Goal: Task Accomplishment & Management: Use online tool/utility

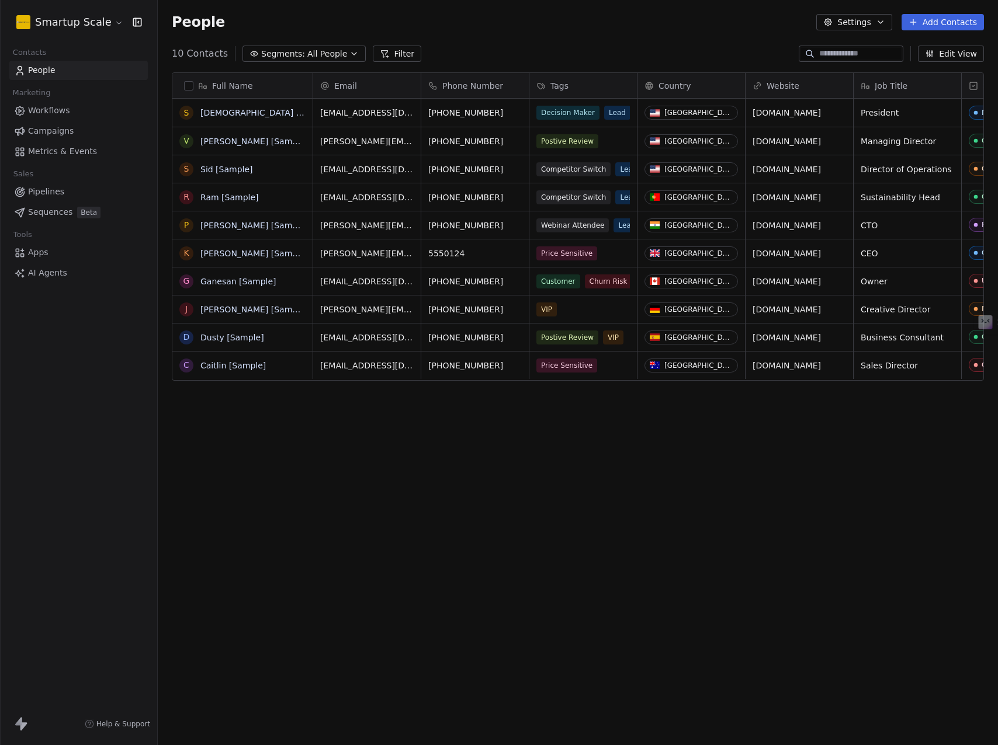
scroll to position [647, 831]
click at [112, 21] on html "Smartup Scale Contacts People Marketing Workflows Campaigns Metrics & Events Sa…" at bounding box center [499, 372] width 998 height 745
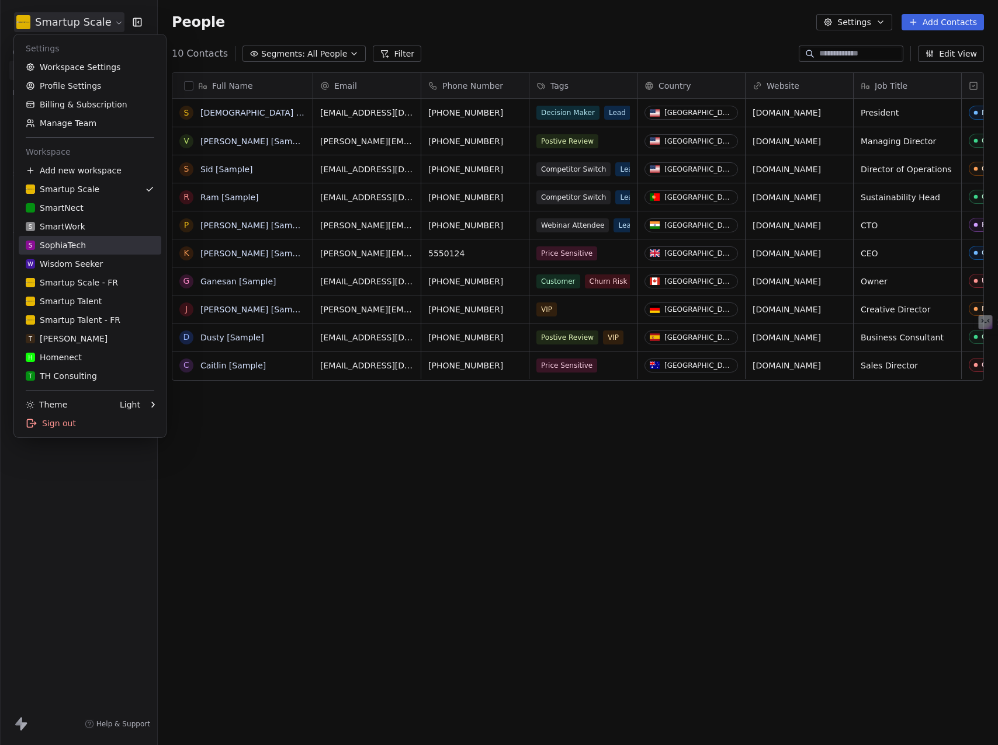
click at [63, 247] on div "S SophiaTech" at bounding box center [56, 245] width 60 height 12
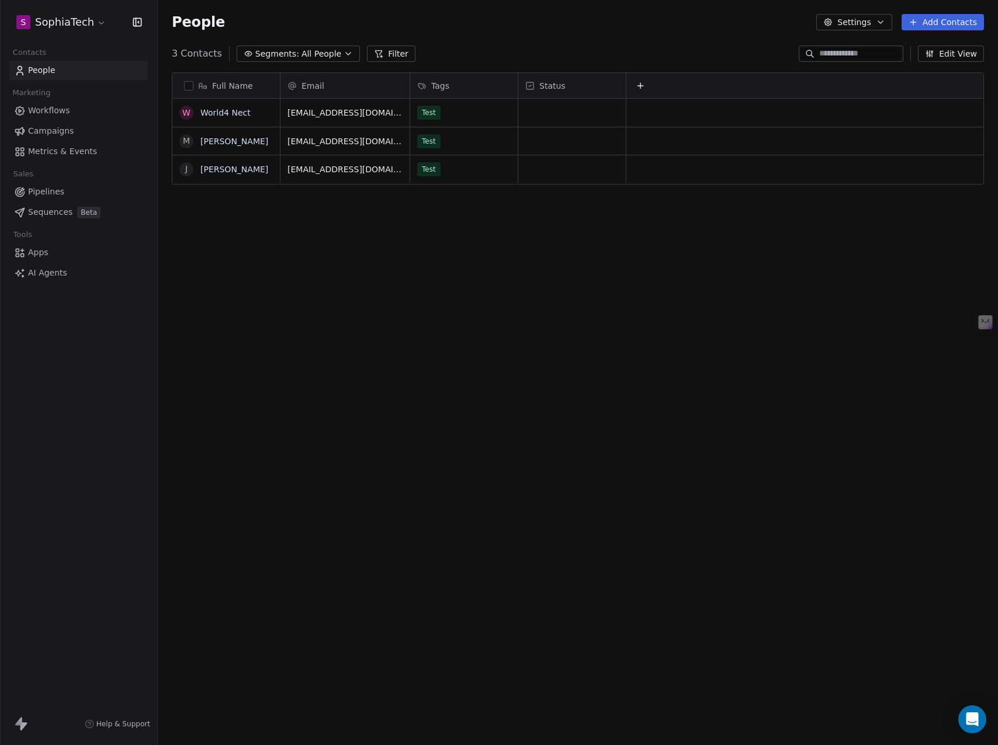
scroll to position [647, 831]
click at [43, 109] on span "Workflows" at bounding box center [49, 111] width 42 height 12
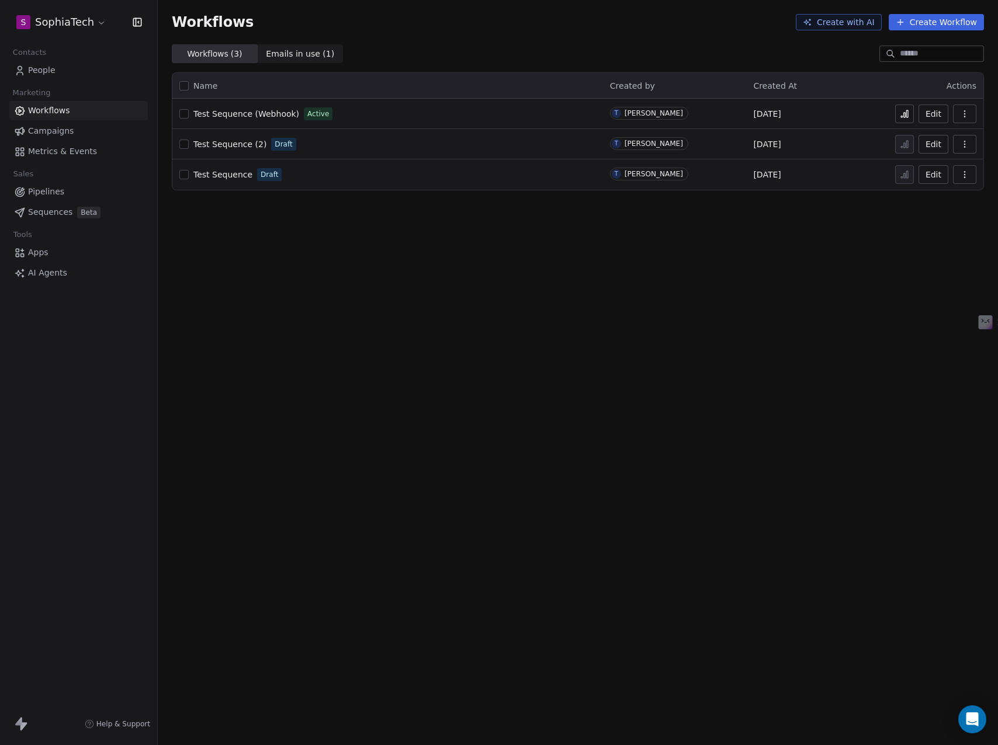
click at [931, 19] on button "Create Workflow" at bounding box center [935, 22] width 95 height 16
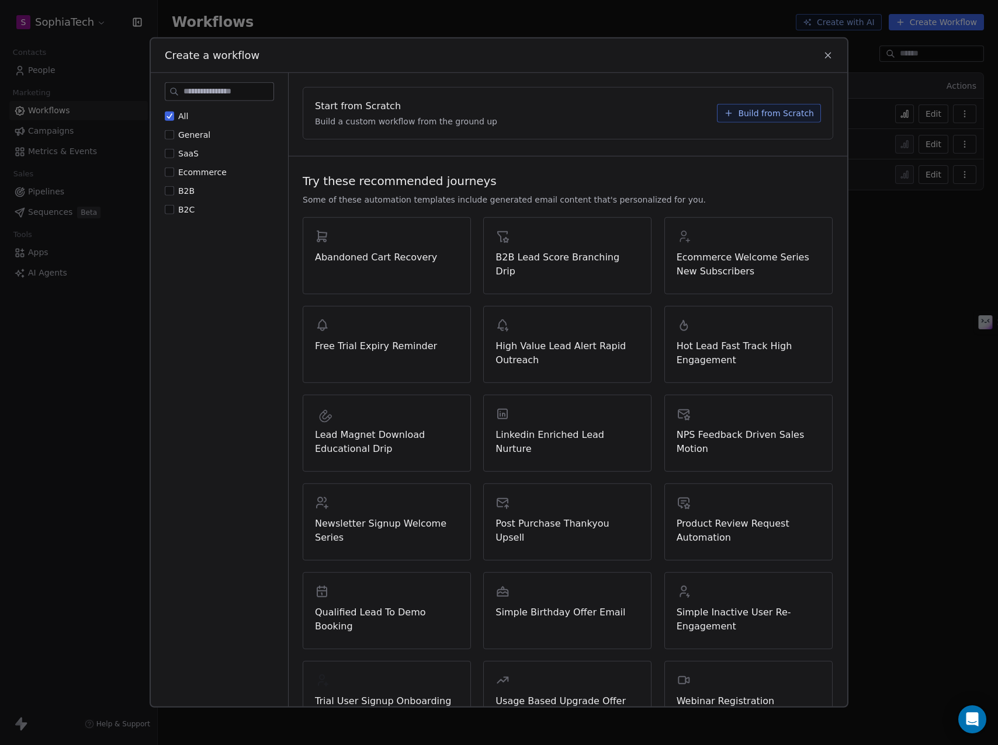
click at [760, 115] on span "Build from Scratch" at bounding box center [776, 113] width 76 height 12
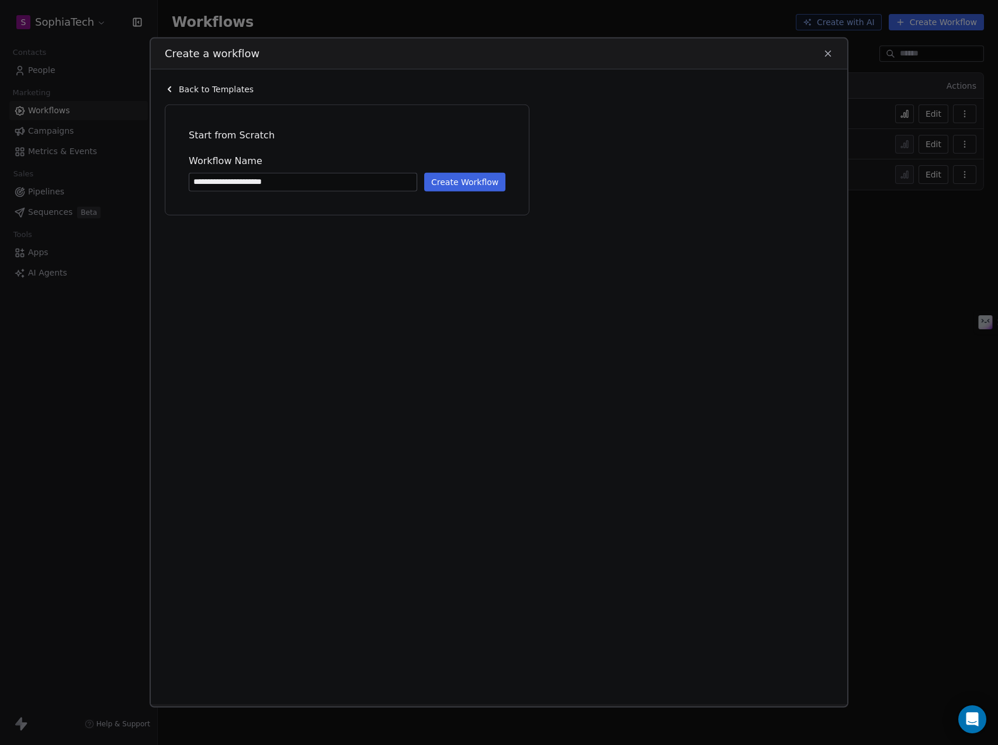
type input "**********"
click at [470, 182] on button "Create Workflow" at bounding box center [464, 182] width 81 height 19
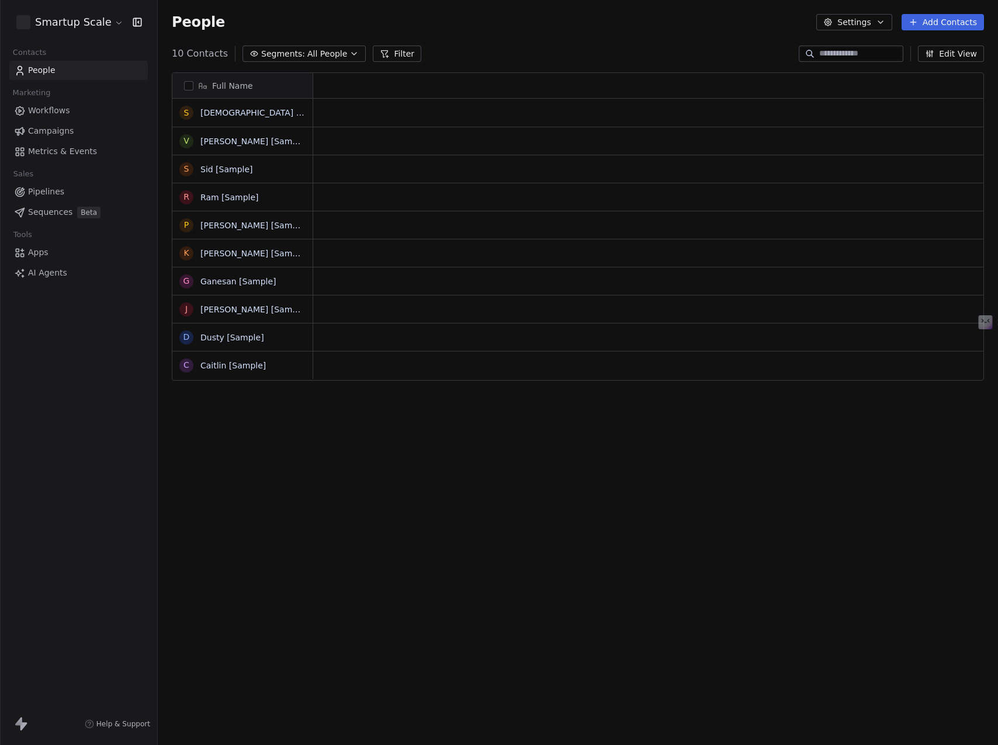
scroll to position [647, 831]
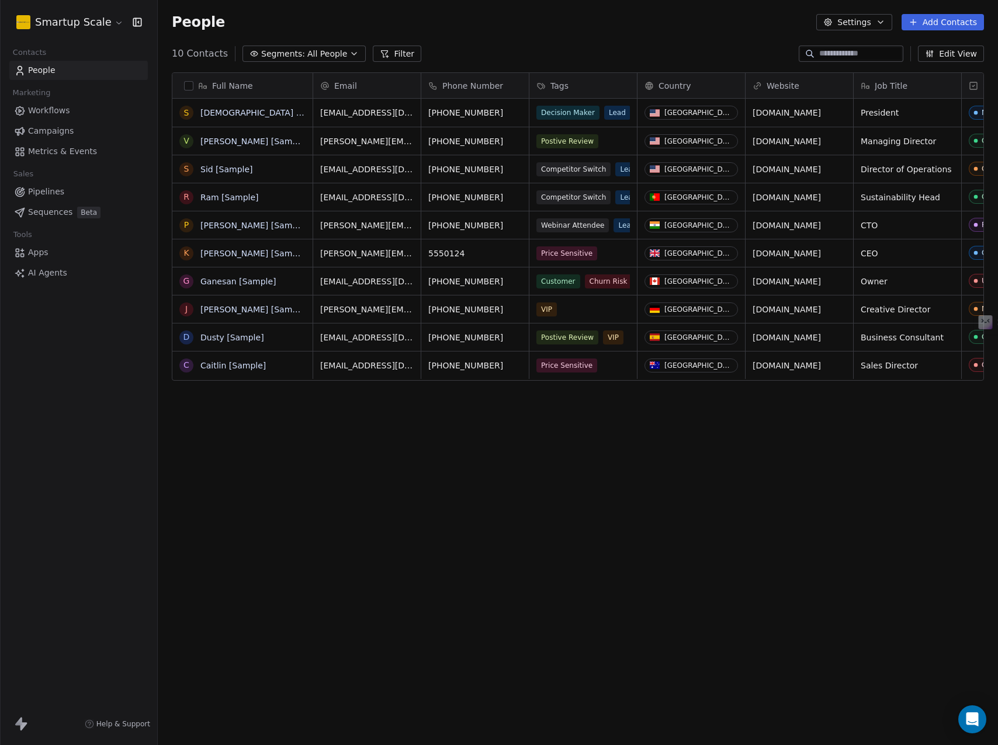
click at [95, 15] on html "Smartup Scale Contacts People Marketing Workflows Campaigns Metrics & Events Sa…" at bounding box center [499, 372] width 998 height 745
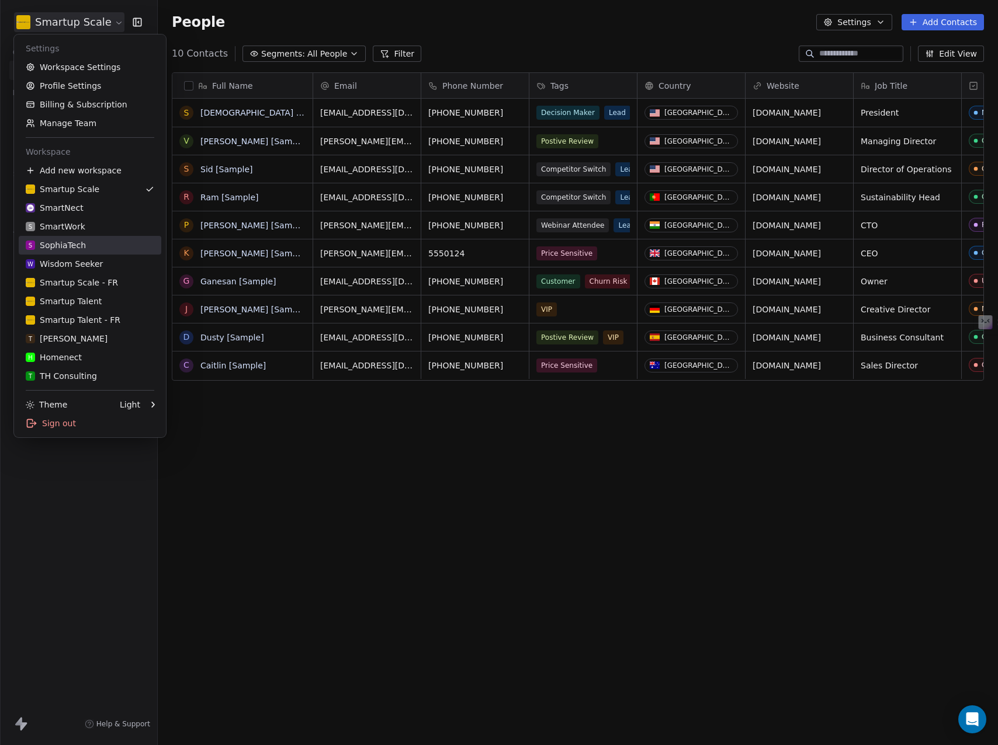
click at [79, 245] on div "S SophiaTech" at bounding box center [56, 245] width 60 height 12
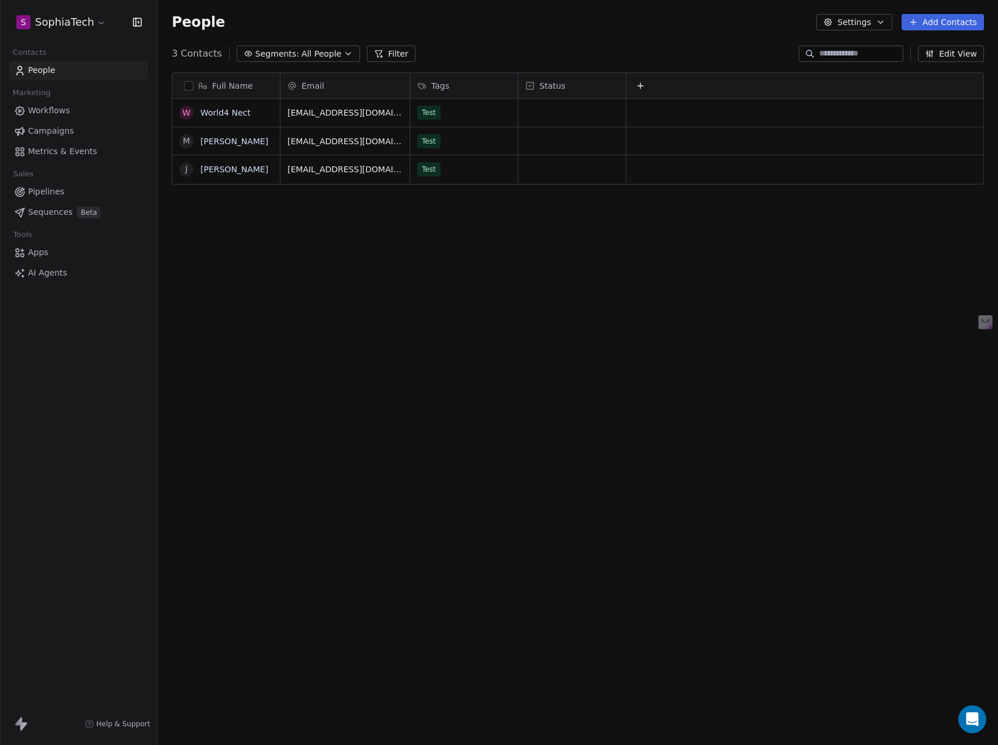
scroll to position [647, 831]
click at [48, 253] on link "Apps" at bounding box center [78, 252] width 138 height 19
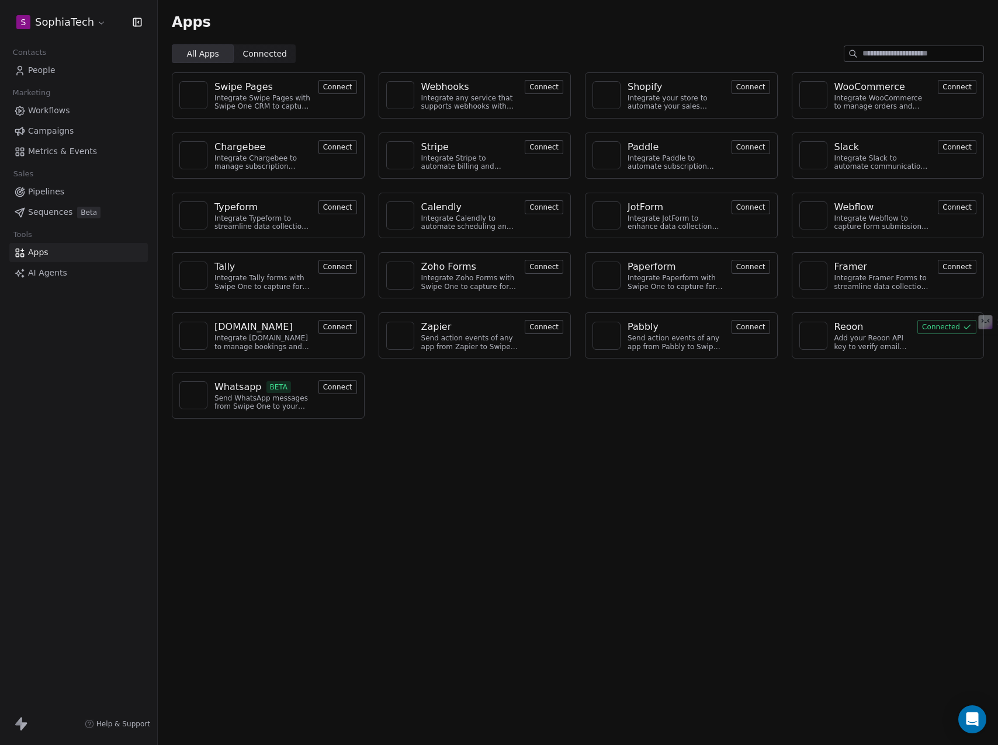
click at [537, 86] on button "Connect" at bounding box center [543, 87] width 39 height 14
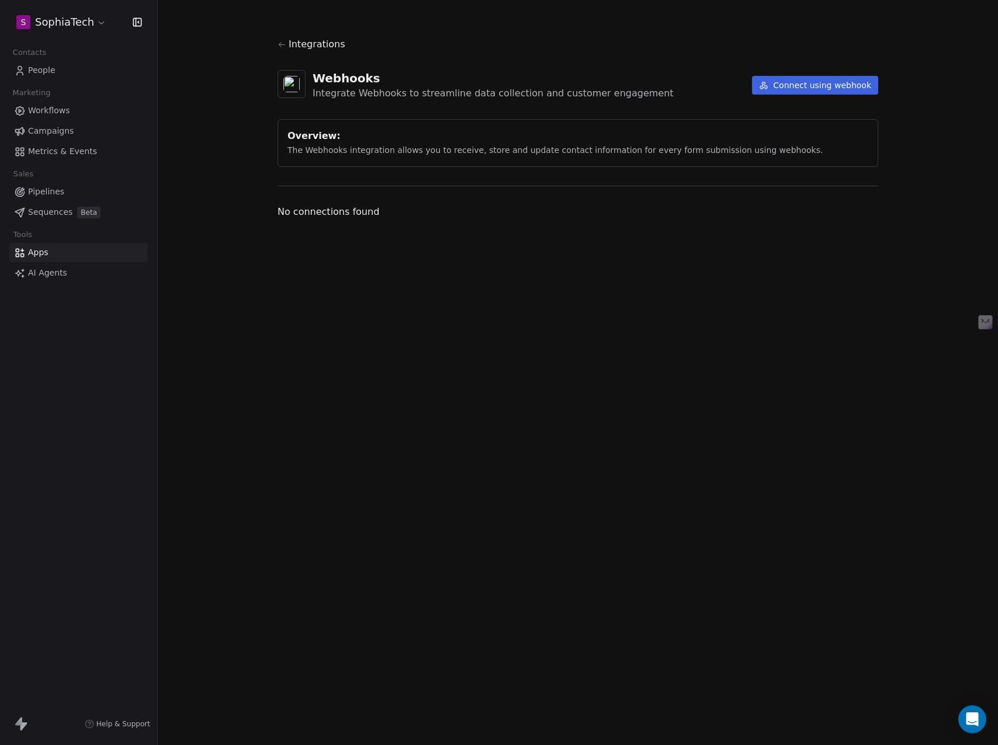
click at [803, 85] on button "Connect using webhook" at bounding box center [815, 85] width 126 height 19
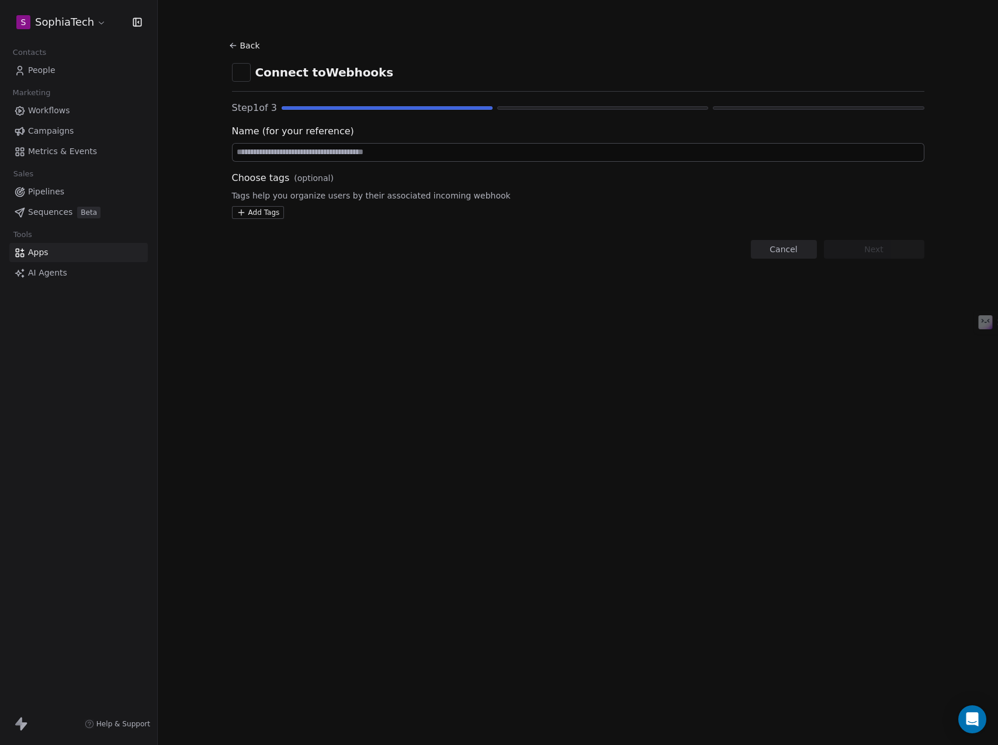
click at [343, 151] on input at bounding box center [577, 153] width 691 height 18
type input "**********"
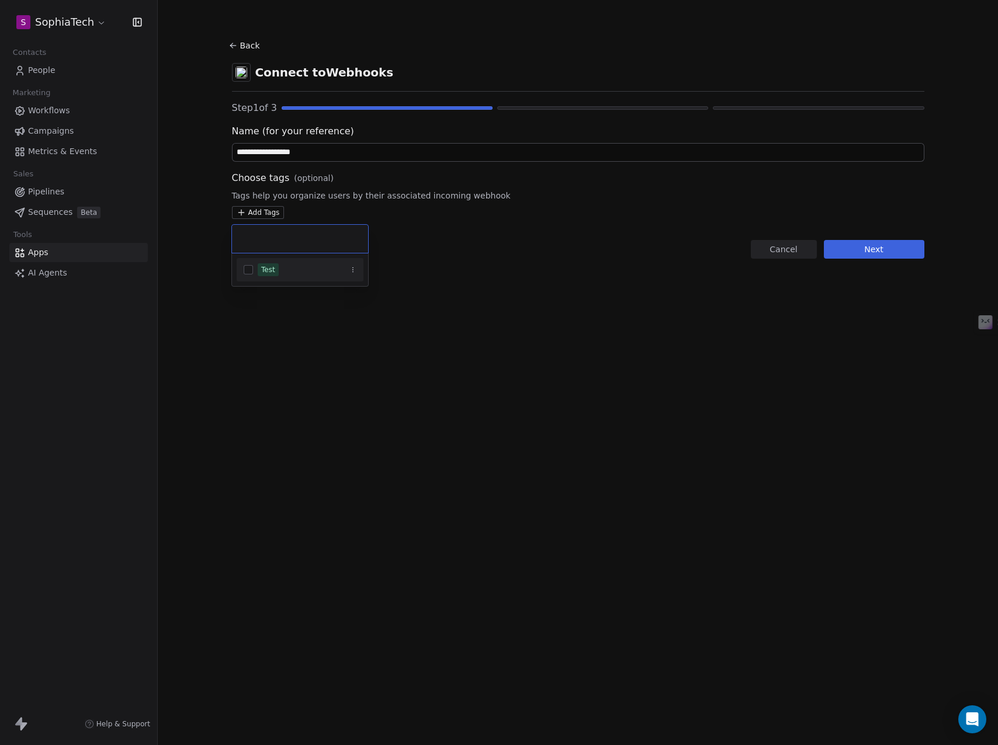
click at [260, 212] on html "**********" at bounding box center [499, 372] width 998 height 745
type input "**********"
click at [286, 273] on span "Create "" at bounding box center [283, 272] width 33 height 12
click at [284, 153] on html "**********" at bounding box center [499, 372] width 998 height 745
click at [283, 152] on input "**********" at bounding box center [577, 153] width 691 height 18
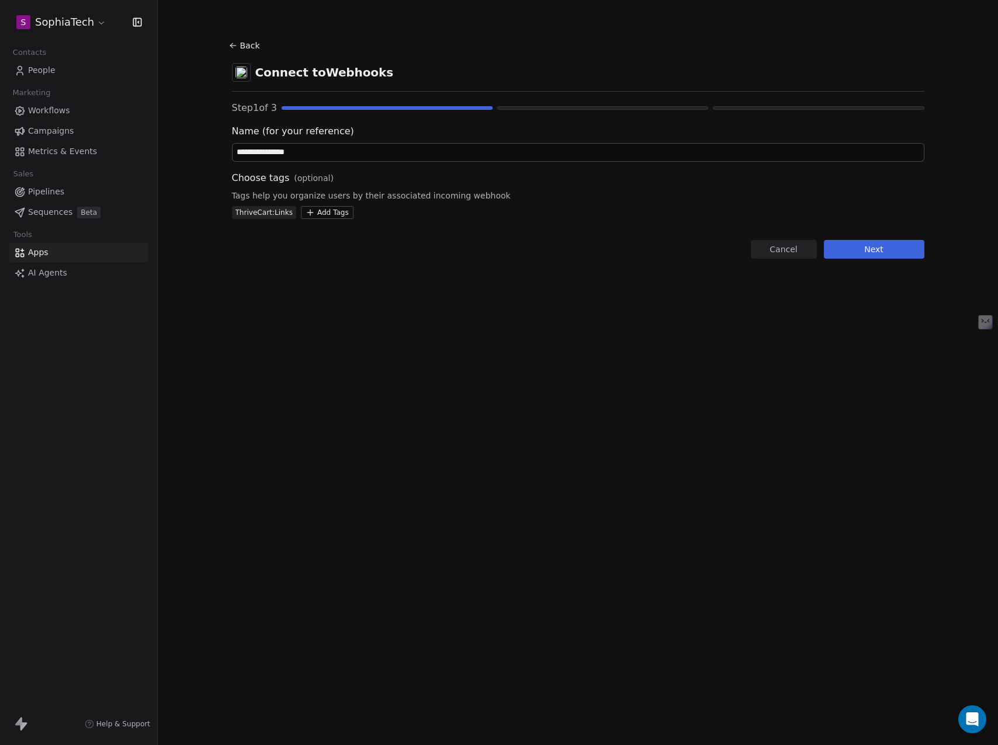
click at [387, 151] on input "**********" at bounding box center [577, 153] width 691 height 18
type input "**********"
click at [883, 245] on button "Next" at bounding box center [874, 249] width 100 height 19
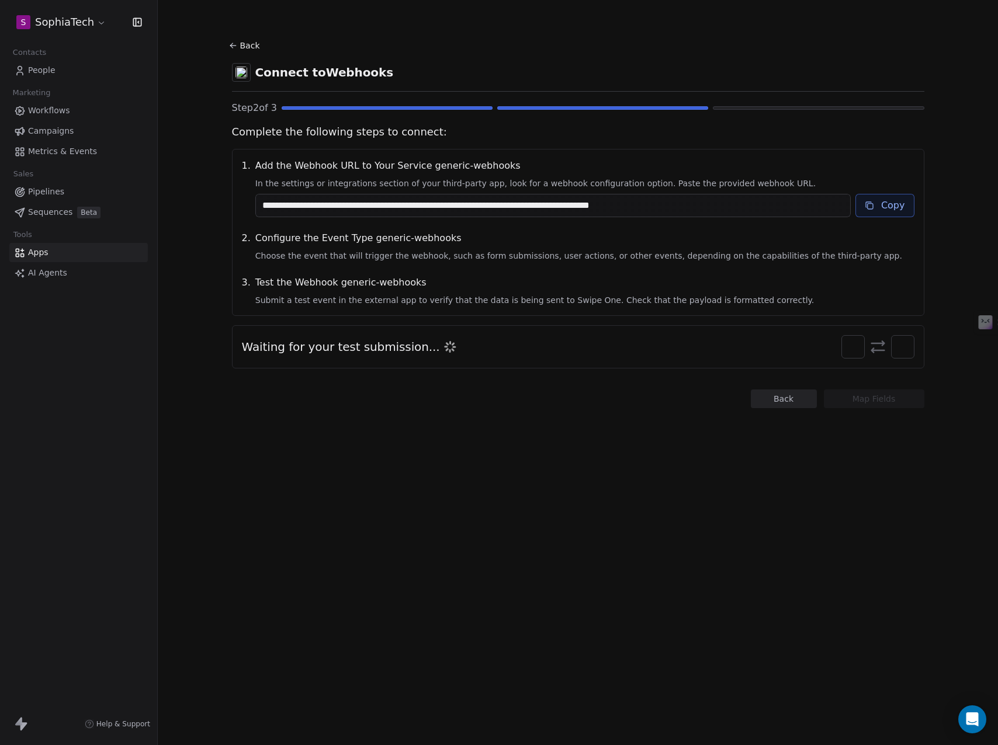
click at [879, 204] on button "Copy" at bounding box center [884, 205] width 59 height 23
click at [385, 250] on span "Choose the event that will trigger the webhook, such as form submissions, user …" at bounding box center [584, 256] width 659 height 12
click at [341, 291] on div "Test the Webhook generic-webhooks Submit a test event in the external app to ve…" at bounding box center [584, 291] width 659 height 30
click at [364, 255] on span "Choose the event that will trigger the webhook, such as form submissions, user …" at bounding box center [584, 256] width 659 height 12
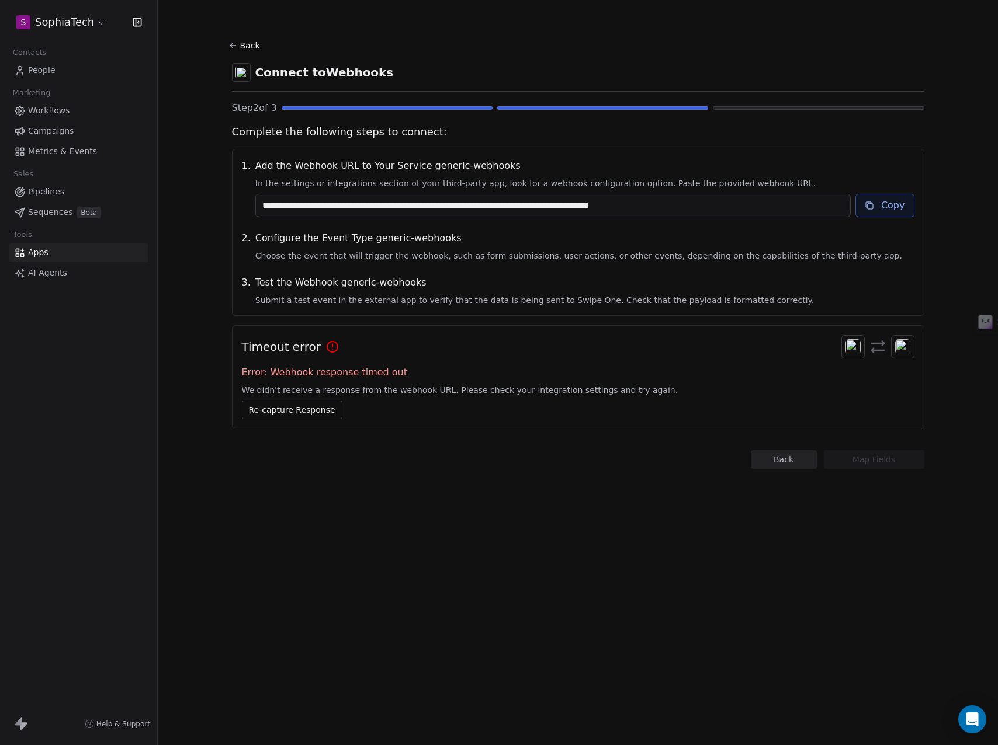
click at [36, 70] on span "People" at bounding box center [41, 70] width 27 height 12
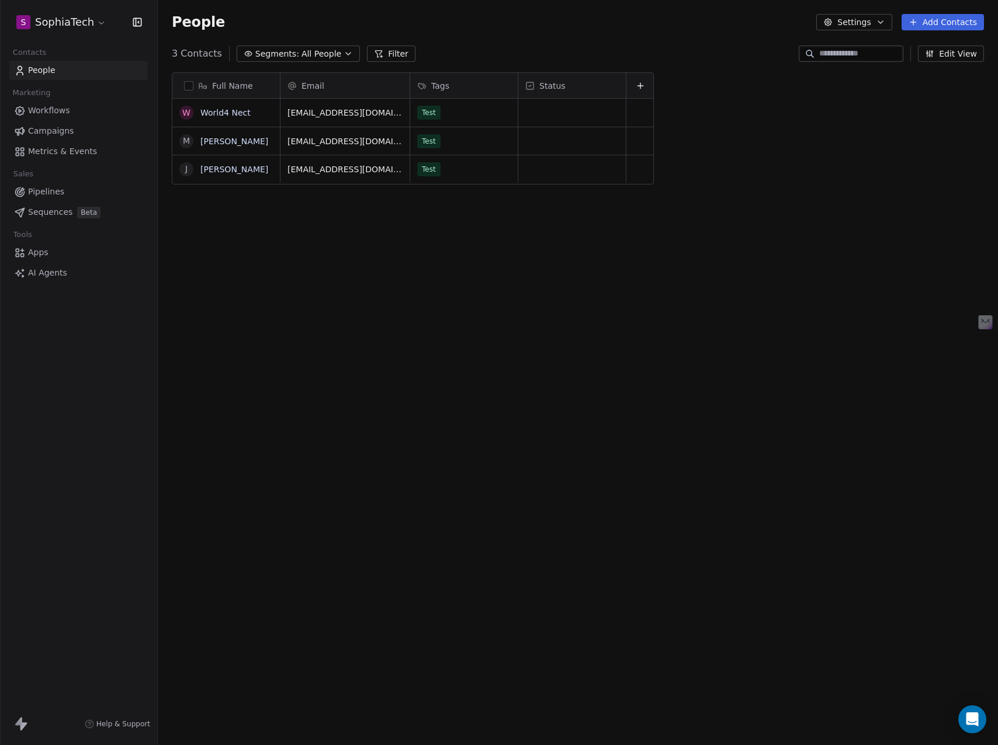
scroll to position [647, 831]
click at [88, 28] on html "S SophiaTech Contacts People Marketing Workflows Campaigns Metrics & Events Sal…" at bounding box center [499, 372] width 998 height 745
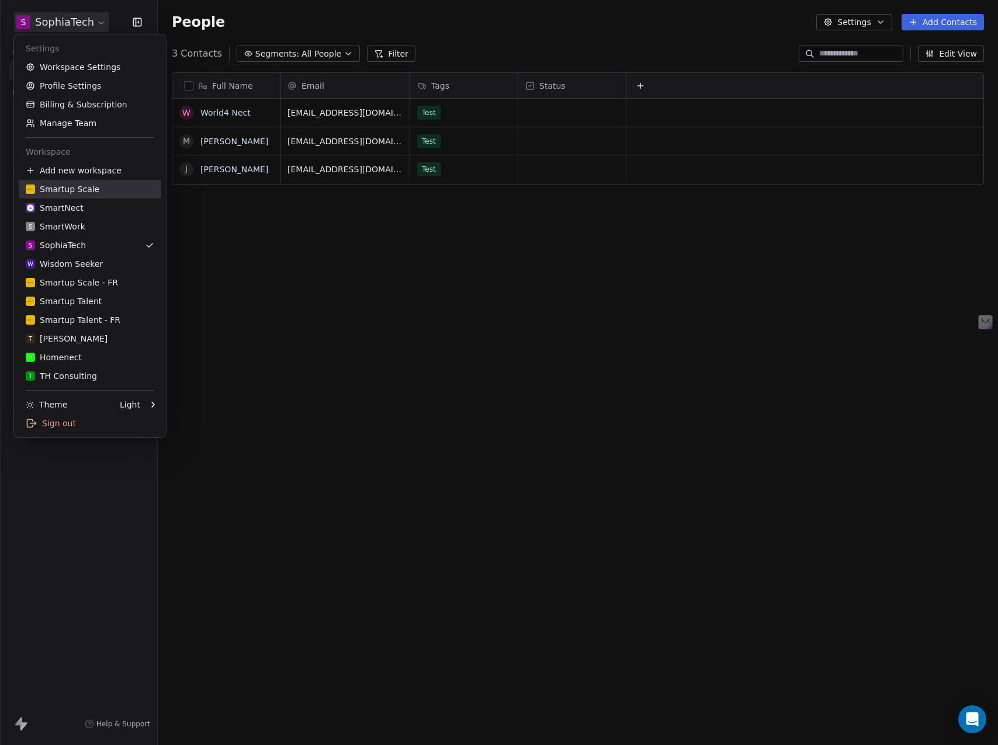
click at [81, 189] on div "Smartup Scale" at bounding box center [63, 189] width 74 height 12
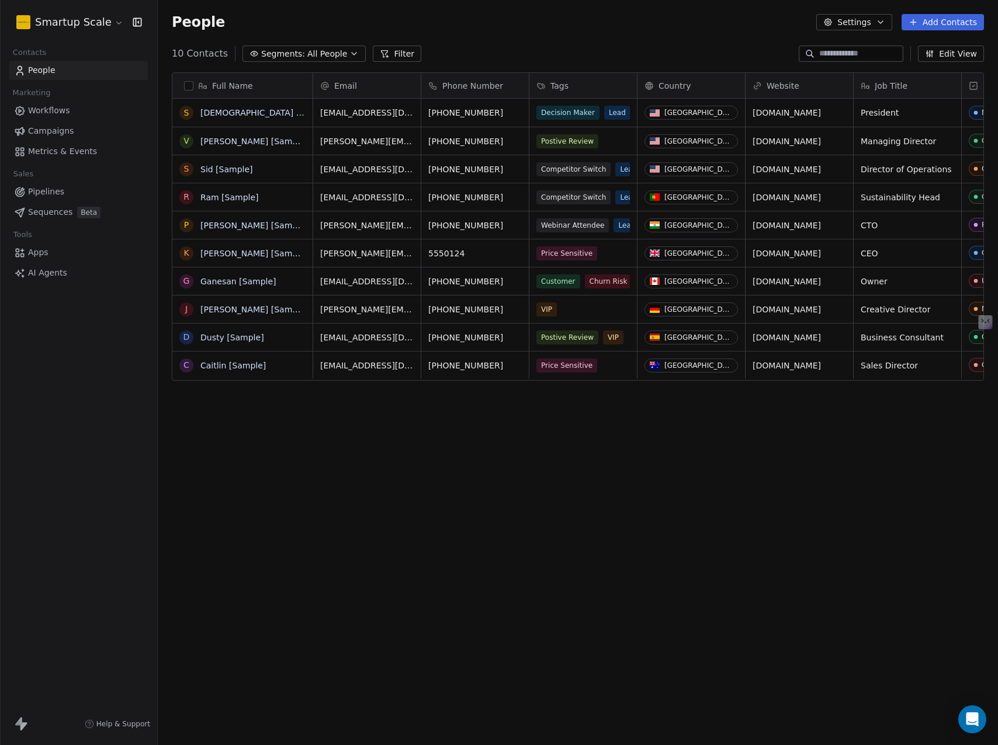
scroll to position [647, 831]
click at [105, 27] on html "Smartup Scale Contacts People Marketing Workflows Campaigns Metrics & Events Sa…" at bounding box center [499, 372] width 998 height 745
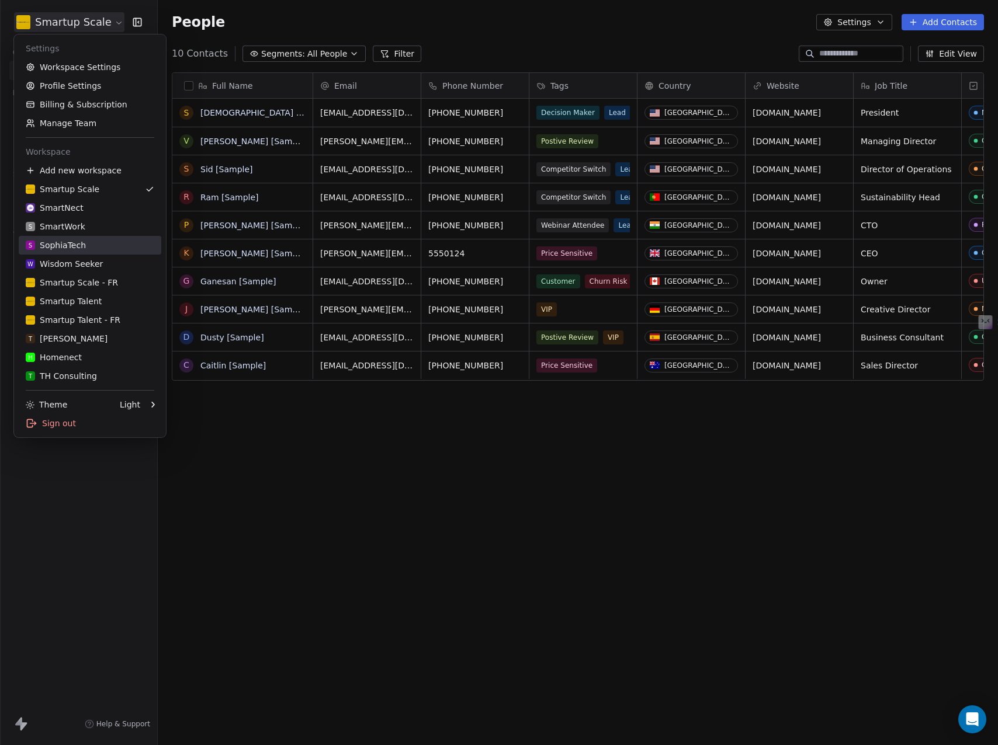
click at [77, 244] on div "S SophiaTech" at bounding box center [56, 245] width 60 height 12
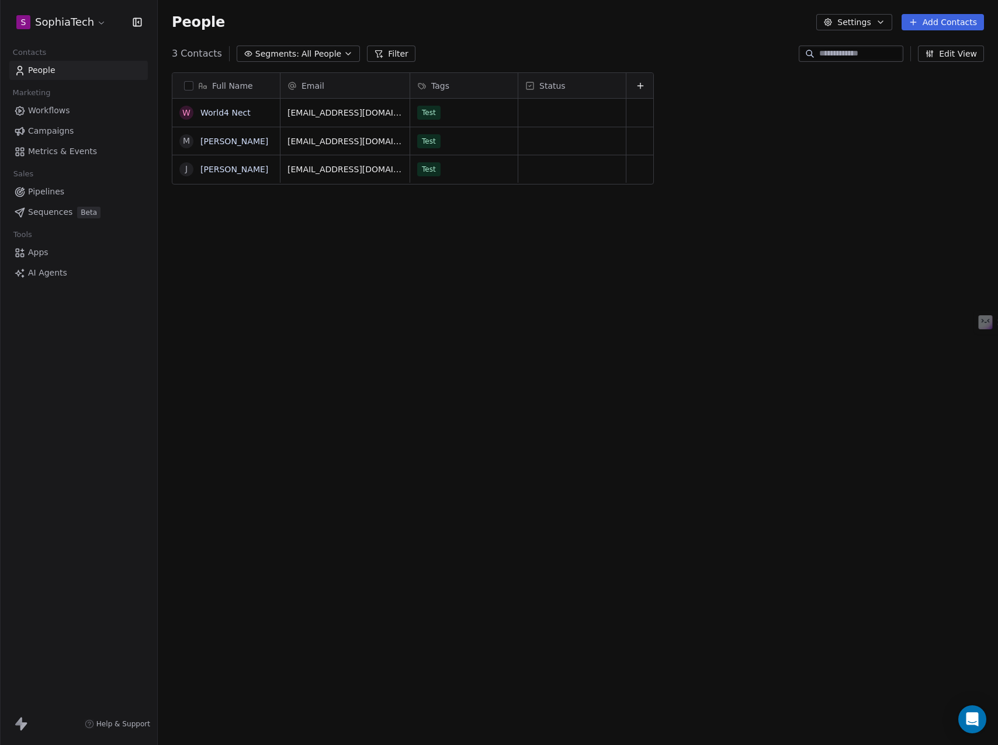
scroll to position [647, 831]
click at [67, 24] on html "S SophiaTech Contacts People Marketing Workflows Campaigns Metrics & Events Sal…" at bounding box center [499, 372] width 998 height 745
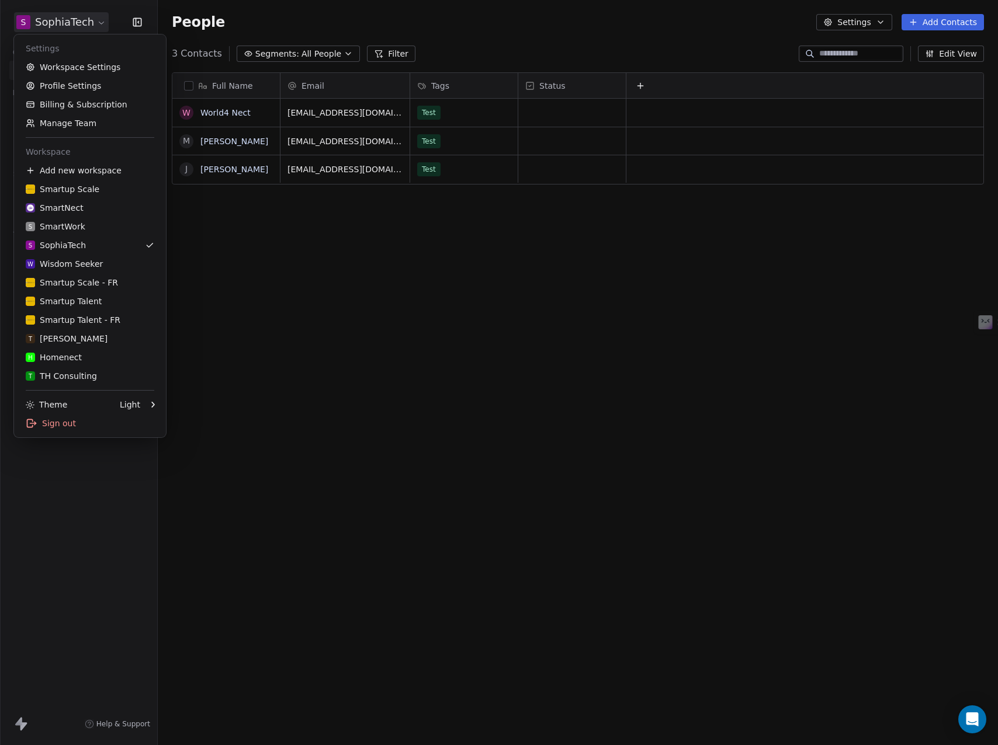
click at [67, 24] on html "S SophiaTech Contacts People Marketing Workflows Campaigns Metrics & Events Sal…" at bounding box center [499, 372] width 998 height 745
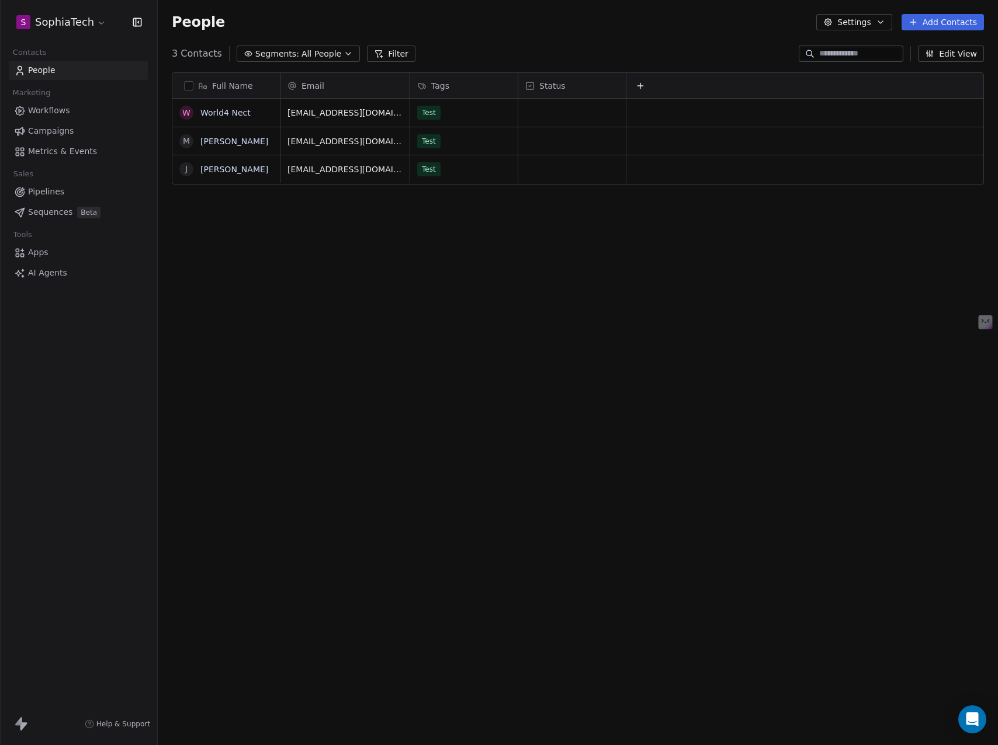
click at [193, 53] on span "3 Contacts" at bounding box center [197, 54] width 50 height 14
click at [41, 253] on span "Apps" at bounding box center [38, 252] width 20 height 12
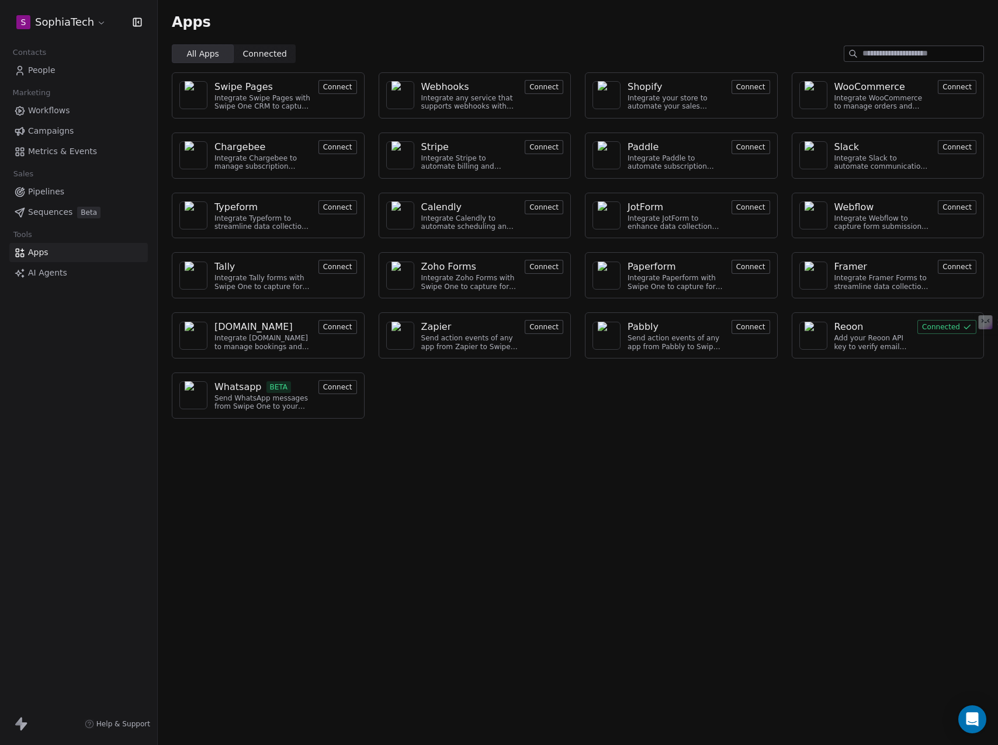
click at [268, 53] on span "Connected" at bounding box center [265, 54] width 44 height 12
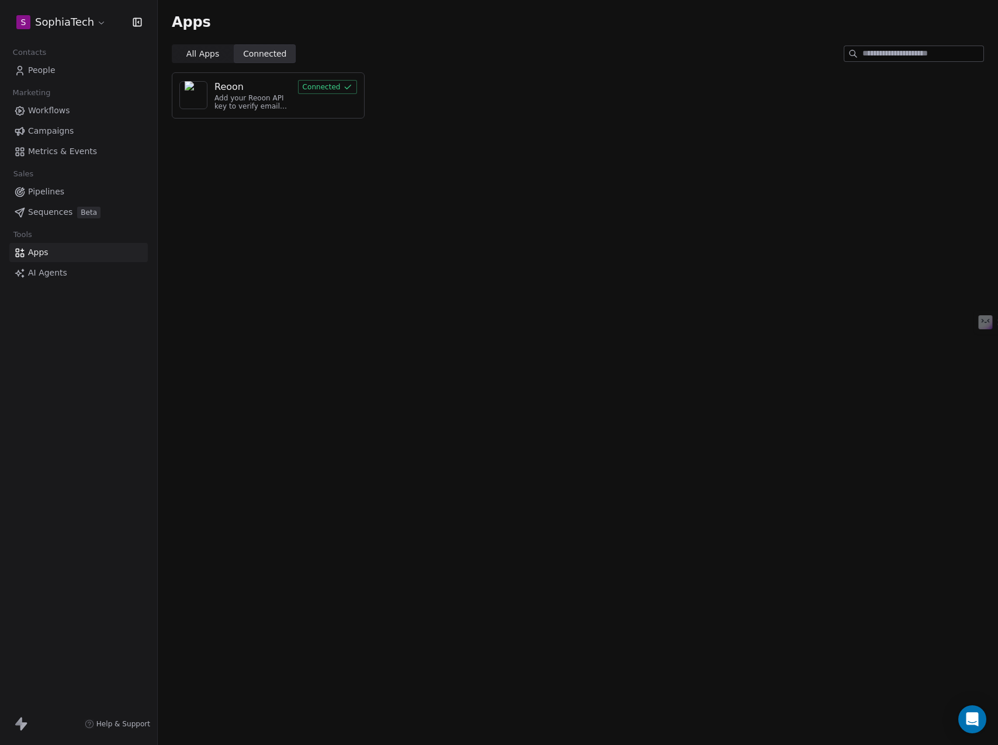
click at [177, 52] on span "All Apps All Apps" at bounding box center [203, 53] width 62 height 19
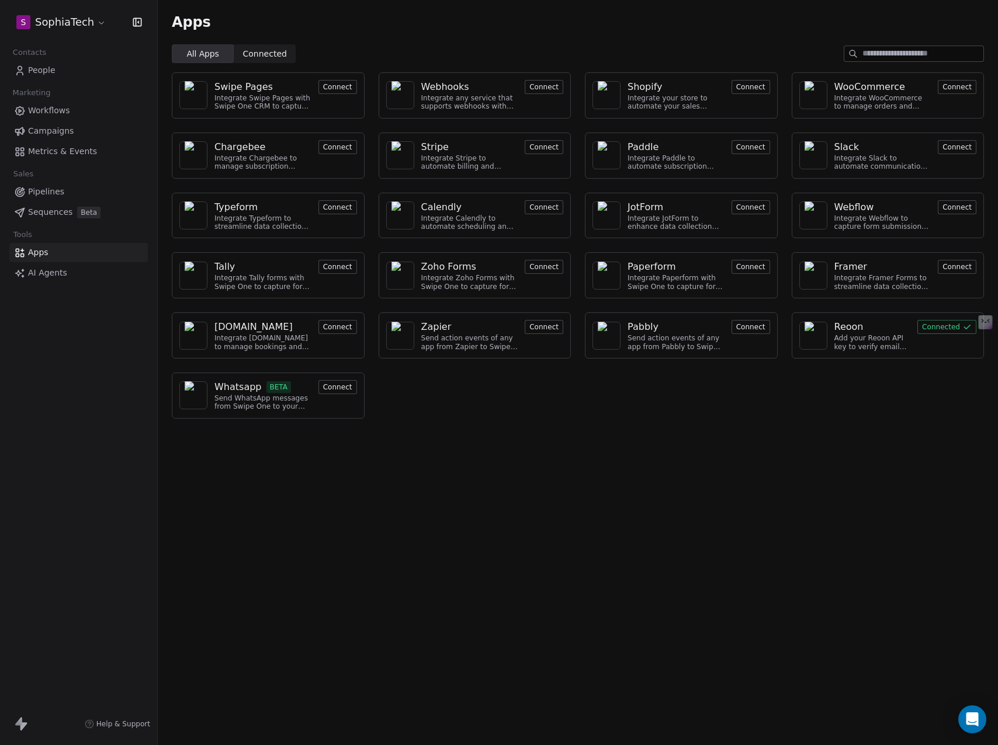
click at [745, 326] on button "Connect" at bounding box center [750, 327] width 39 height 14
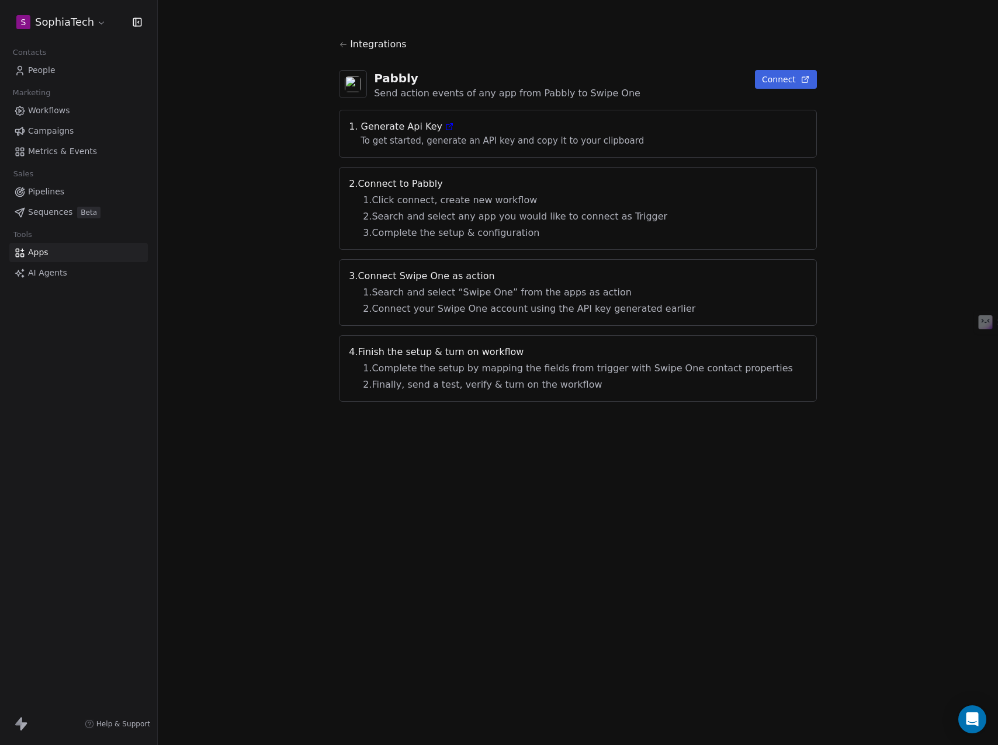
click at [756, 80] on button "Connect" at bounding box center [786, 79] width 62 height 19
click at [452, 126] on icon at bounding box center [451, 126] width 4 height 4
click at [40, 74] on span "People" at bounding box center [41, 70] width 27 height 12
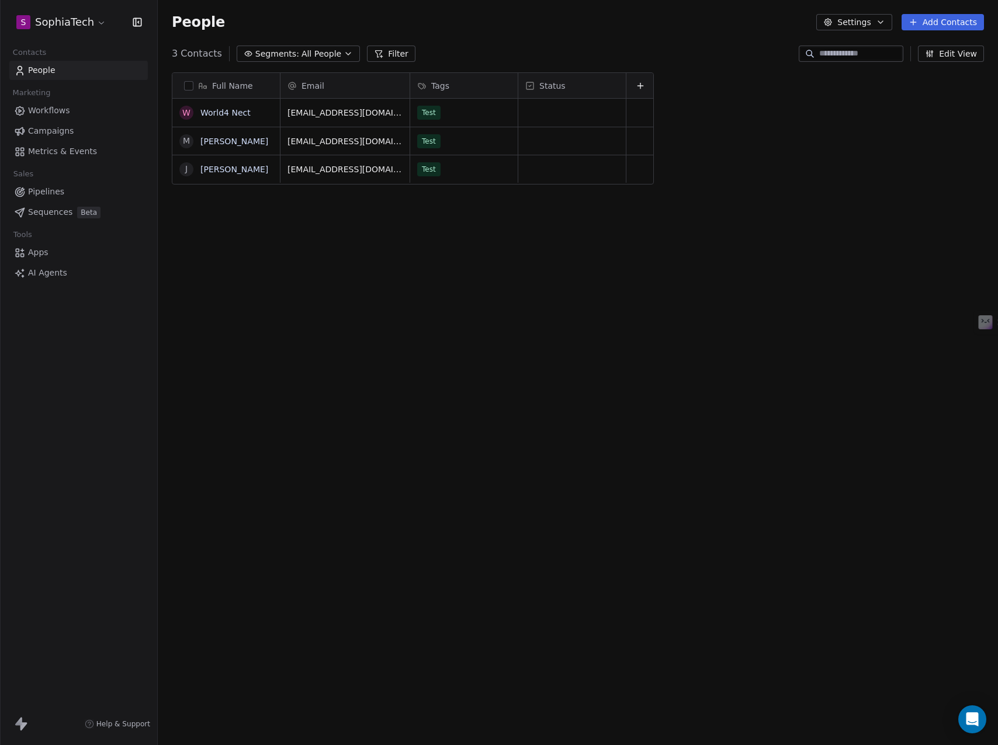
scroll to position [647, 831]
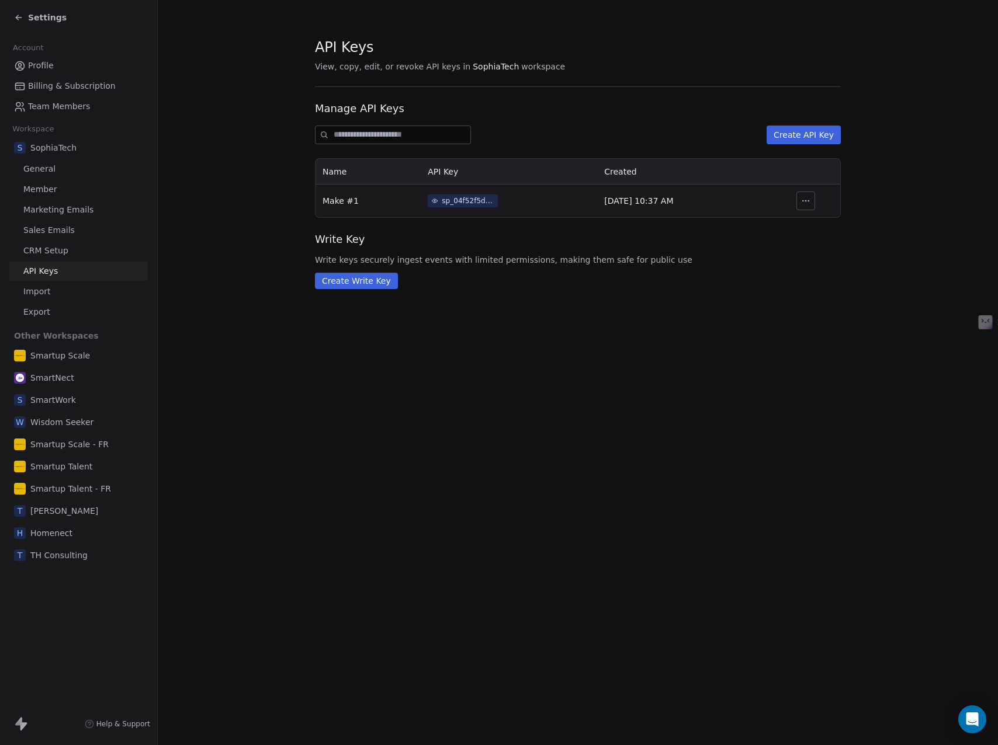
click at [796, 135] on button "Create API Key" at bounding box center [803, 135] width 74 height 19
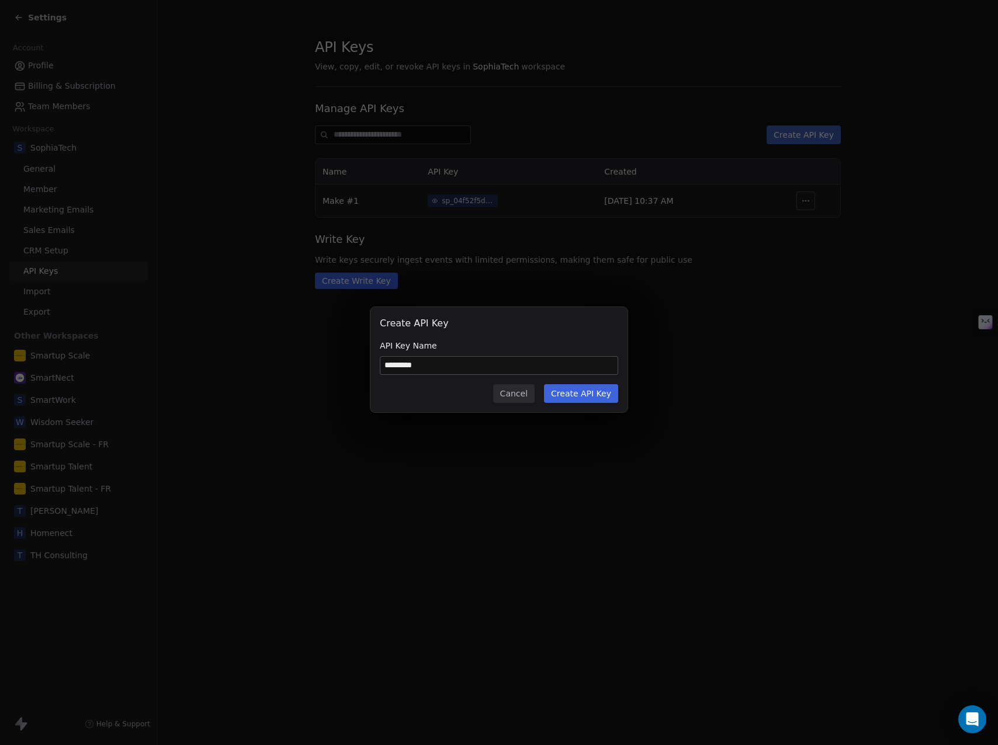
type input "*********"
click at [593, 393] on button "Create API Key" at bounding box center [581, 393] width 74 height 19
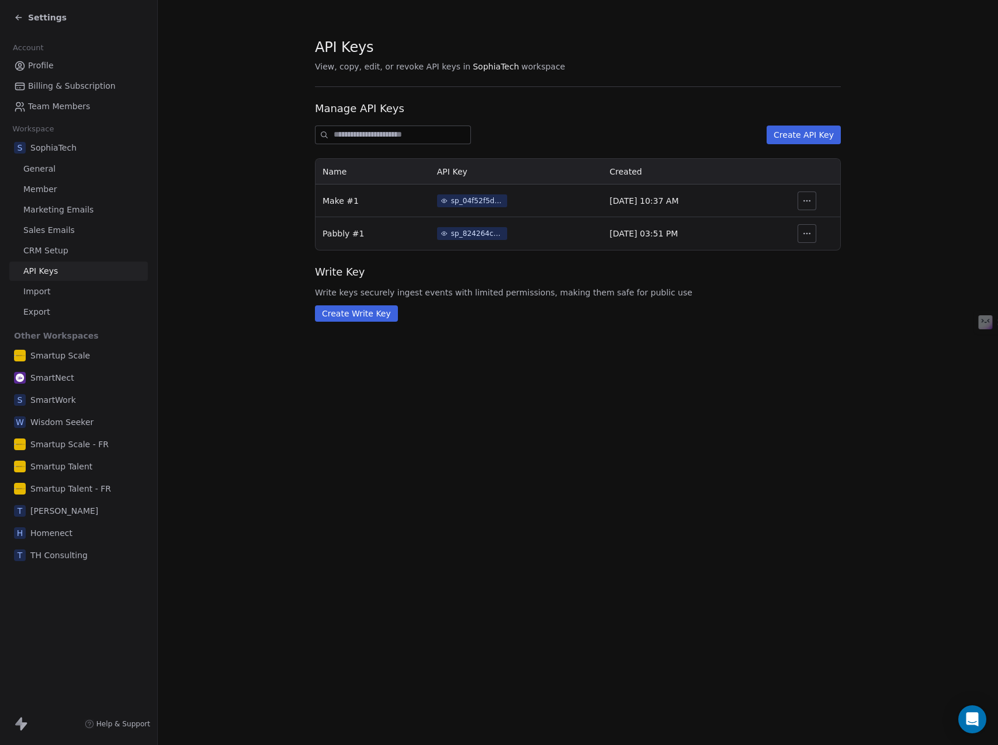
click at [805, 230] on icon "button" at bounding box center [806, 233] width 9 height 9
click at [451, 232] on div "sp_824264c4ed0c43c0ab6e510537bc6005" at bounding box center [477, 233] width 53 height 11
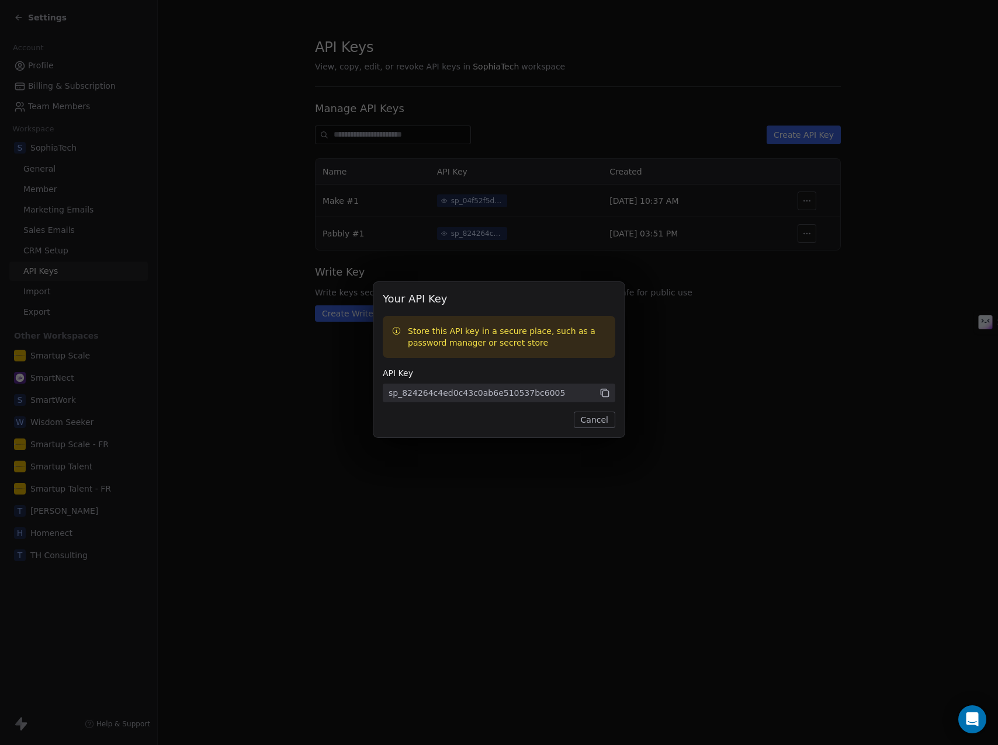
click at [605, 390] on icon at bounding box center [604, 393] width 11 height 11
click at [682, 385] on div "Your API Key Store this API key in a secure place, such as a password manager o…" at bounding box center [499, 372] width 998 height 219
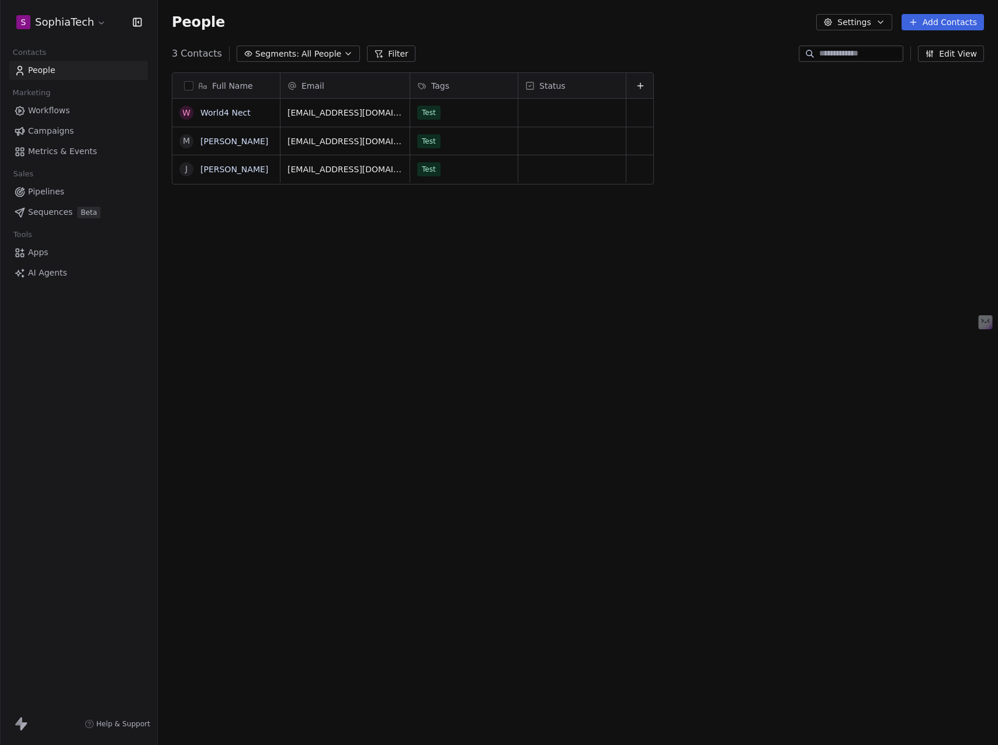
scroll to position [647, 831]
click at [343, 51] on icon "button" at bounding box center [347, 53] width 9 height 9
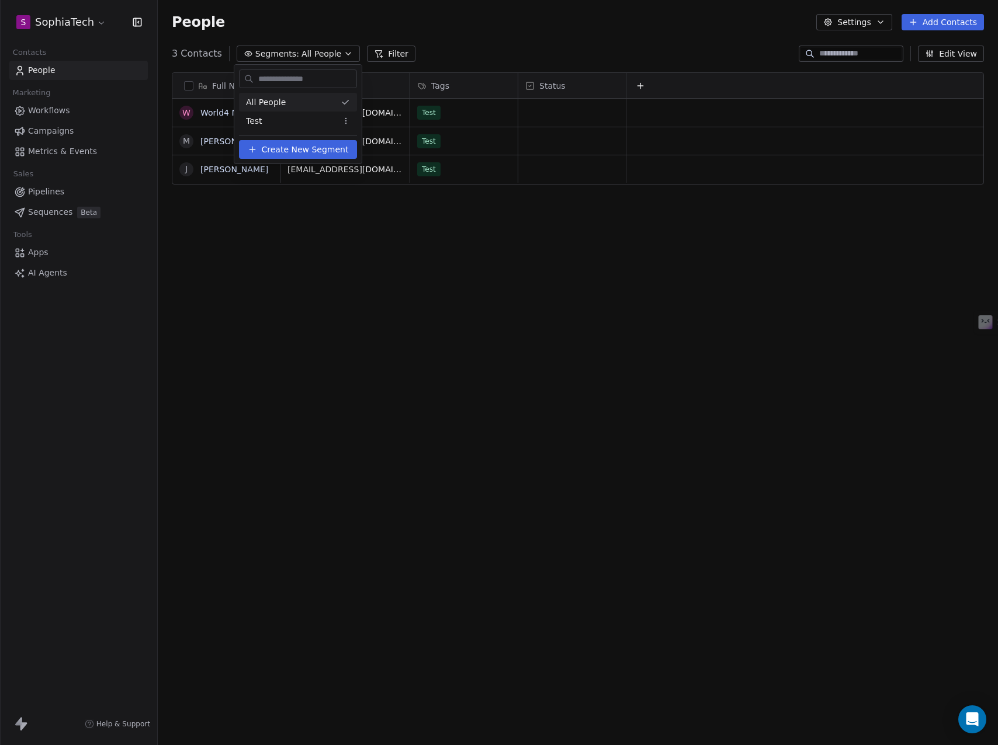
click at [340, 51] on html "S SophiaTech Contacts People Marketing Workflows Campaigns Metrics & Events Sal…" at bounding box center [499, 372] width 998 height 745
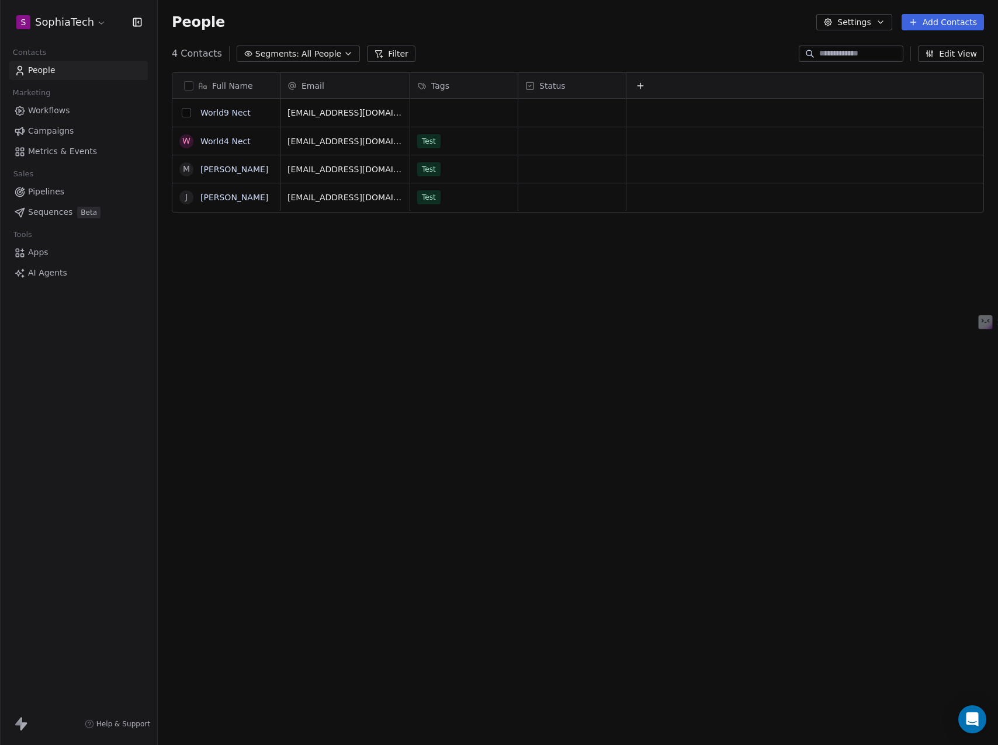
click at [185, 113] on button "grid" at bounding box center [186, 112] width 9 height 9
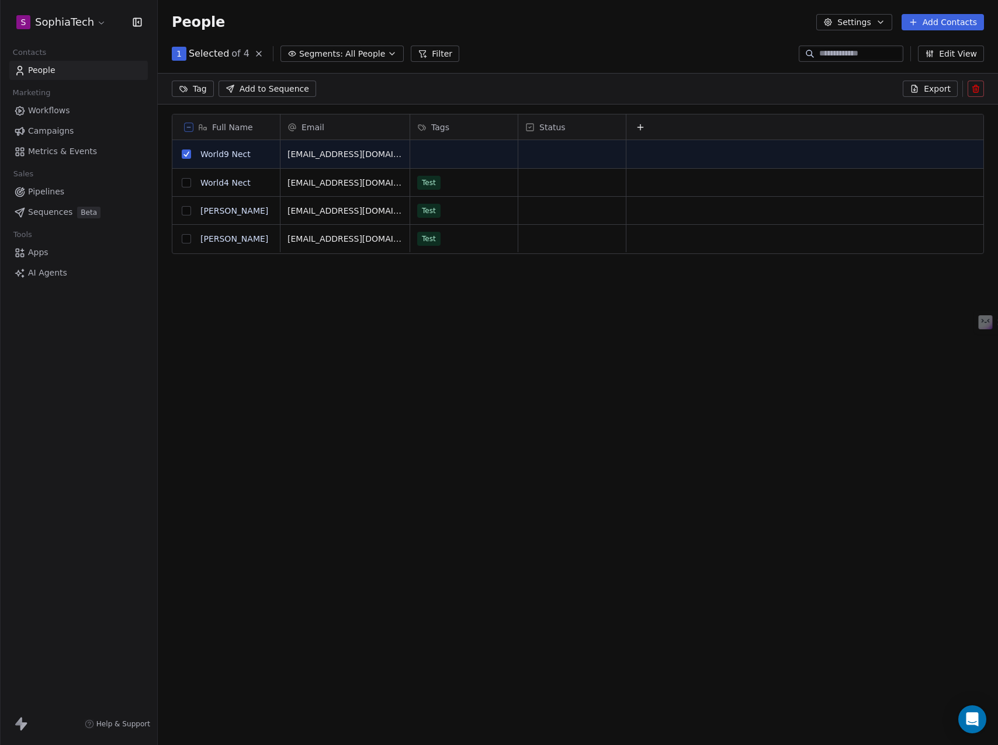
scroll to position [606, 831]
click at [185, 156] on button "grid" at bounding box center [186, 154] width 9 height 9
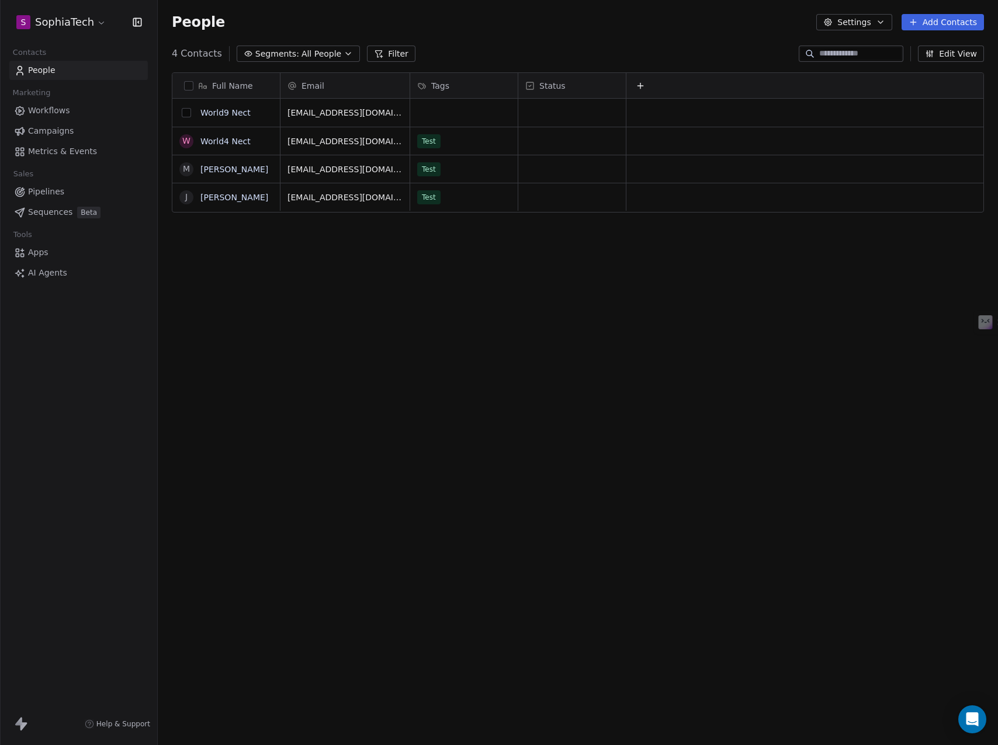
scroll to position [647, 831]
click at [235, 113] on link "World9 Nect" at bounding box center [225, 112] width 50 height 9
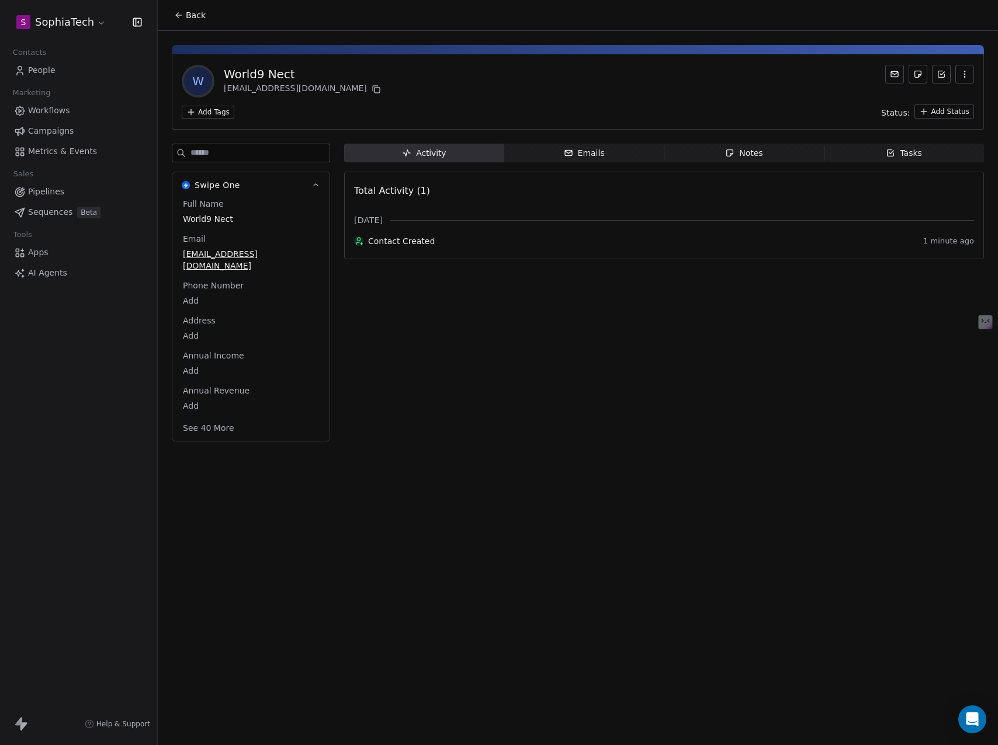
click at [400, 247] on span "Contact Created" at bounding box center [643, 241] width 550 height 12
click at [360, 241] on icon at bounding box center [358, 239] width 3 height 3
click at [430, 238] on span "Contact Created" at bounding box center [643, 241] width 550 height 12
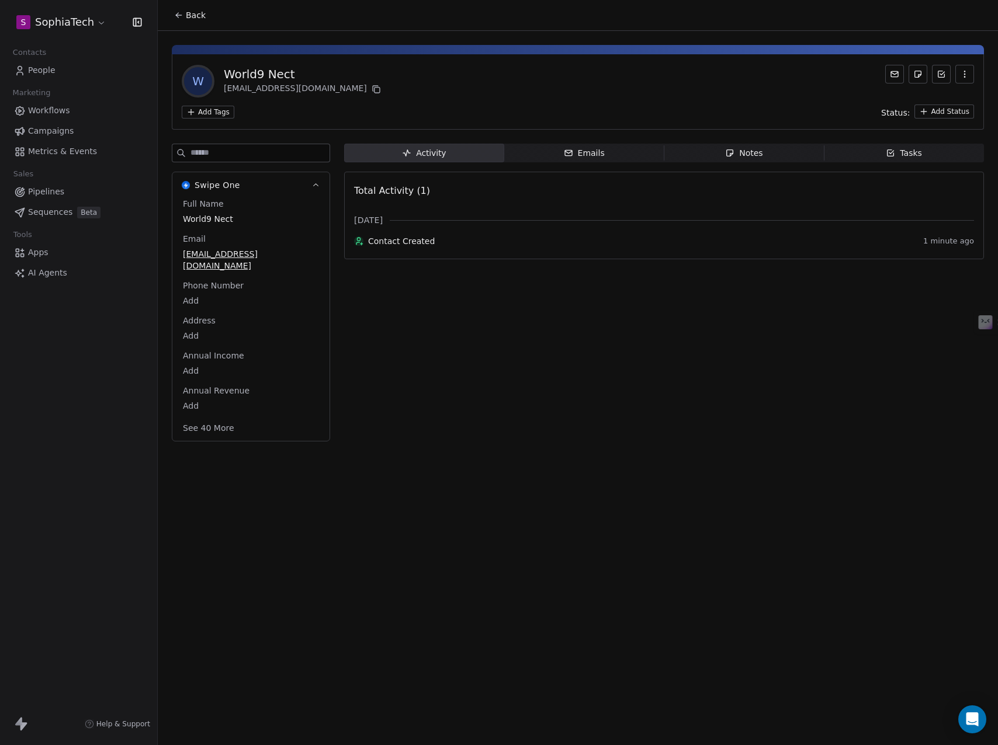
click at [219, 418] on button "See 40 More" at bounding box center [208, 428] width 65 height 21
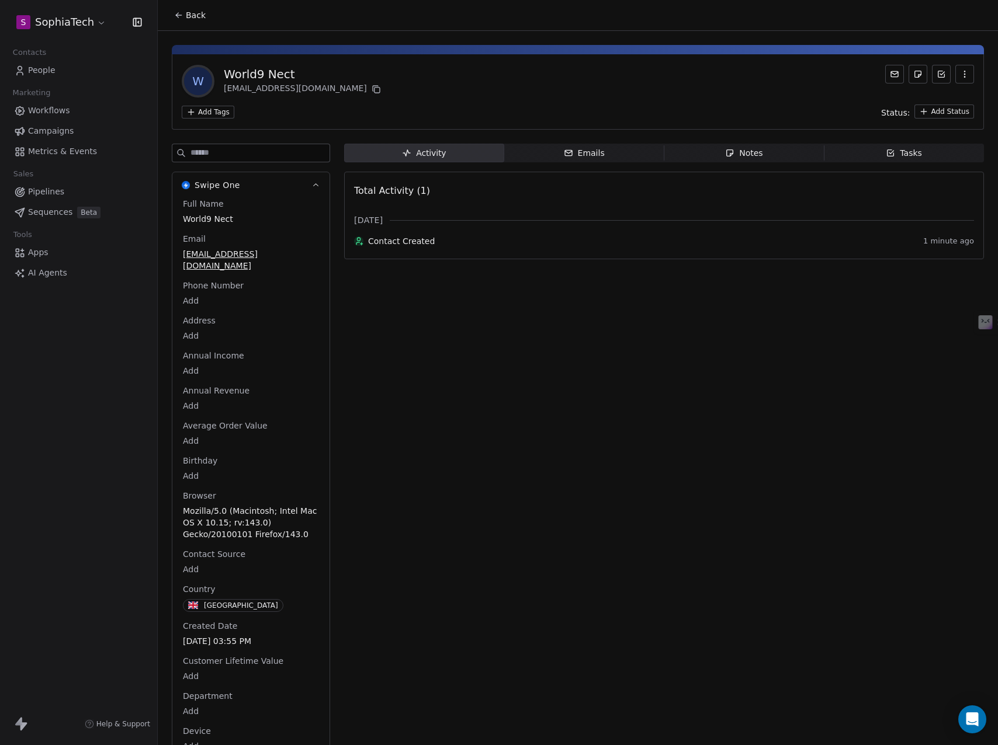
click at [579, 155] on div "Emails" at bounding box center [584, 153] width 41 height 12
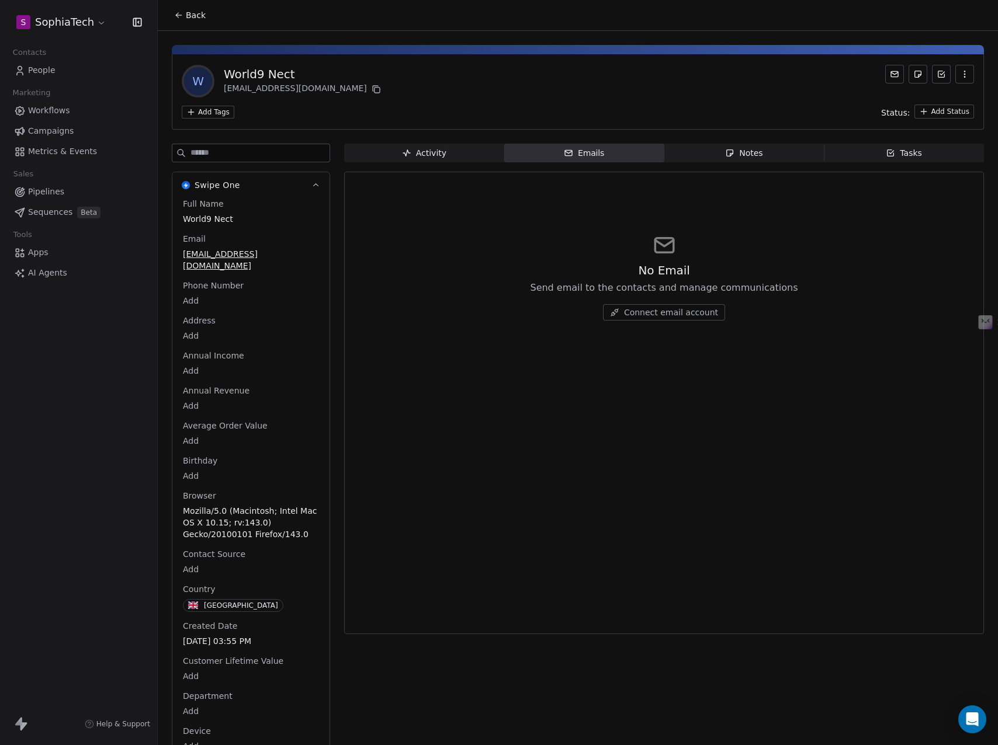
click at [398, 153] on span "Activity Activity" at bounding box center [424, 153] width 160 height 19
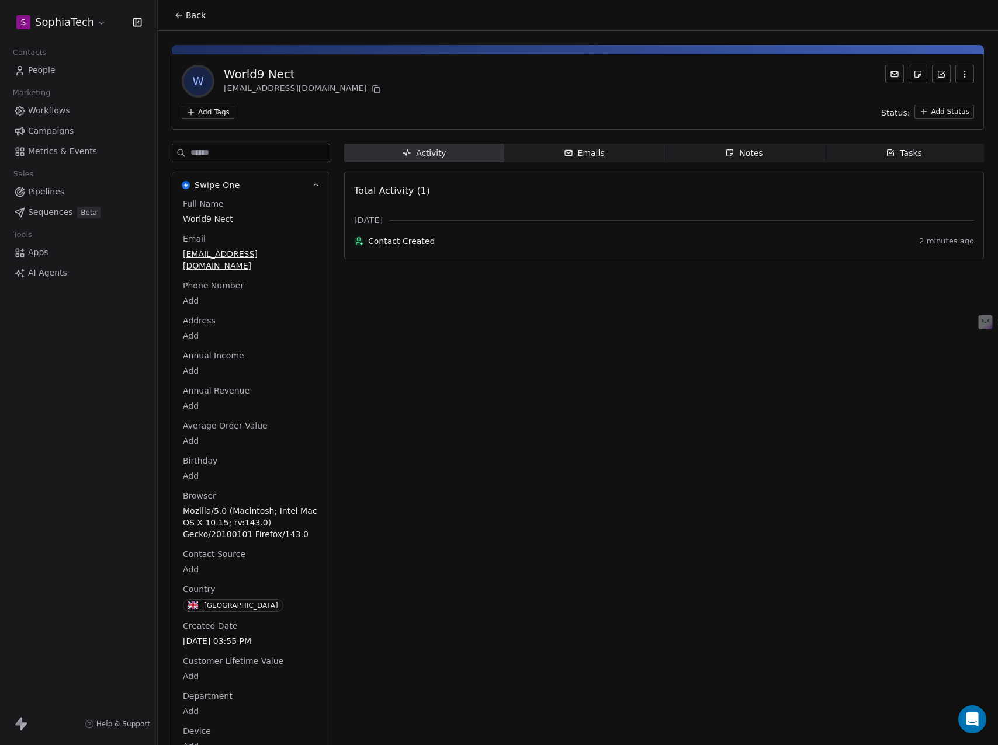
click at [180, 18] on icon at bounding box center [178, 15] width 9 height 9
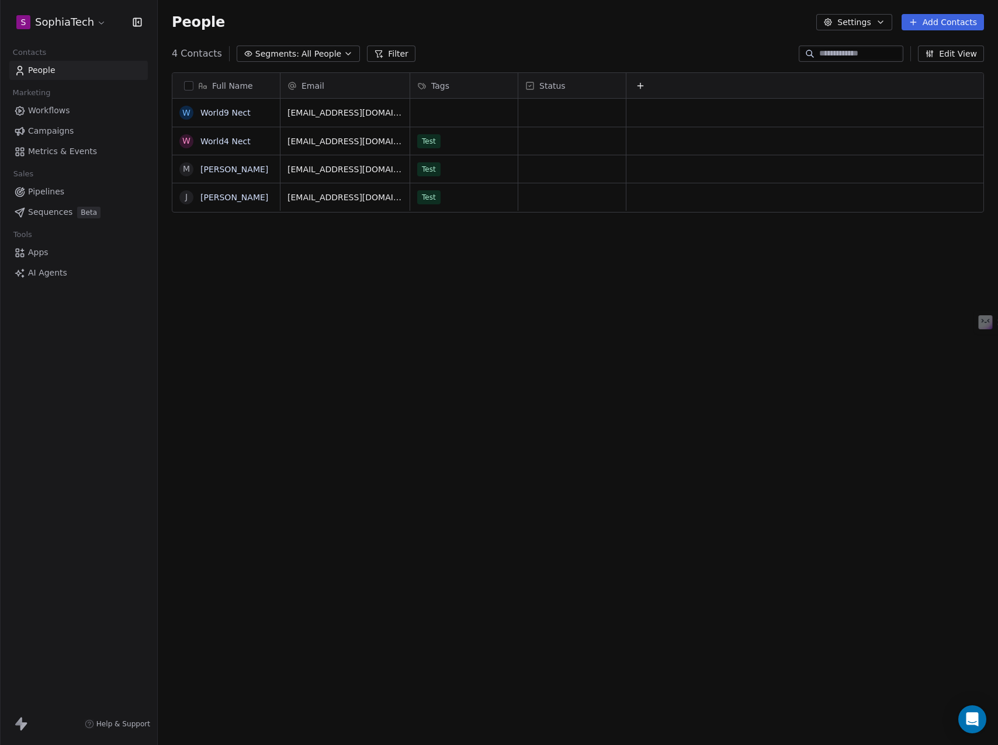
scroll to position [647, 831]
click at [0, 0] on button "grid" at bounding box center [0, 0] width 0 height 0
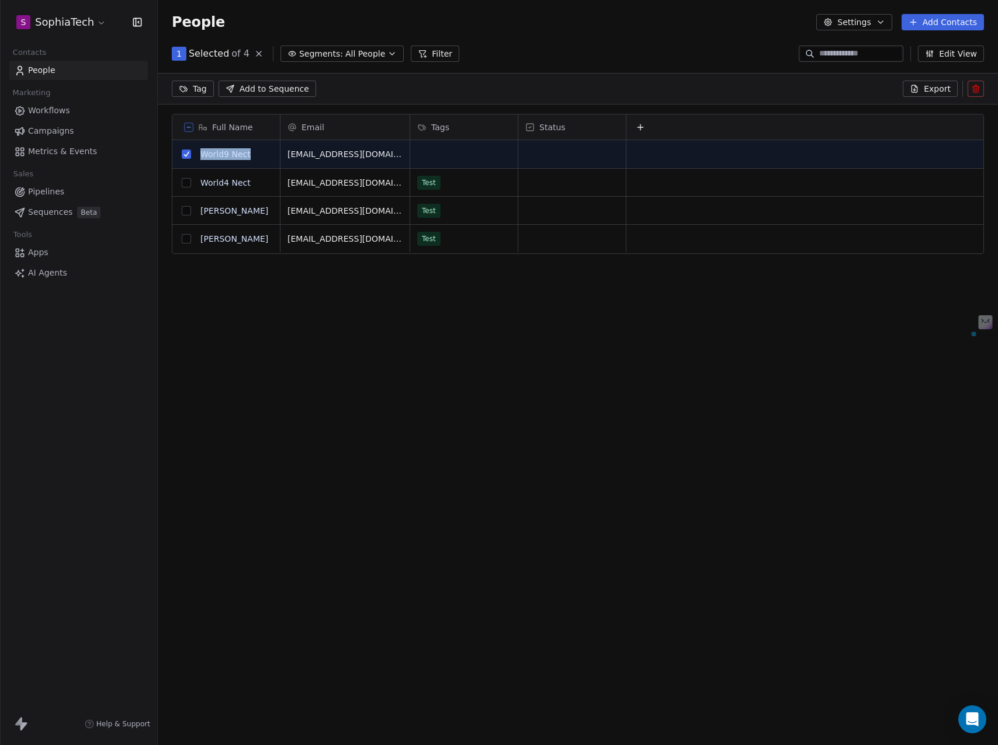
click at [976, 88] on icon at bounding box center [975, 88] width 9 height 9
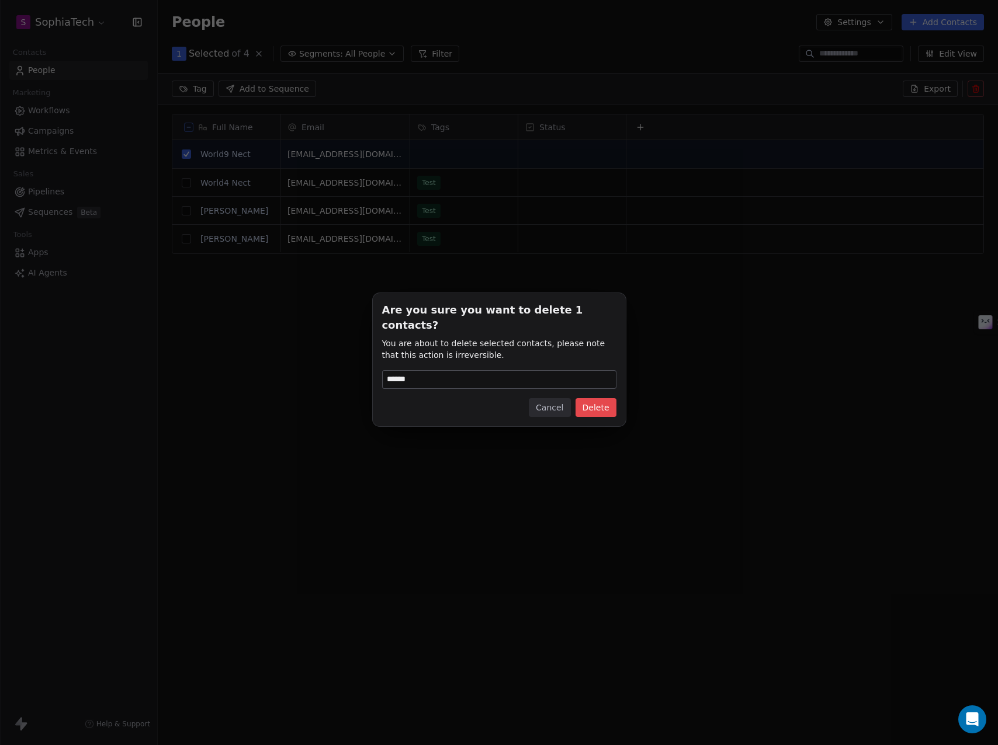
type input "******"
click at [595, 404] on button "Delete" at bounding box center [595, 407] width 41 height 19
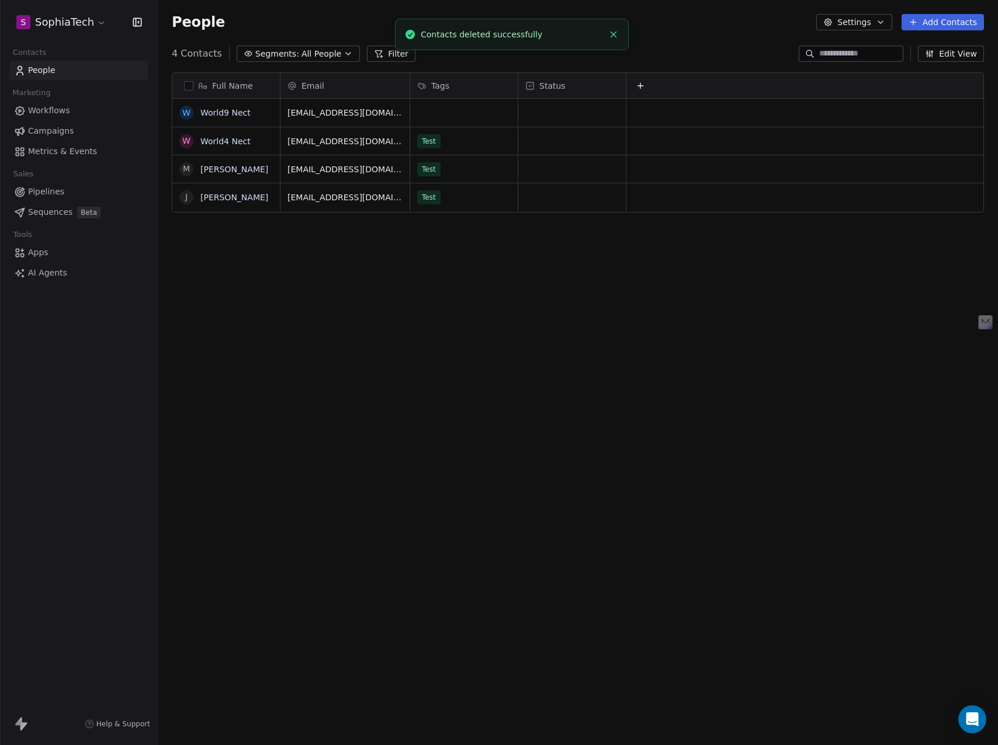
scroll to position [647, 831]
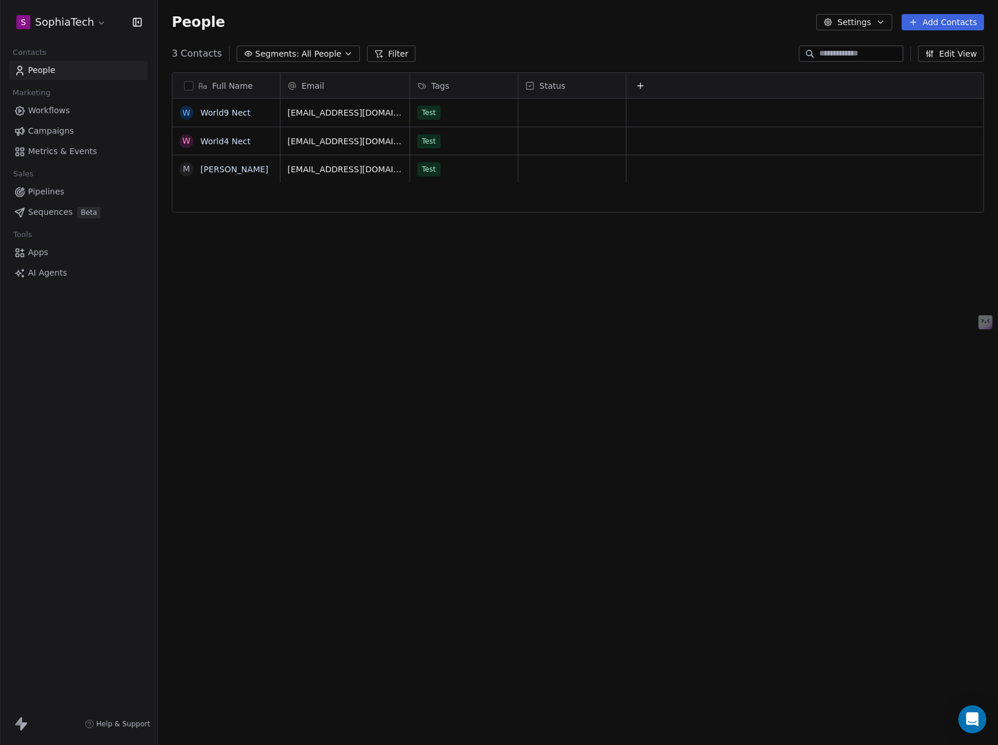
click at [559, 314] on div "Full Name W World9 Nect W World4 Nect M [PERSON_NAME] Email Tags Status [EMAIL_…" at bounding box center [578, 391] width 840 height 656
click at [0, 0] on button "grid" at bounding box center [0, 0] width 0 height 0
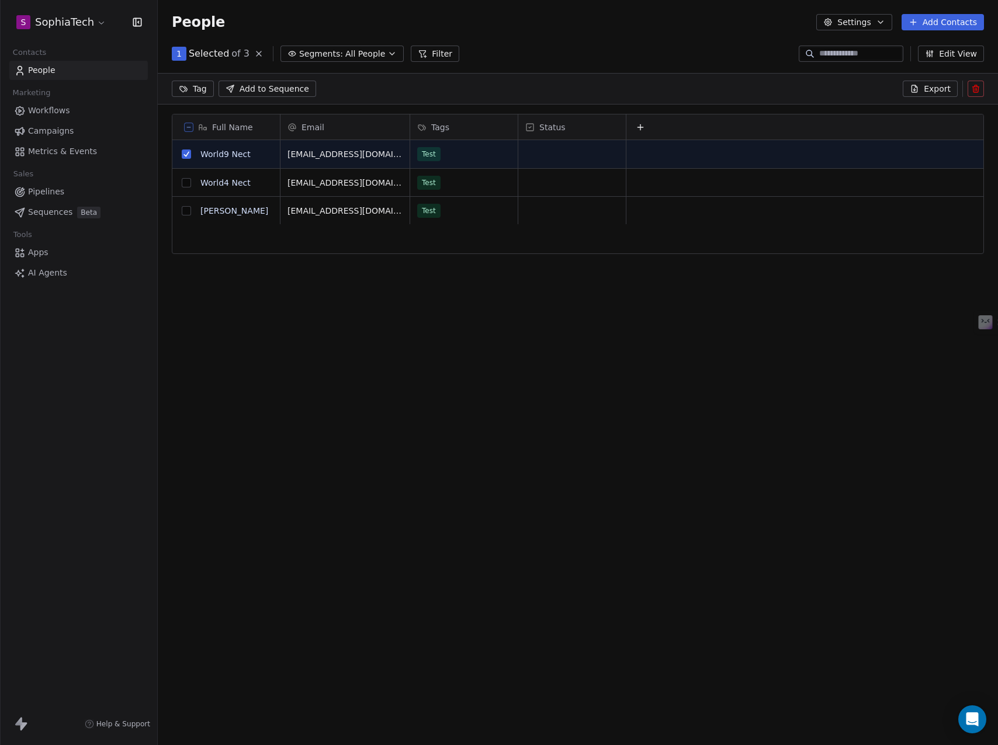
scroll to position [606, 831]
click at [975, 84] on icon at bounding box center [975, 88] width 9 height 9
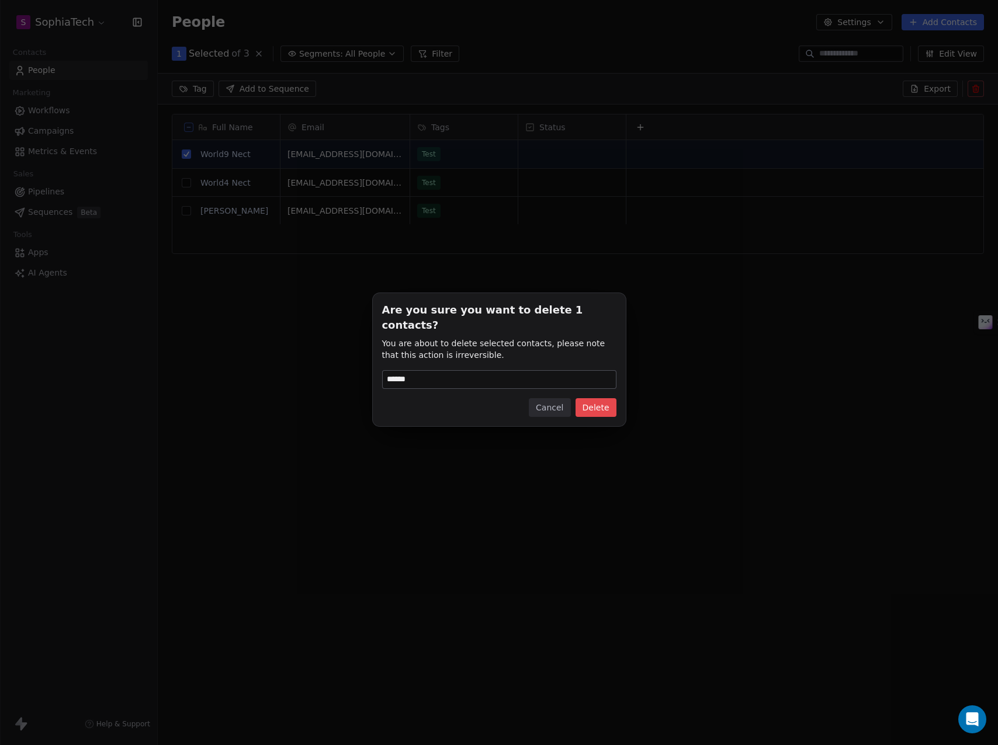
type input "******"
click at [603, 401] on button "Delete" at bounding box center [595, 407] width 41 height 19
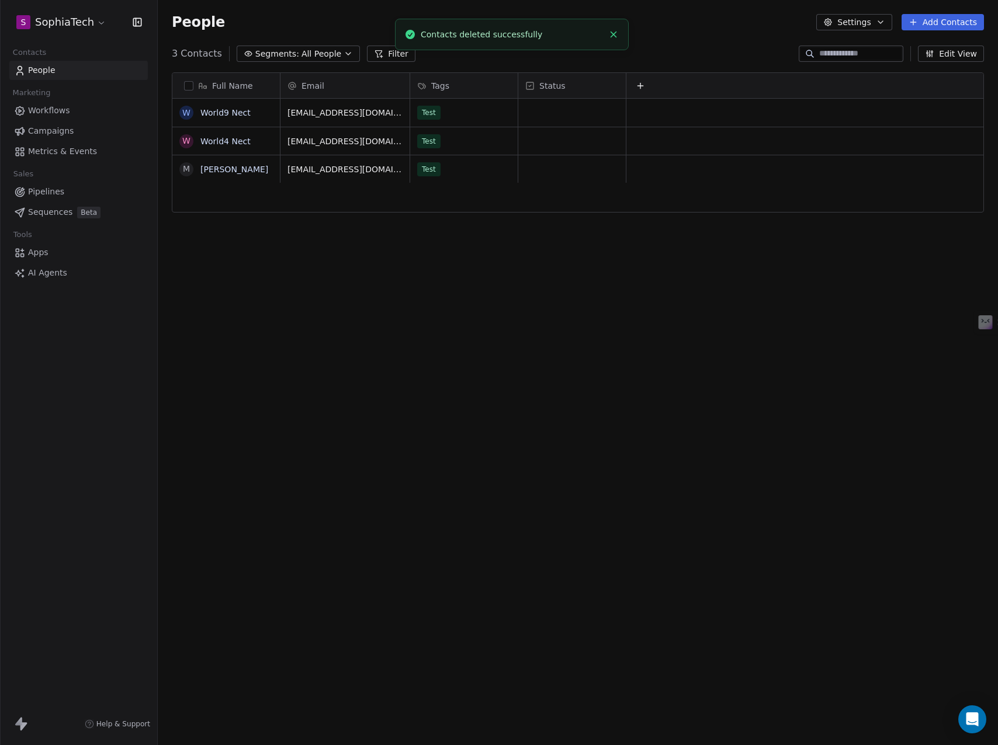
scroll to position [647, 831]
click at [76, 105] on link "Workflows" at bounding box center [78, 110] width 138 height 19
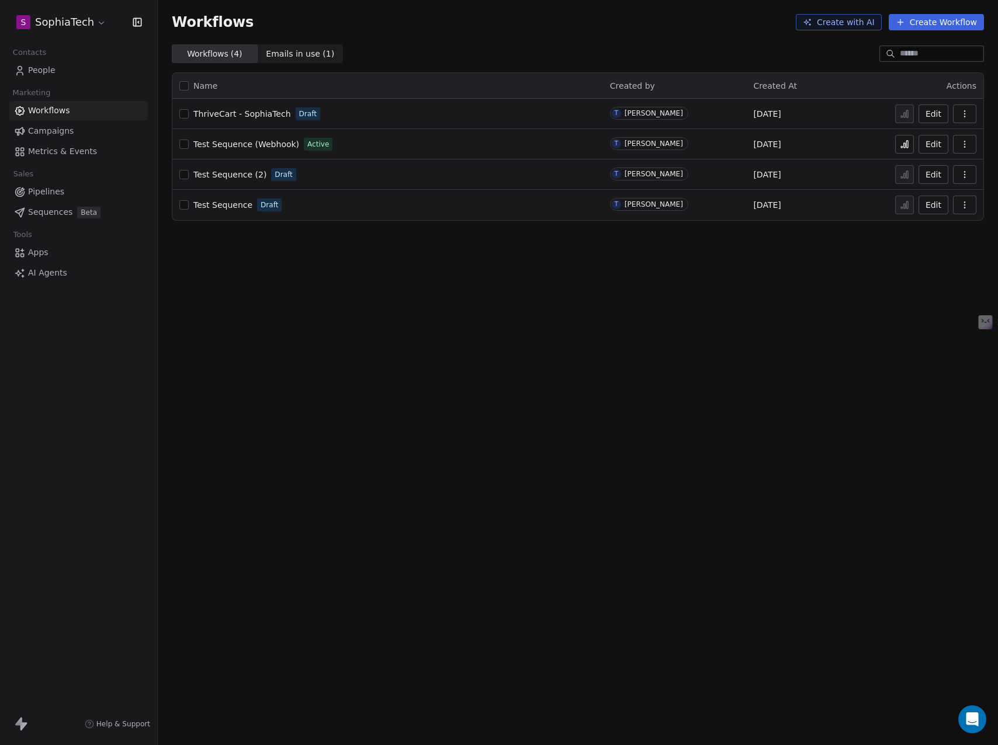
click at [52, 78] on link "People" at bounding box center [78, 70] width 138 height 19
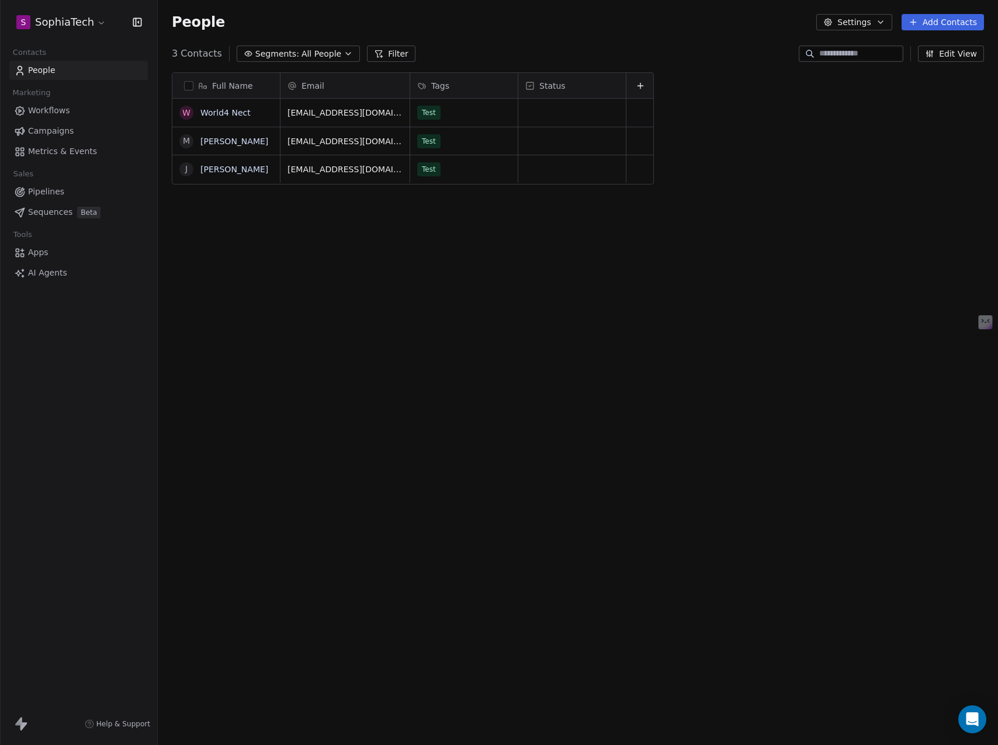
scroll to position [647, 831]
click at [429, 353] on div "Full Name W World9 Nect W World4 Nect M Mason Marc Email Tags Status worldnect+…" at bounding box center [578, 391] width 840 height 656
click at [216, 188] on div "W World9 Nect W World4 Nect M Mason Marc" at bounding box center [226, 400] width 108 height 602
click at [553, 334] on div "Full Name W World9 Nect W World4 Nect M Mason Marc Email Tags Status worldnect+…" at bounding box center [578, 391] width 840 height 656
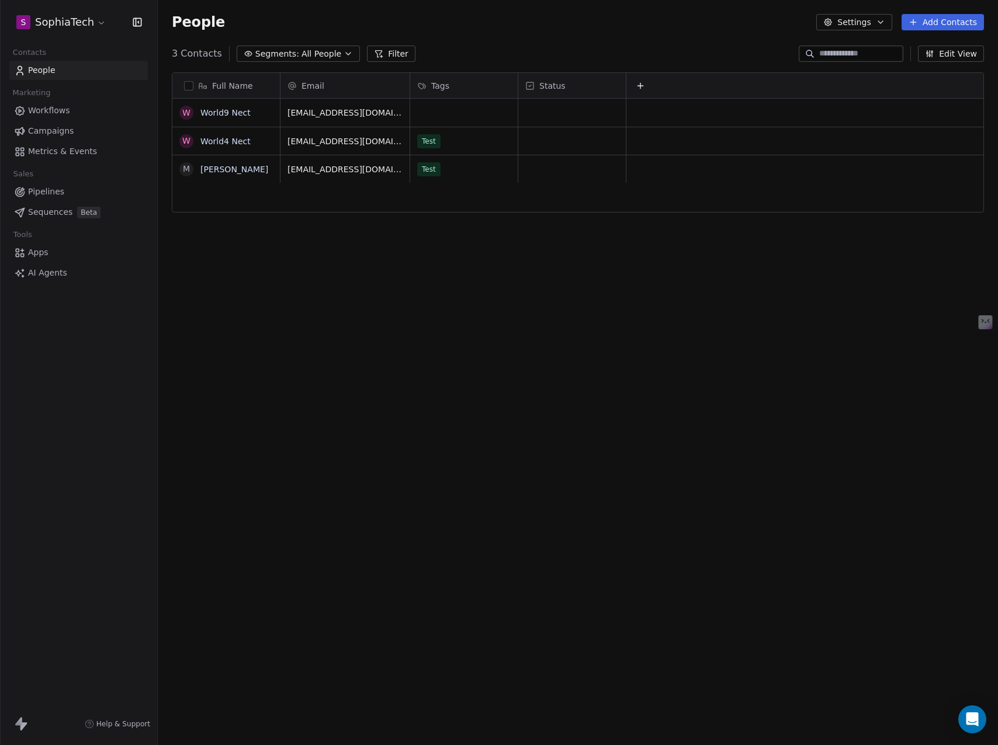
click at [640, 84] on icon at bounding box center [639, 85] width 9 height 9
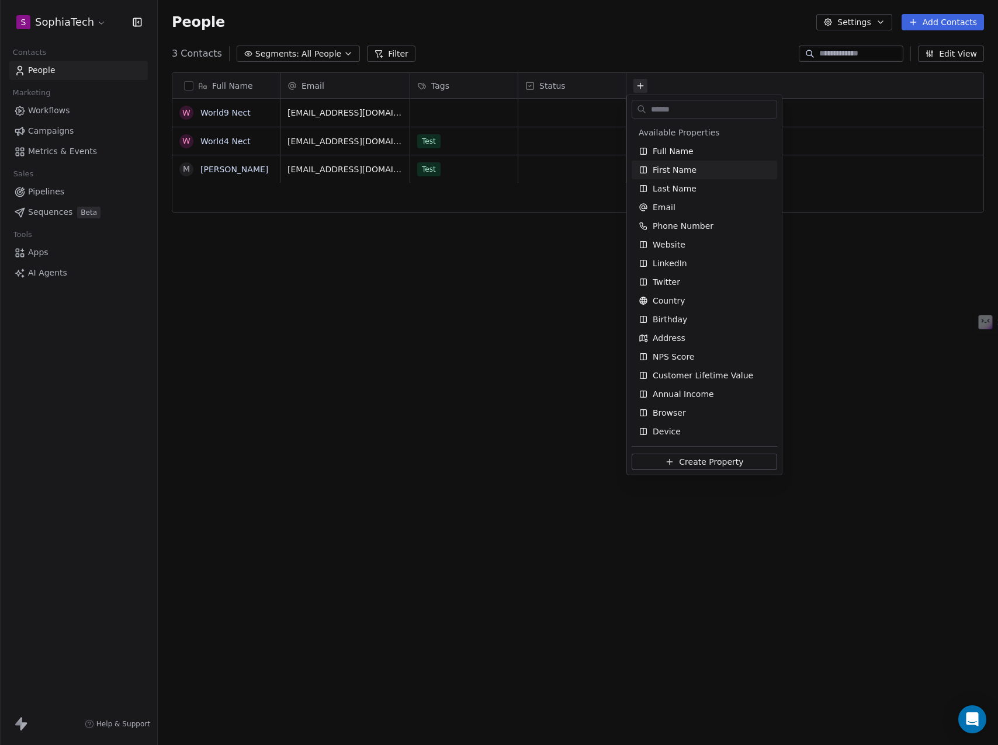
scroll to position [2, 0]
click at [686, 461] on span "Create Property" at bounding box center [711, 462] width 64 height 12
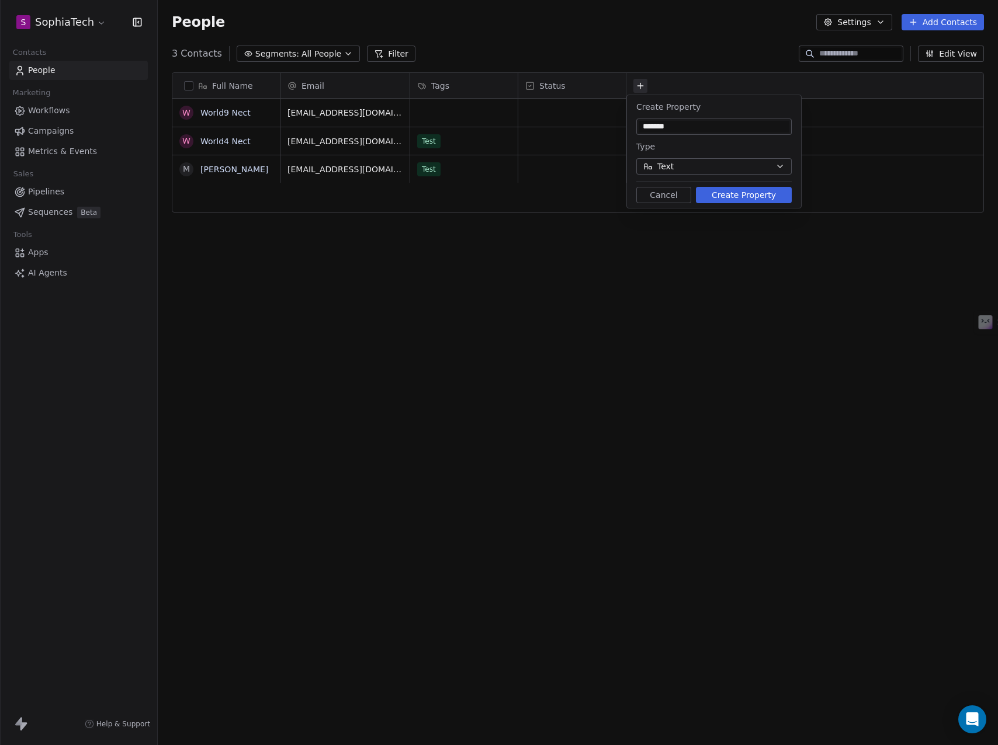
type input "*******"
click at [744, 165] on button "Text" at bounding box center [713, 166] width 155 height 16
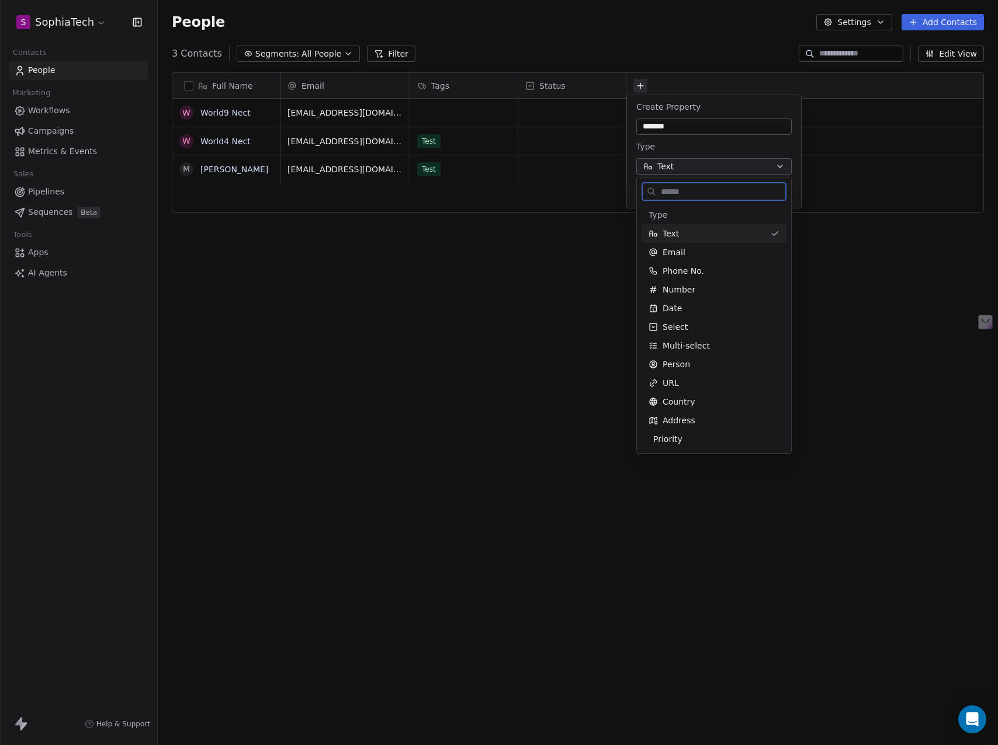
click at [682, 233] on div "Text" at bounding box center [706, 234] width 117 height 12
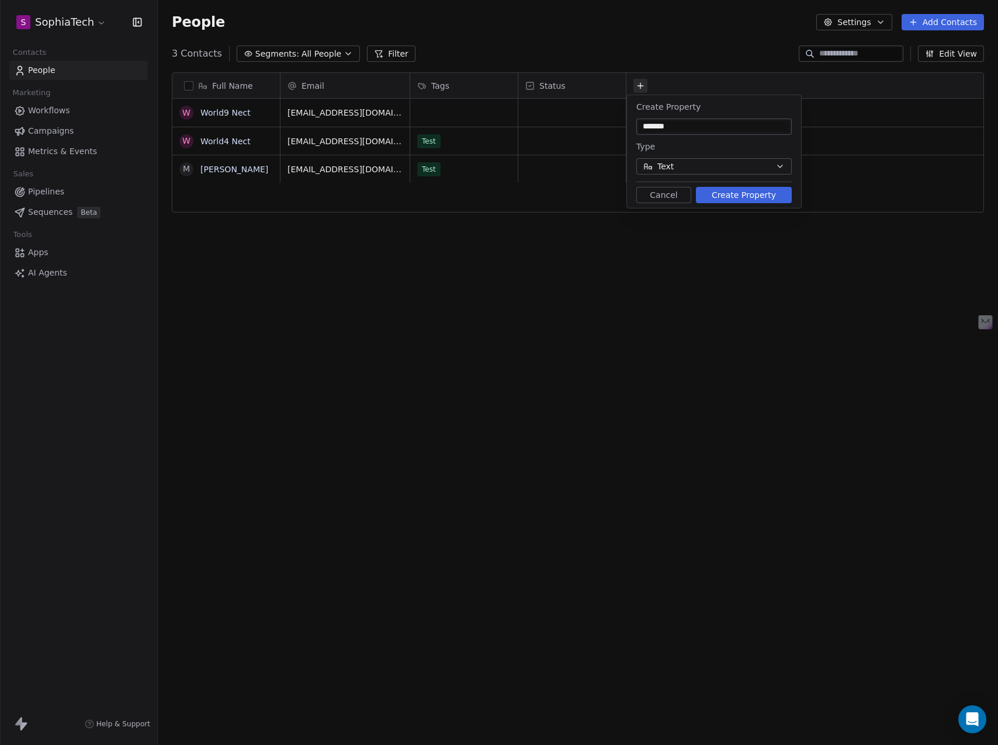
click at [744, 196] on button "Create Property" at bounding box center [744, 195] width 96 height 16
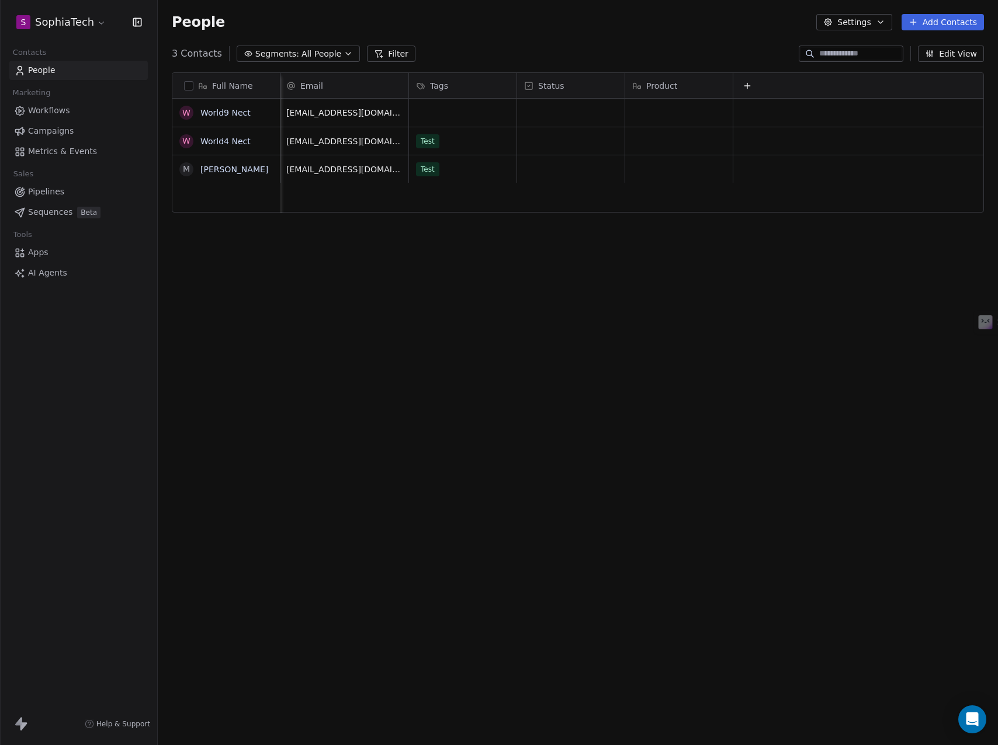
scroll to position [0, 0]
click at [186, 112] on button "grid" at bounding box center [186, 112] width 9 height 9
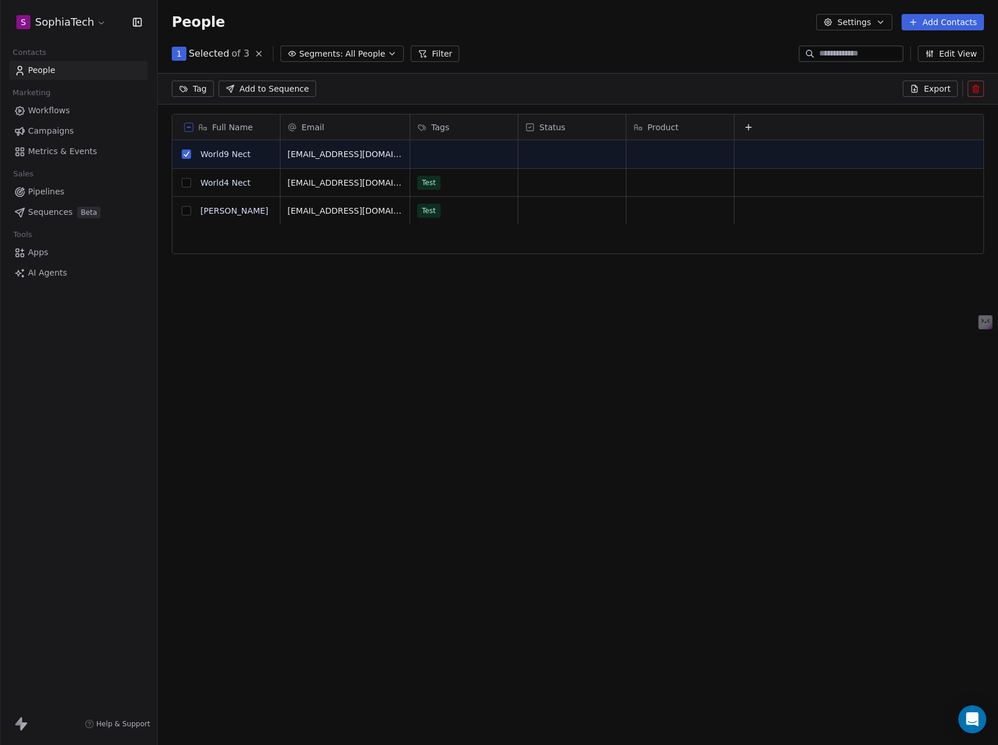
scroll to position [606, 831]
click at [978, 93] on button at bounding box center [975, 89] width 16 height 16
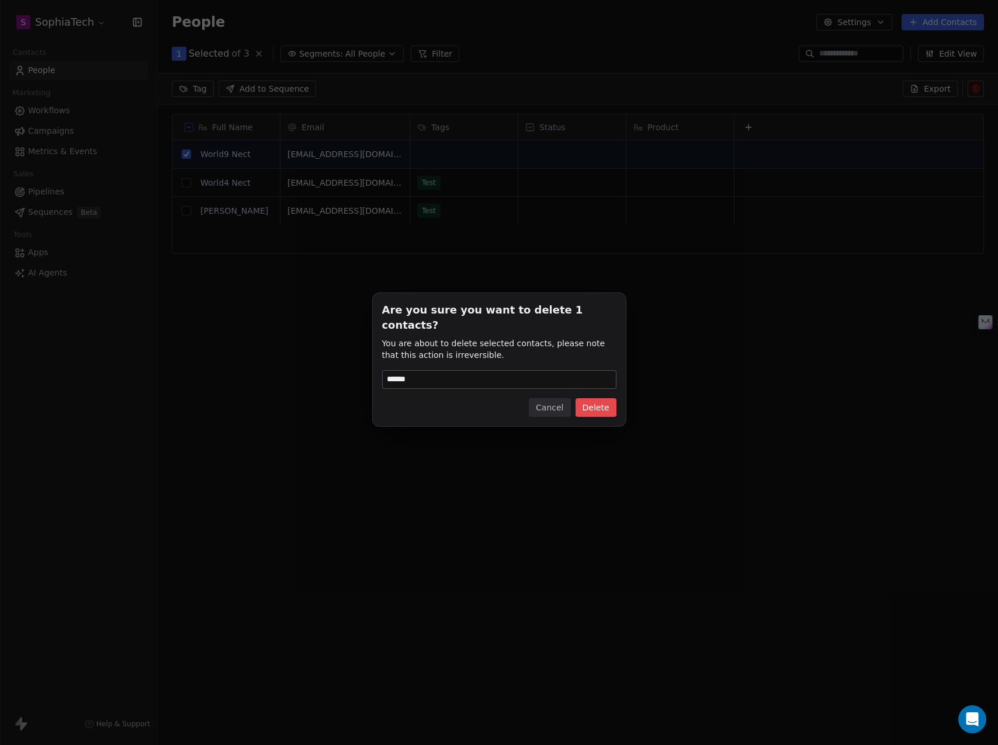
type input "******"
click at [589, 398] on button "Delete" at bounding box center [595, 407] width 41 height 19
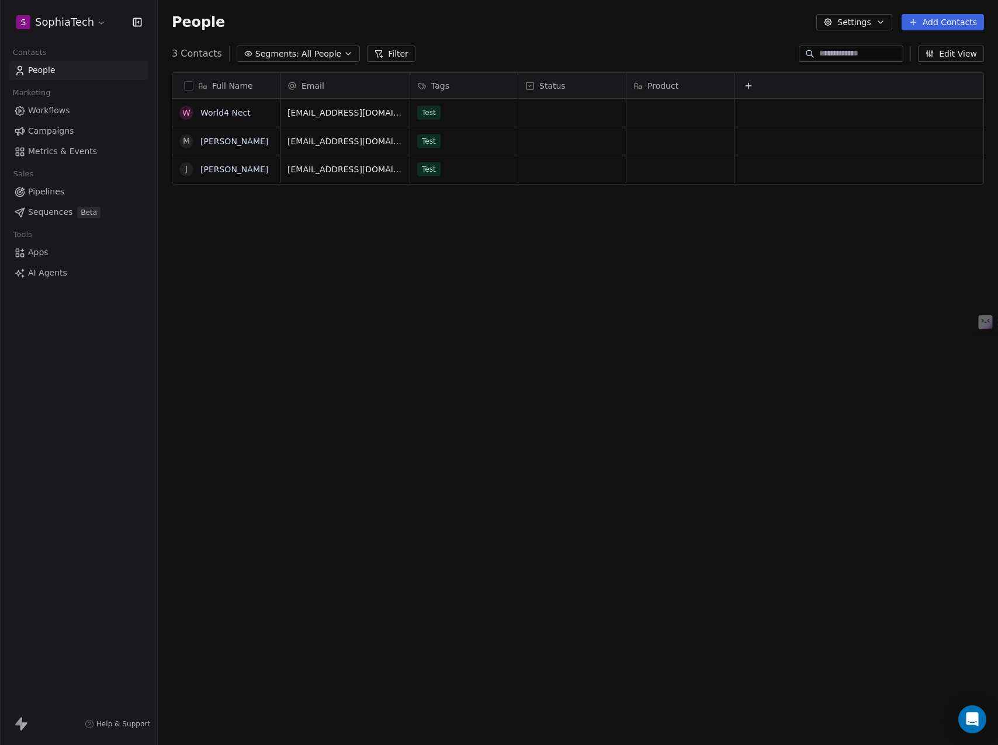
scroll to position [647, 831]
click at [699, 110] on span "Test Magnet #1" at bounding box center [669, 113] width 71 height 12
click at [701, 297] on html "S SophiaTech Contacts People Marketing Workflows Campaigns Metrics & Events Sal…" at bounding box center [499, 372] width 998 height 745
click at [693, 114] on span "Test Magnet #1 Test Product #1" at bounding box center [699, 113] width 131 height 12
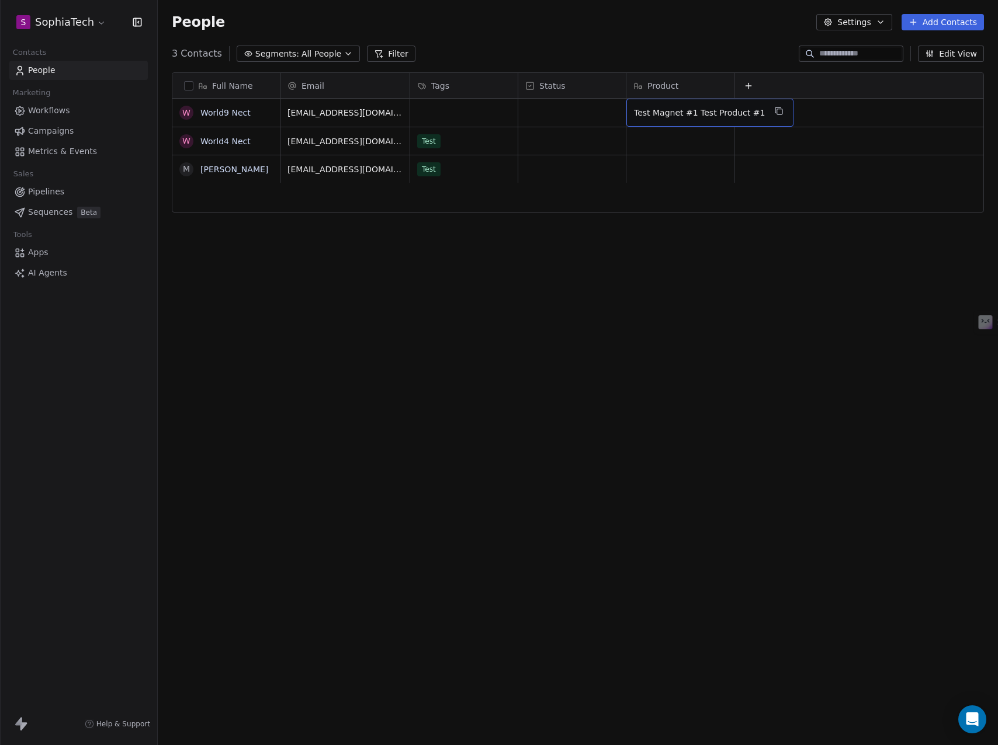
click at [689, 113] on span "Test Magnet #1 Test Product #1" at bounding box center [699, 113] width 131 height 12
click at [713, 271] on html "**********" at bounding box center [499, 372] width 998 height 745
click at [37, 110] on span "Workflows" at bounding box center [49, 111] width 42 height 12
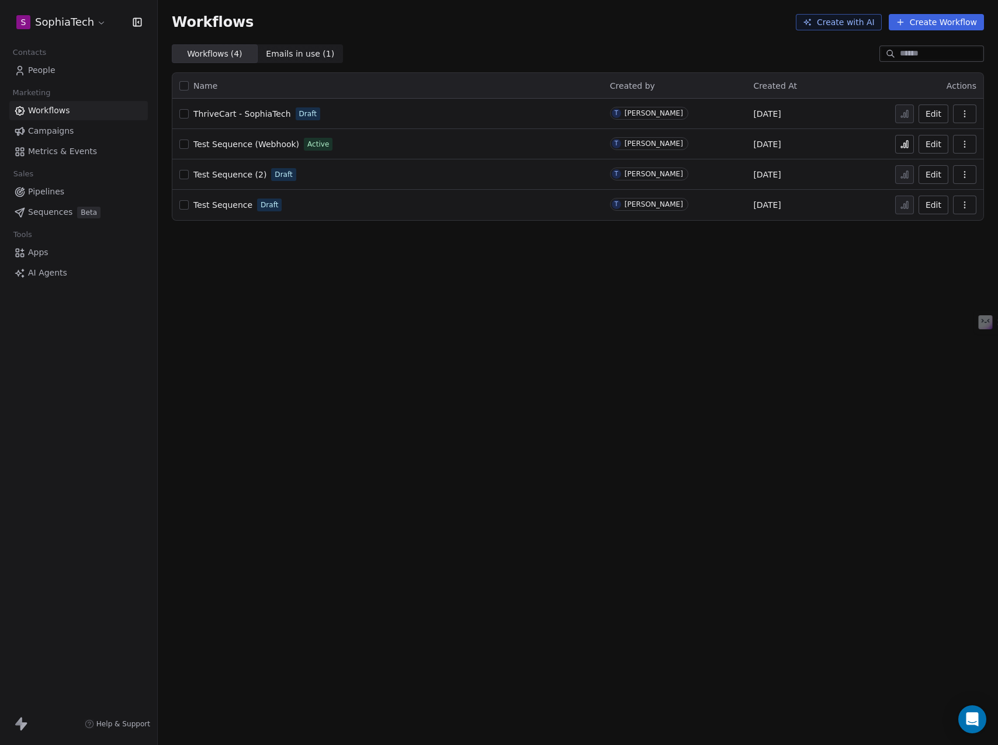
click at [931, 114] on button "Edit" at bounding box center [933, 114] width 30 height 19
click at [28, 64] on link "People" at bounding box center [78, 70] width 138 height 19
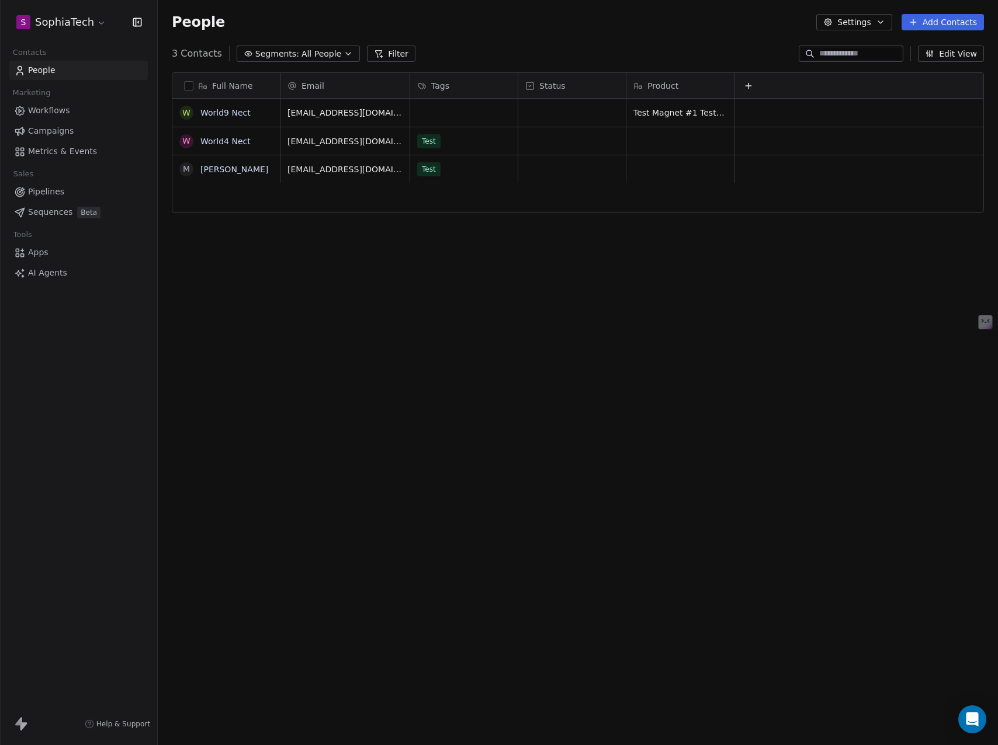
scroll to position [0, 1]
click at [389, 53] on button "Filter" at bounding box center [391, 54] width 48 height 16
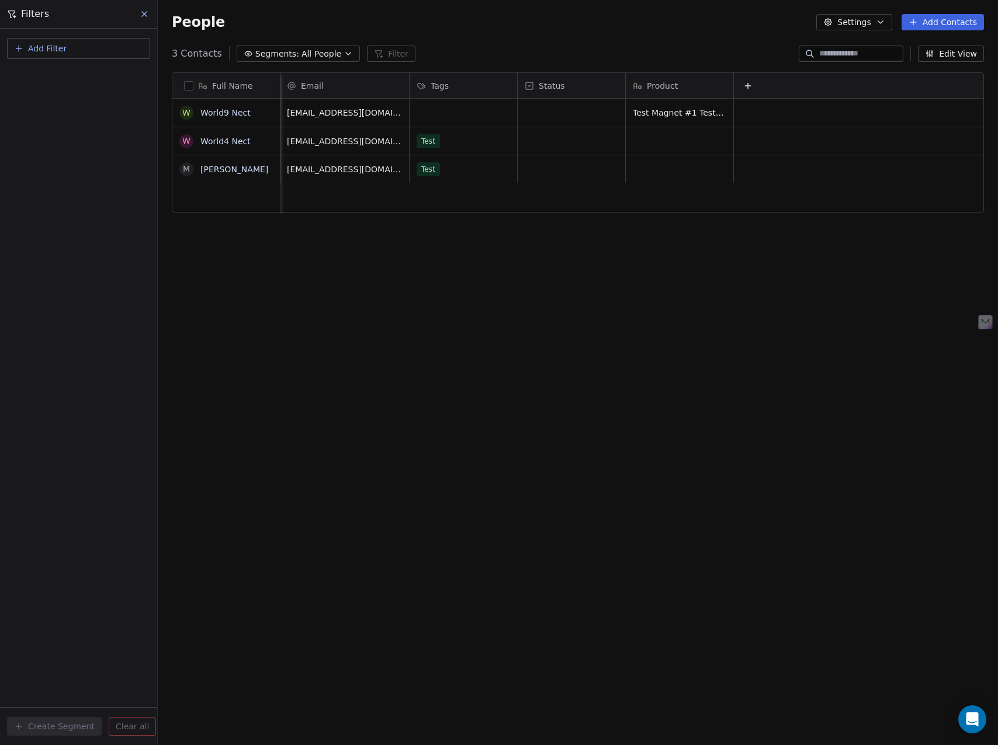
scroll to position [0, 0]
click at [57, 50] on span "Add Filter" at bounding box center [47, 49] width 39 height 12
click at [59, 92] on span "Contact activity" at bounding box center [51, 95] width 65 height 12
click at [50, 75] on input "text" at bounding box center [86, 76] width 115 height 17
click at [45, 46] on html "S SophiaTech Contacts People Marketing Workflows Campaigns Metrics & Events Sal…" at bounding box center [499, 372] width 998 height 745
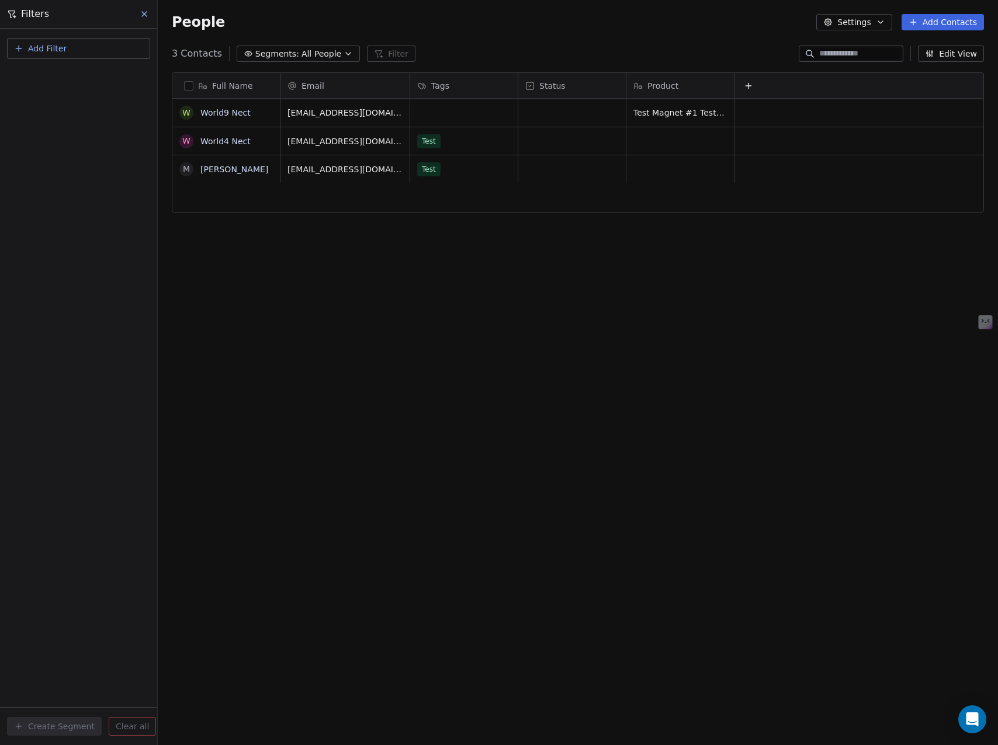
click at [43, 47] on span "Add Filter" at bounding box center [47, 49] width 39 height 12
click at [48, 71] on span "Contact properties" at bounding box center [57, 76] width 76 height 12
type input "****"
click at [32, 113] on span "Product" at bounding box center [34, 118] width 31 height 12
click at [60, 159] on div "Contains" at bounding box center [79, 161] width 122 height 19
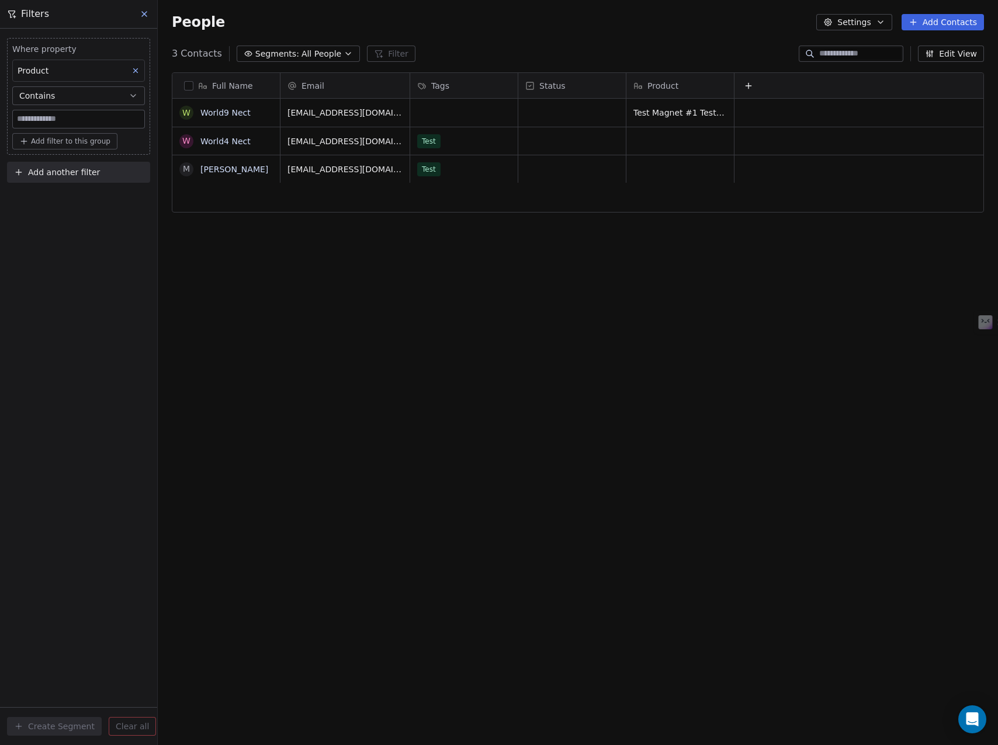
click at [424, 86] on icon at bounding box center [421, 85] width 9 height 9
click at [443, 109] on span "Manage property" at bounding box center [467, 111] width 70 height 12
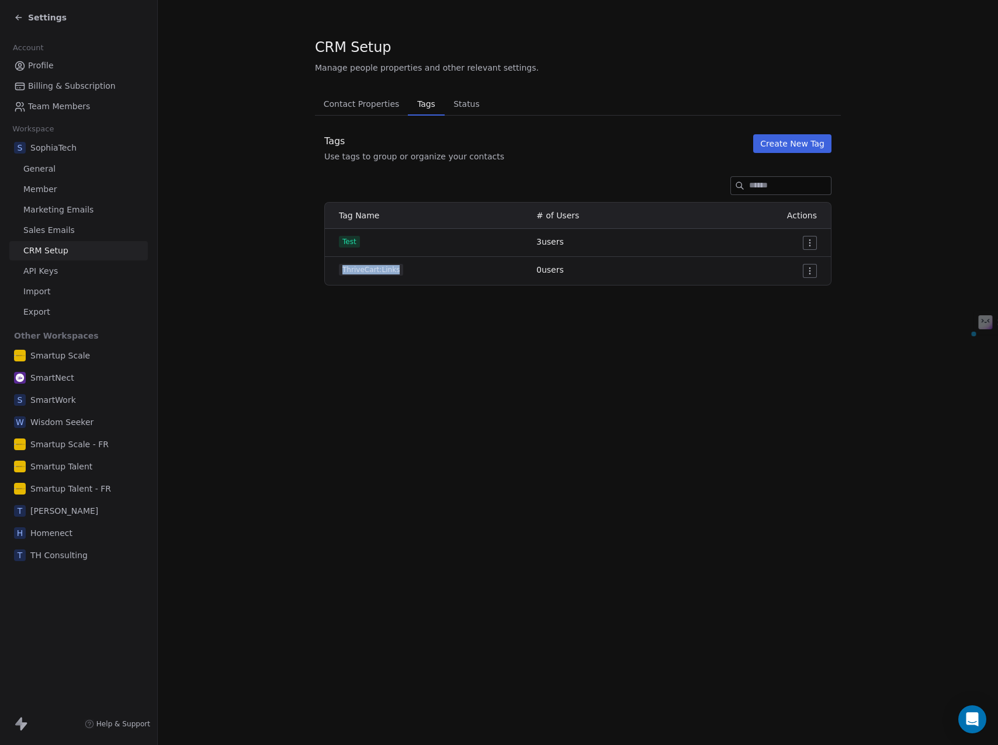
drag, startPoint x: 343, startPoint y: 271, endPoint x: 420, endPoint y: 275, distance: 77.2
click at [419, 275] on div "ThriveCart:Links" at bounding box center [430, 270] width 183 height 12
copy span "ThriveCart:Links"
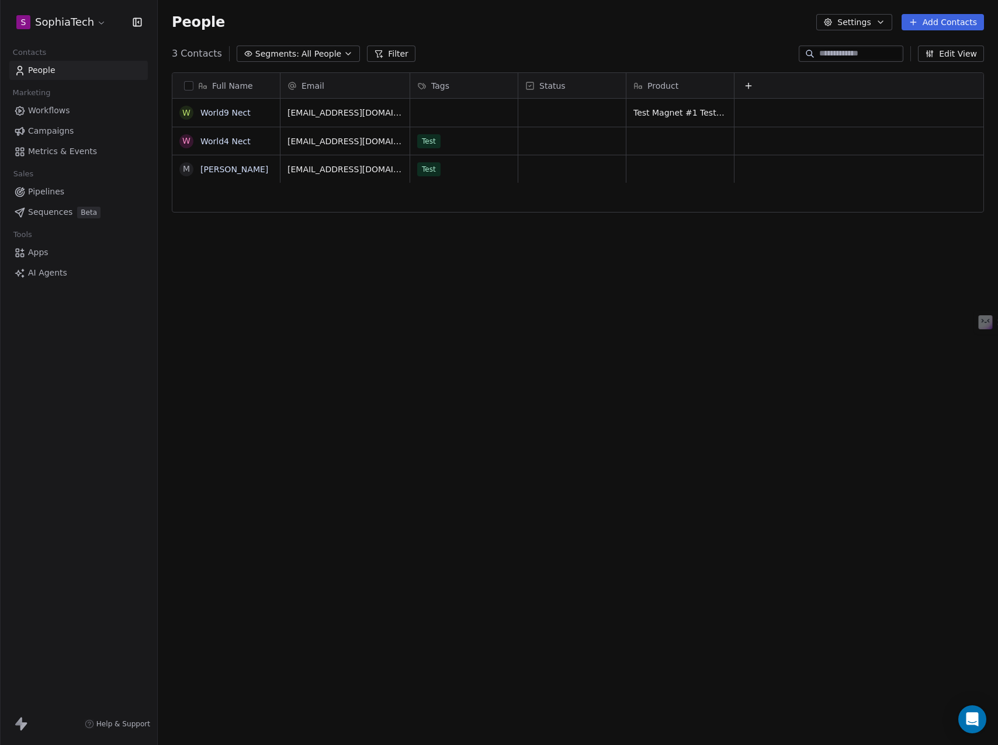
scroll to position [647, 831]
click at [522, 447] on div "Full Name W World9 Nect W World4 Nect [PERSON_NAME] J [PERSON_NAME] Email Tags …" at bounding box center [578, 391] width 840 height 656
click at [443, 88] on span "Tags" at bounding box center [440, 86] width 18 height 12
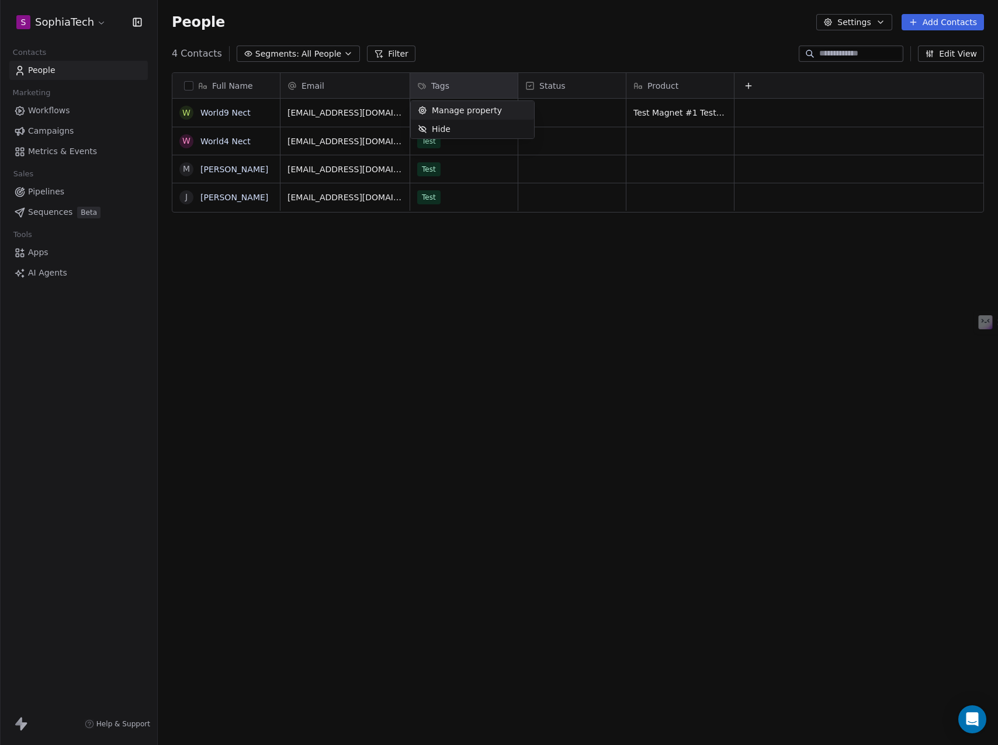
click at [453, 110] on span "Manage property" at bounding box center [467, 111] width 70 height 12
click at [447, 105] on span "Manage property" at bounding box center [467, 111] width 70 height 12
click at [463, 112] on span "Manage property" at bounding box center [467, 111] width 70 height 12
click at [754, 86] on html "S SophiaTech Contacts People Marketing Workflows Campaigns Metrics & Events Sal…" at bounding box center [499, 372] width 998 height 745
click at [751, 86] on icon at bounding box center [748, 85] width 9 height 9
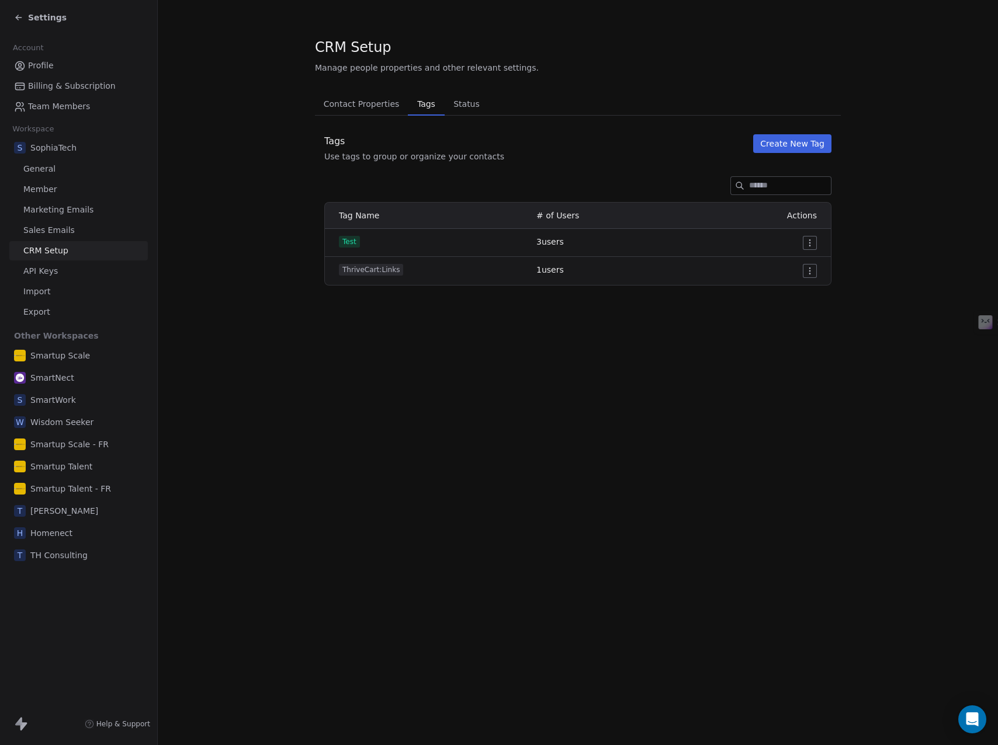
click at [360, 107] on span "Contact Properties" at bounding box center [361, 104] width 85 height 16
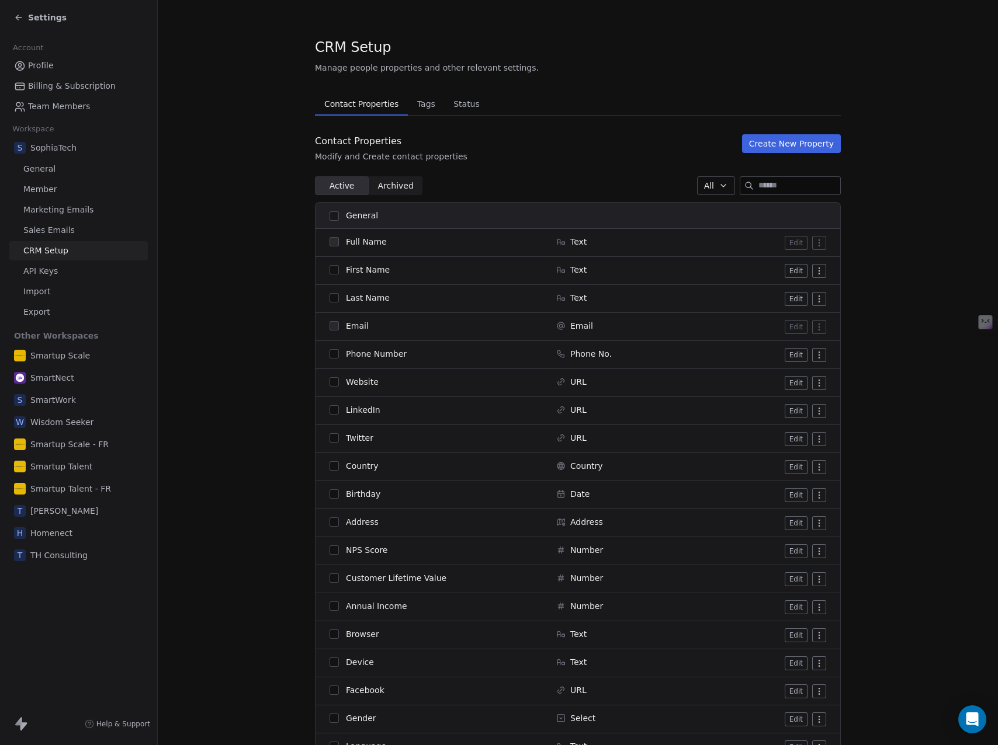
click at [777, 143] on button "Create New Property" at bounding box center [791, 143] width 99 height 19
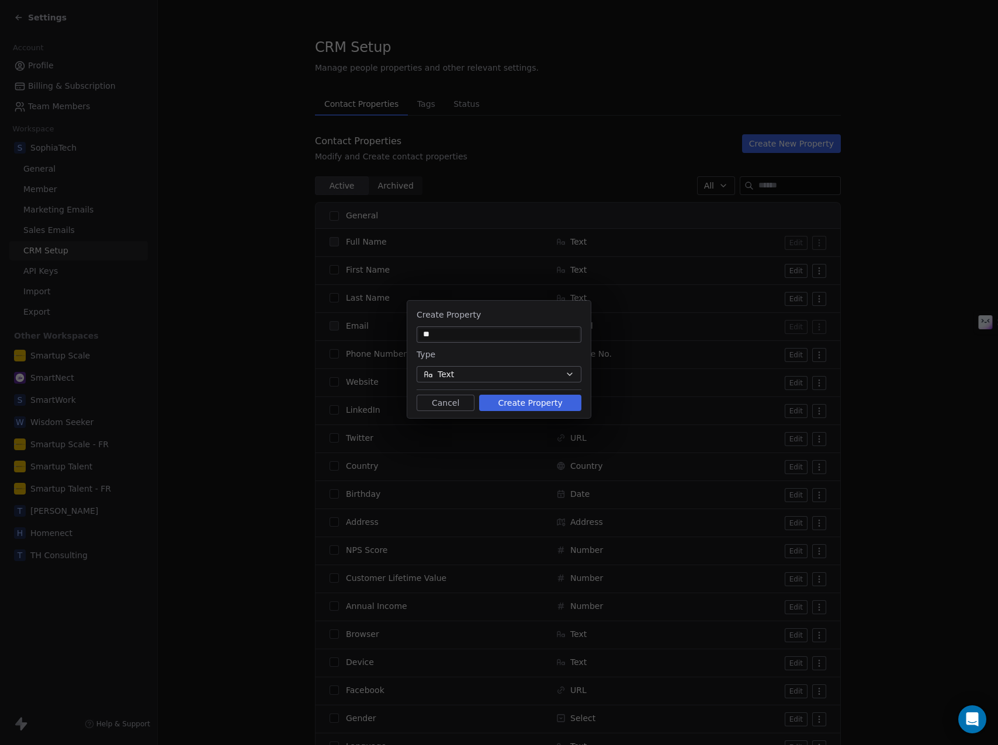
type input "*"
click at [506, 372] on button "Text" at bounding box center [498, 374] width 165 height 16
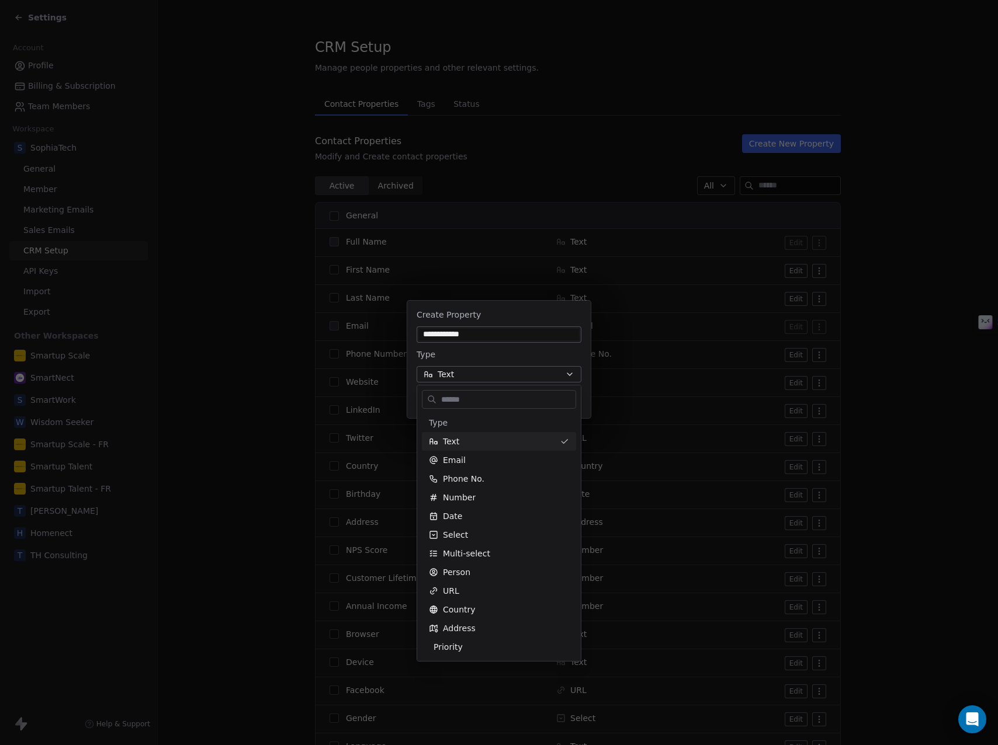
click at [485, 332] on div "**********" at bounding box center [499, 372] width 998 height 181
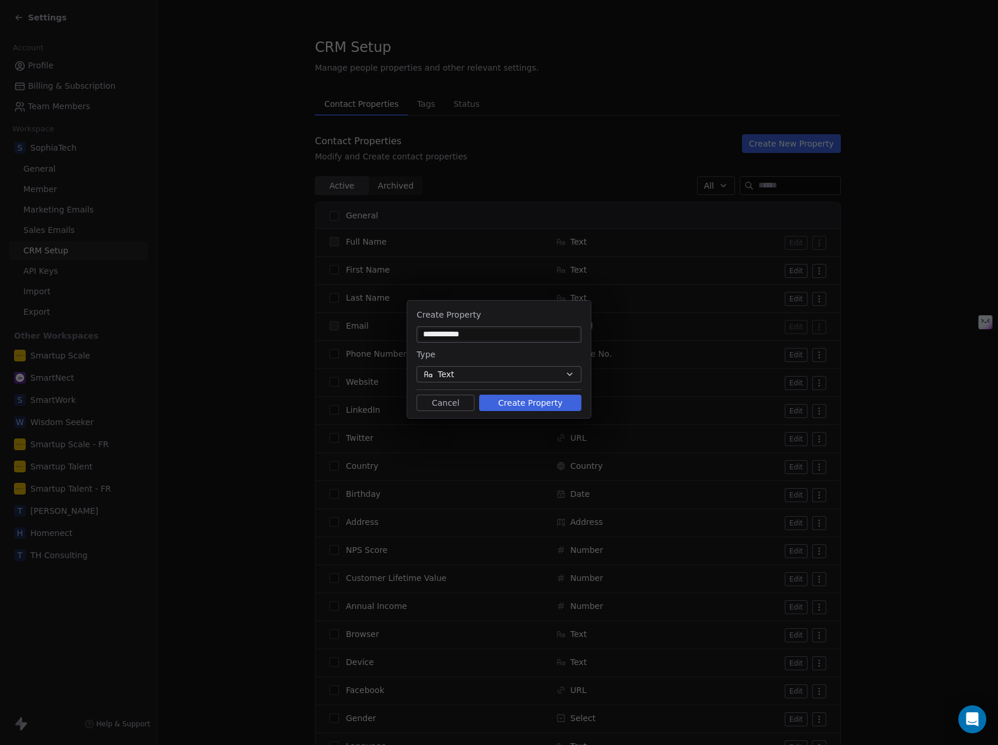
click at [484, 333] on input "**********" at bounding box center [499, 335] width 160 height 12
drag, startPoint x: 437, startPoint y: 333, endPoint x: 532, endPoint y: 344, distance: 95.3
click at [532, 344] on div "**********" at bounding box center [498, 359] width 183 height 113
type input "********"
click at [468, 373] on button "Text" at bounding box center [498, 374] width 165 height 16
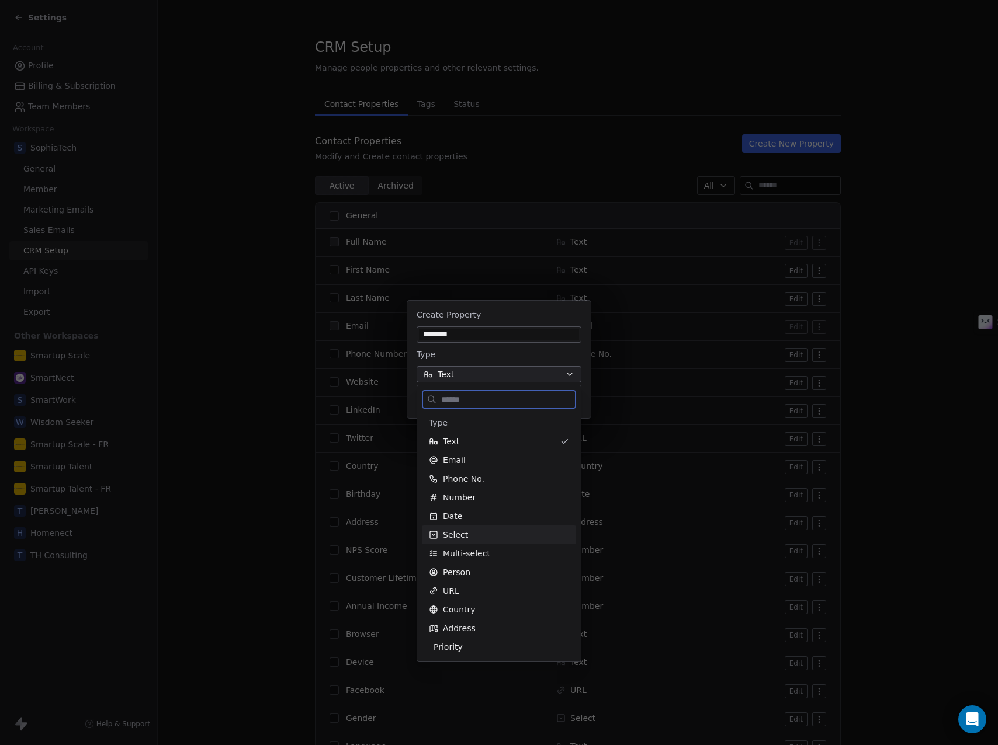
click at [460, 532] on span "Select" at bounding box center [455, 535] width 25 height 12
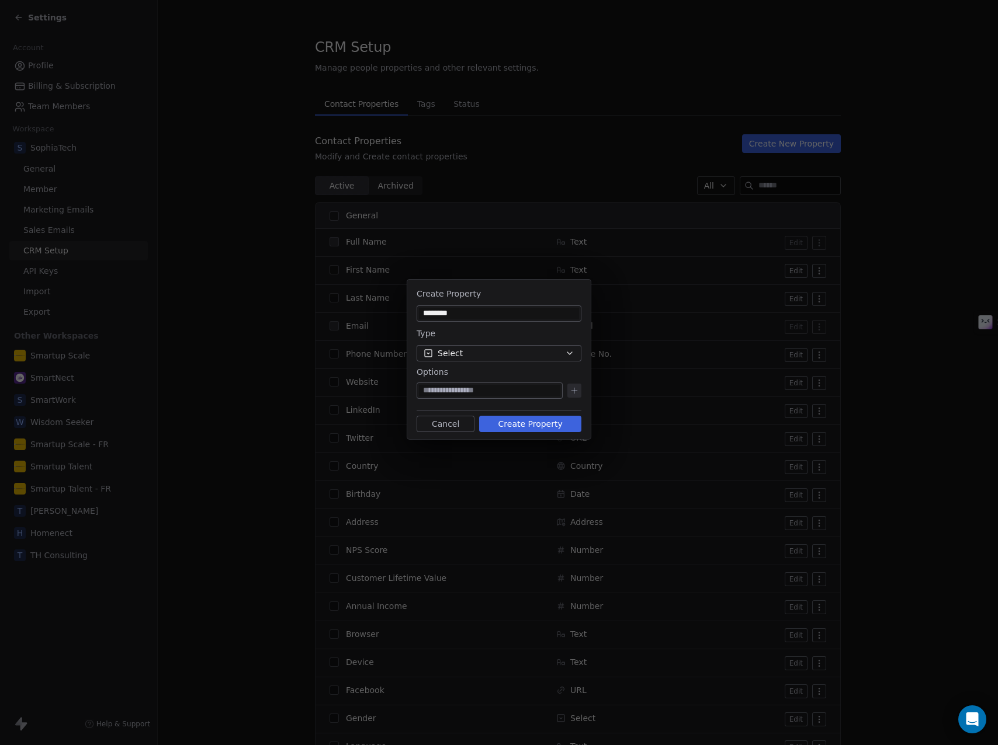
click at [494, 393] on input at bounding box center [489, 391] width 141 height 12
paste input "**********"
type input "**********"
click at [506, 389] on input at bounding box center [489, 391] width 141 height 12
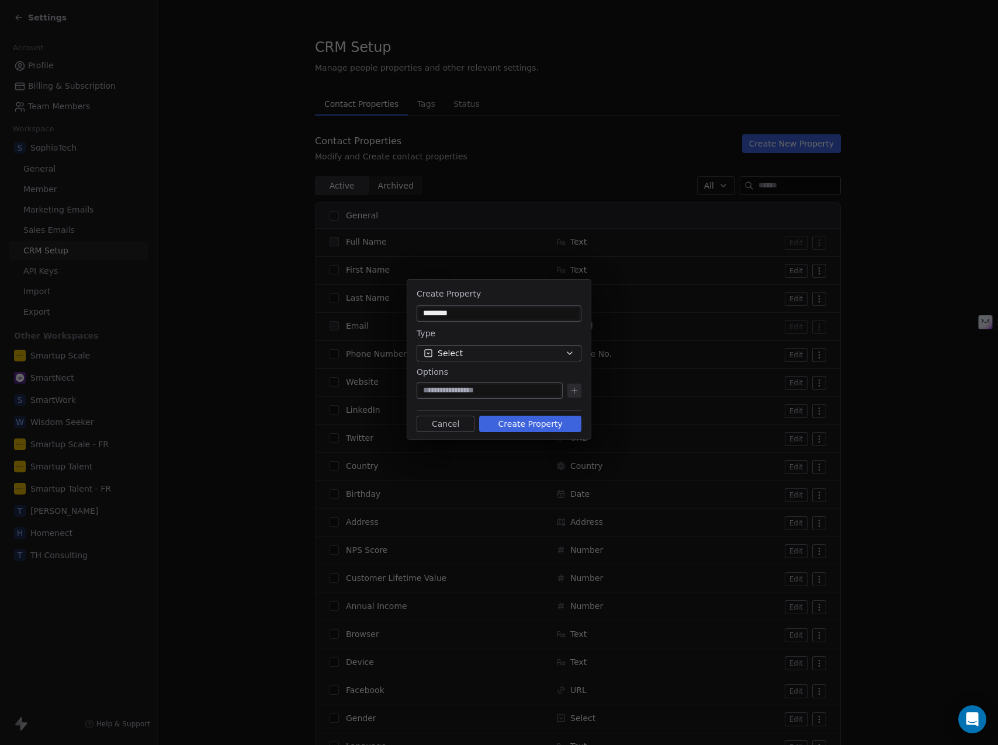
paste input "**********"
type input "**********"
click at [573, 391] on icon at bounding box center [573, 391] width 5 height 0
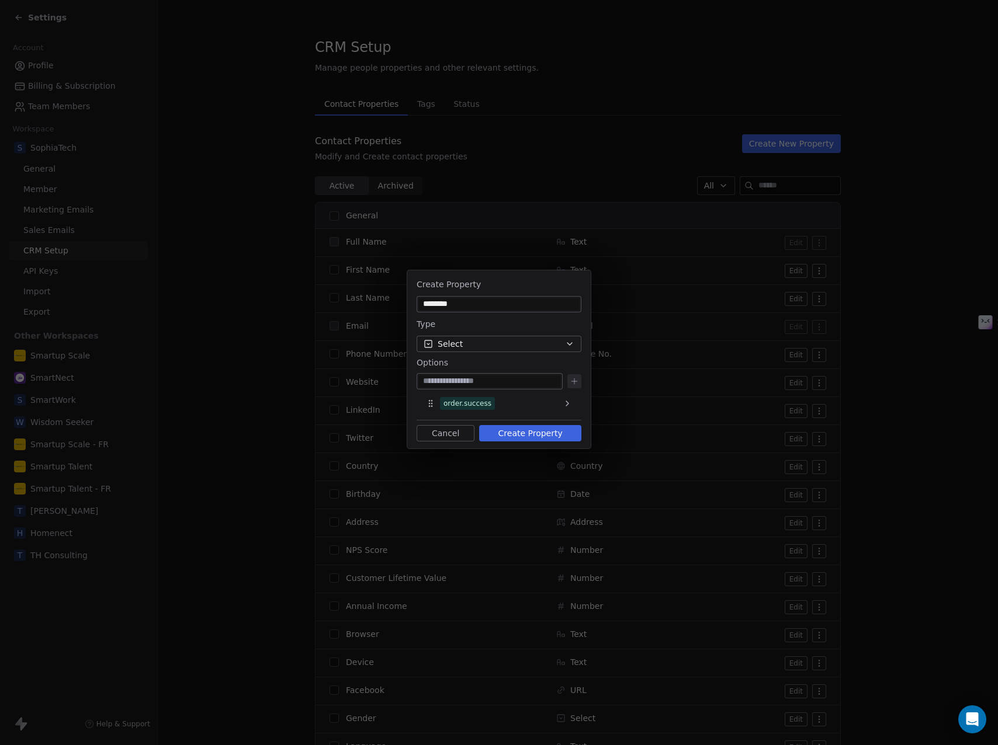
paste input "**********"
type input "**********"
click at [575, 378] on icon at bounding box center [573, 381] width 9 height 9
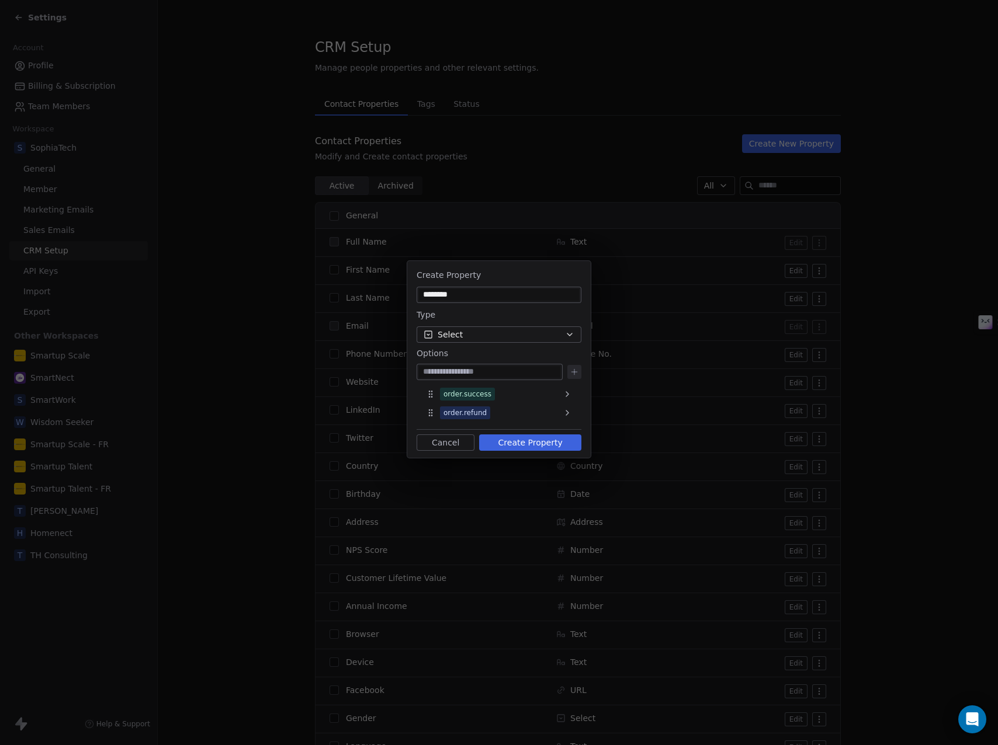
click at [469, 375] on input at bounding box center [489, 372] width 141 height 12
paste input "**********"
type input "**********"
click at [572, 376] on icon at bounding box center [573, 371] width 9 height 9
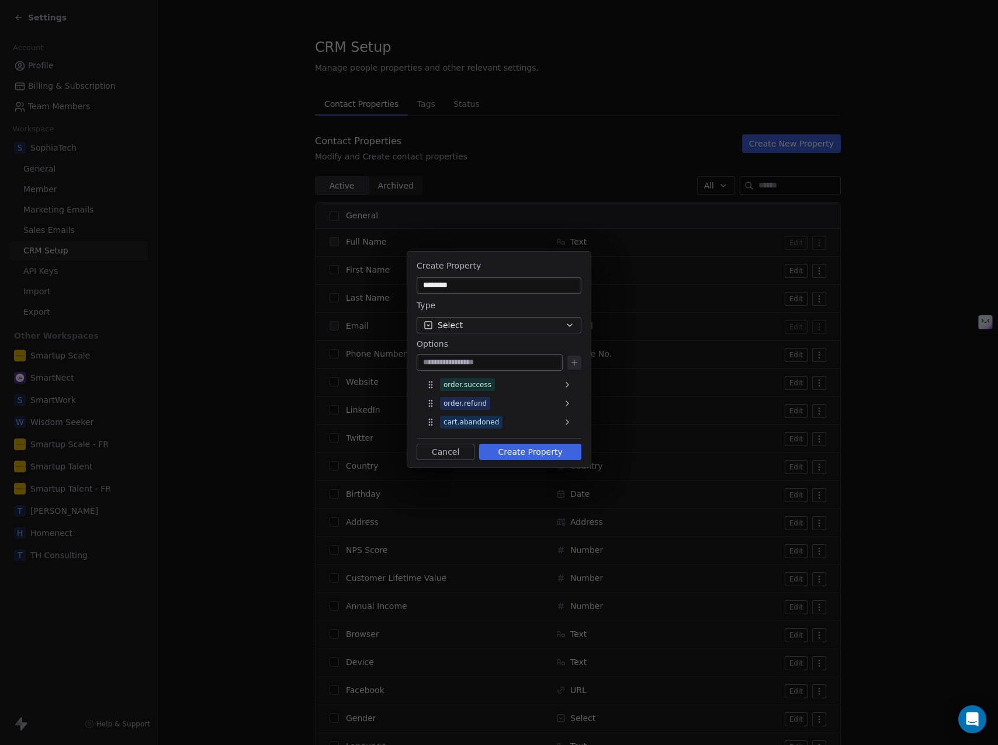
paste input "**********"
type input "**********"
click at [573, 362] on icon at bounding box center [573, 362] width 9 height 9
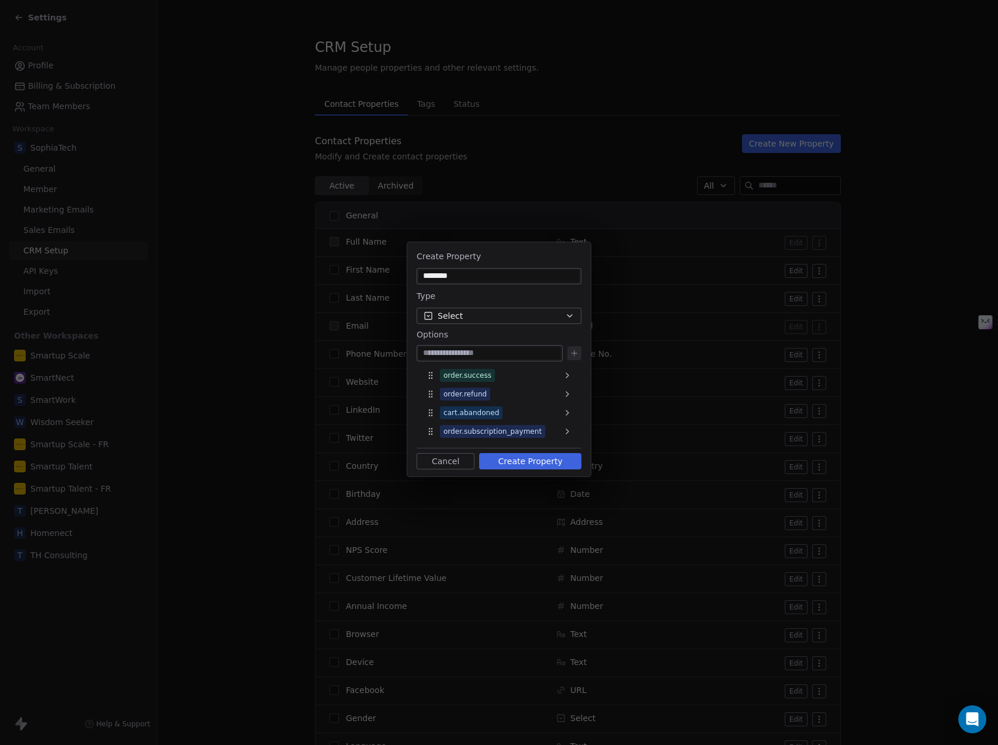
click at [505, 352] on input at bounding box center [489, 354] width 141 height 12
paste input "**********"
type input "**********"
drag, startPoint x: 573, startPoint y: 351, endPoint x: 620, endPoint y: 341, distance: 47.8
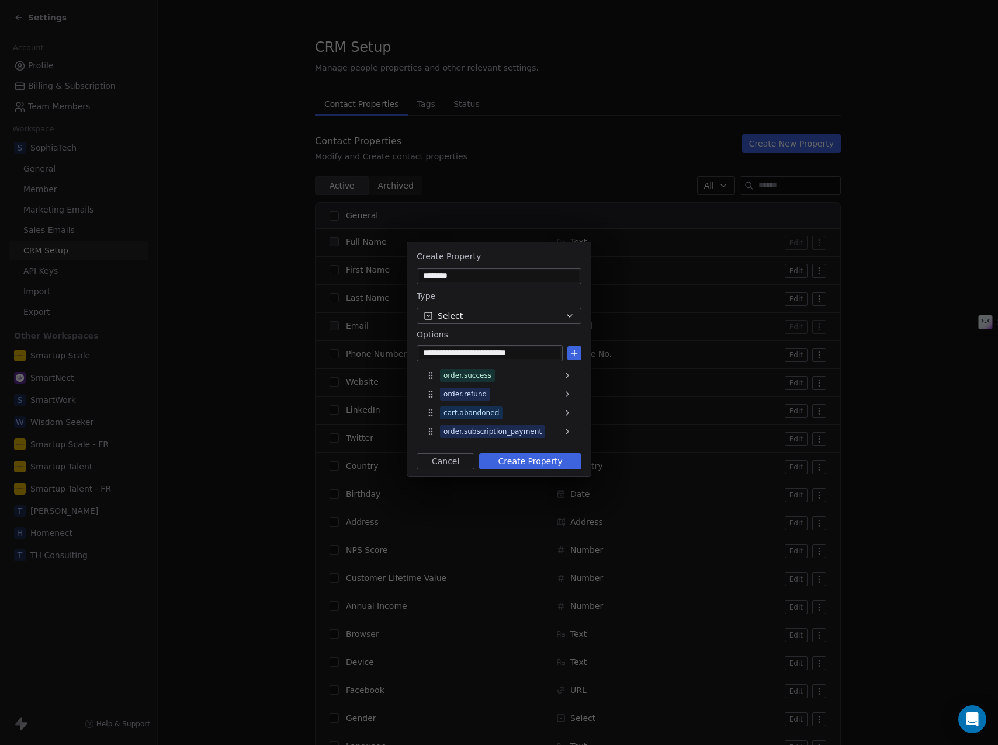
click at [573, 351] on icon at bounding box center [573, 353] width 9 height 9
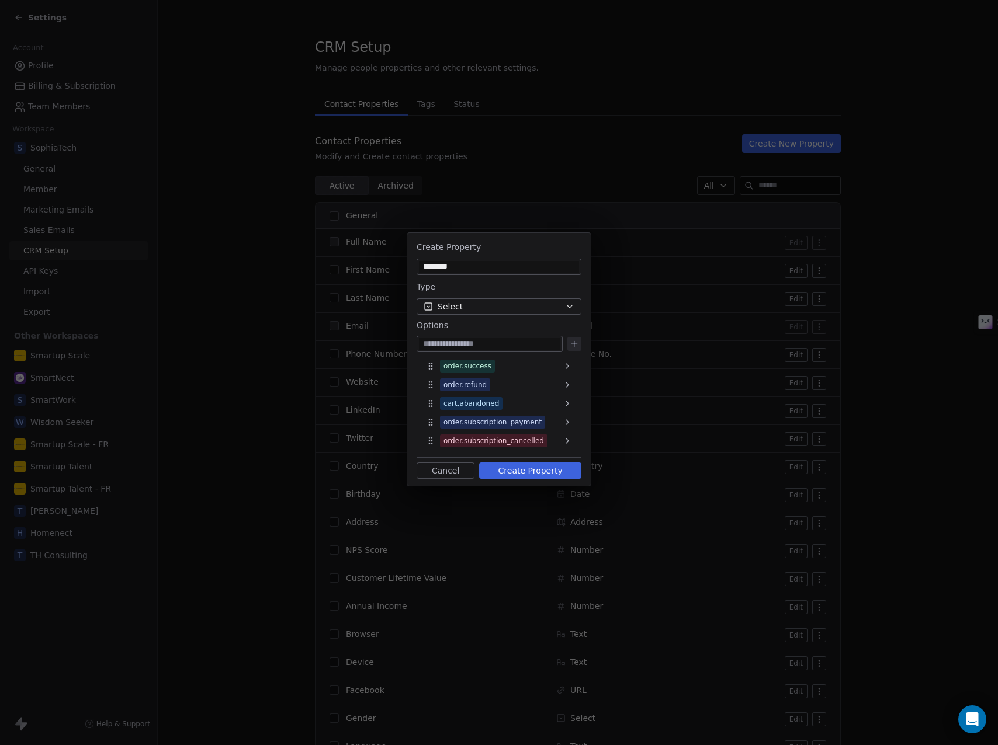
click at [460, 343] on input at bounding box center [489, 344] width 141 height 12
paste input "**********"
type input "**********"
click at [575, 344] on icon at bounding box center [573, 343] width 9 height 9
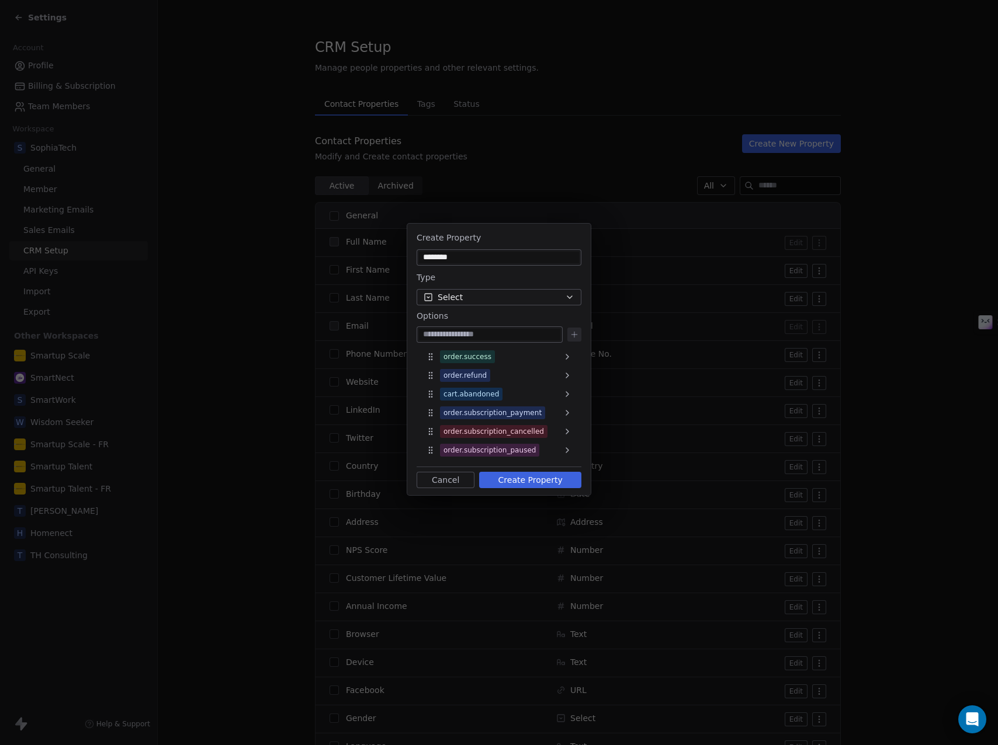
click at [533, 332] on input at bounding box center [489, 335] width 141 height 12
paste input "**********"
type input "**********"
click at [572, 335] on icon at bounding box center [573, 335] width 5 height 0
click at [501, 332] on input at bounding box center [489, 332] width 141 height 12
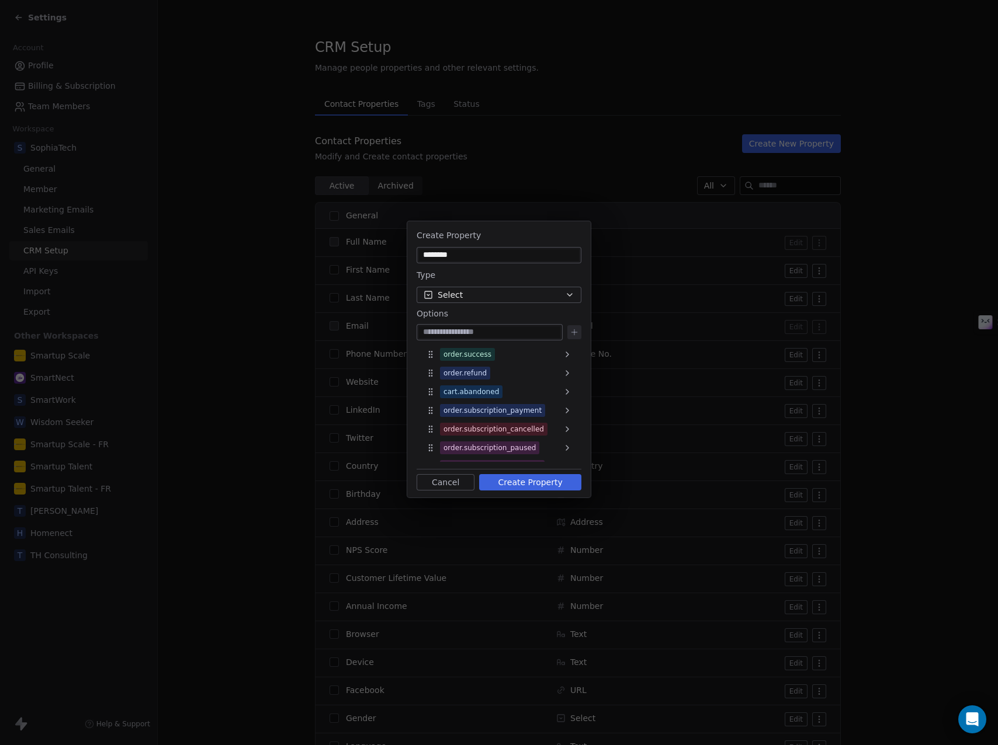
click at [501, 332] on input at bounding box center [489, 332] width 141 height 12
paste input "**********"
type input "**********"
drag, startPoint x: 583, startPoint y: 334, endPoint x: 578, endPoint y: 331, distance: 6.5
click at [583, 334] on div "**********" at bounding box center [498, 360] width 183 height 272
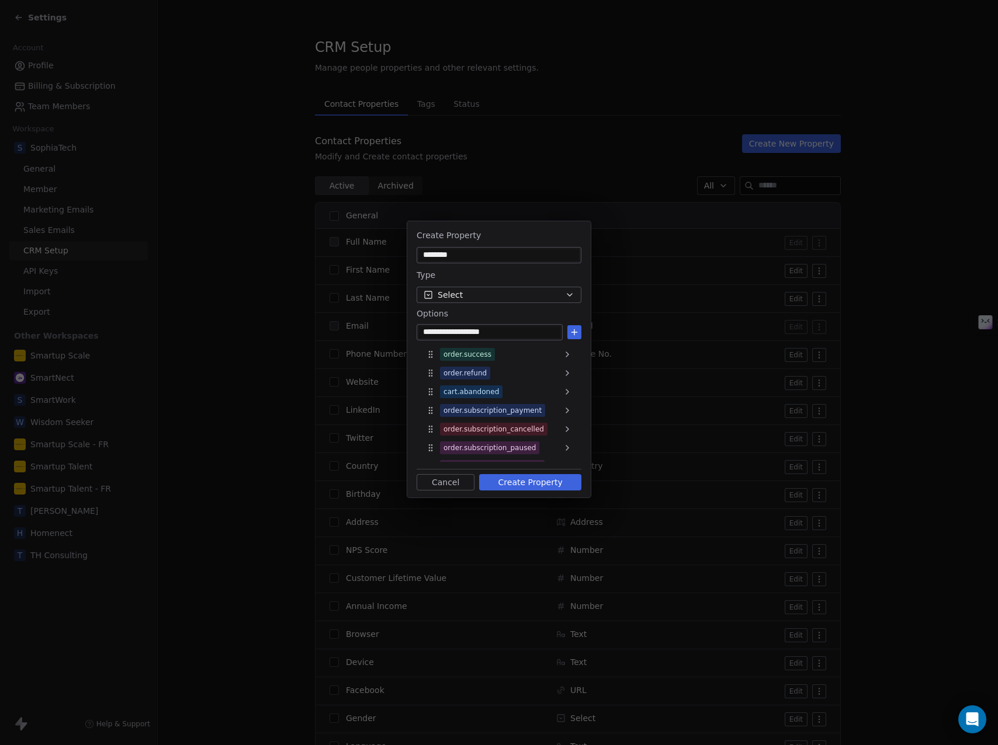
click at [572, 330] on icon at bounding box center [573, 332] width 9 height 9
click at [488, 332] on input at bounding box center [489, 332] width 141 height 12
paste input "**********"
type input "**********"
drag, startPoint x: 572, startPoint y: 331, endPoint x: 924, endPoint y: 241, distance: 363.1
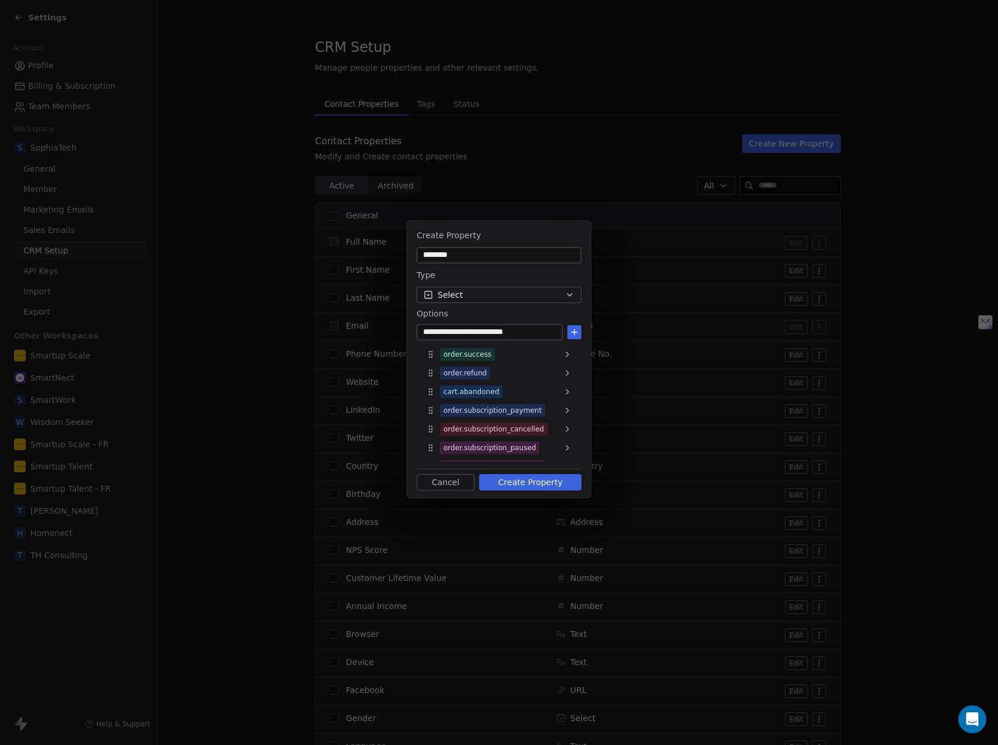
click at [572, 331] on icon at bounding box center [573, 332] width 9 height 9
paste input "**********"
type input "**********"
click at [571, 331] on icon at bounding box center [573, 332] width 9 height 9
click at [526, 328] on input at bounding box center [489, 332] width 141 height 12
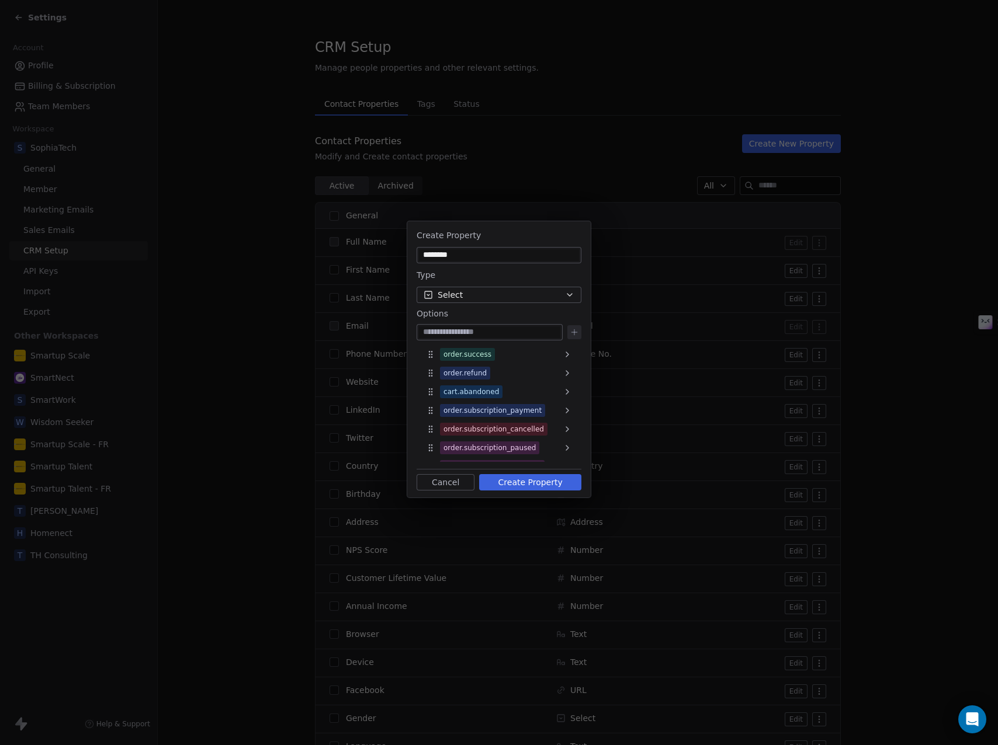
click at [526, 328] on input at bounding box center [489, 332] width 141 height 12
paste input "**********"
type input "**********"
click at [572, 328] on icon at bounding box center [573, 332] width 9 height 9
click at [526, 482] on button "Create Property" at bounding box center [530, 482] width 102 height 16
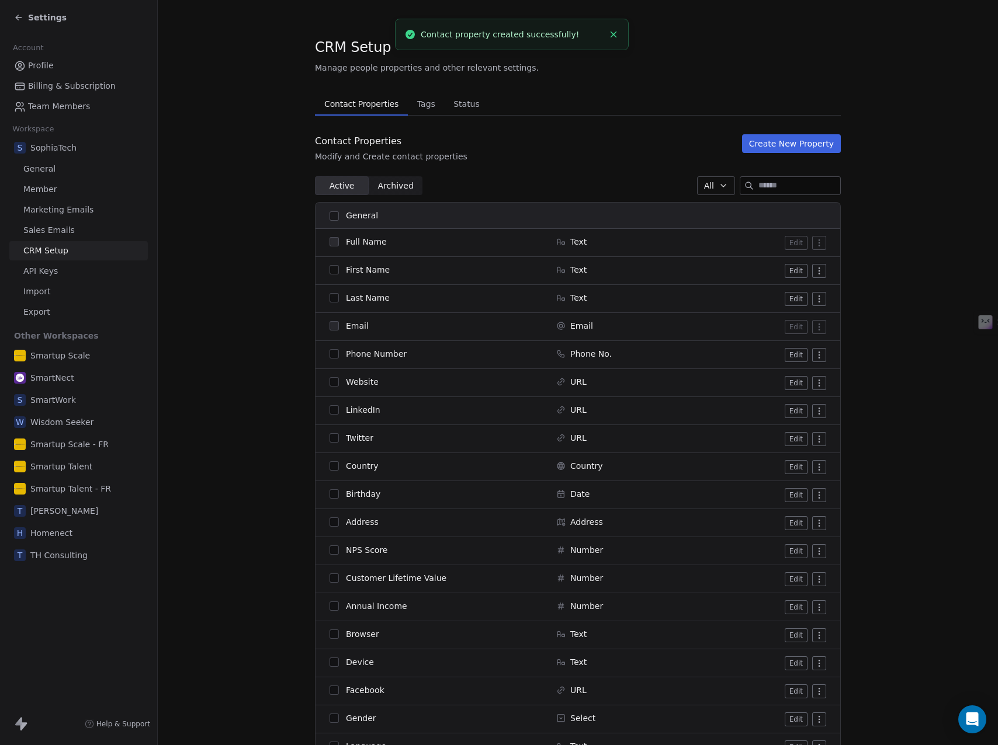
click at [803, 143] on button "Create New Property" at bounding box center [791, 143] width 99 height 19
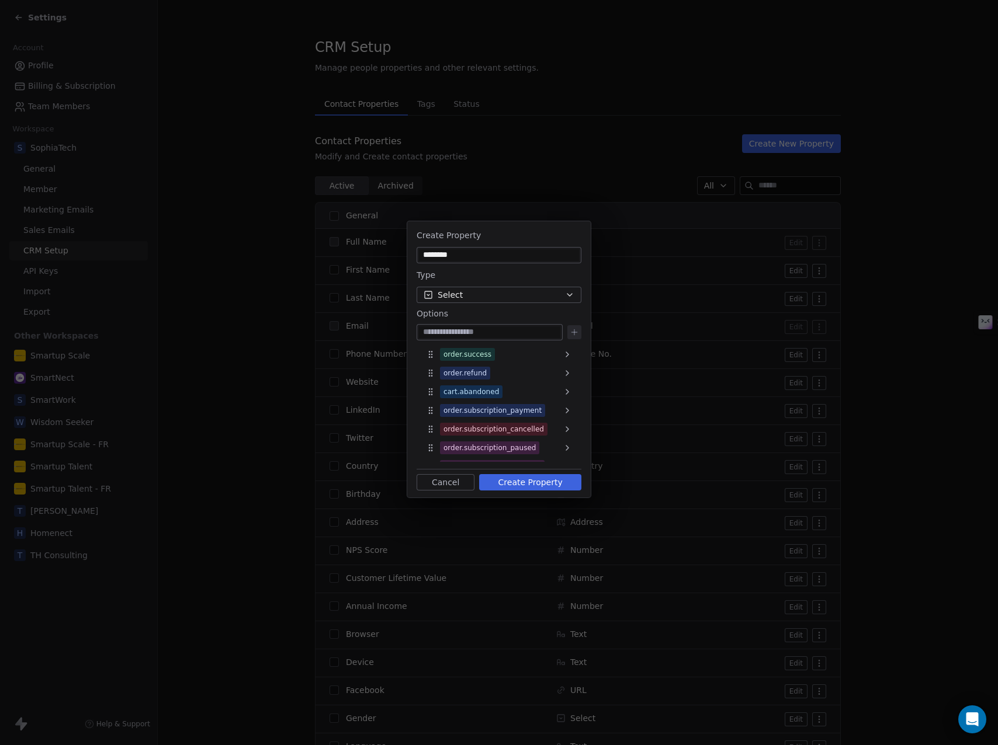
click at [446, 485] on button "Cancel" at bounding box center [445, 482] width 58 height 16
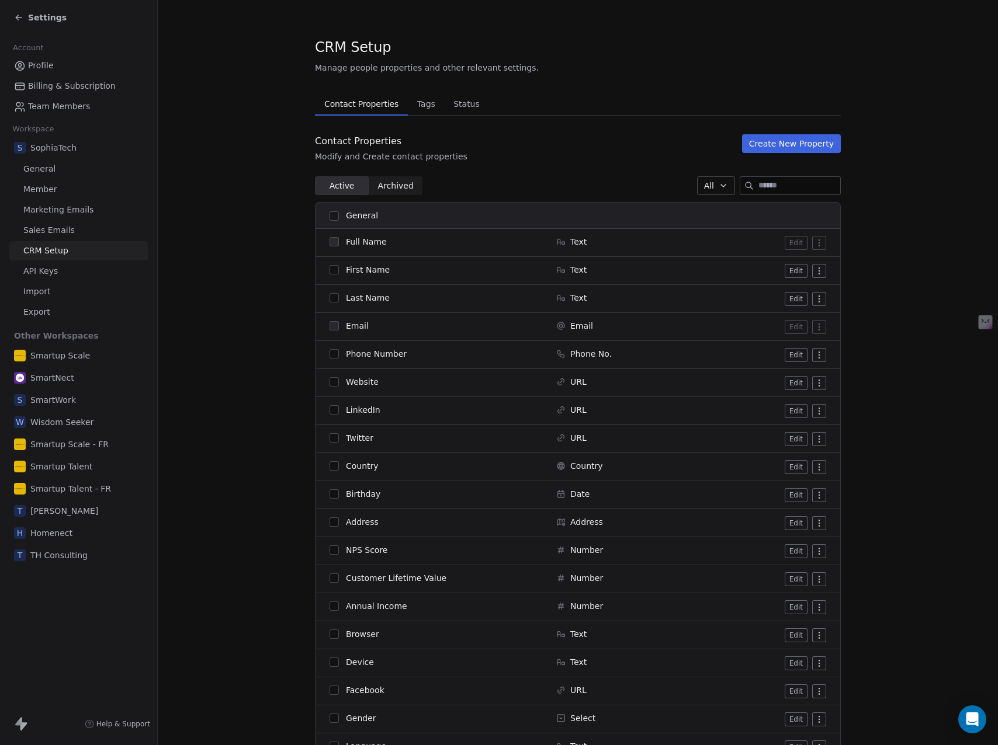
click at [766, 143] on button "Create New Property" at bounding box center [791, 143] width 99 height 19
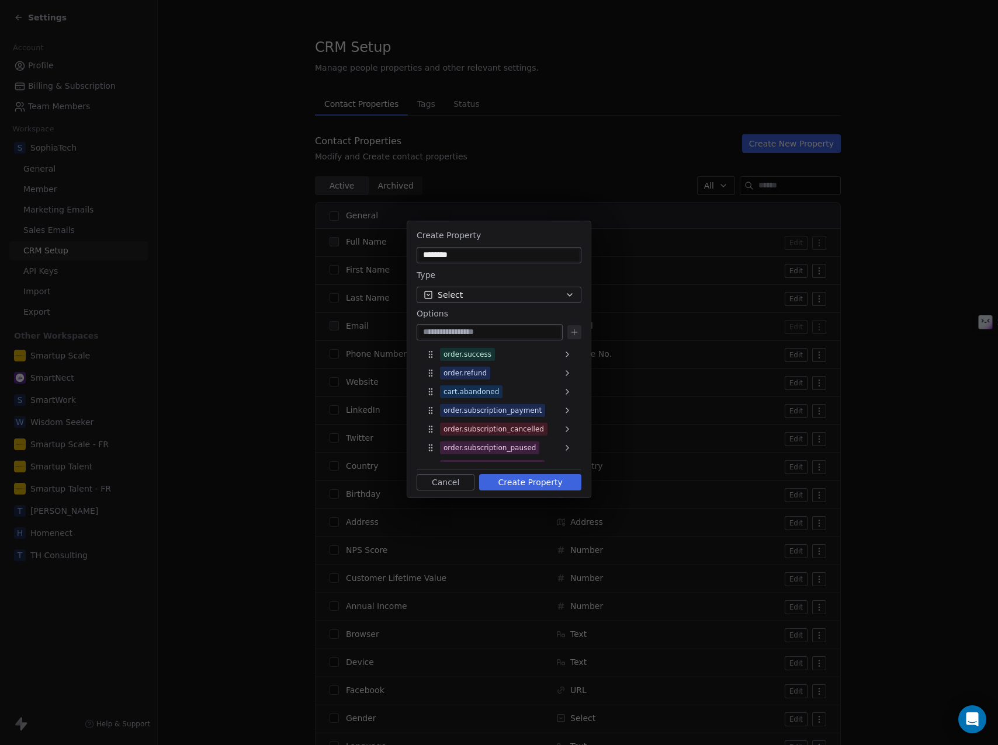
click at [451, 481] on button "Cancel" at bounding box center [445, 482] width 58 height 16
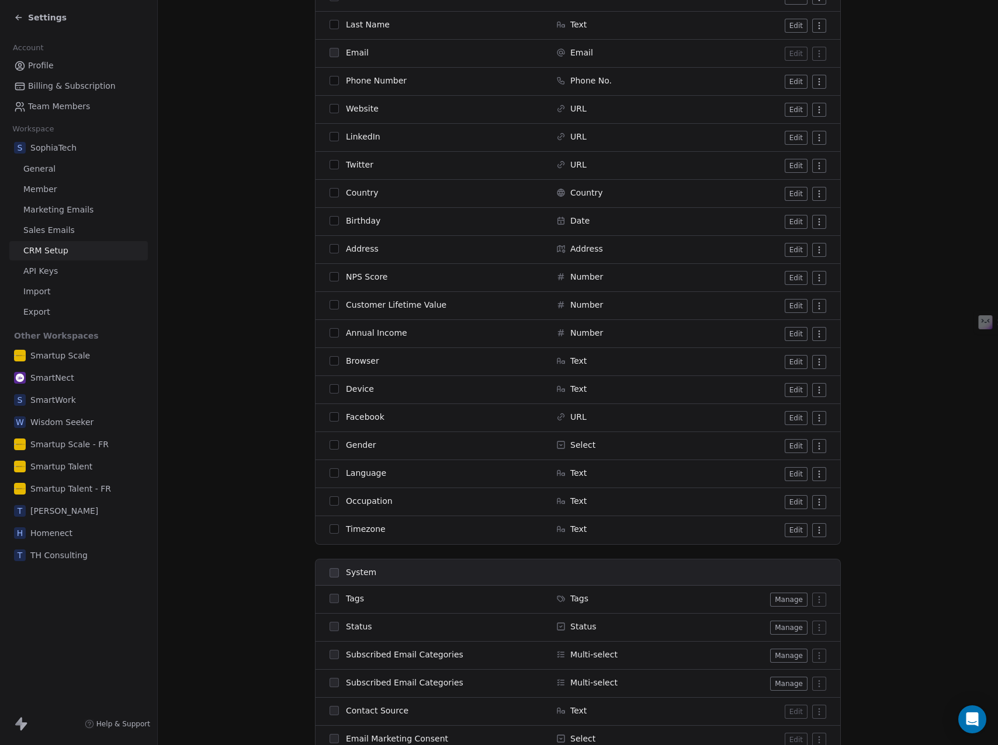
scroll to position [877, 0]
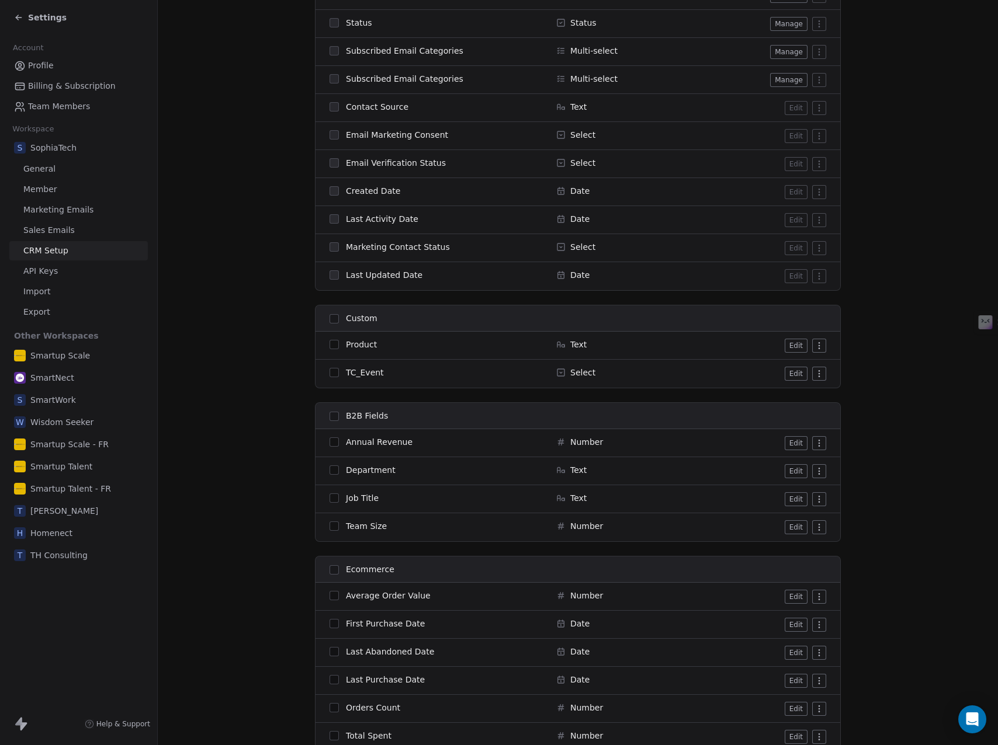
click at [899, 419] on section "CRM Setup Manage people properties and other relevant settings. Contact Propert…" at bounding box center [578, 82] width 840 height 1918
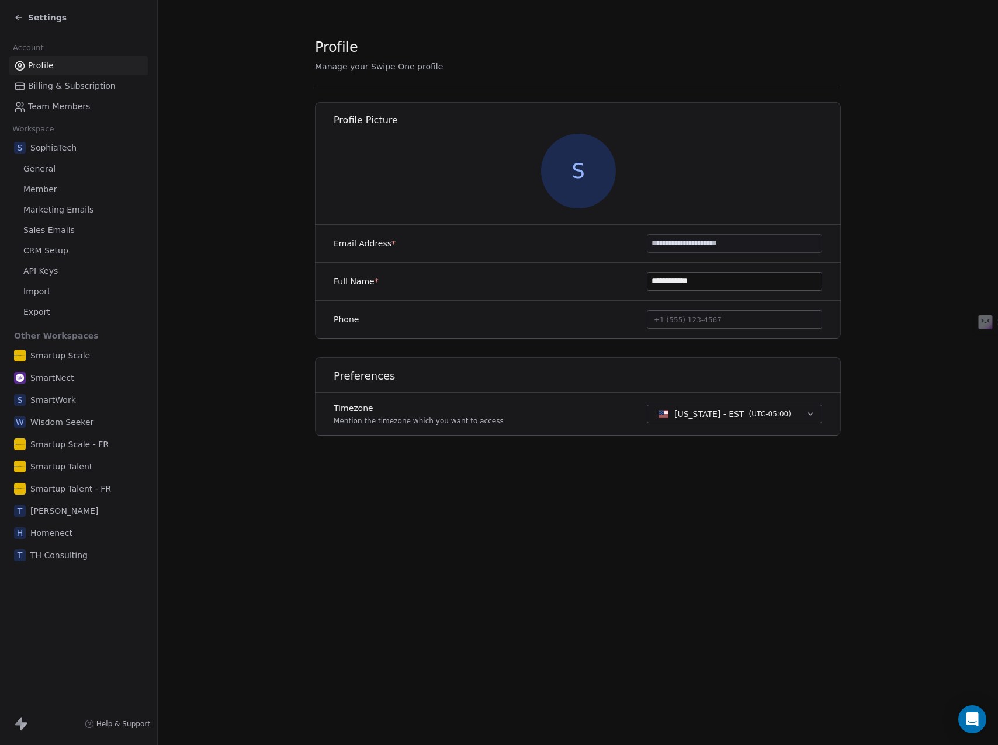
click at [55, 228] on span "Sales Emails" at bounding box center [48, 230] width 51 height 12
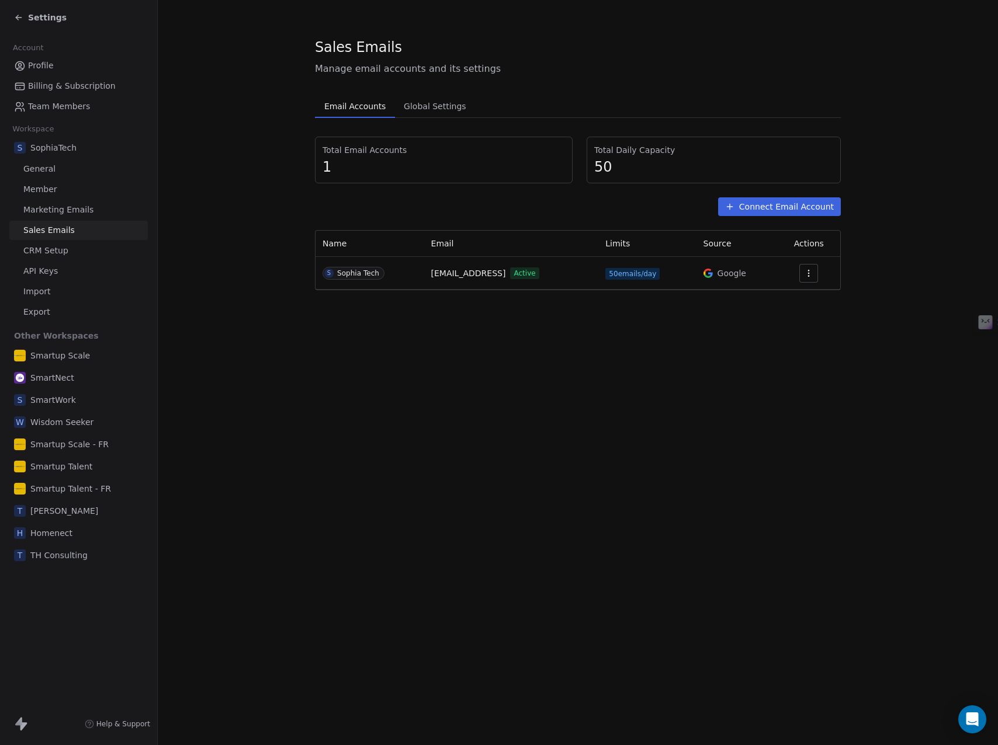
click at [770, 205] on button "Connect Email Account" at bounding box center [779, 206] width 123 height 19
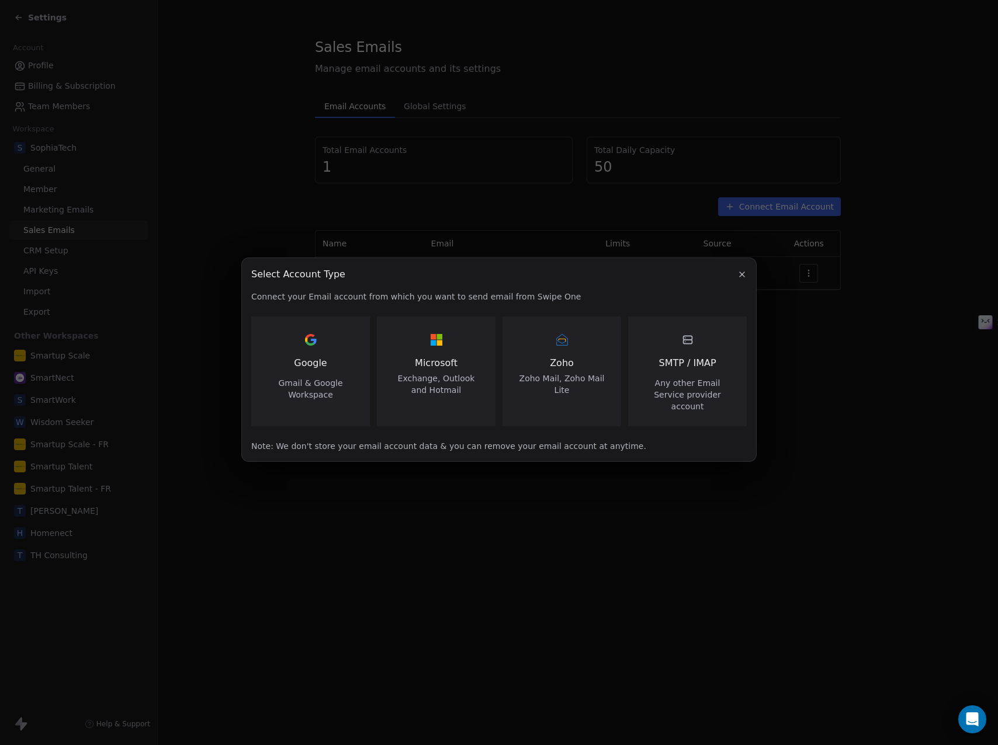
click at [311, 363] on span "Google" at bounding box center [310, 363] width 33 height 14
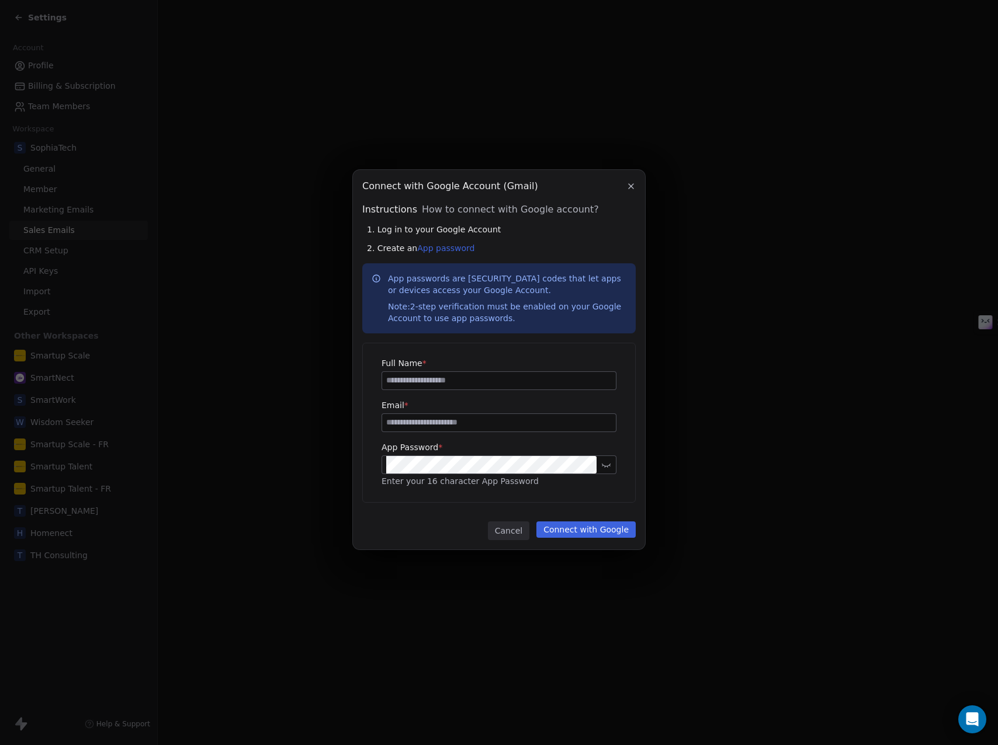
click at [444, 380] on input at bounding box center [499, 381] width 234 height 18
type input "**********"
click at [439, 422] on input at bounding box center [499, 423] width 234 height 18
type input "**********"
click at [595, 530] on button "Connect with Google" at bounding box center [585, 530] width 99 height 16
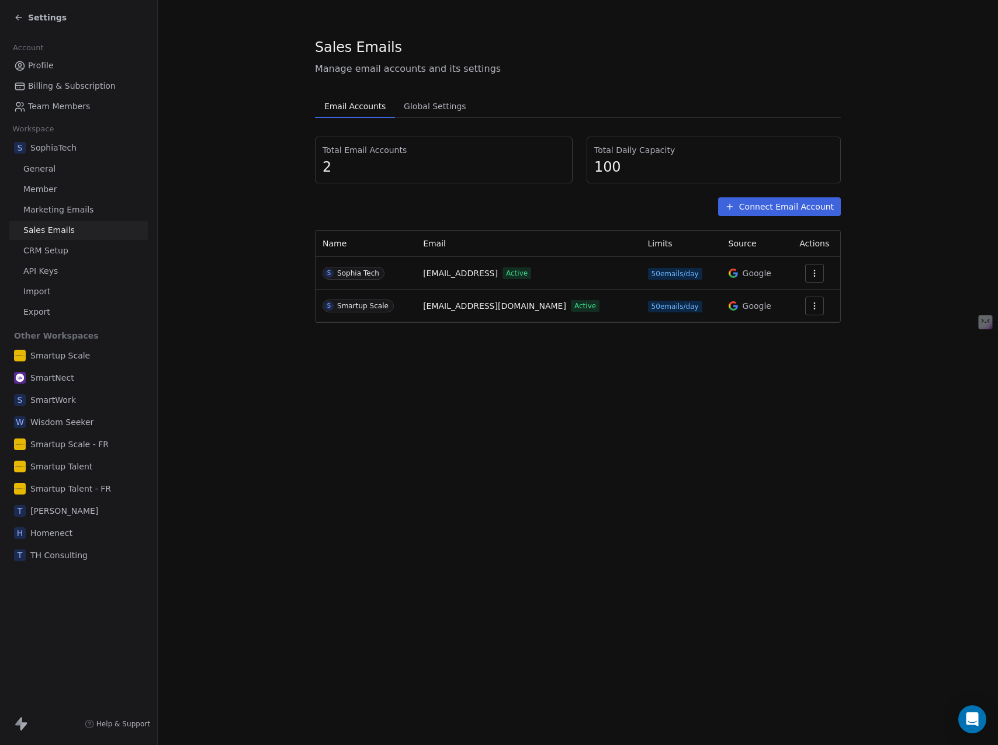
click at [19, 15] on icon at bounding box center [18, 17] width 9 height 9
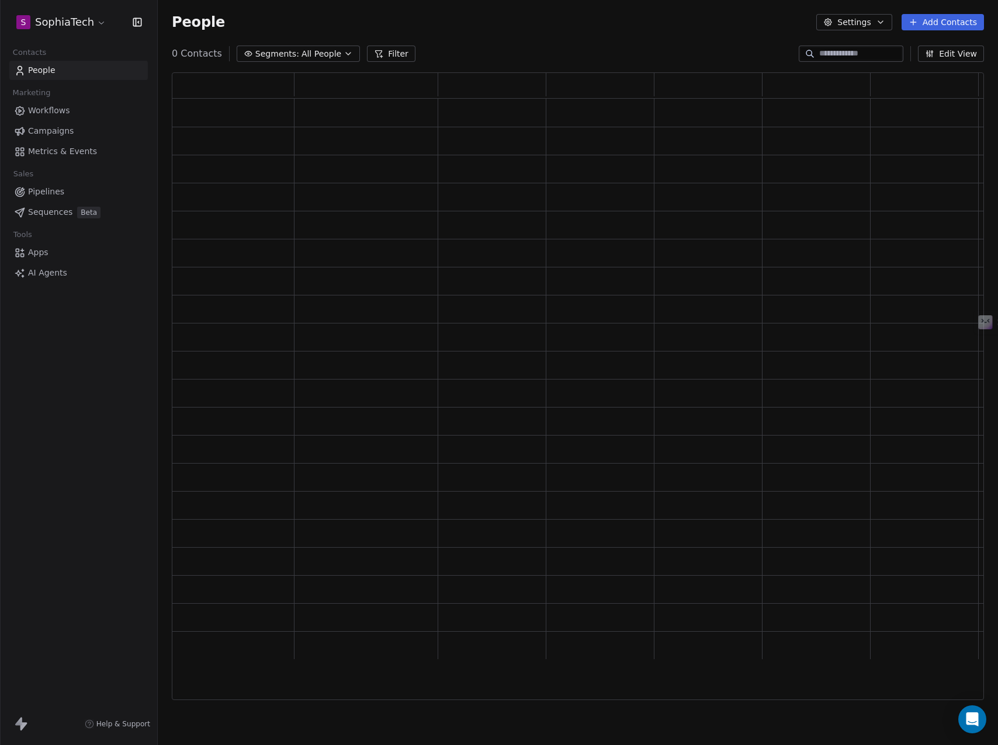
scroll to position [619, 803]
click at [101, 23] on html "S SophiaTech Contacts People Marketing Workflows Campaigns Metrics & Events Sal…" at bounding box center [499, 372] width 998 height 745
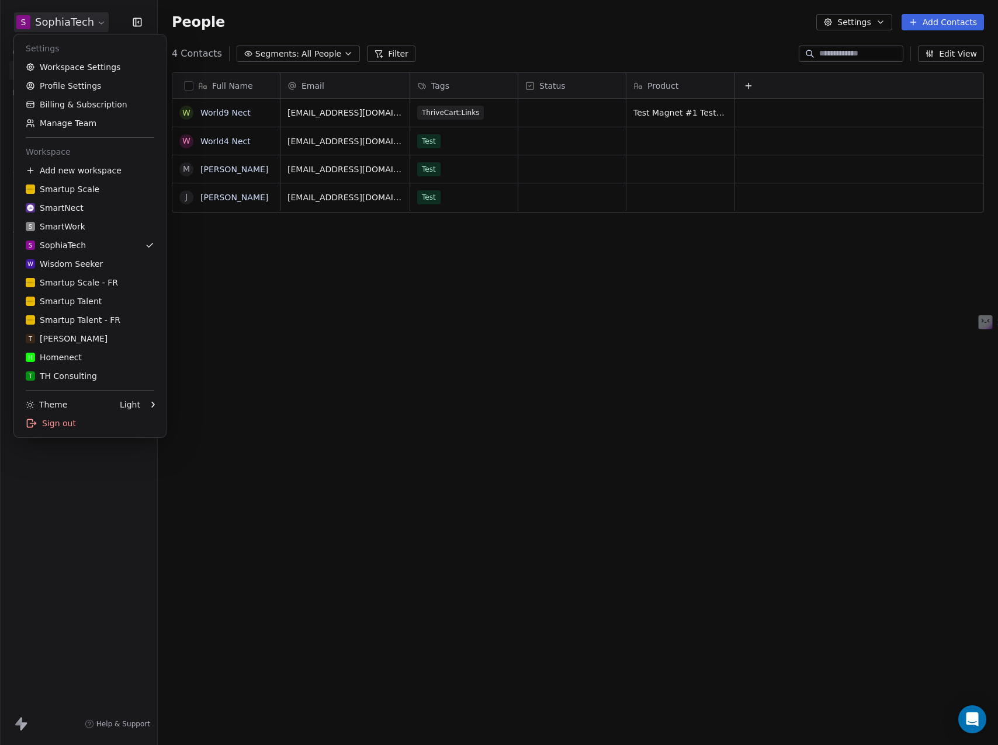
scroll to position [647, 831]
click at [67, 186] on div "Smartup Scale" at bounding box center [63, 189] width 74 height 12
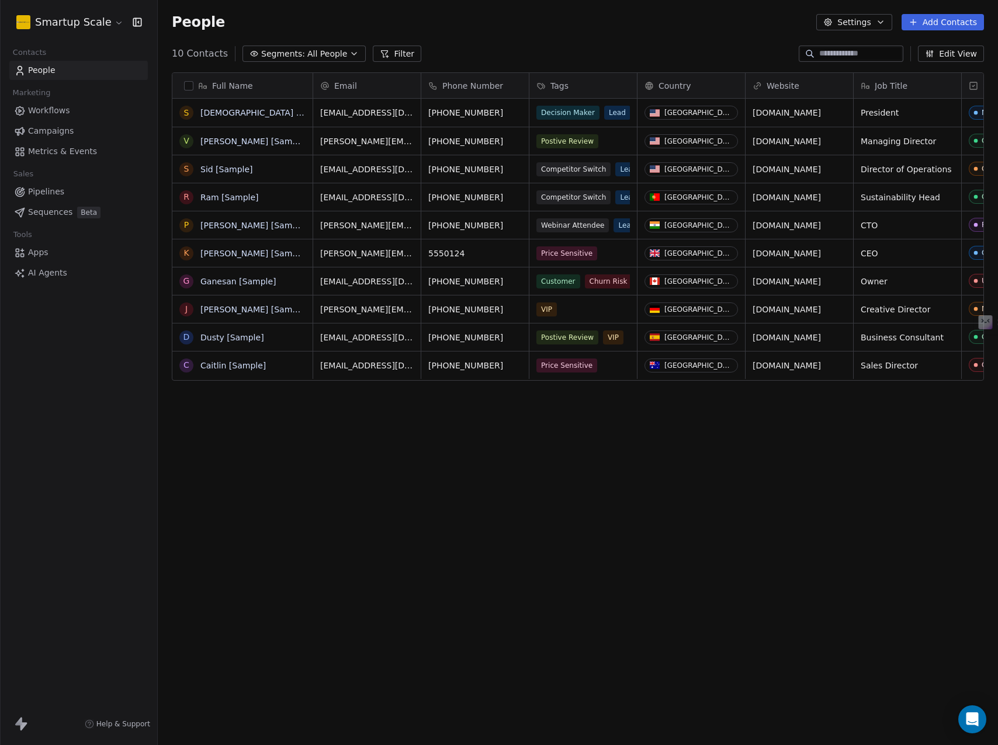
scroll to position [647, 831]
click at [46, 188] on span "Pipelines" at bounding box center [46, 192] width 36 height 12
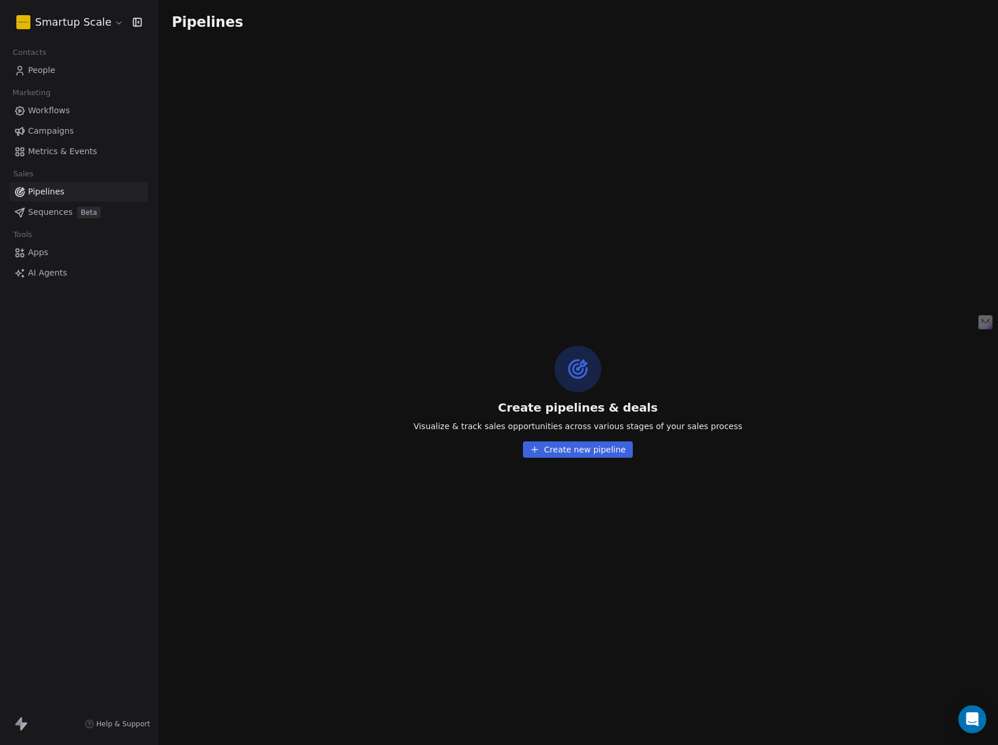
click at [48, 112] on span "Workflows" at bounding box center [49, 111] width 42 height 12
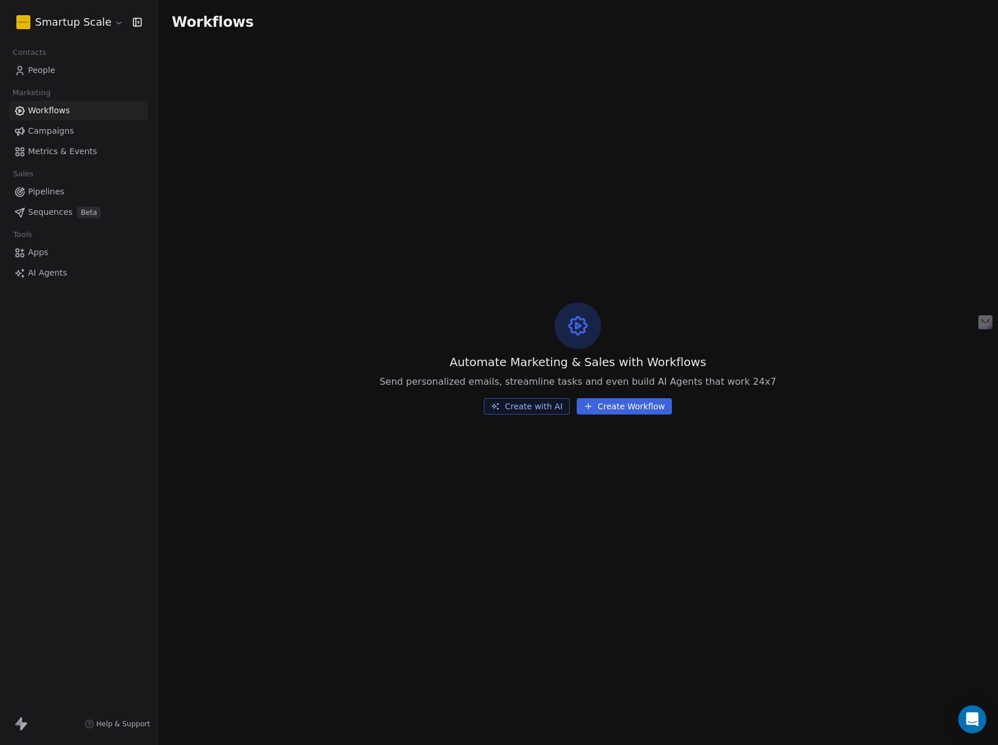
click at [39, 253] on span "Apps" at bounding box center [38, 252] width 20 height 12
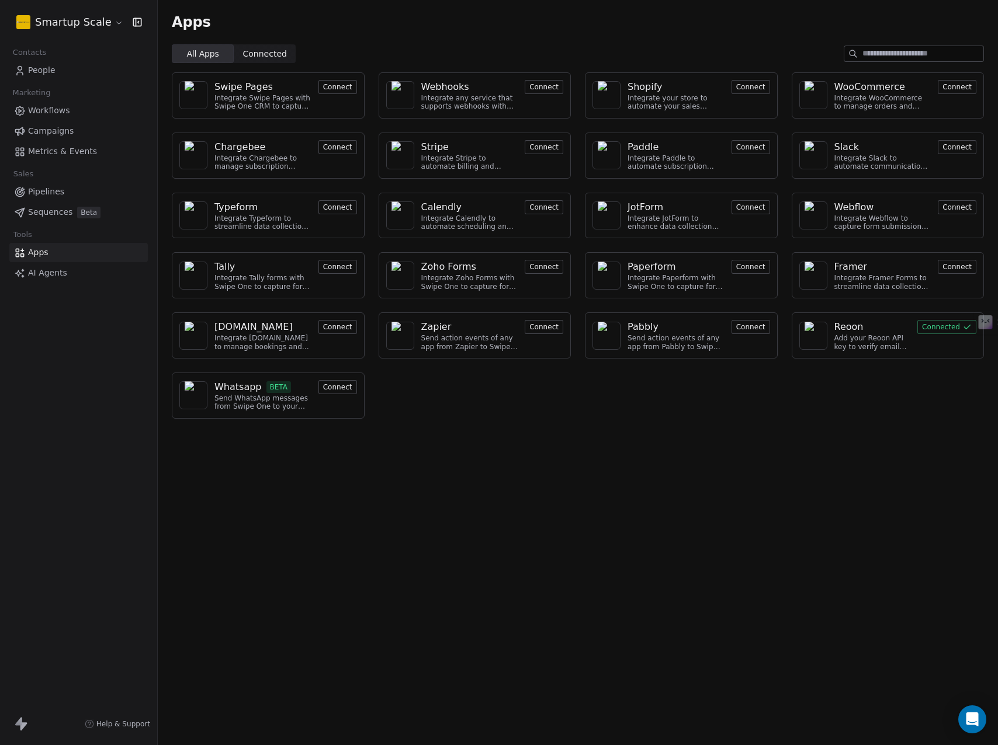
click at [38, 69] on span "People" at bounding box center [41, 70] width 27 height 12
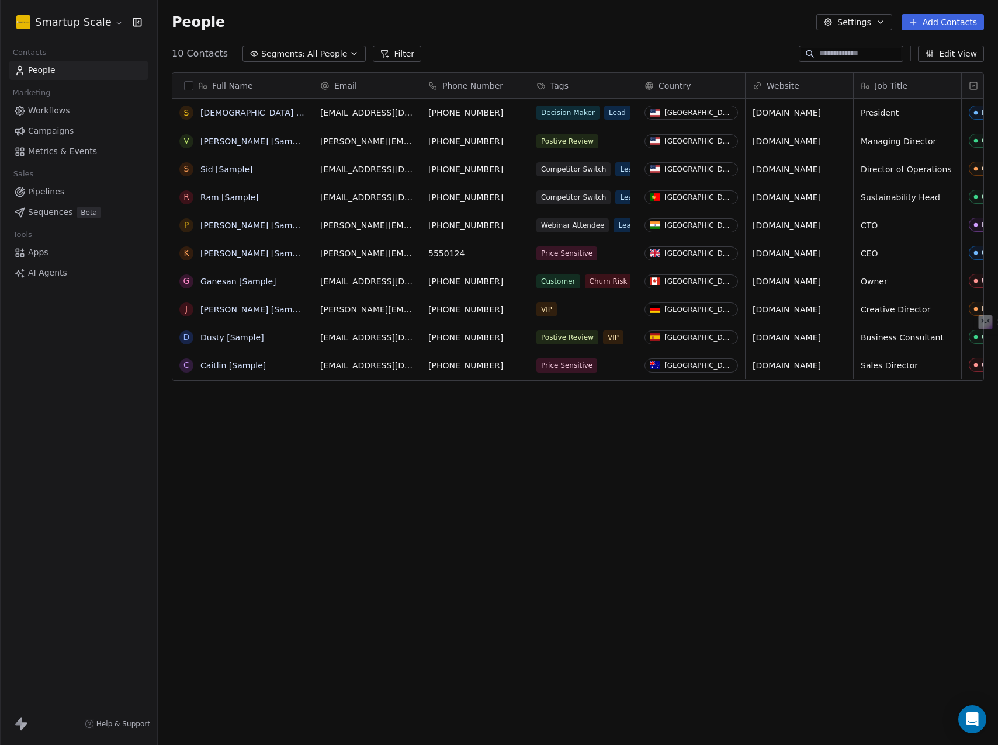
scroll to position [647, 831]
click at [114, 18] on html "Smartup Scale Contacts People Marketing Workflows Campaigns Metrics & Events Sa…" at bounding box center [499, 372] width 998 height 745
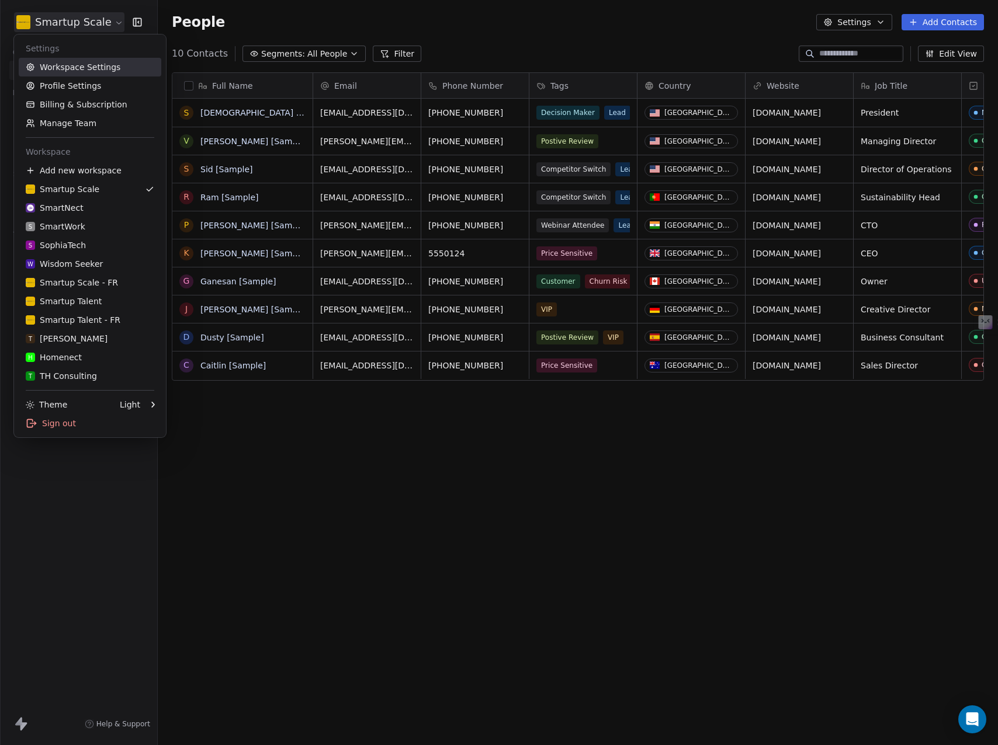
click at [91, 63] on link "Workspace Settings" at bounding box center [90, 67] width 143 height 19
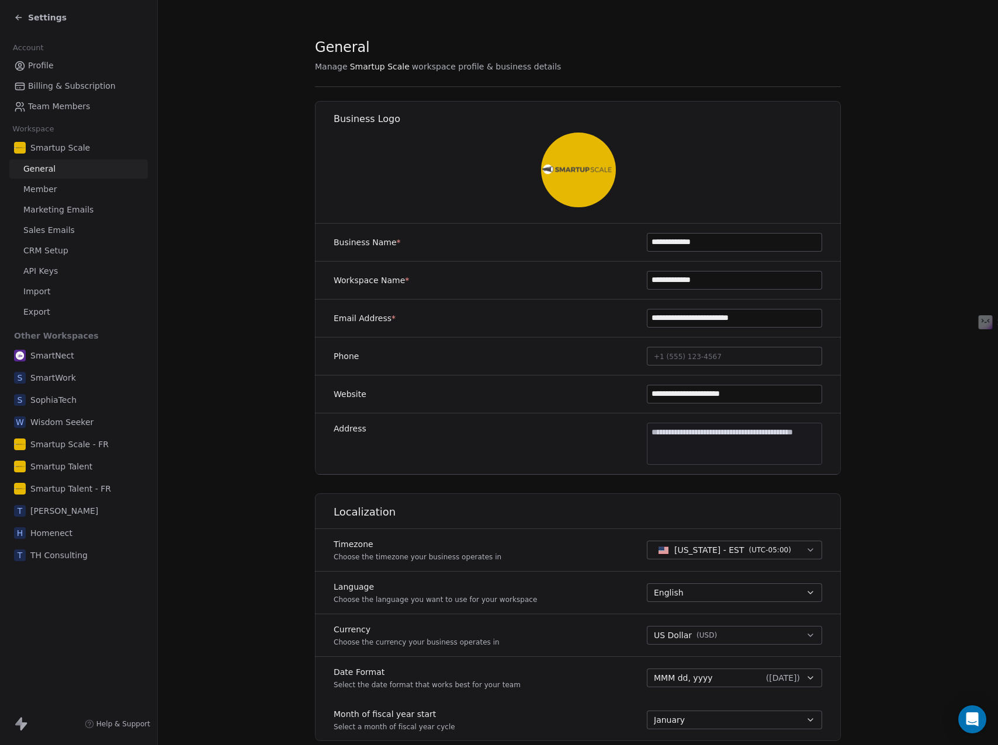
click at [54, 232] on span "Sales Emails" at bounding box center [48, 230] width 51 height 12
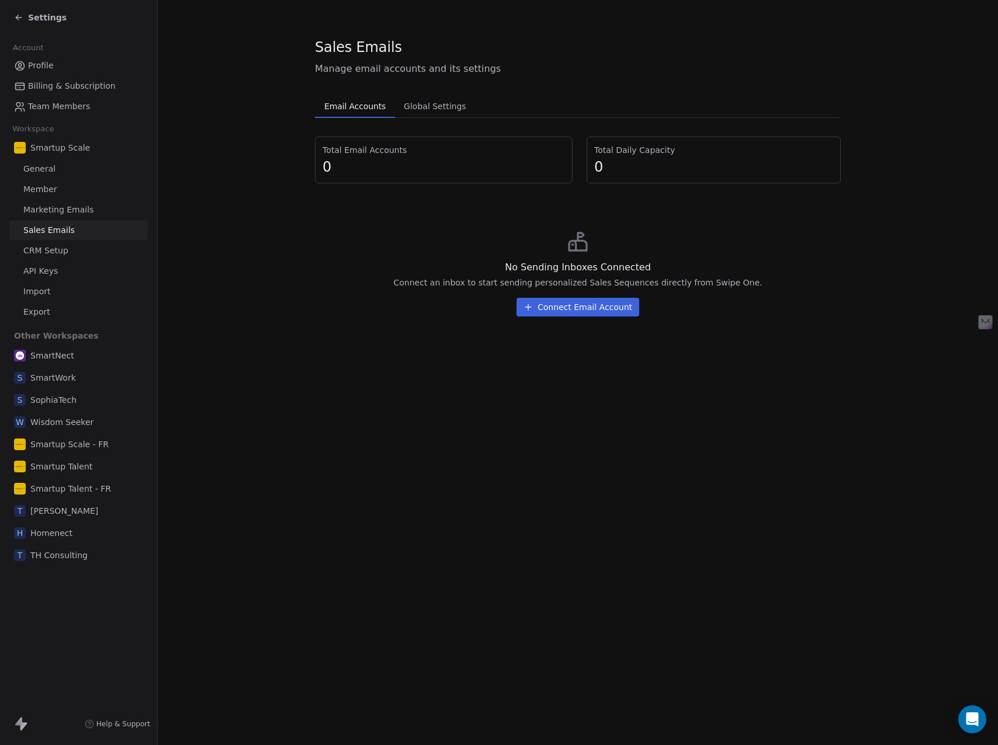
click at [430, 113] on span "Global Settings" at bounding box center [435, 106] width 72 height 16
click at [365, 109] on span "Email Accounts" at bounding box center [354, 106] width 71 height 16
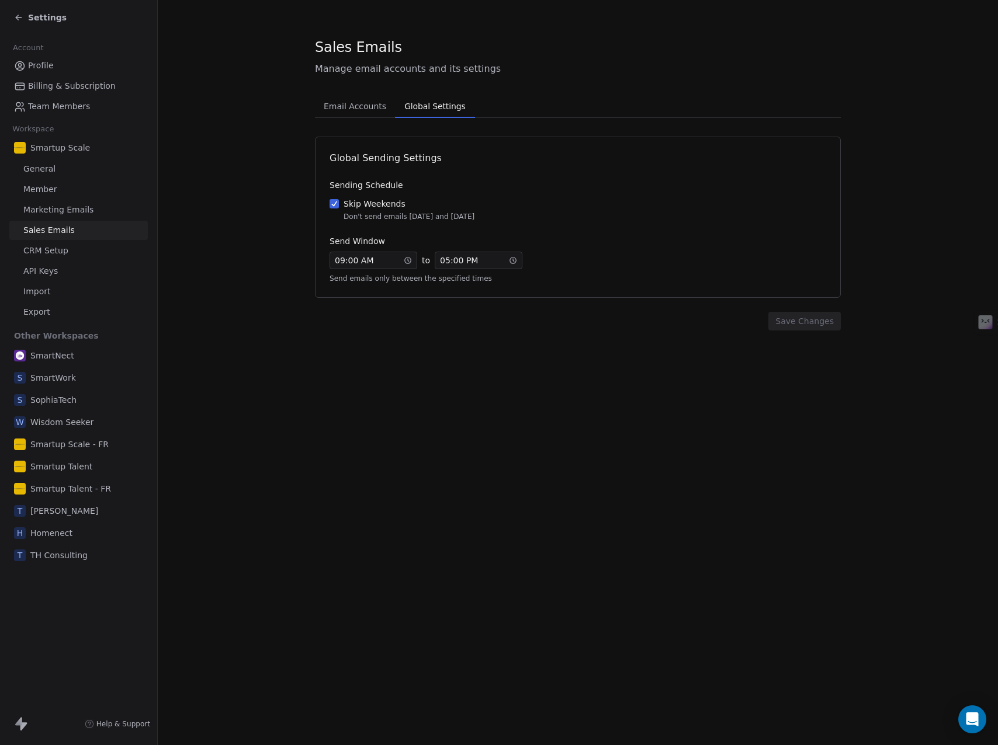
click at [444, 104] on span "Global Settings" at bounding box center [435, 106] width 70 height 16
click at [356, 105] on span "Email Accounts" at bounding box center [355, 106] width 72 height 16
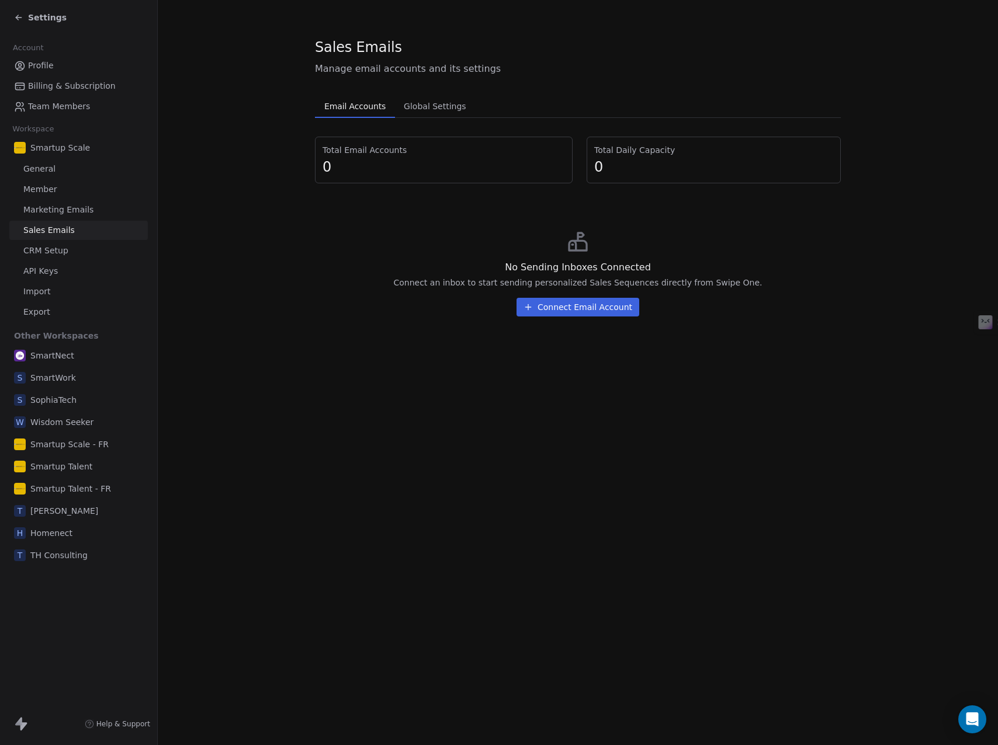
click at [564, 310] on button "Connect Email Account" at bounding box center [577, 307] width 123 height 19
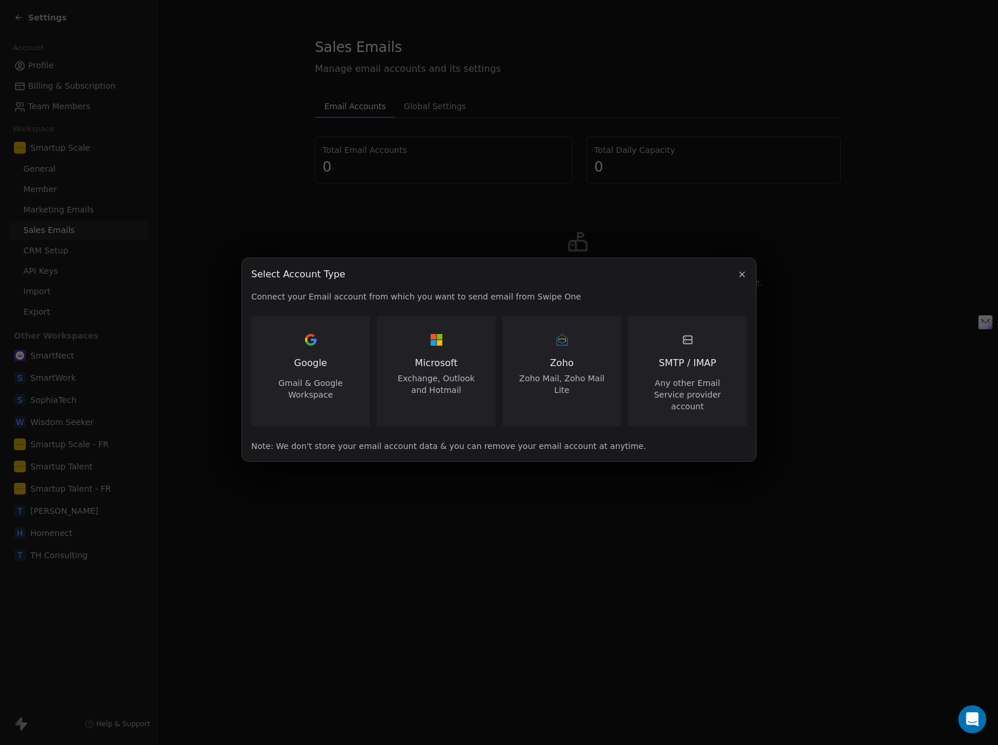
click at [292, 376] on div "Google Gmail & Google Workspace" at bounding box center [310, 366] width 91 height 70
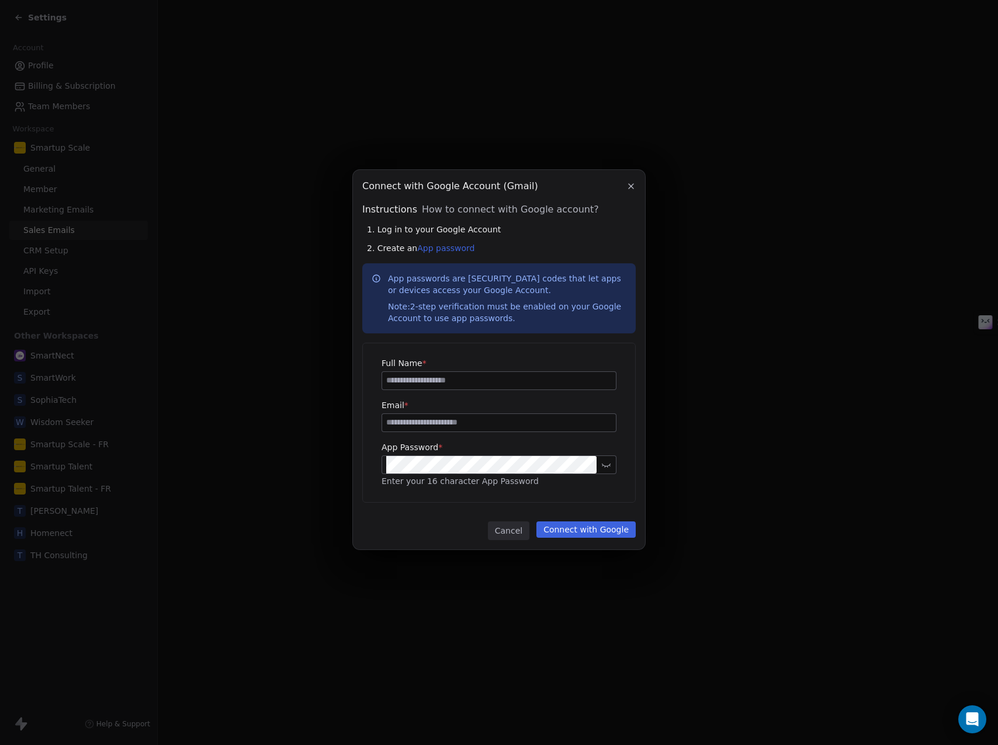
click at [440, 375] on input at bounding box center [499, 381] width 234 height 18
type input "**********"
click at [436, 425] on input at bounding box center [499, 423] width 234 height 18
type input "**********"
click at [601, 529] on button "Connect with Google" at bounding box center [585, 530] width 99 height 16
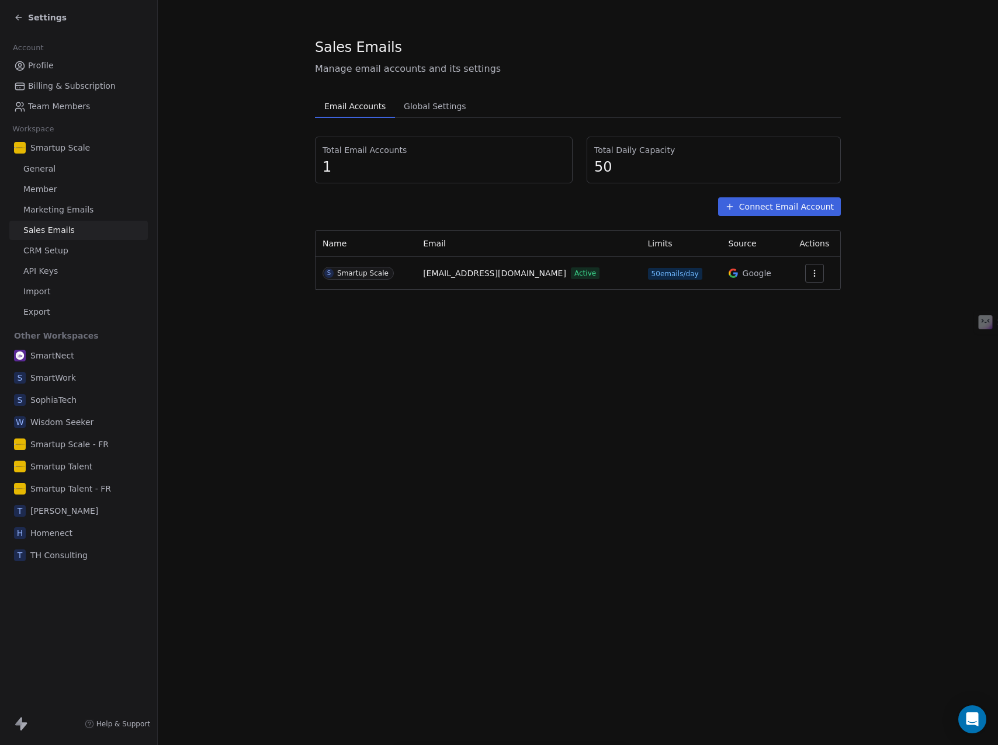
click at [813, 273] on icon "button" at bounding box center [814, 273] width 9 height 9
click at [794, 298] on span "Settings" at bounding box center [793, 300] width 33 height 12
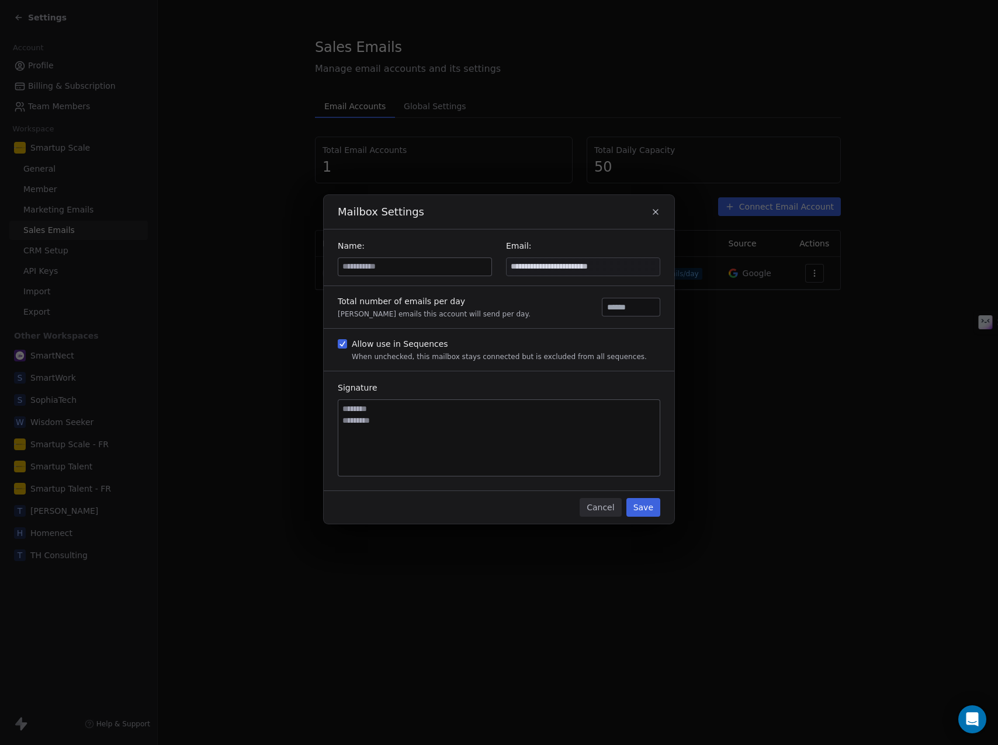
click at [418, 431] on textarea at bounding box center [498, 438] width 321 height 76
click at [600, 507] on button "Cancel" at bounding box center [599, 507] width 41 height 19
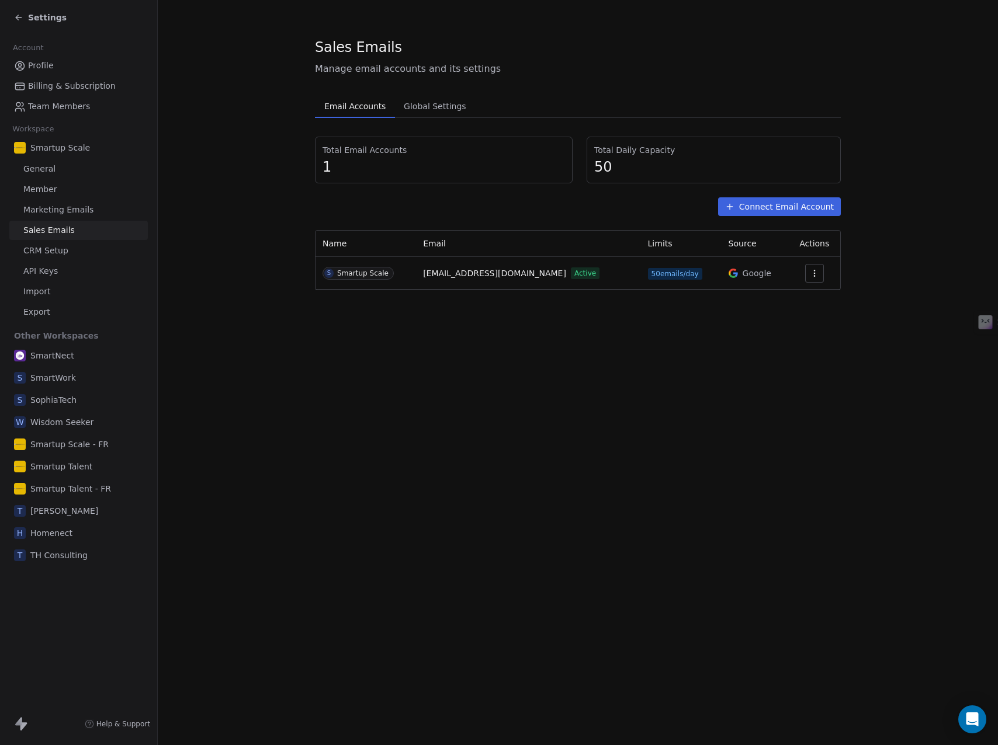
click at [422, 108] on span "Global Settings" at bounding box center [435, 106] width 72 height 16
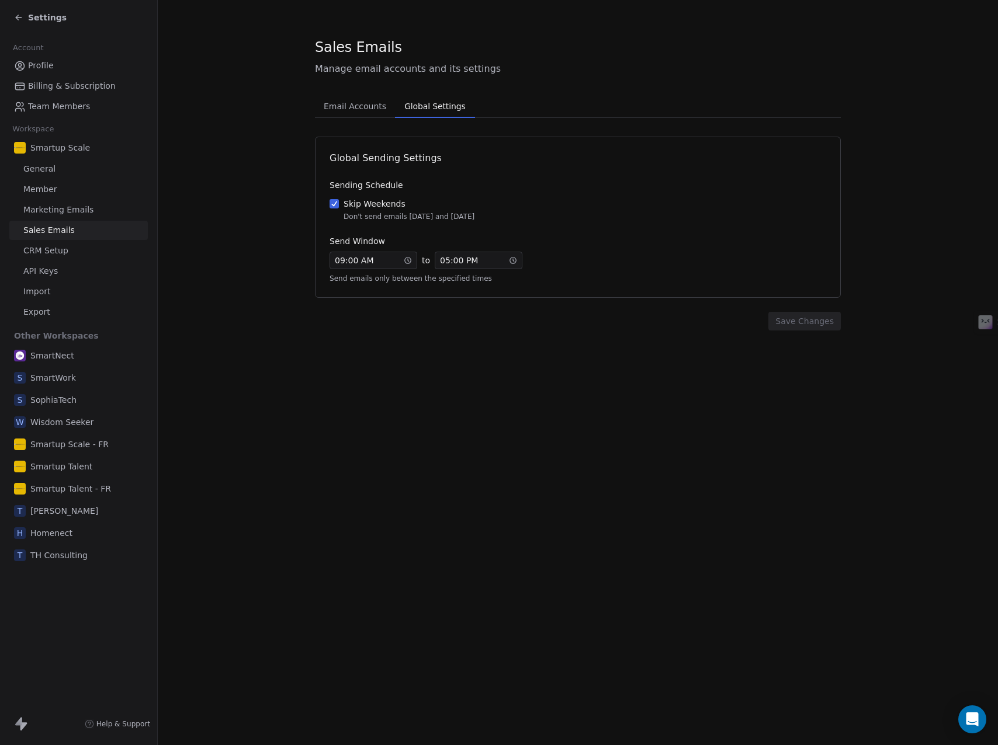
click at [334, 204] on button "Skip Weekends Don't send emails on Saturday and Sunday" at bounding box center [333, 204] width 9 height 12
click at [515, 260] on icon at bounding box center [513, 260] width 8 height 8
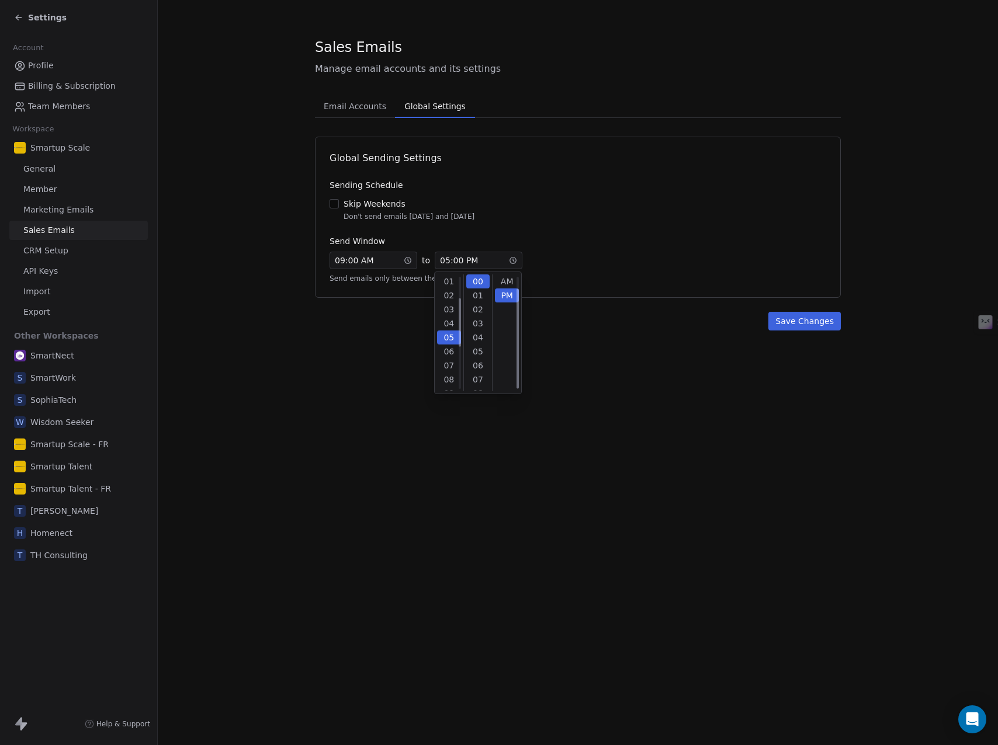
scroll to position [14, 0]
click at [450, 322] on div "08" at bounding box center [449, 324] width 24 height 14
click at [506, 282] on div "AM" at bounding box center [507, 282] width 24 height 14
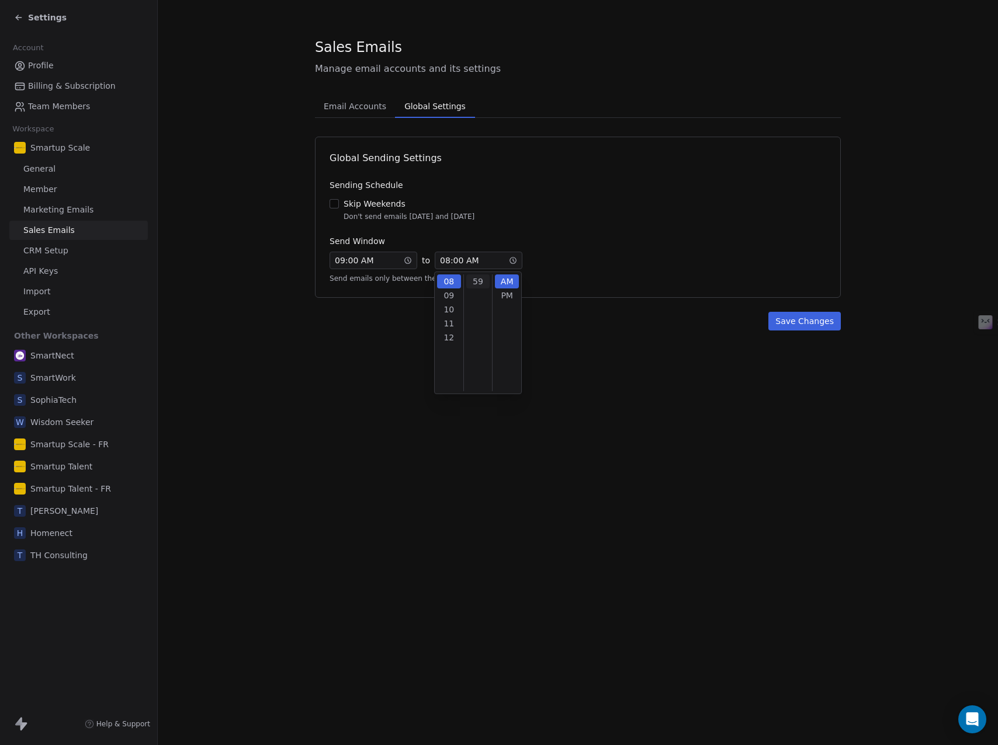
click at [476, 284] on div "59" at bounding box center [478, 282] width 24 height 14
click at [743, 358] on section "Sales Emails Manage email accounts and its settings Email Accounts Email Accoun…" at bounding box center [578, 184] width 840 height 368
click at [808, 320] on button "Save Changes" at bounding box center [804, 321] width 72 height 19
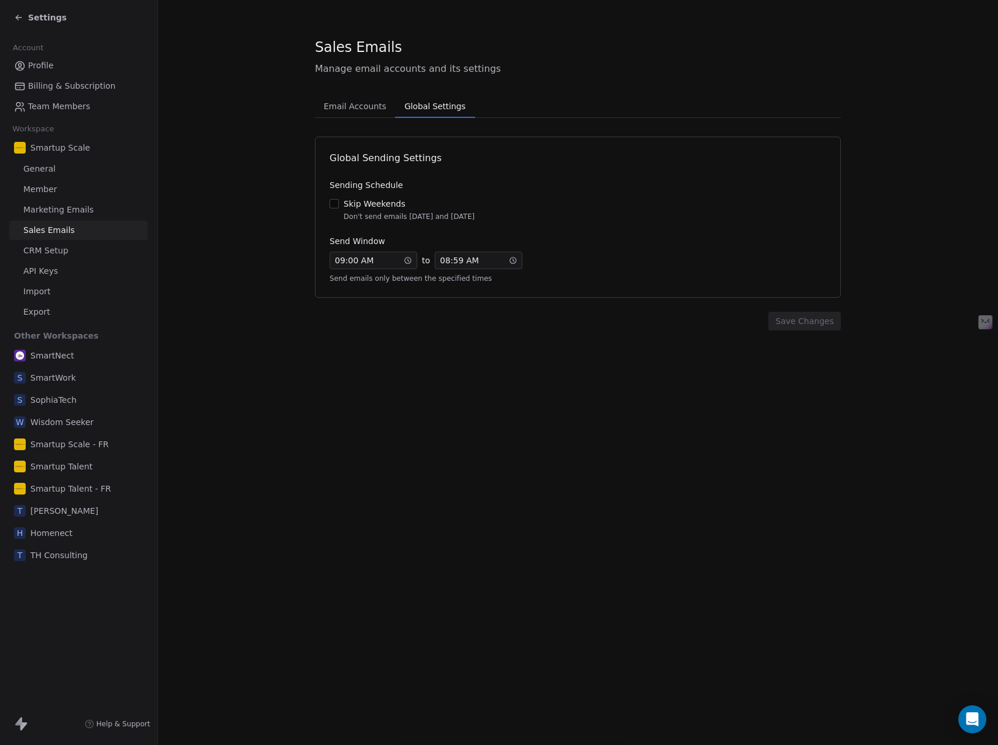
click at [51, 403] on span "SophiaTech" at bounding box center [53, 400] width 46 height 12
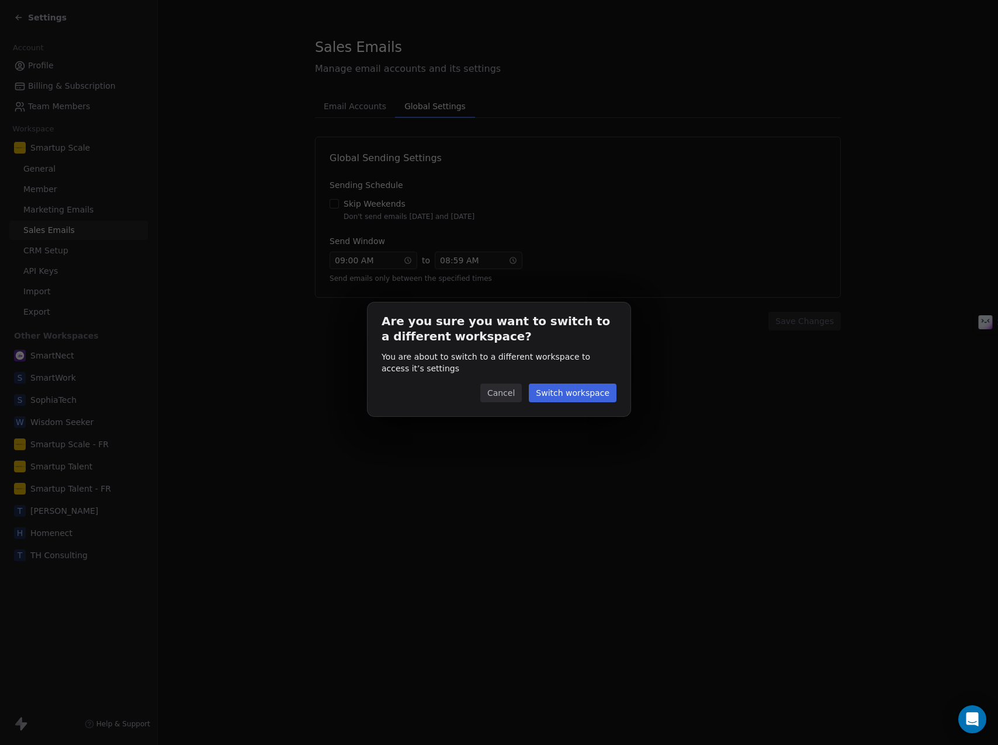
click at [578, 391] on button "Switch workspace" at bounding box center [573, 393] width 88 height 19
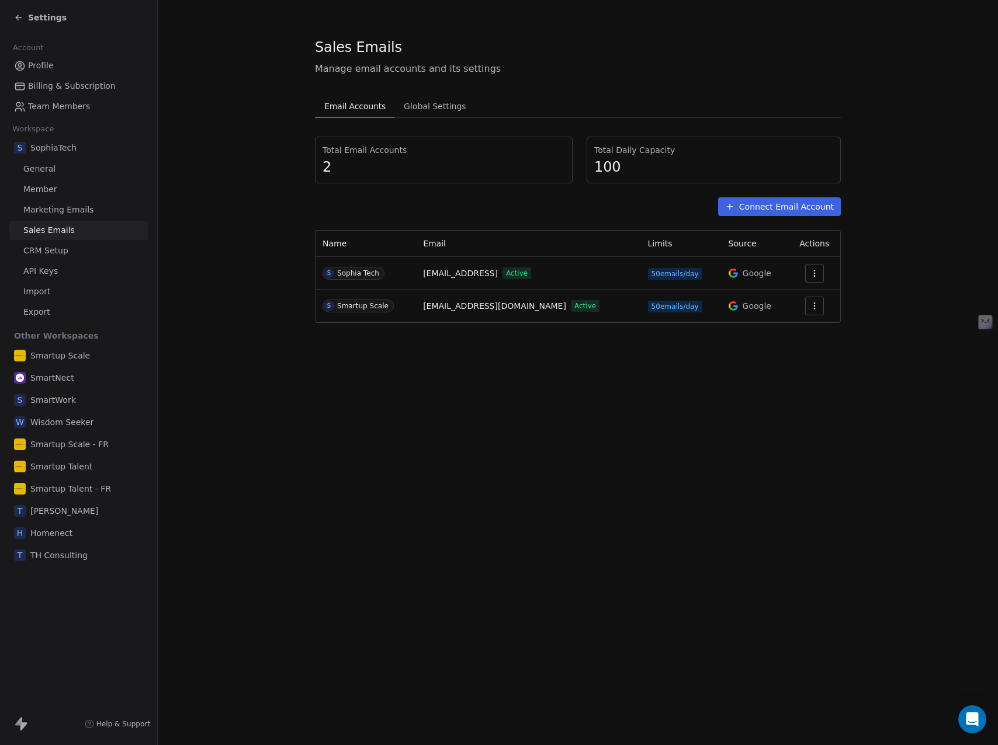
click at [814, 308] on icon "button" at bounding box center [814, 305] width 9 height 9
click at [786, 351] on span "Delete" at bounding box center [790, 351] width 27 height 12
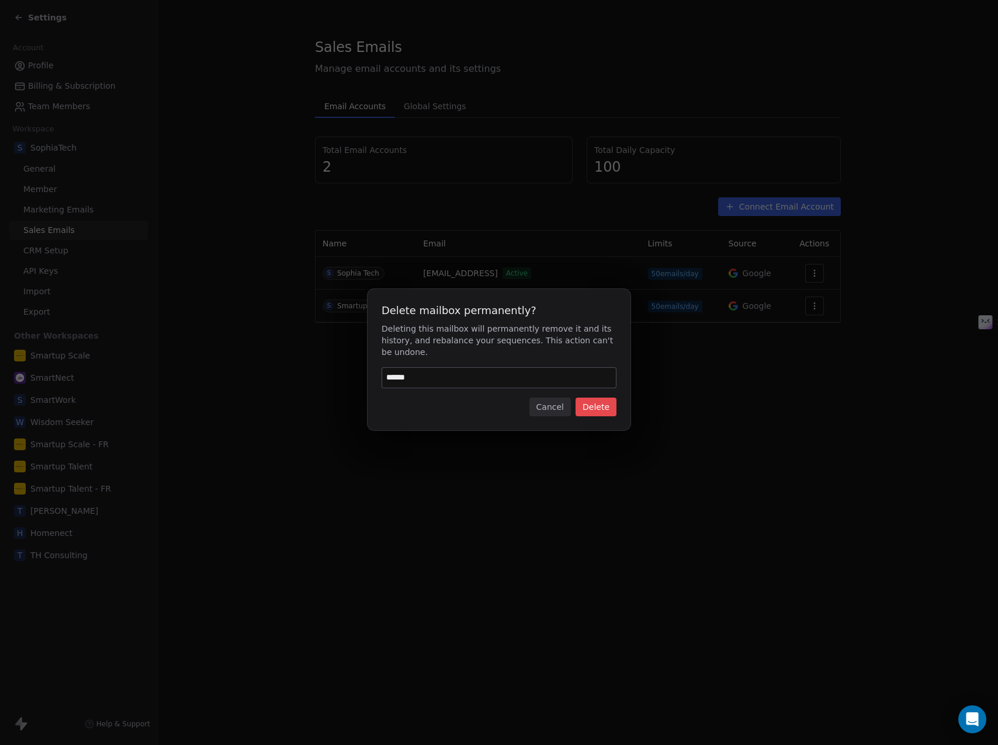
type input "******"
click at [601, 408] on button "Delete" at bounding box center [595, 407] width 41 height 19
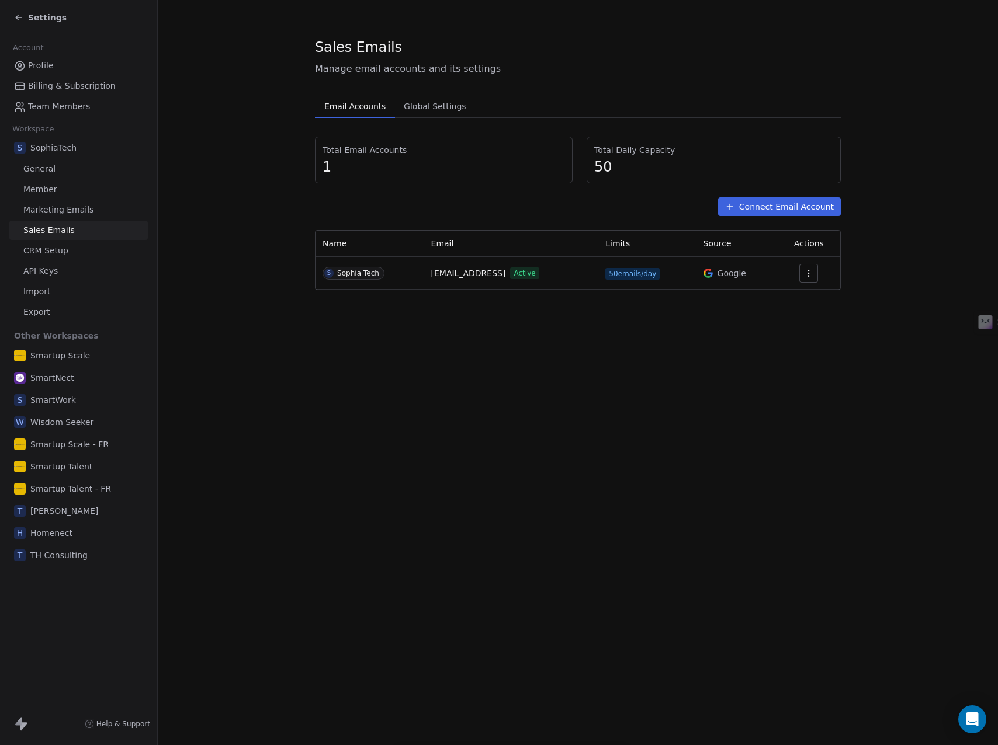
click at [633, 378] on div "Sales Emails Manage email accounts and its settings Email Accounts Email Accoun…" at bounding box center [578, 372] width 840 height 745
drag, startPoint x: 446, startPoint y: 332, endPoint x: 381, endPoint y: 328, distance: 65.5
click at [446, 332] on div "Sales Emails Manage email accounts and its settings Email Accounts Email Accoun…" at bounding box center [578, 372] width 840 height 745
click at [19, 19] on icon at bounding box center [18, 17] width 9 height 9
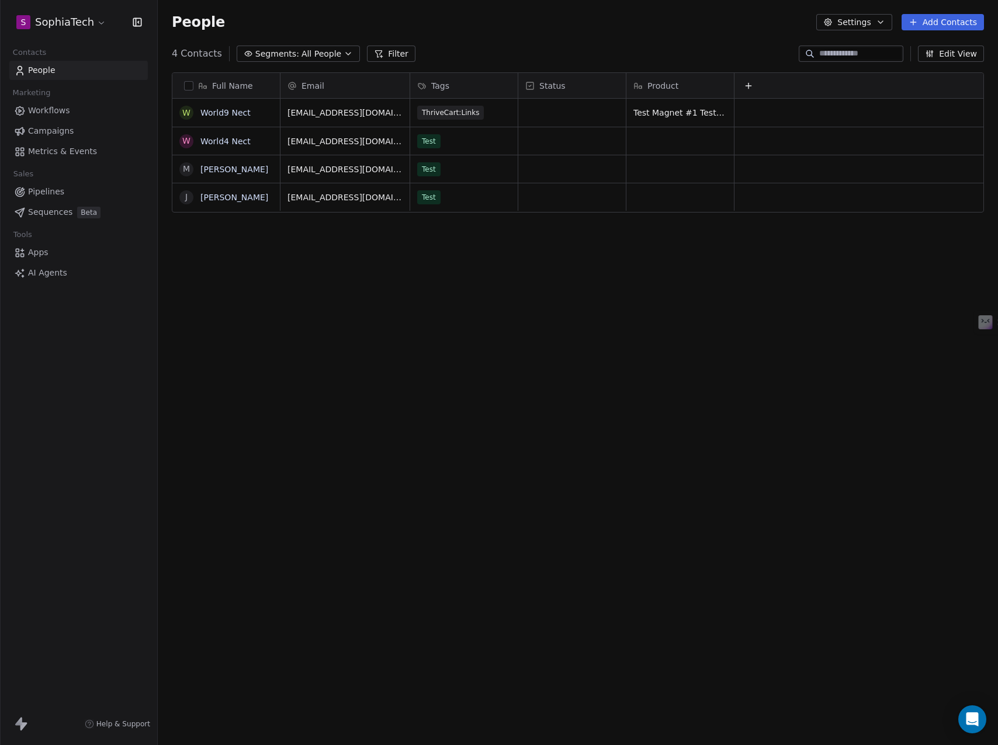
scroll to position [647, 831]
click at [44, 111] on span "Workflows" at bounding box center [49, 111] width 42 height 12
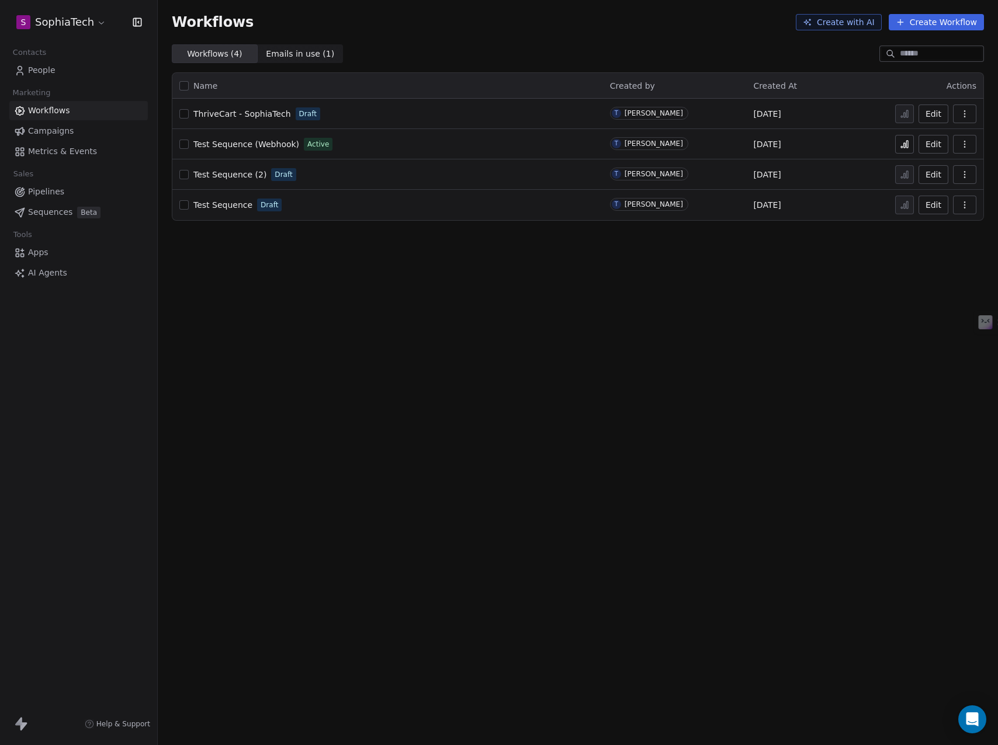
click at [932, 112] on button "Edit" at bounding box center [933, 114] width 30 height 19
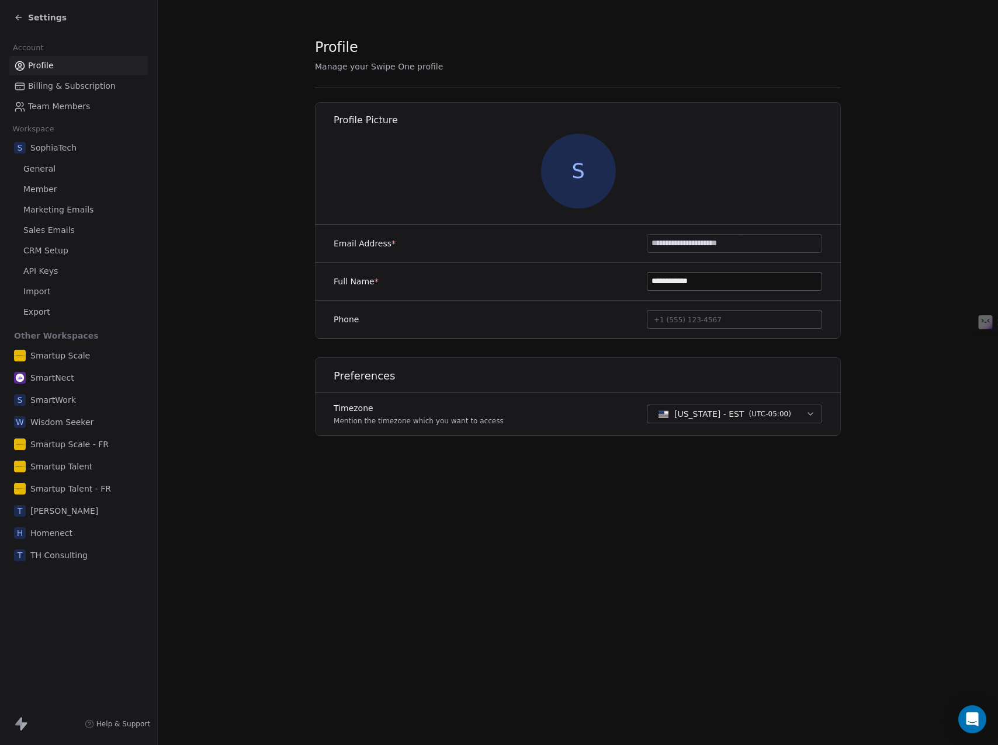
click at [16, 16] on icon at bounding box center [17, 16] width 2 height 2
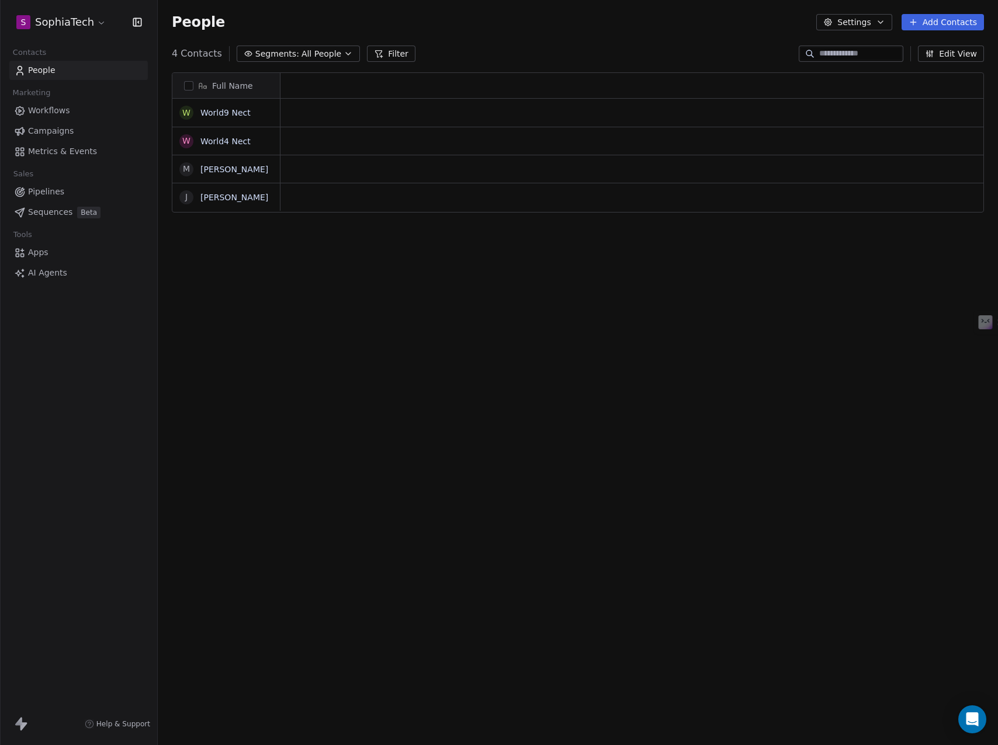
scroll to position [9, 9]
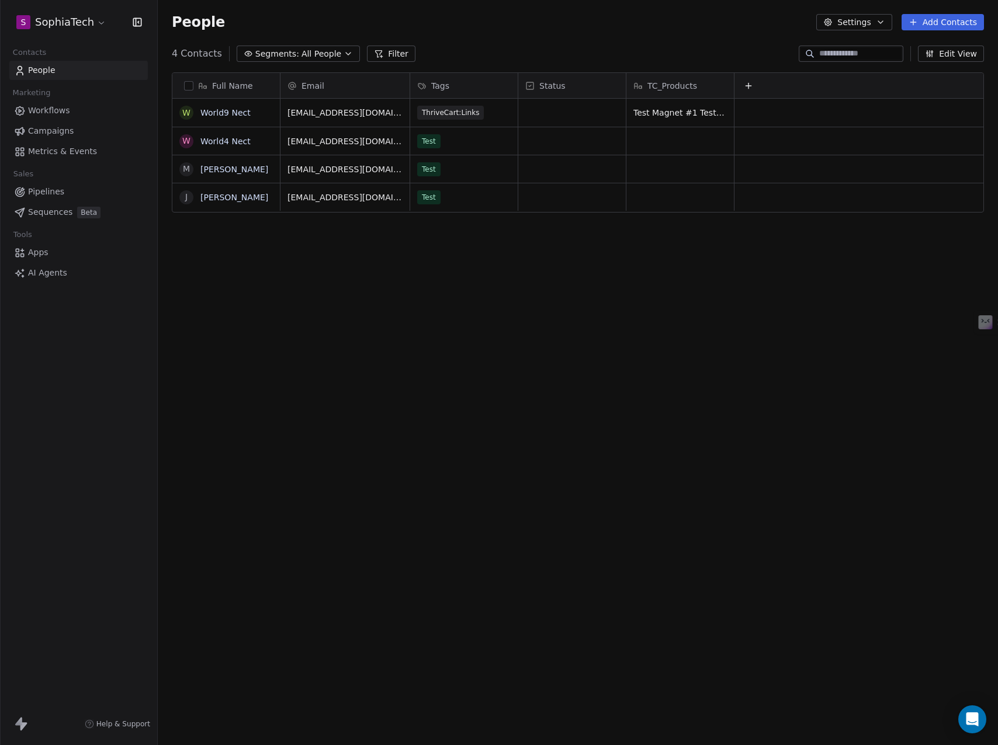
click at [745, 85] on icon at bounding box center [748, 85] width 9 height 9
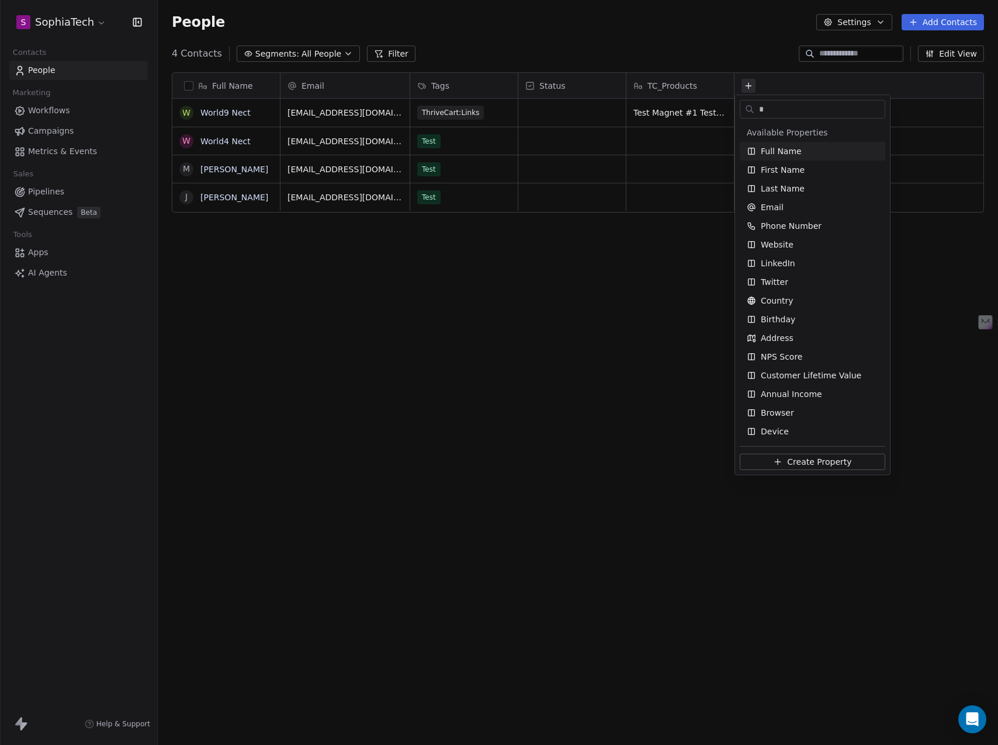
type input "**"
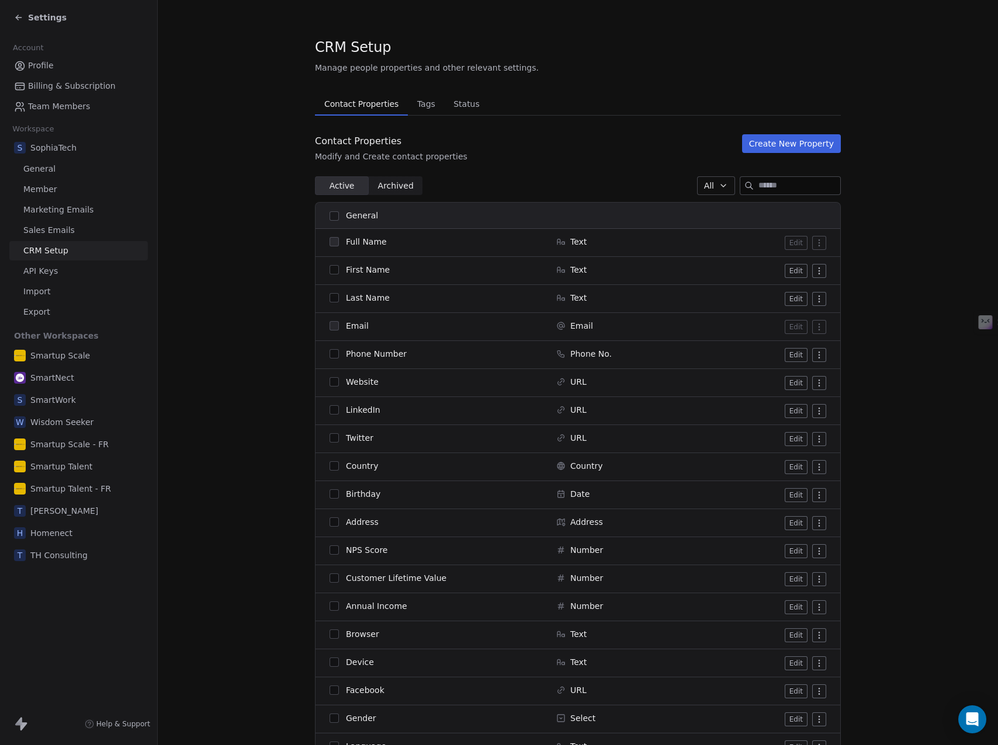
click at [769, 140] on button "Create New Property" at bounding box center [791, 143] width 99 height 19
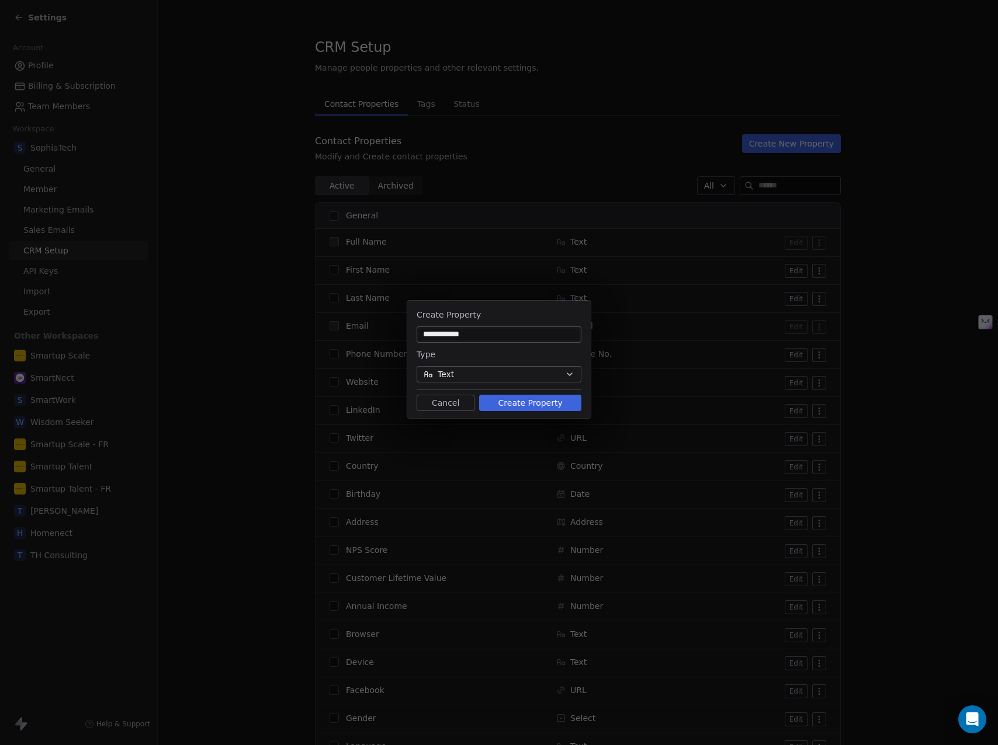
type input "**********"
click at [501, 377] on button "Text" at bounding box center [498, 374] width 165 height 16
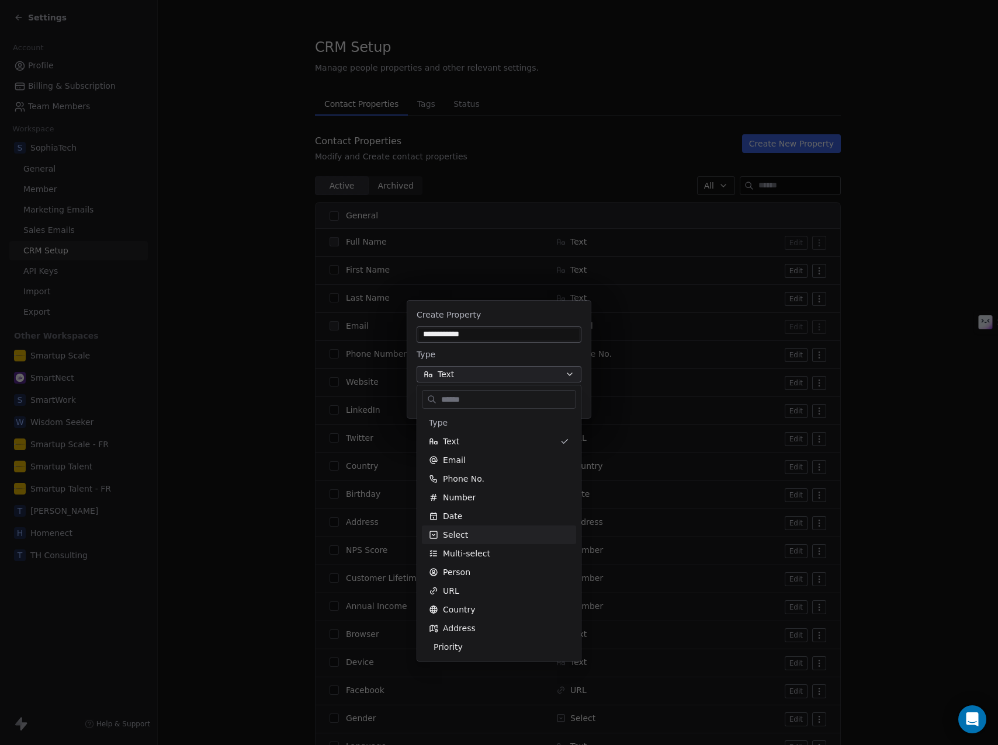
click at [458, 533] on span "Select" at bounding box center [455, 535] width 25 height 12
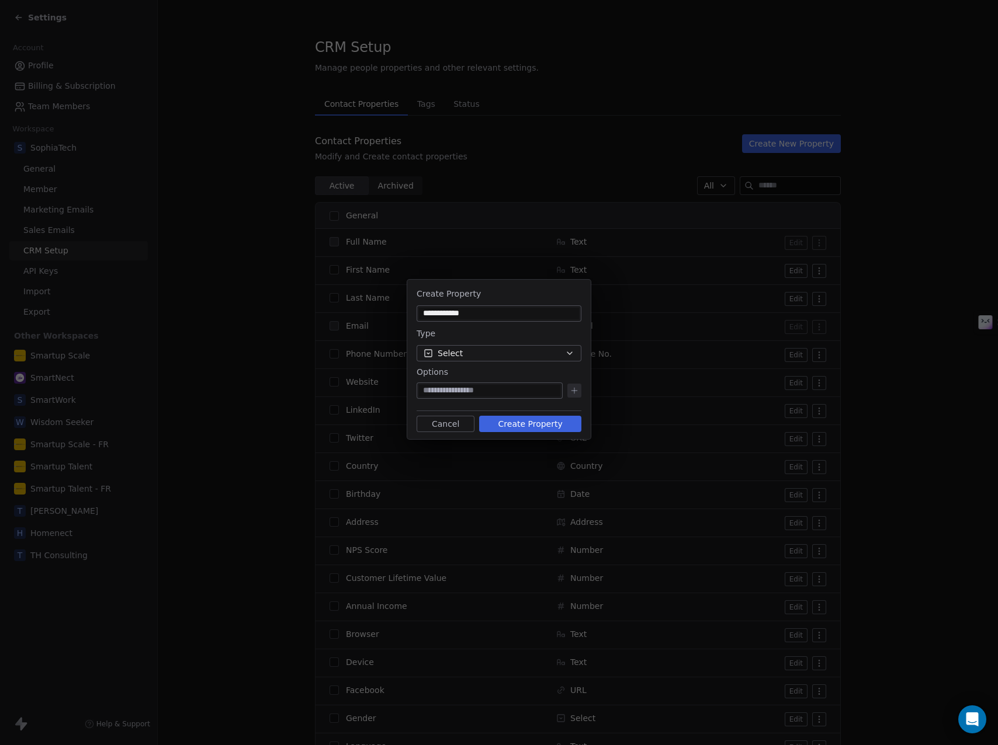
click at [472, 385] on input at bounding box center [489, 391] width 141 height 12
click at [488, 388] on input at bounding box center [489, 391] width 141 height 12
paste input "*******"
type input "*******"
click at [576, 391] on icon at bounding box center [573, 391] width 5 height 0
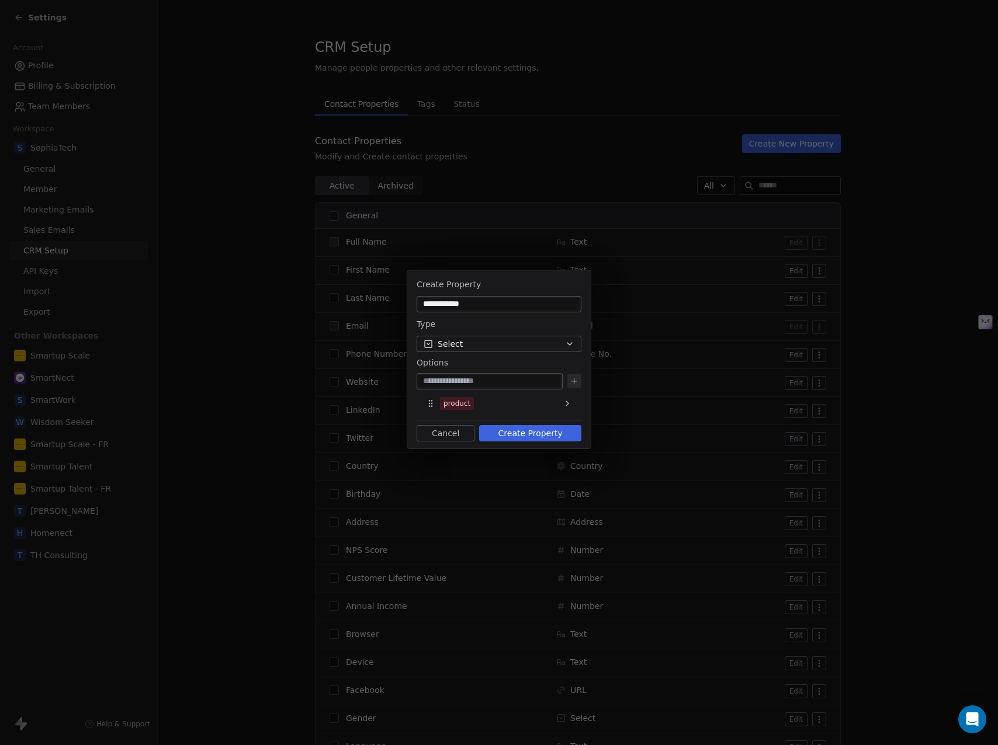
paste input "****"
type input "****"
click at [575, 381] on icon at bounding box center [573, 381] width 9 height 9
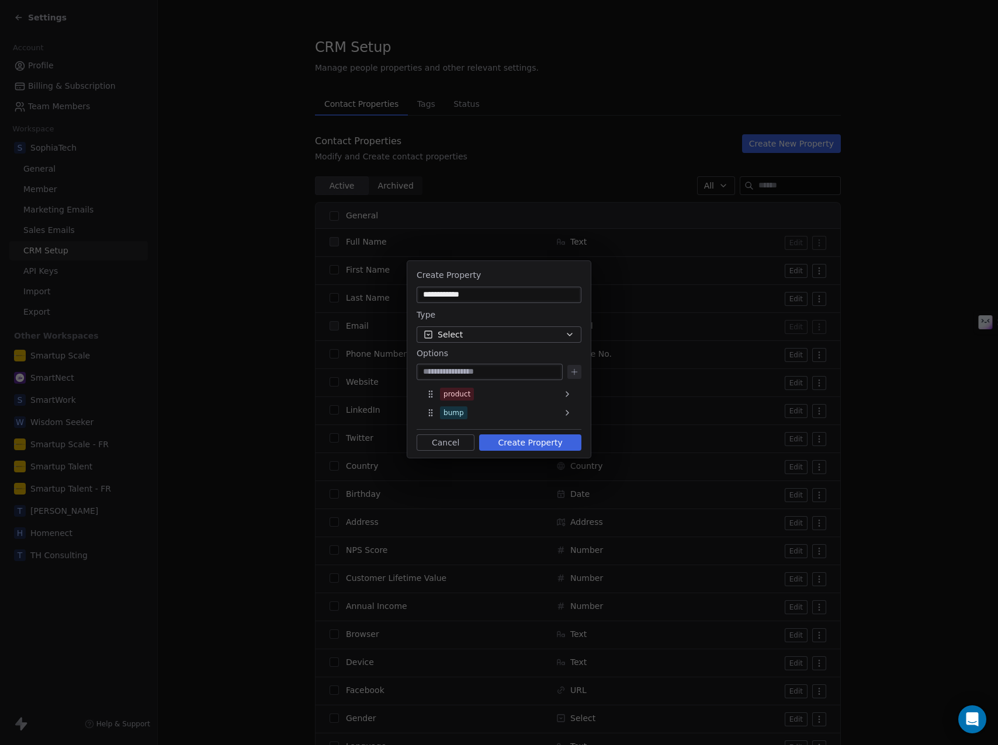
click at [512, 370] on input at bounding box center [489, 372] width 141 height 12
paste input "******"
type input "******"
click at [574, 373] on icon at bounding box center [573, 371] width 9 height 9
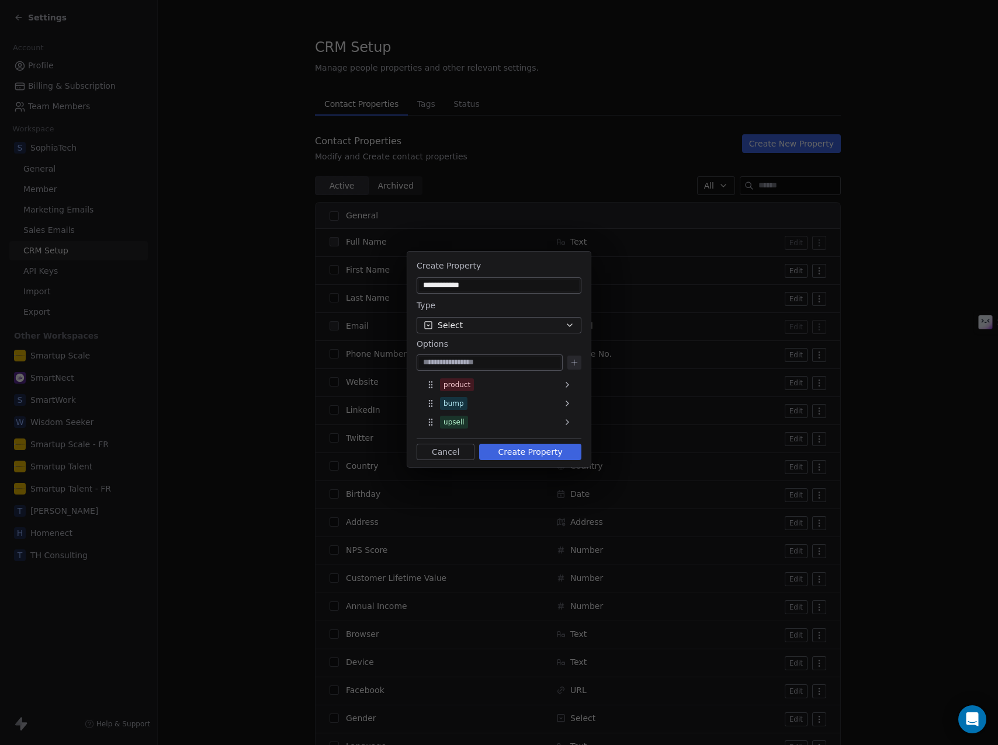
paste input "********"
type input "********"
click at [577, 365] on icon at bounding box center [573, 362] width 9 height 9
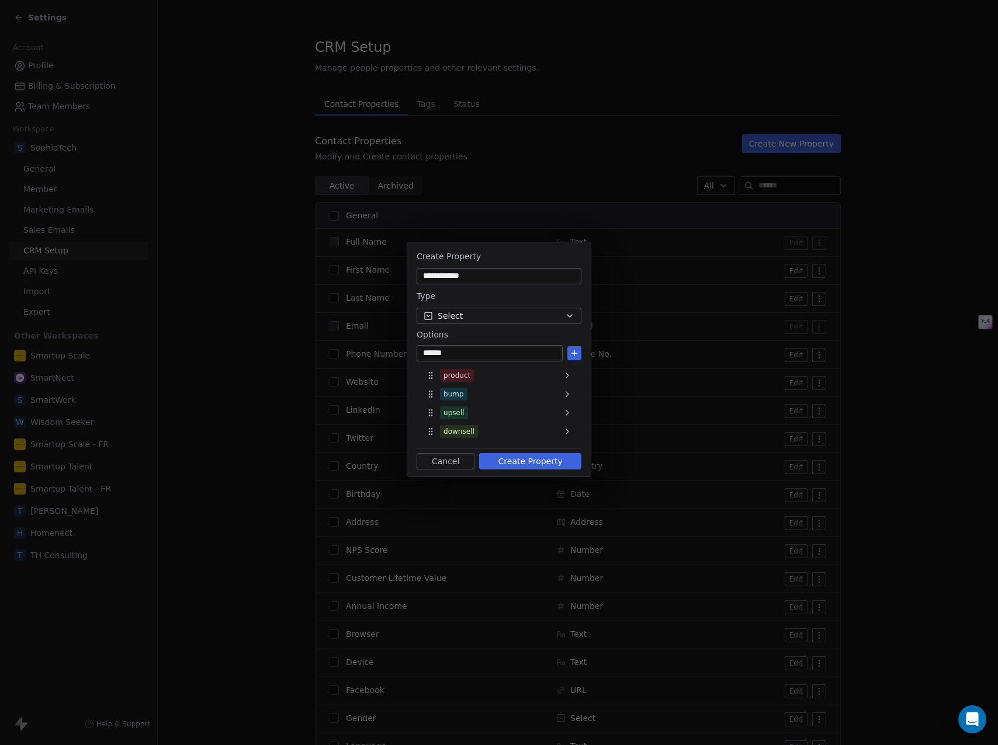
type input "******"
click at [575, 353] on icon at bounding box center [573, 353] width 5 height 0
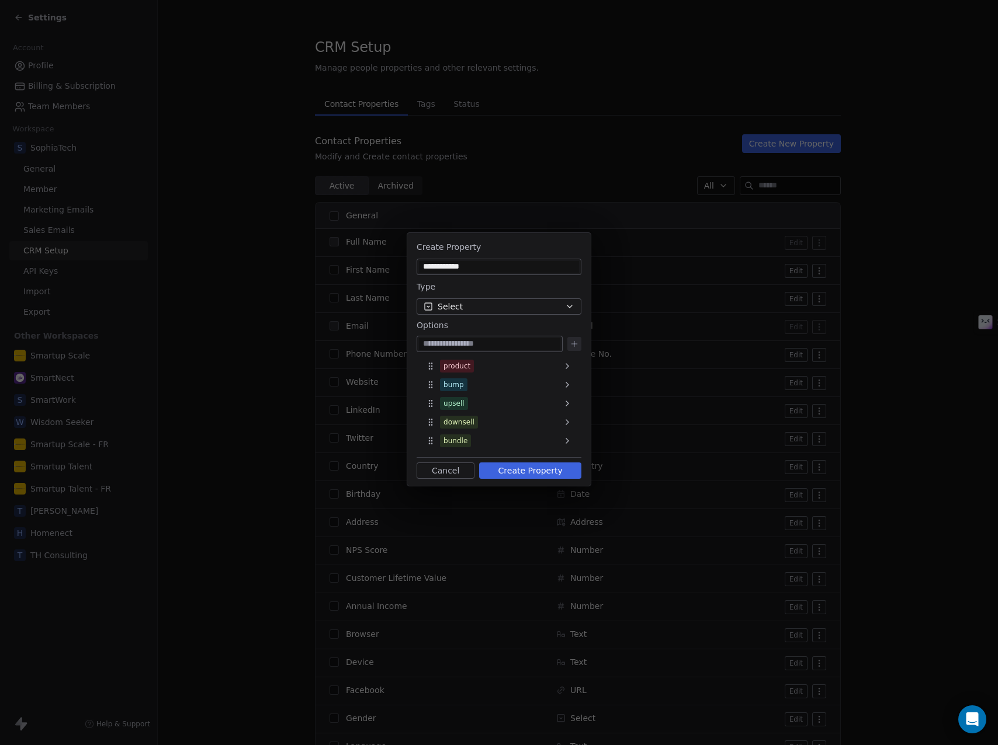
click at [547, 470] on button "Create Property" at bounding box center [530, 471] width 102 height 16
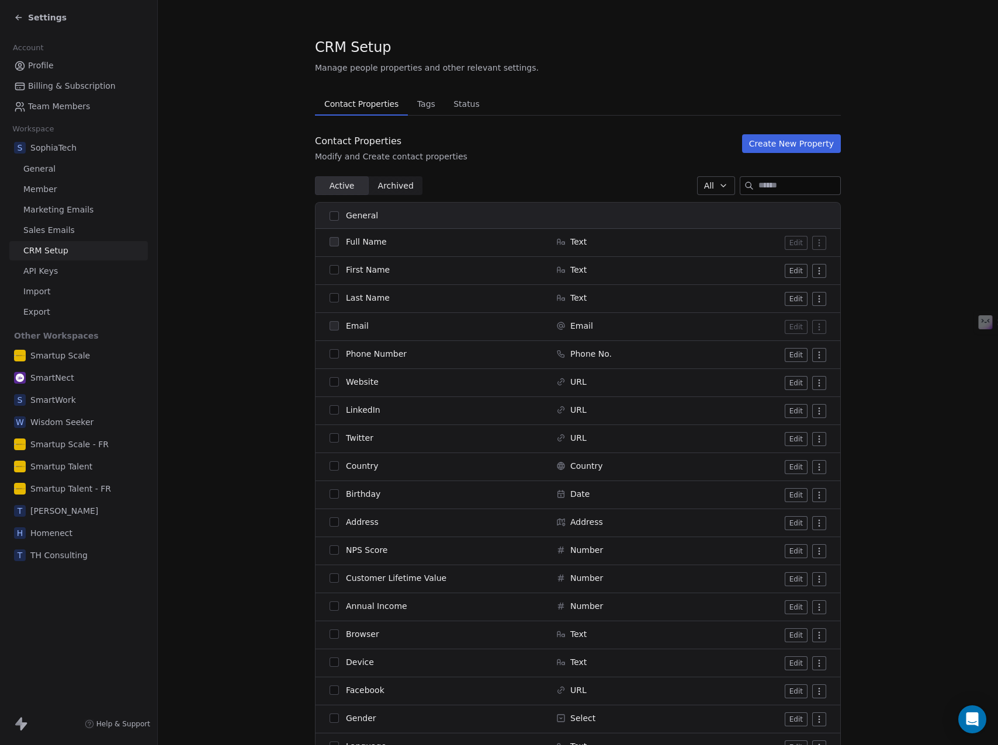
click at [798, 144] on button "Create New Property" at bounding box center [791, 143] width 99 height 19
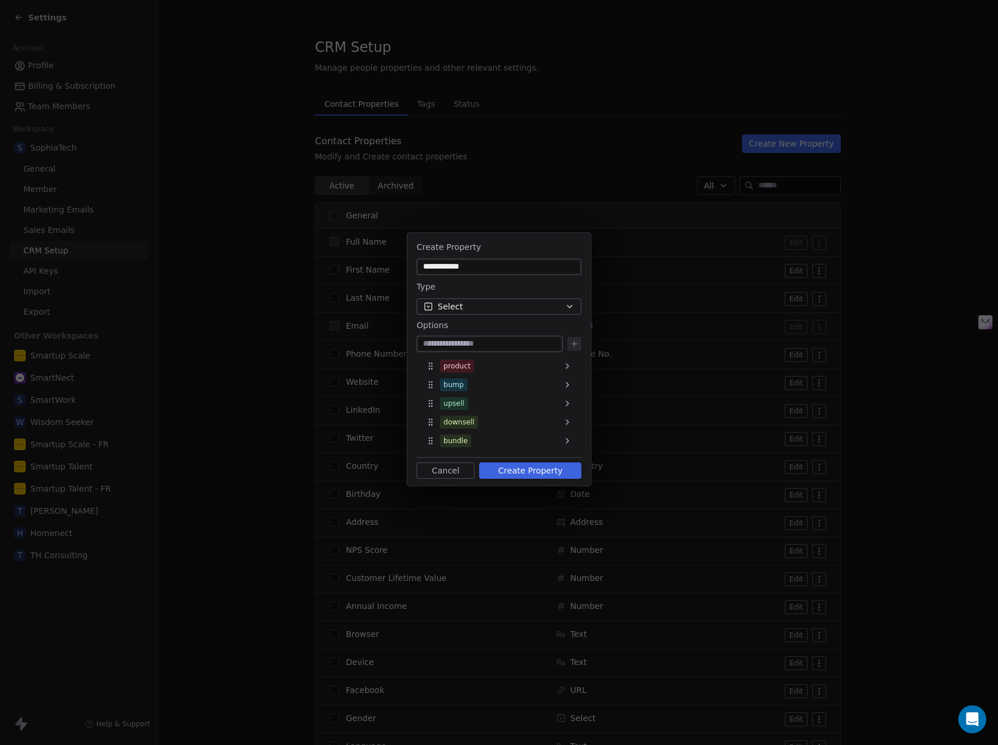
click at [442, 471] on button "Cancel" at bounding box center [445, 471] width 58 height 16
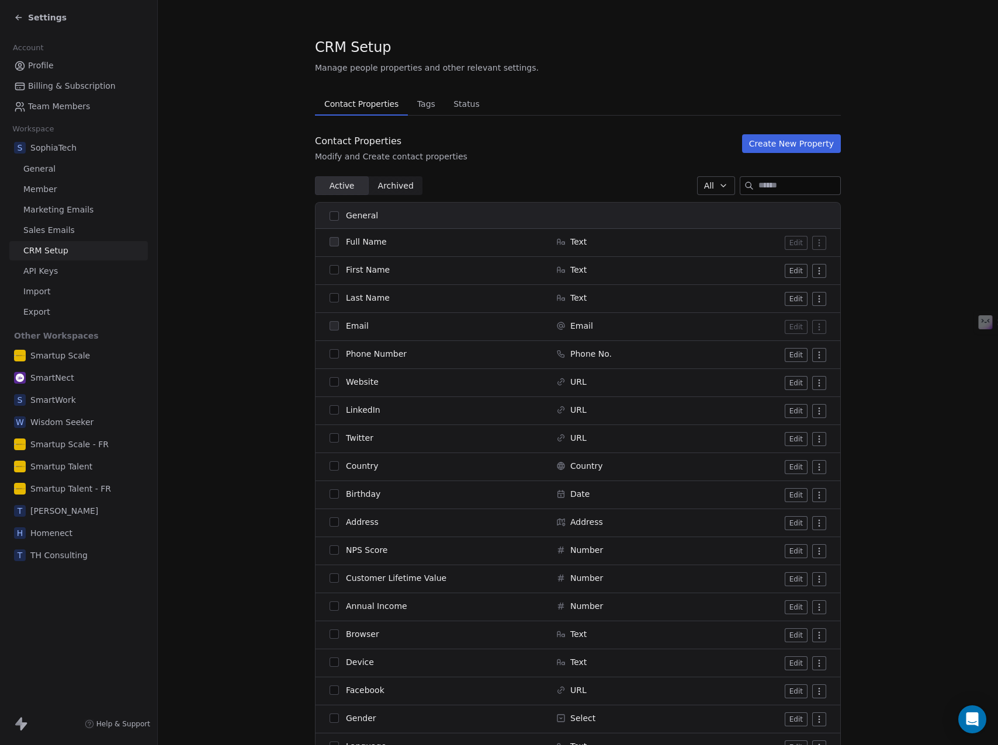
click at [810, 144] on button "Create New Property" at bounding box center [791, 143] width 99 height 19
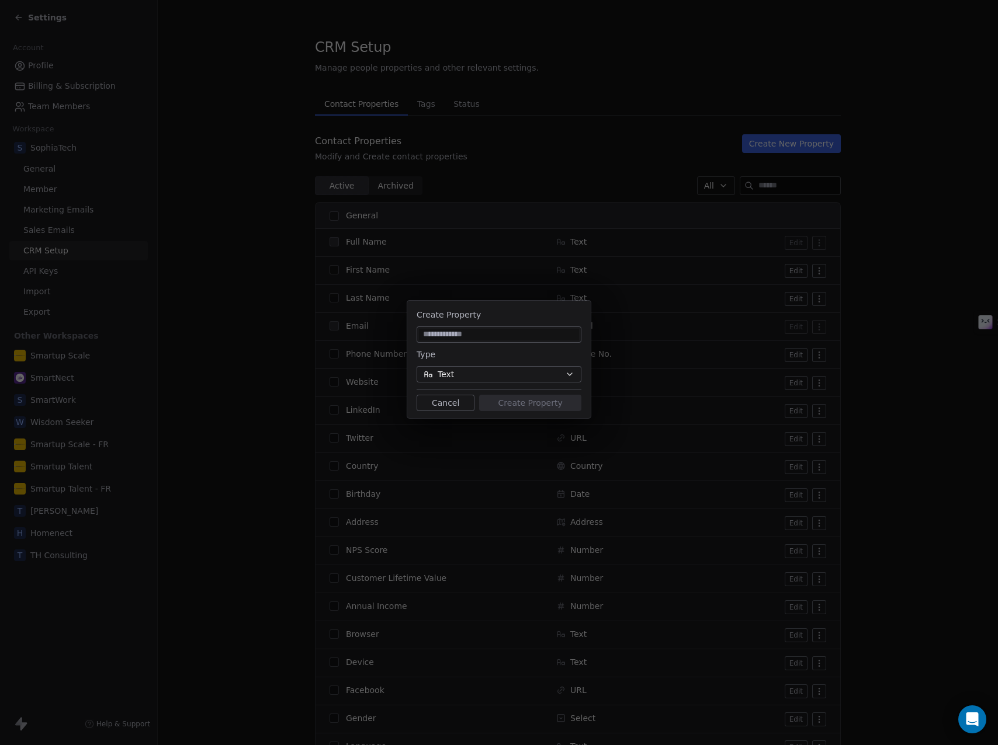
type input "*"
type input "**********"
click at [491, 374] on button "Text" at bounding box center [498, 374] width 165 height 16
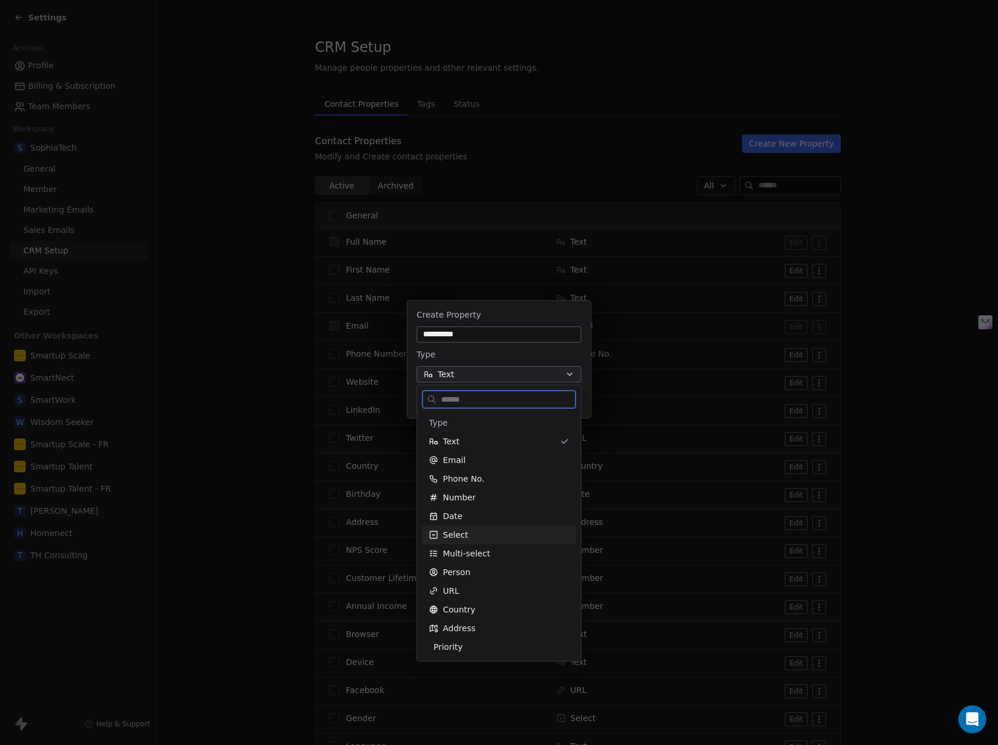
click at [447, 530] on span "Select" at bounding box center [455, 535] width 25 height 12
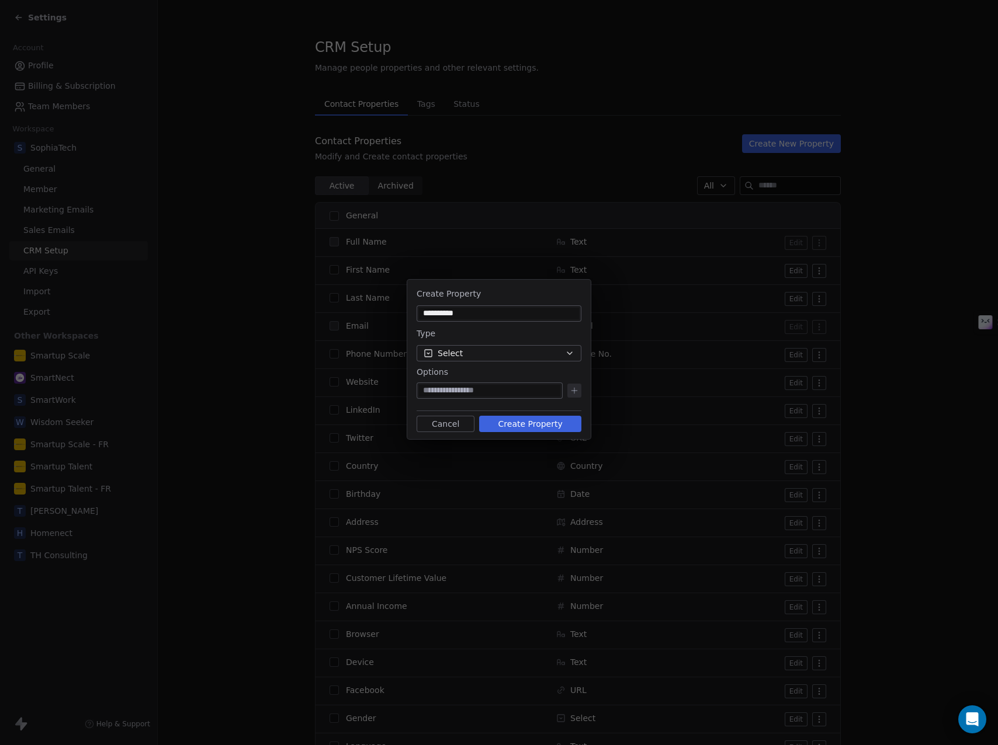
click at [461, 391] on input at bounding box center [489, 391] width 141 height 12
type input "*****"
click at [573, 391] on icon at bounding box center [573, 391] width 5 height 0
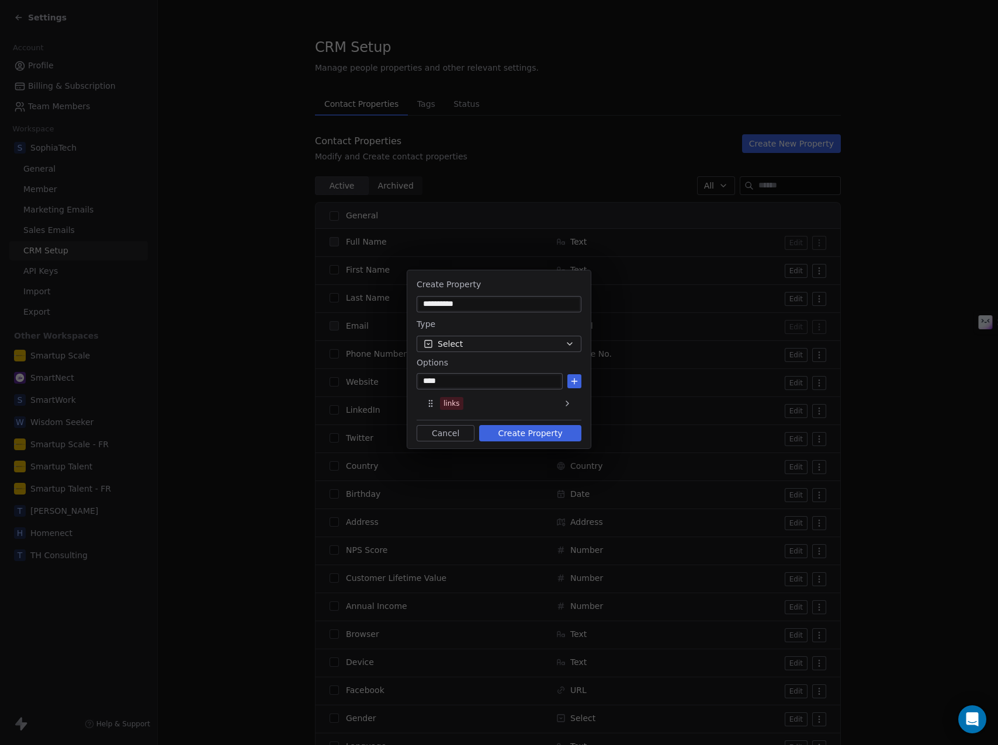
type input "****"
click at [576, 379] on icon at bounding box center [573, 381] width 9 height 9
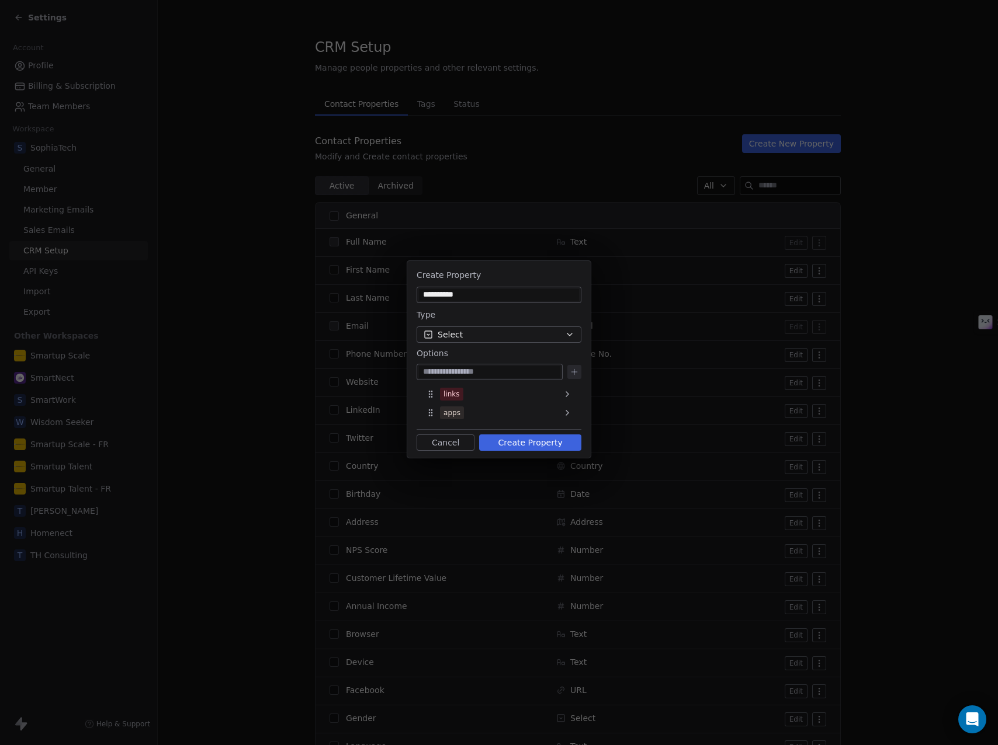
click at [539, 442] on button "Create Property" at bounding box center [530, 443] width 102 height 16
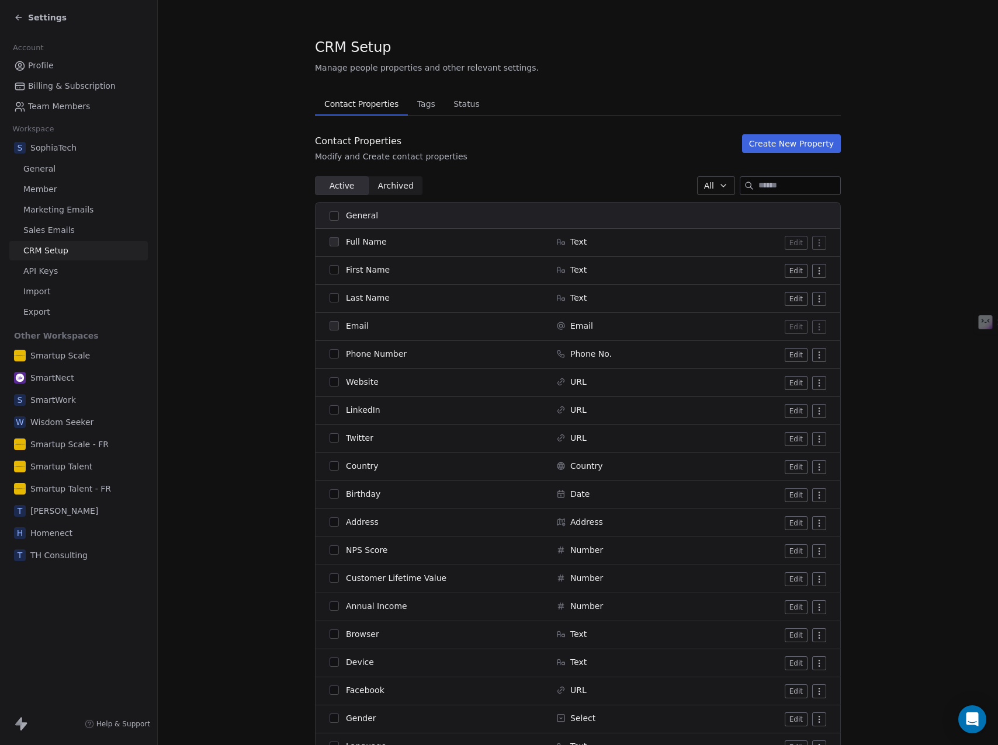
scroll to position [849, 0]
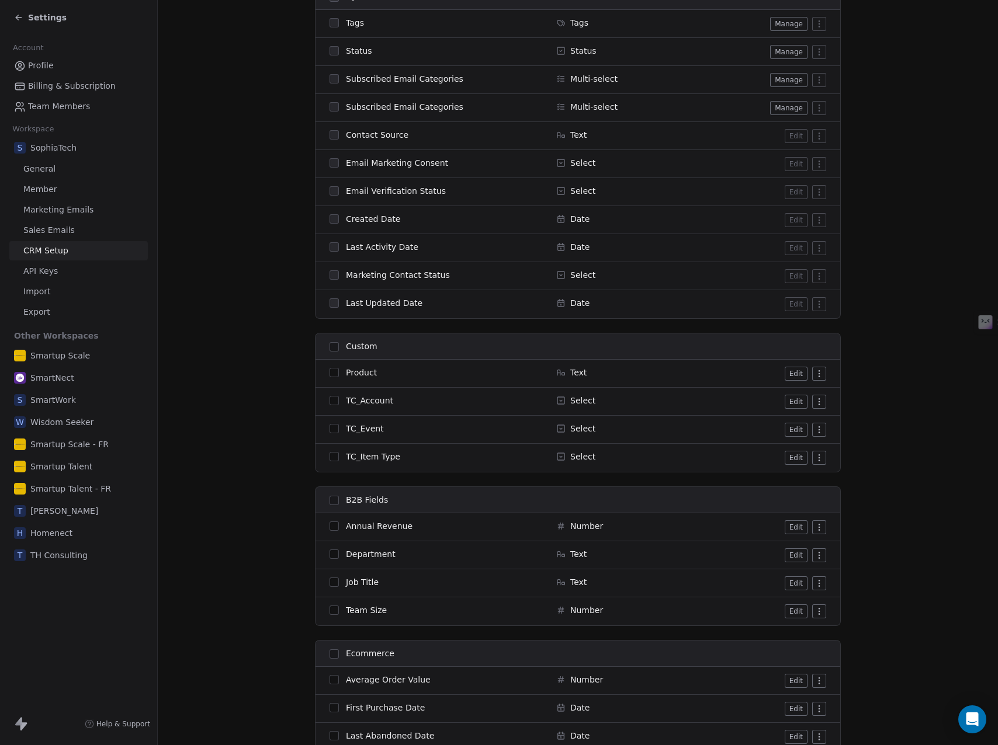
click at [797, 376] on button "Edit" at bounding box center [795, 374] width 23 height 14
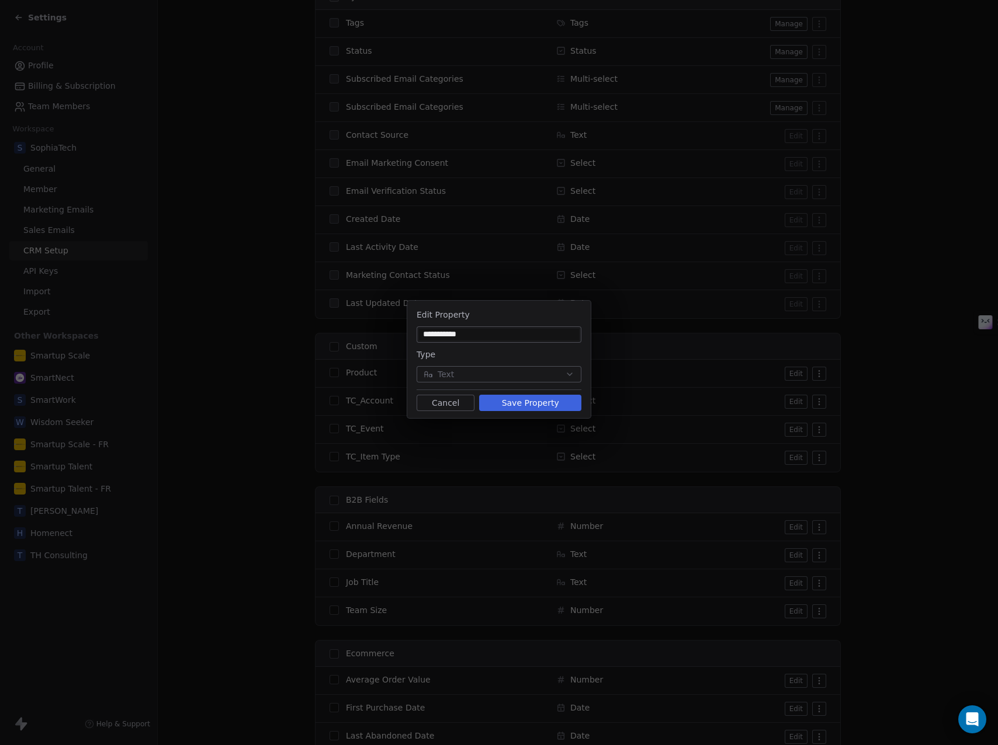
type input "**********"
click at [527, 404] on button "Save Property" at bounding box center [530, 403] width 102 height 16
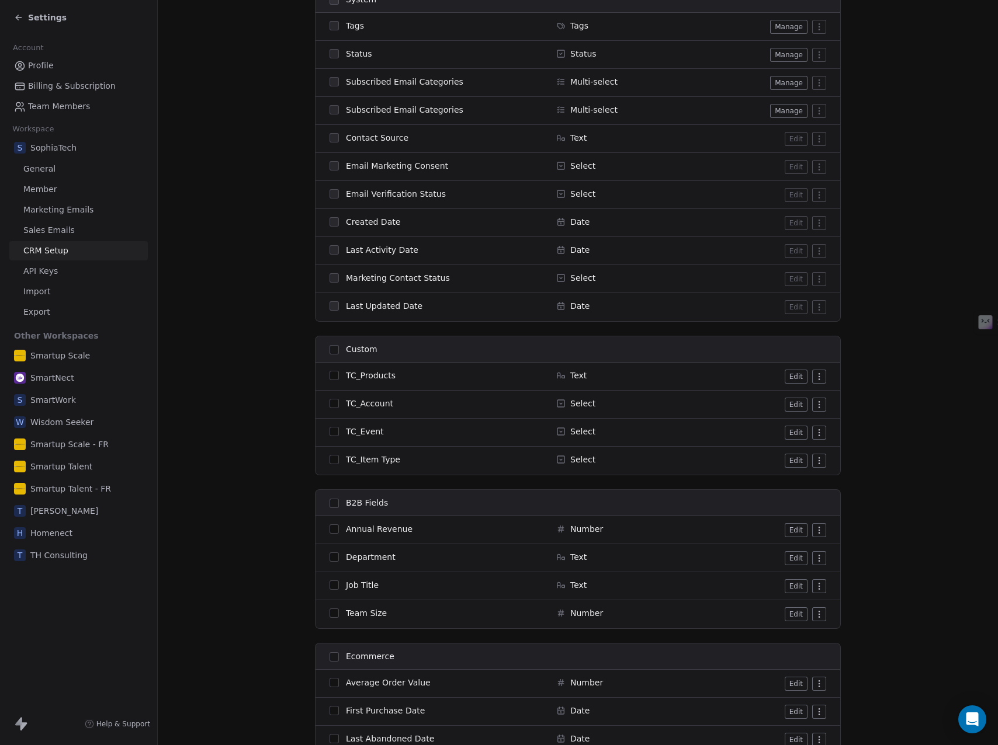
scroll to position [846, 0]
click at [790, 464] on button "Edit" at bounding box center [795, 461] width 23 height 14
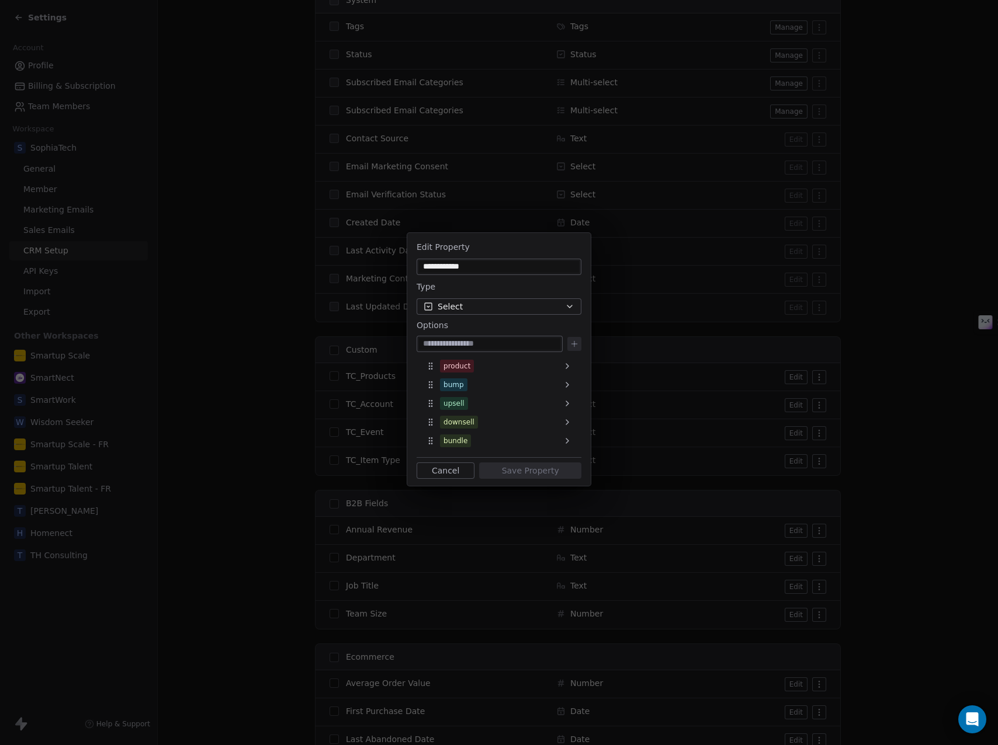
click at [467, 306] on button "Select" at bounding box center [498, 306] width 165 height 16
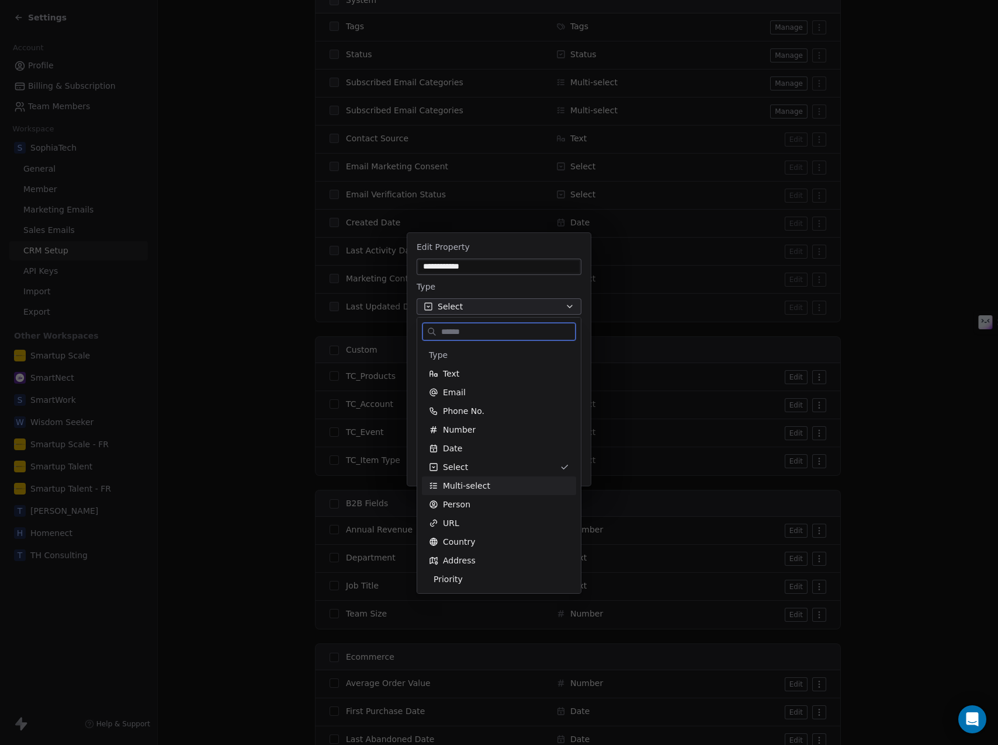
click at [488, 482] on div "Multi-select" at bounding box center [499, 486] width 140 height 12
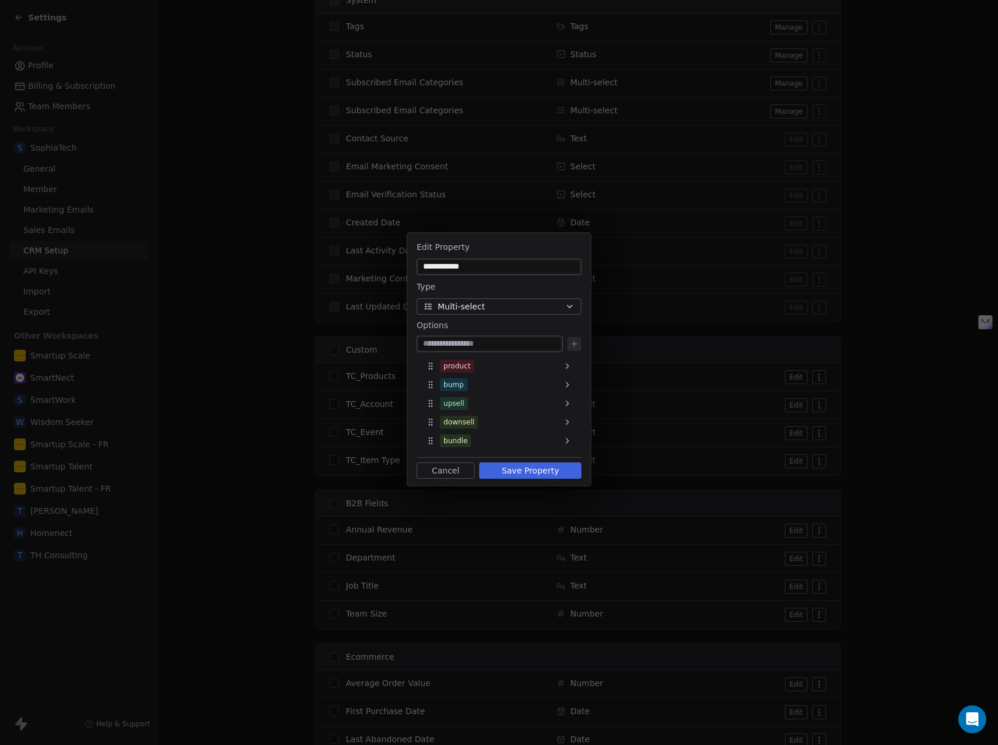
click at [533, 470] on button "Save Property" at bounding box center [530, 471] width 102 height 16
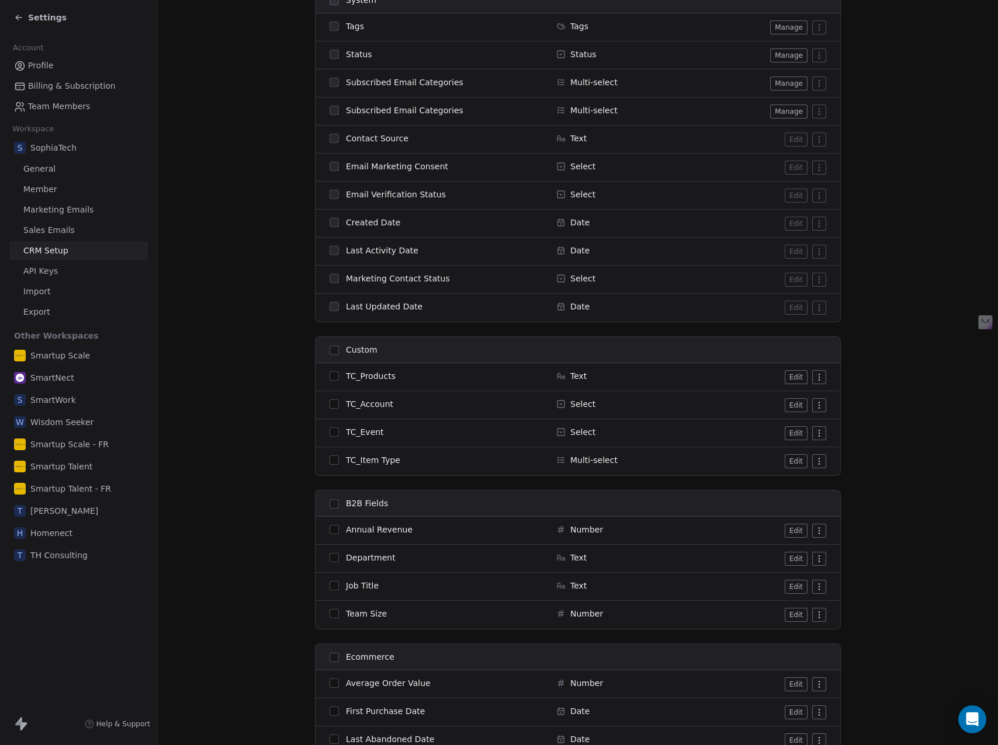
click at [794, 433] on button "Edit" at bounding box center [795, 433] width 23 height 14
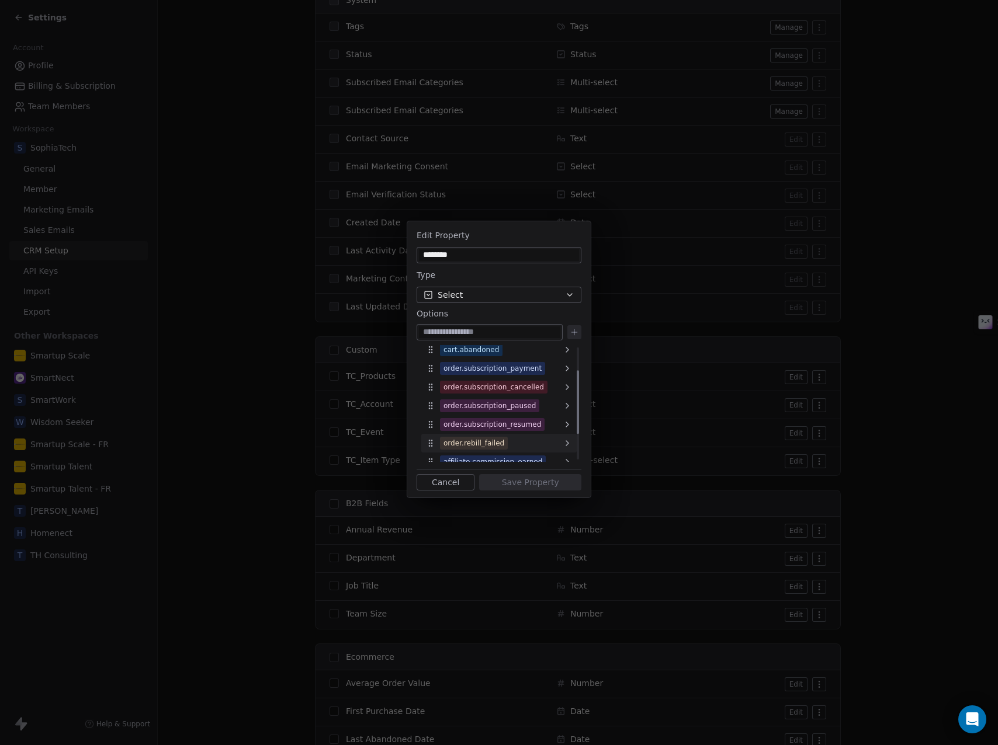
scroll to position [89, 0]
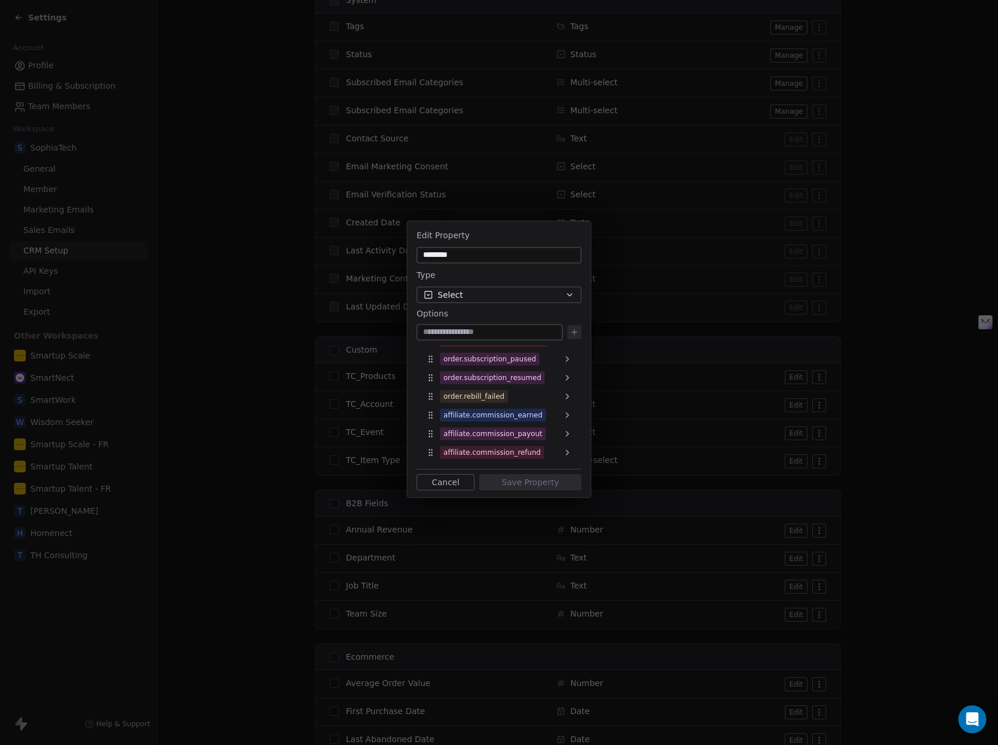
click at [456, 482] on button "Cancel" at bounding box center [445, 482] width 58 height 16
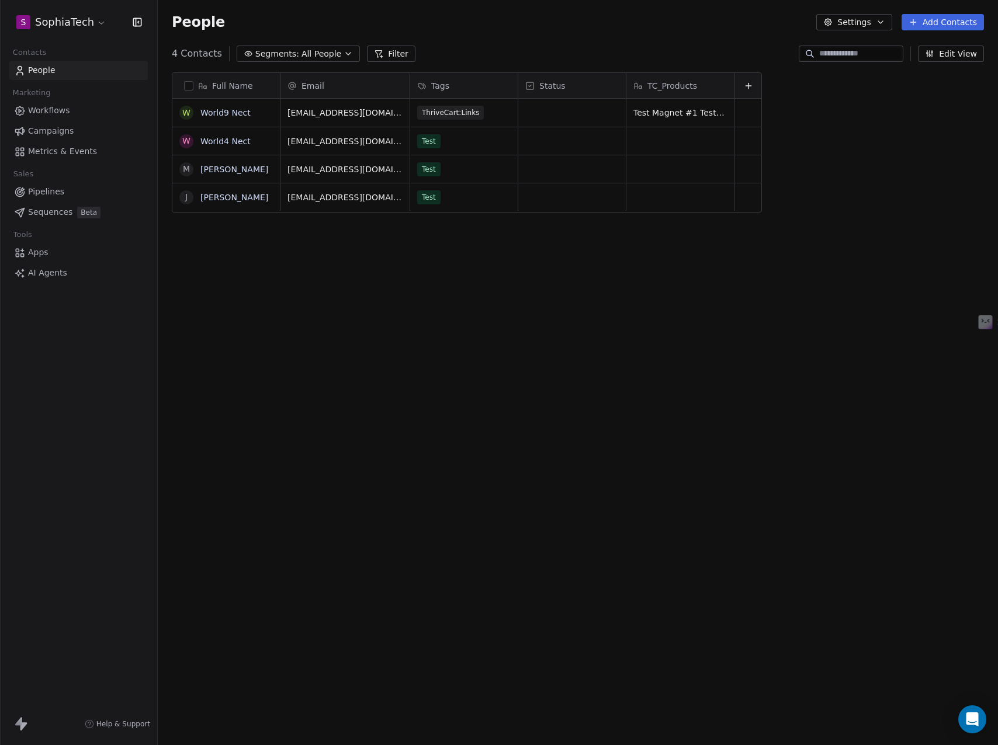
scroll to position [647, 831]
click at [952, 54] on button "Edit View" at bounding box center [951, 54] width 66 height 16
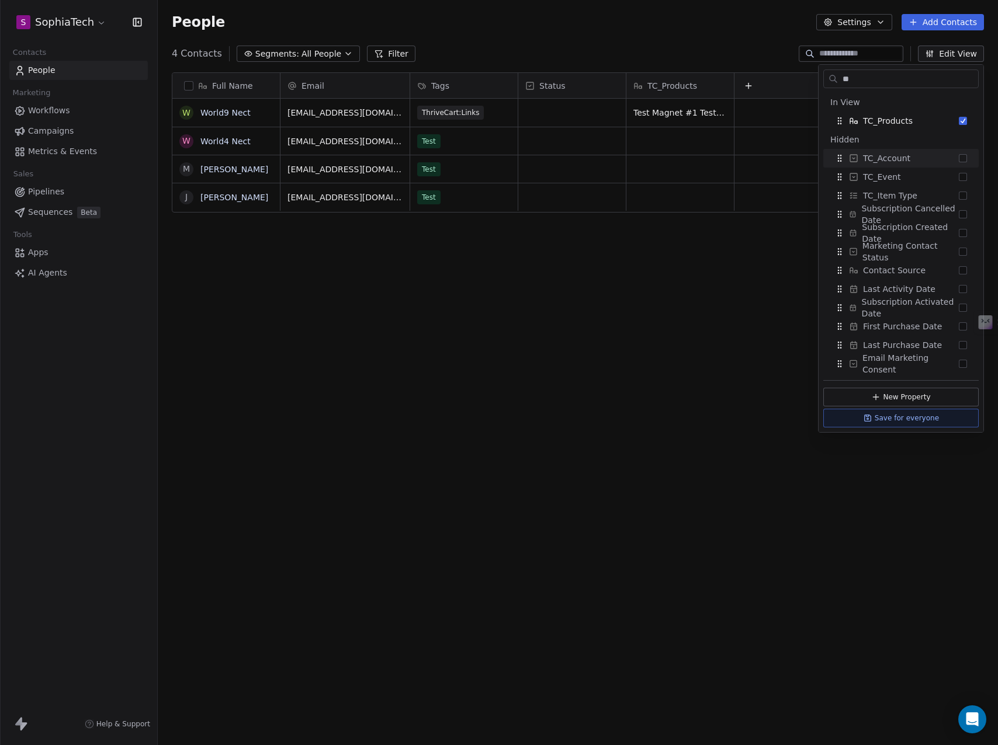
type input "**"
click at [964, 156] on button "Suggestions" at bounding box center [962, 158] width 8 height 8
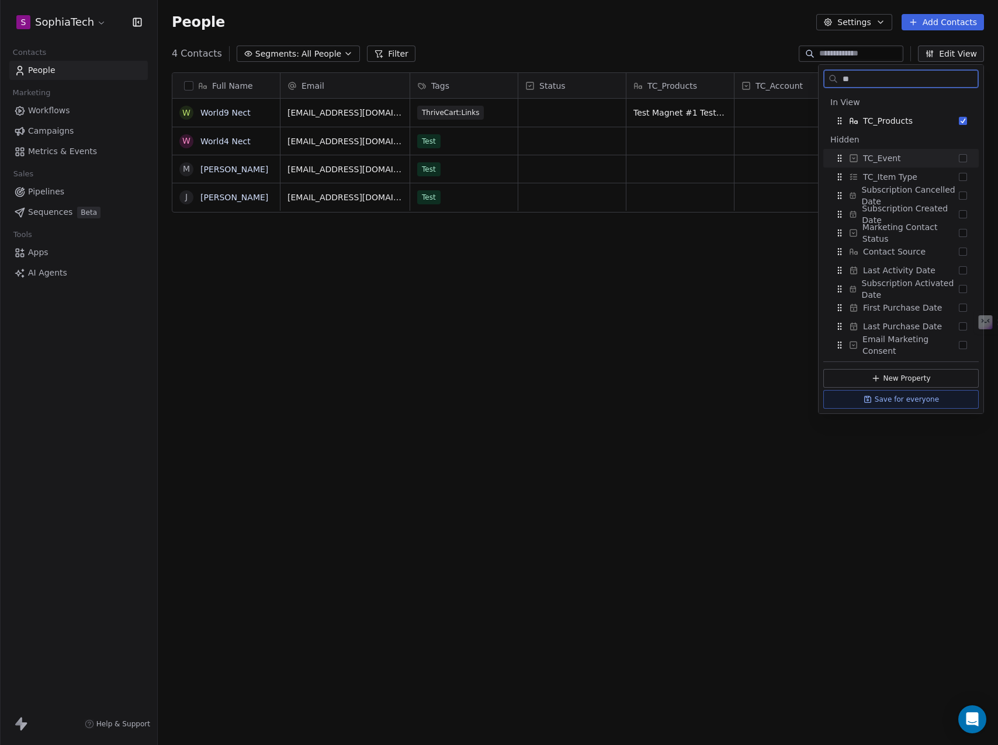
click at [965, 159] on button "Suggestions" at bounding box center [962, 158] width 8 height 8
click at [964, 155] on button "Suggestions" at bounding box center [962, 158] width 8 height 8
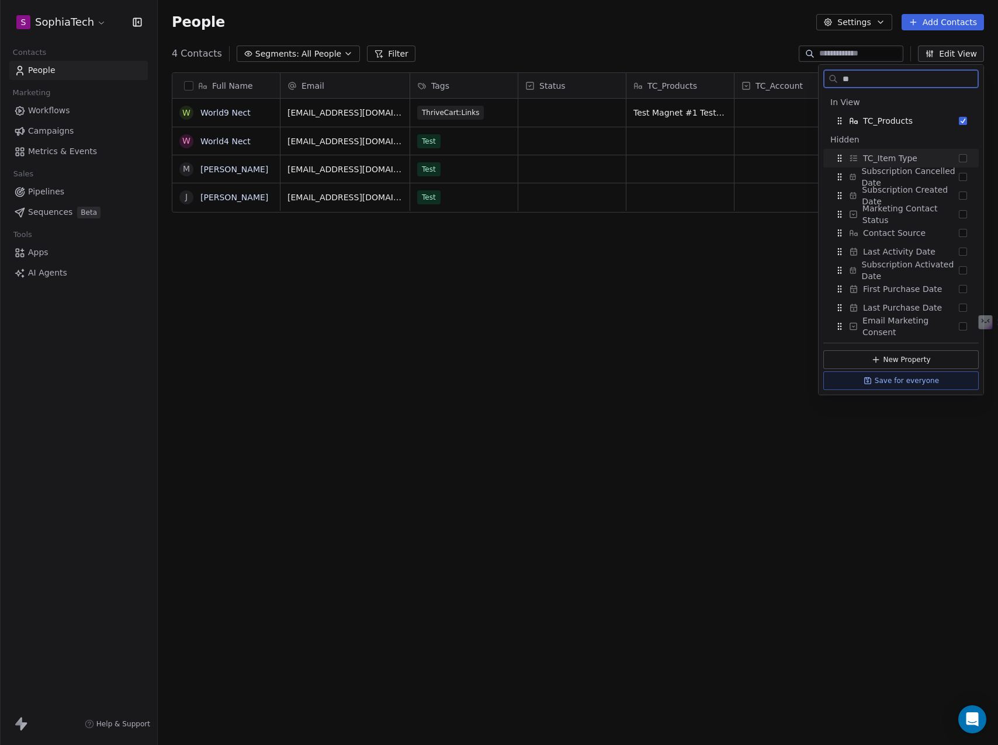
click at [963, 157] on button "Suggestions" at bounding box center [962, 158] width 8 height 8
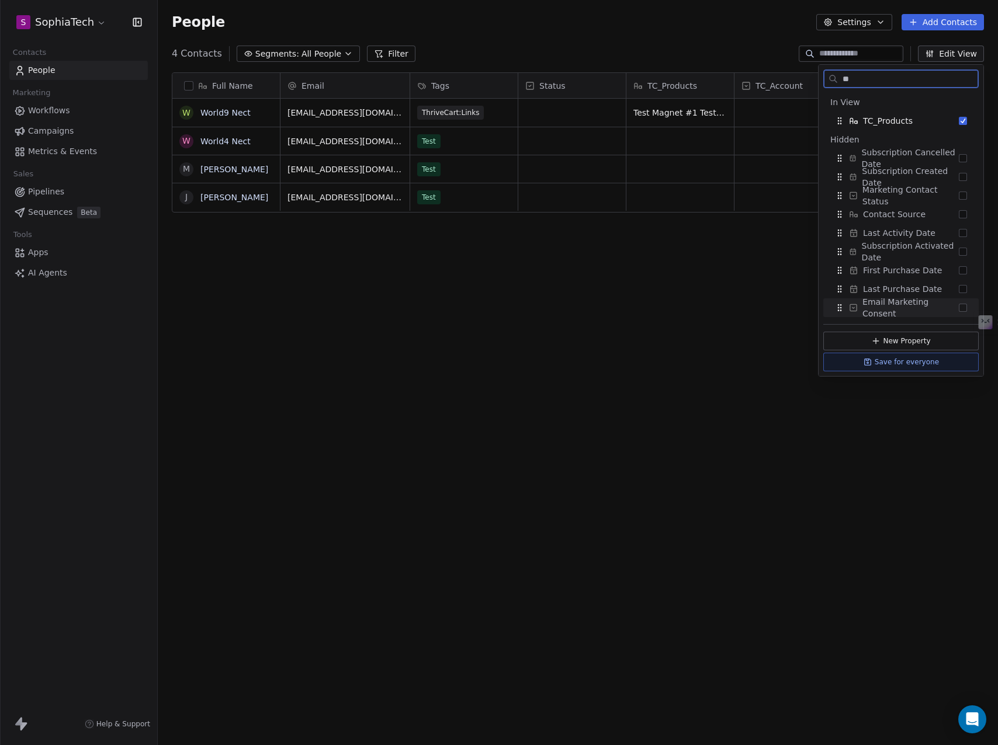
click at [868, 362] on icon at bounding box center [867, 363] width 2 height 2
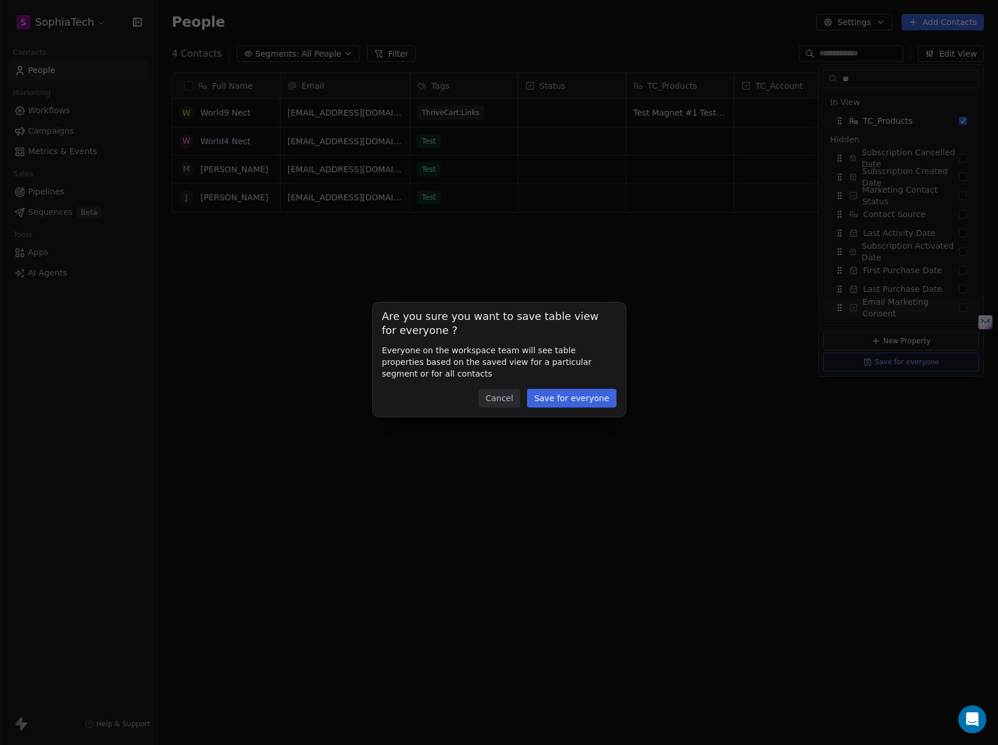
click at [575, 394] on button "Save for everyone" at bounding box center [571, 398] width 89 height 19
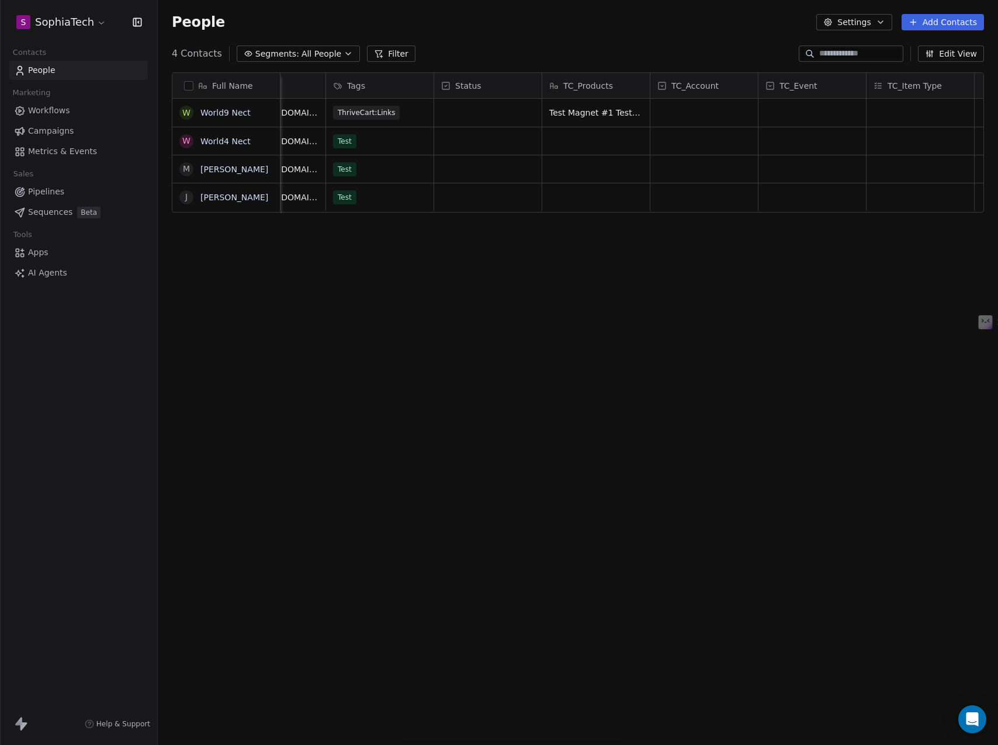
scroll to position [0, 94]
drag, startPoint x: 685, startPoint y: 85, endPoint x: 584, endPoint y: 86, distance: 100.5
click at [584, 86] on div "Full Name W World9 Nect W World4 Nect M [PERSON_NAME] J [PERSON_NAME] Email Tag…" at bounding box center [577, 143] width 811 height 140
drag, startPoint x: 790, startPoint y: 85, endPoint x: 676, endPoint y: 85, distance: 114.5
click at [676, 85] on div "Full Name W World9 Nect W World4 Nect [PERSON_NAME] J [PERSON_NAME] Email Tags …" at bounding box center [577, 143] width 811 height 140
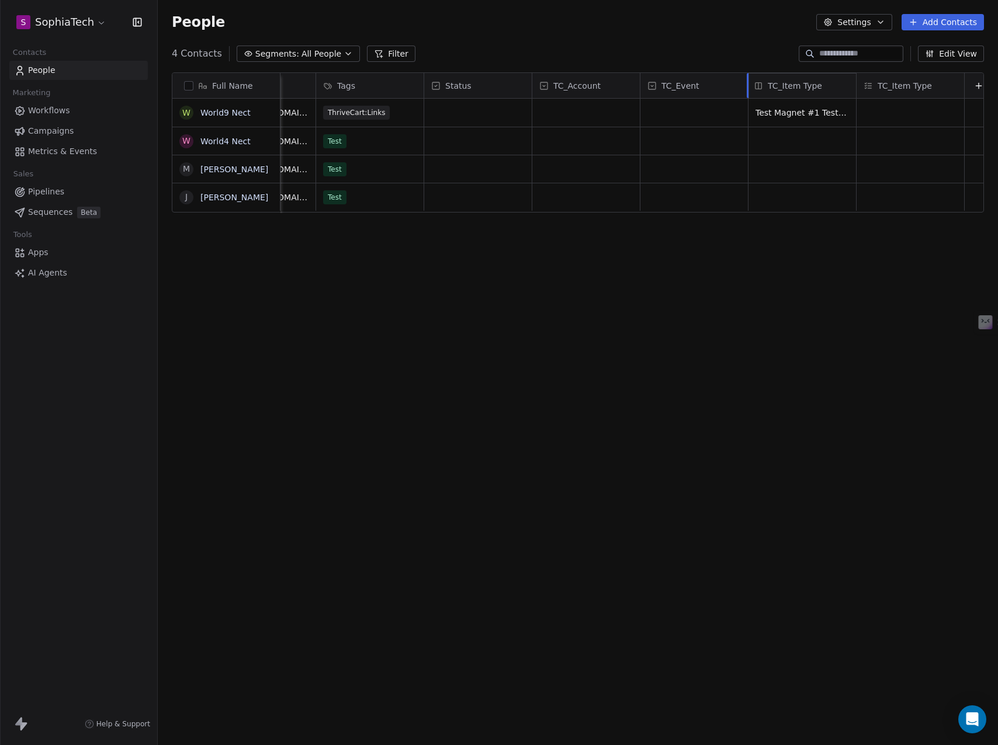
drag, startPoint x: 918, startPoint y: 81, endPoint x: 803, endPoint y: 81, distance: 114.5
click at [803, 81] on div "Full Name W World9 Nect W World4 Nect [PERSON_NAME] J [PERSON_NAME] Email Tags …" at bounding box center [577, 143] width 811 height 140
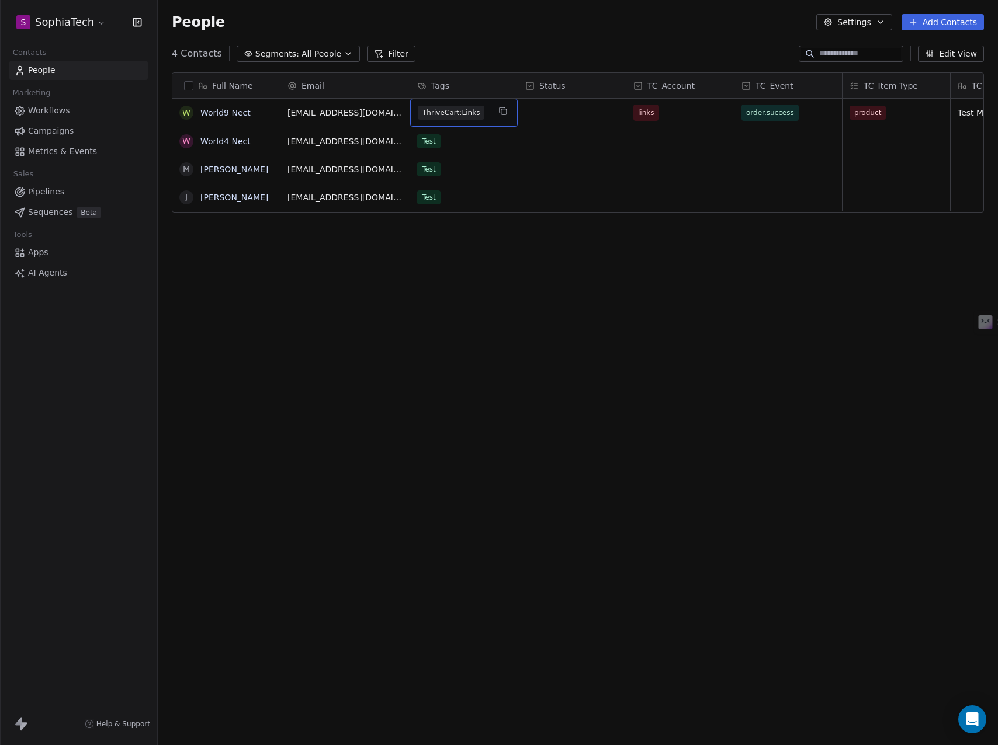
click at [487, 114] on div "ThriveCart:Links" at bounding box center [453, 113] width 71 height 14
click at [489, 111] on div "ThriveCart:Links" at bounding box center [463, 113] width 107 height 28
click at [477, 114] on span "ThriveCart:Links" at bounding box center [451, 113] width 67 height 14
click at [475, 116] on span "ThriveCart:Links" at bounding box center [451, 113] width 67 height 14
click at [483, 116] on div "ThriveCart:Links" at bounding box center [453, 113] width 71 height 14
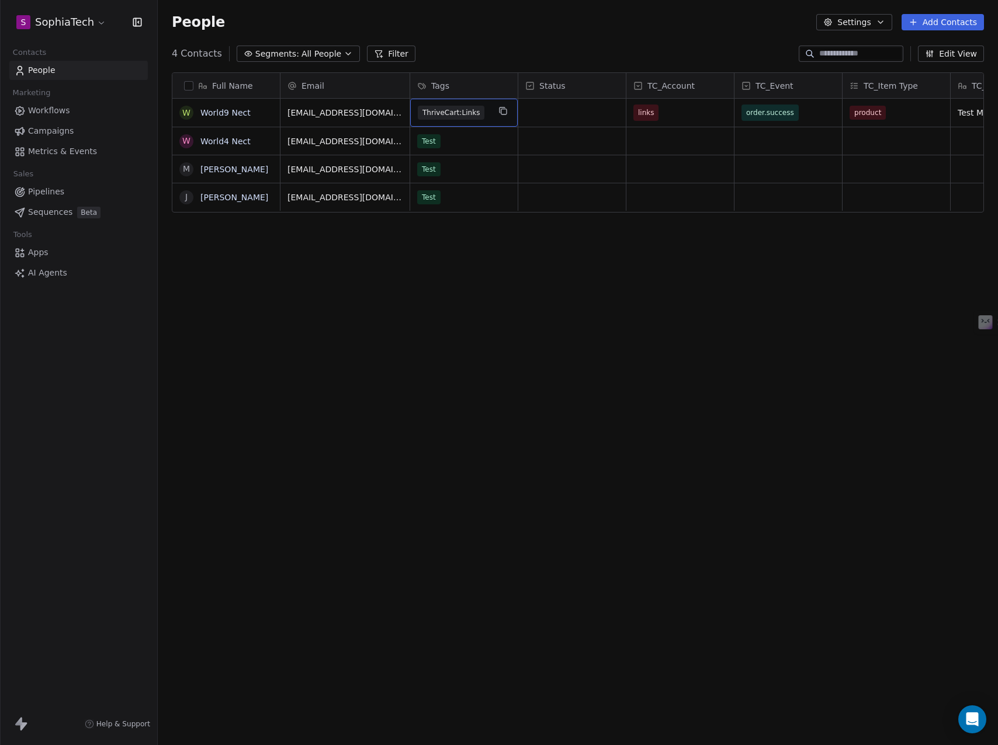
click at [484, 112] on div "ThriveCart:Links" at bounding box center [453, 113] width 71 height 14
click at [484, 112] on icon at bounding box center [485, 113] width 8 height 8
click at [533, 167] on icon "Suggestions" at bounding box center [530, 167] width 7 height 7
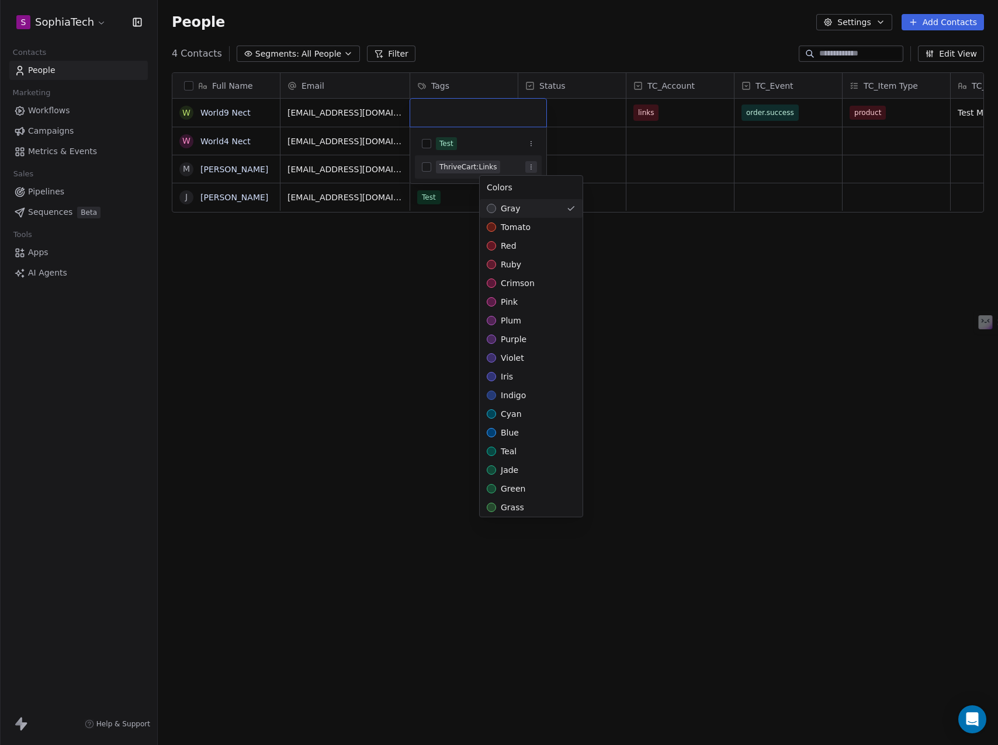
click at [533, 167] on html "S SophiaTech Contacts People Marketing Workflows Campaigns Metrics & Events Sal…" at bounding box center [499, 372] width 998 height 745
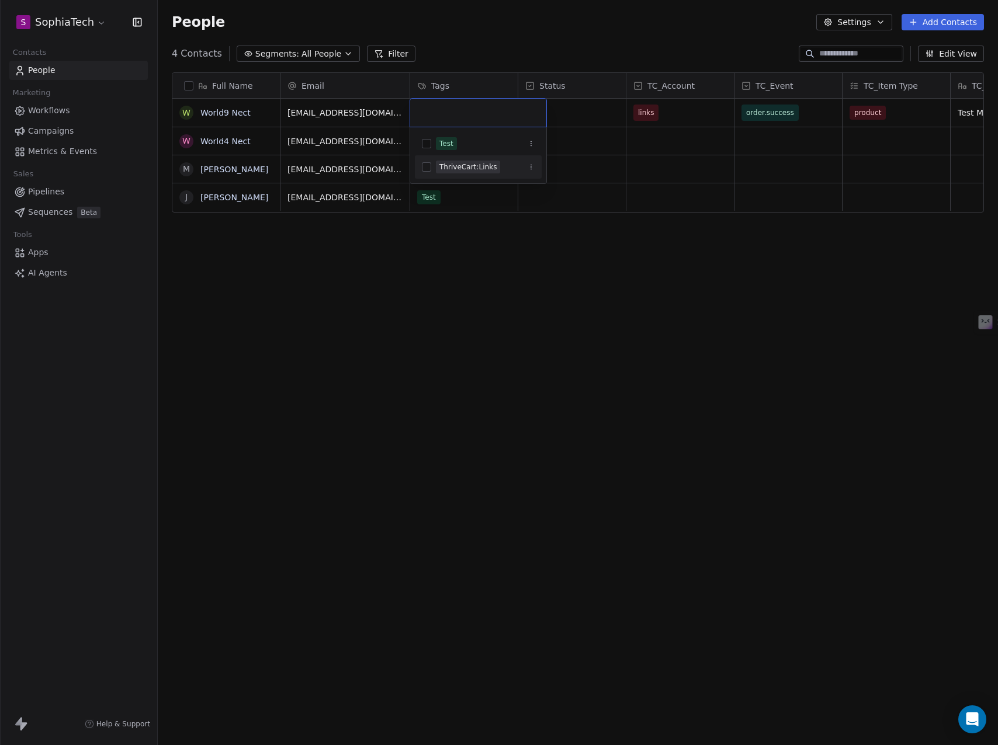
click at [583, 271] on html "S SophiaTech Contacts People Marketing Workflows Campaigns Metrics & Events Sal…" at bounding box center [499, 372] width 998 height 745
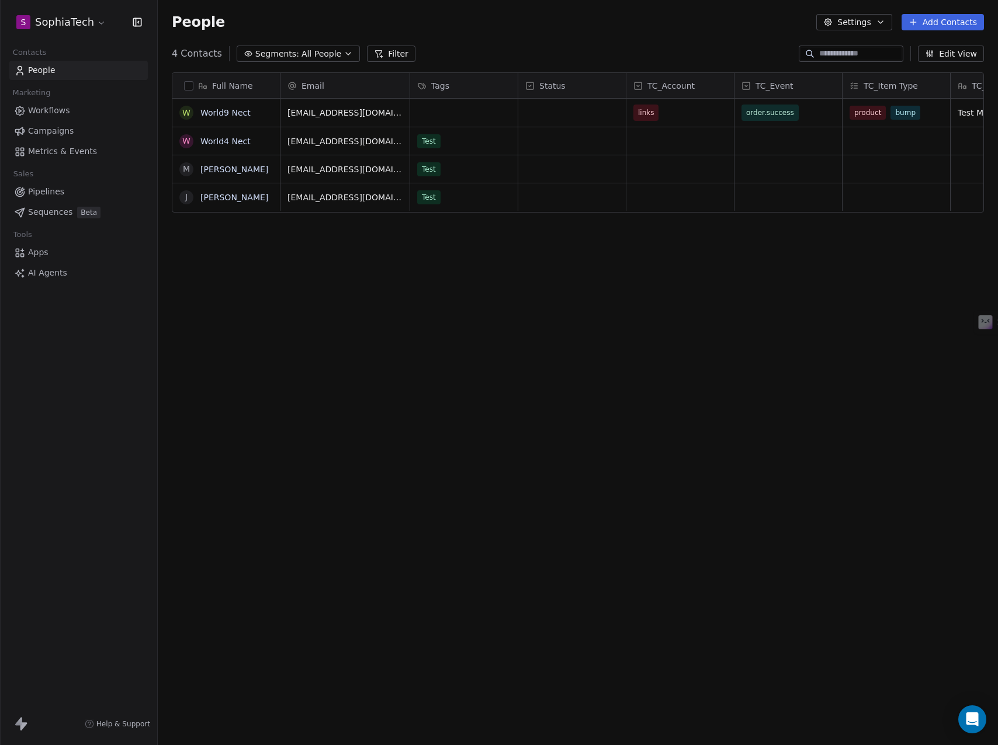
scroll to position [647, 831]
click at [910, 113] on span "bump" at bounding box center [906, 113] width 30 height 14
click at [919, 111] on div "product bump" at bounding box center [885, 113] width 71 height 14
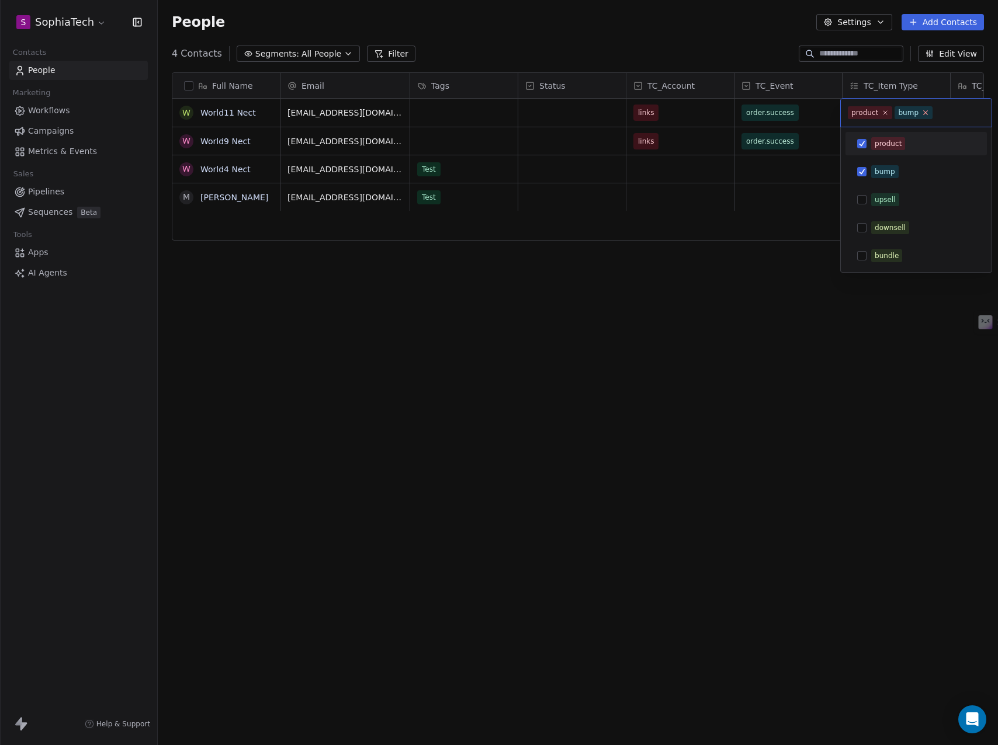
click at [924, 114] on icon at bounding box center [925, 113] width 8 height 8
drag, startPoint x: 874, startPoint y: 365, endPoint x: 904, endPoint y: 202, distance: 165.8
click at [875, 360] on html "S SophiaTech Contacts People Marketing Workflows Campaigns Metrics & Events Sal…" at bounding box center [499, 372] width 998 height 745
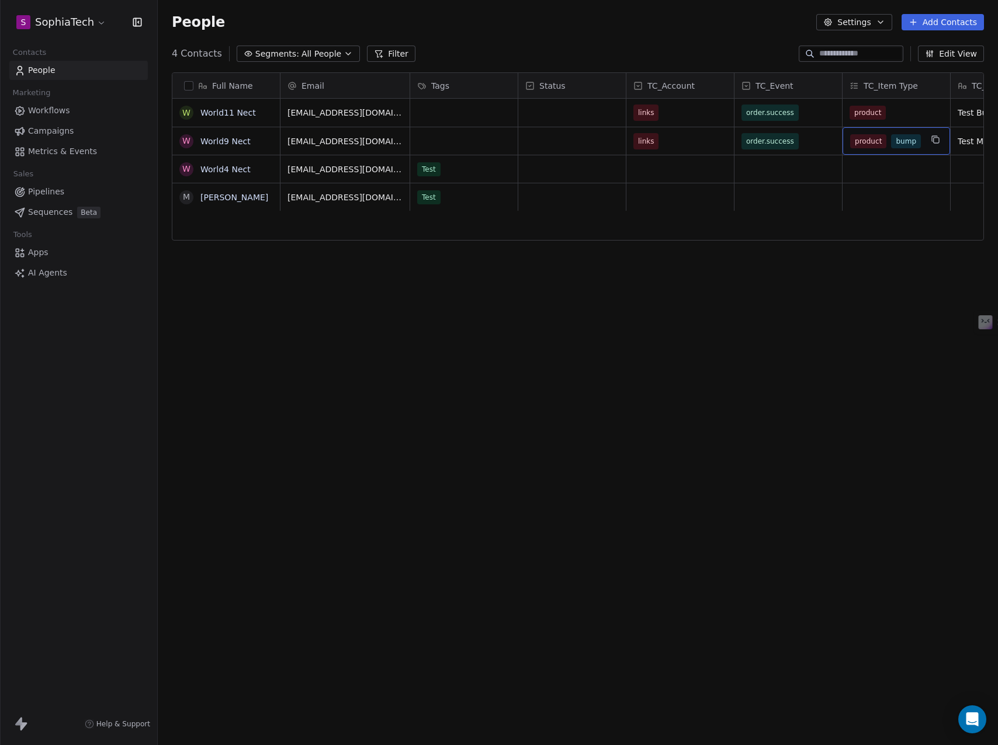
click at [896, 137] on span "bump" at bounding box center [906, 141] width 30 height 14
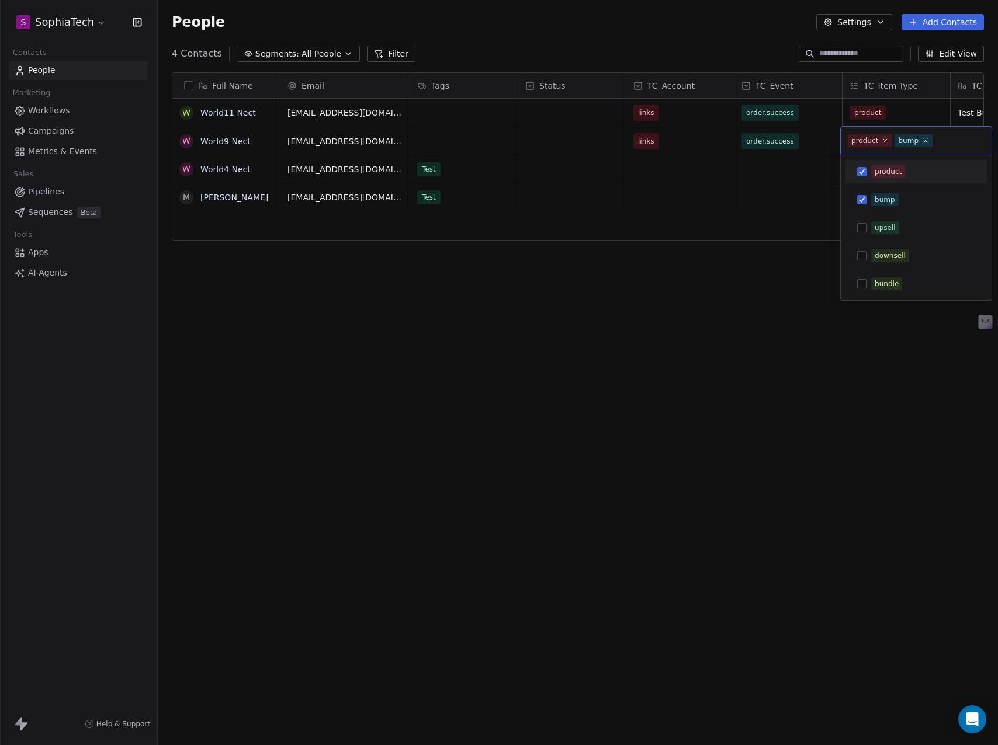
click at [923, 141] on icon at bounding box center [925, 141] width 4 height 4
click at [893, 379] on html "S SophiaTech Contacts People Marketing Workflows Campaigns Metrics & Events Sal…" at bounding box center [499, 372] width 998 height 745
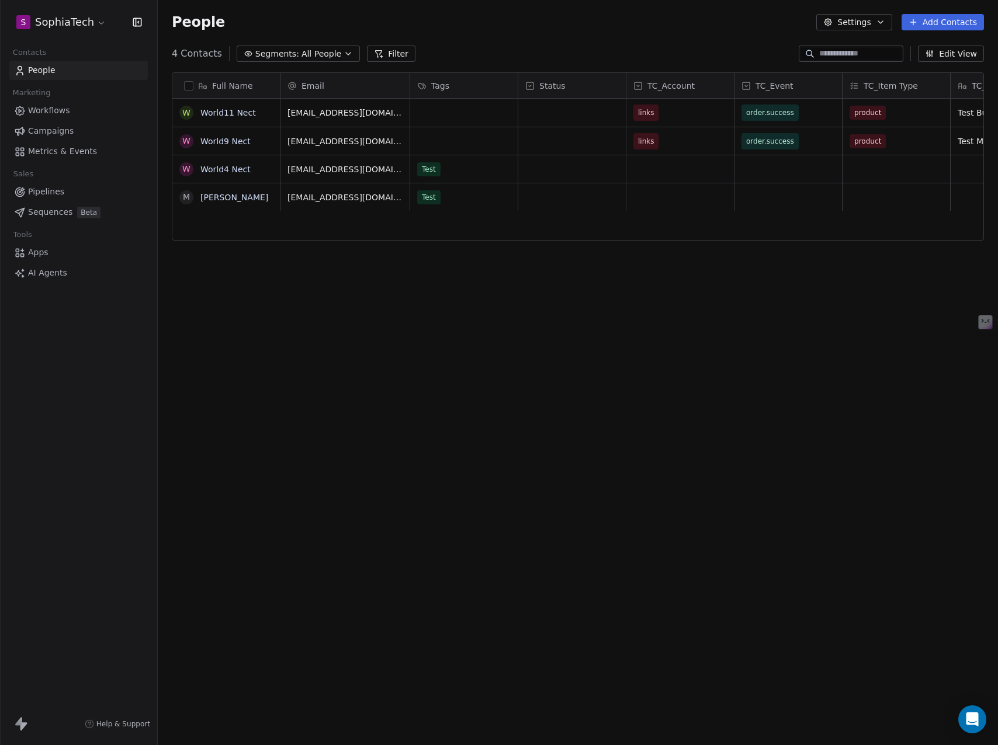
click at [753, 442] on div "Full Name W World11 Nect W World9 Nect W World4 Nect M [PERSON_NAME] Email Tags…" at bounding box center [578, 391] width 840 height 656
click at [732, 323] on div "Full Name W World11 Nect W World9 Nect W World4 Nect M [PERSON_NAME] Email Tags…" at bounding box center [578, 391] width 840 height 656
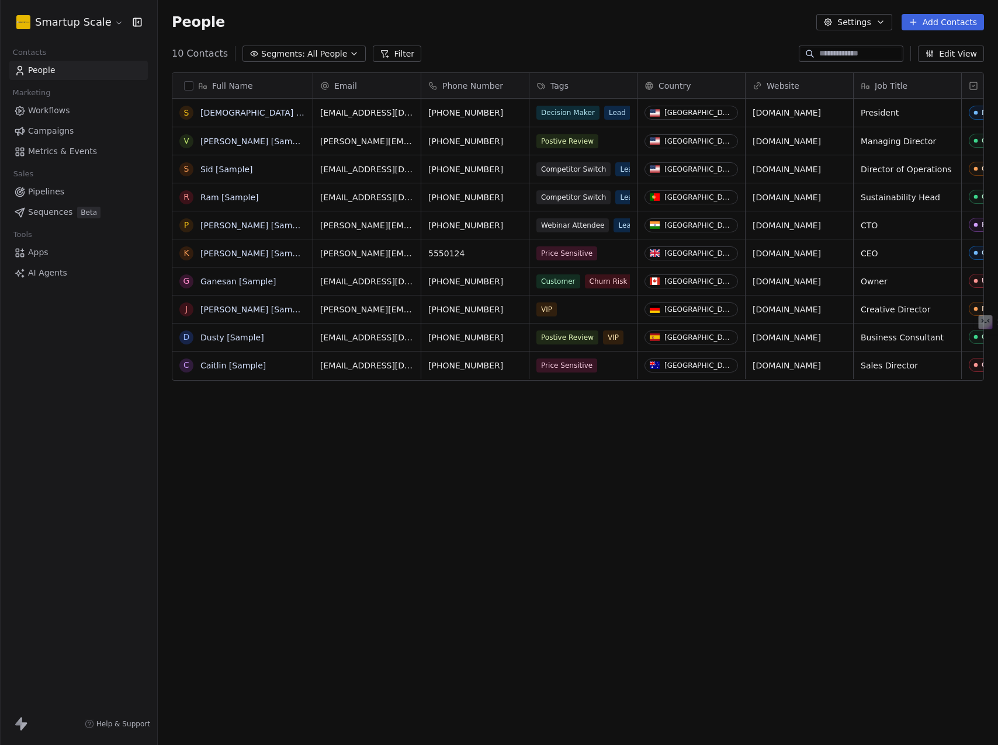
scroll to position [647, 831]
click at [51, 258] on link "Apps" at bounding box center [78, 252] width 138 height 19
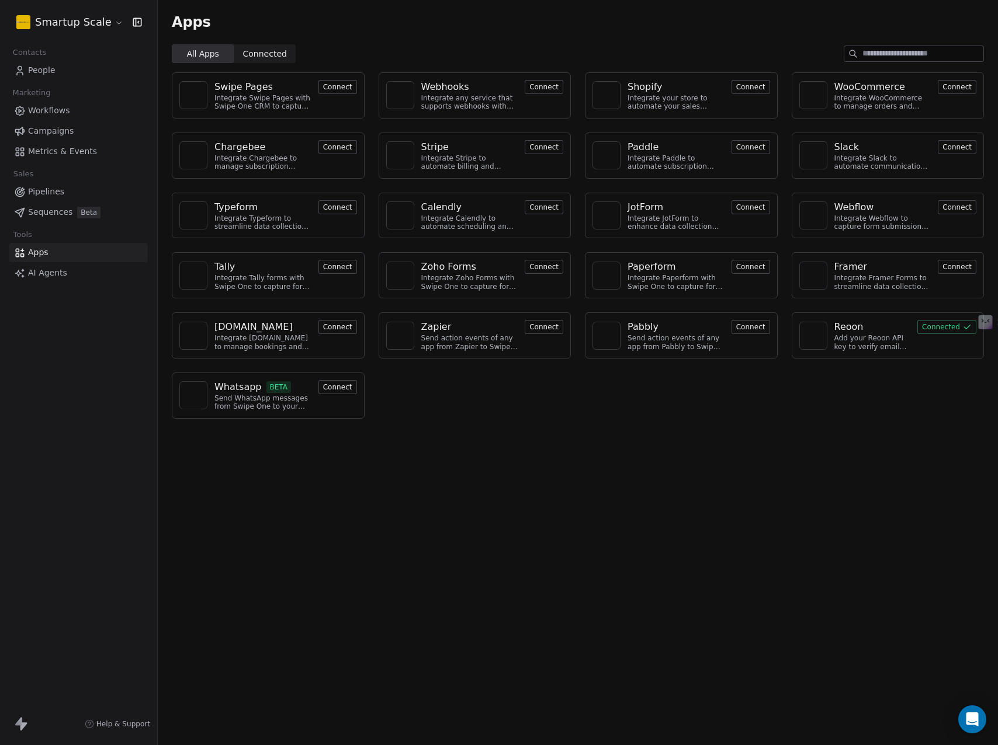
click at [531, 88] on button "Connect" at bounding box center [543, 87] width 39 height 14
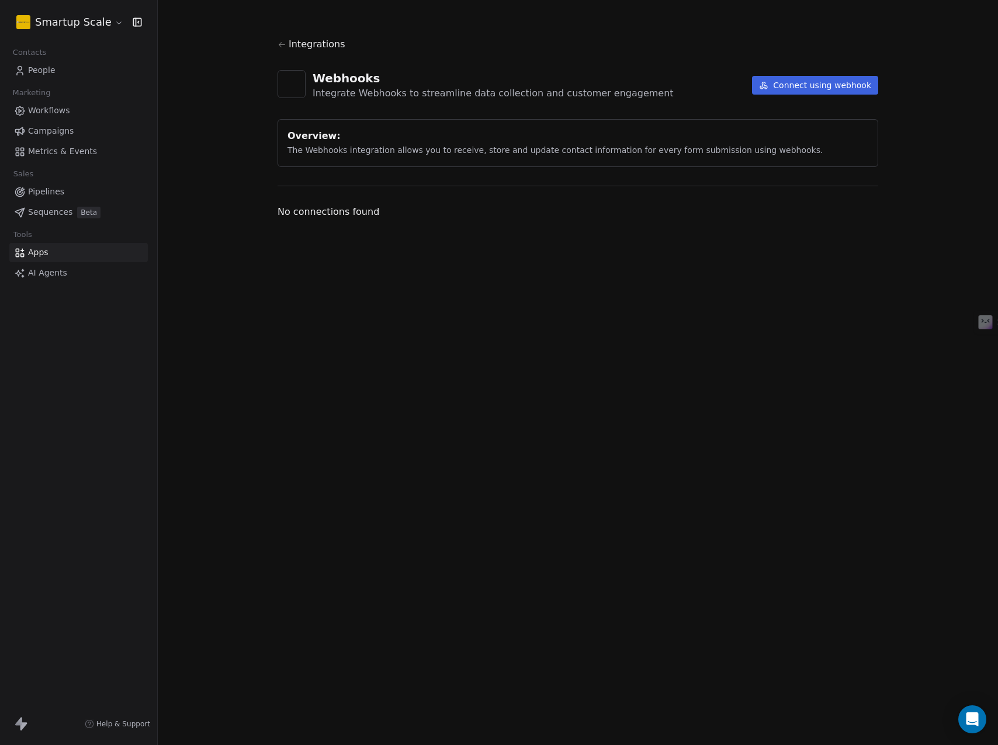
click at [791, 82] on button "Connect using webhook" at bounding box center [815, 85] width 126 height 19
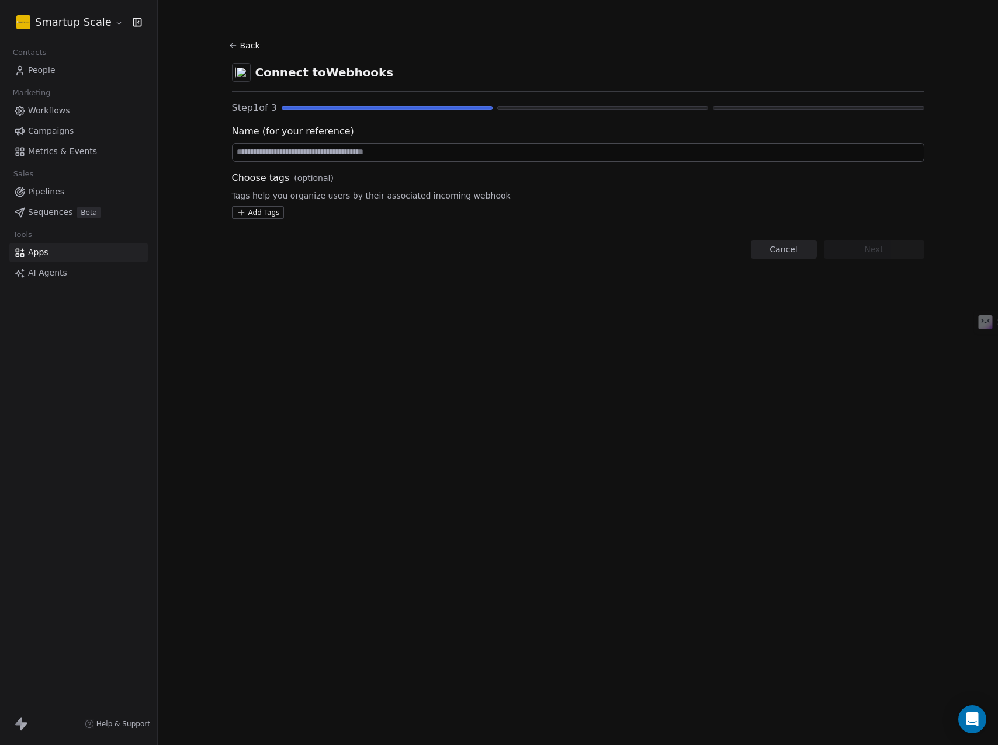
click at [303, 155] on input at bounding box center [577, 153] width 691 height 18
type input "**********"
click at [264, 211] on html "**********" at bounding box center [499, 372] width 998 height 745
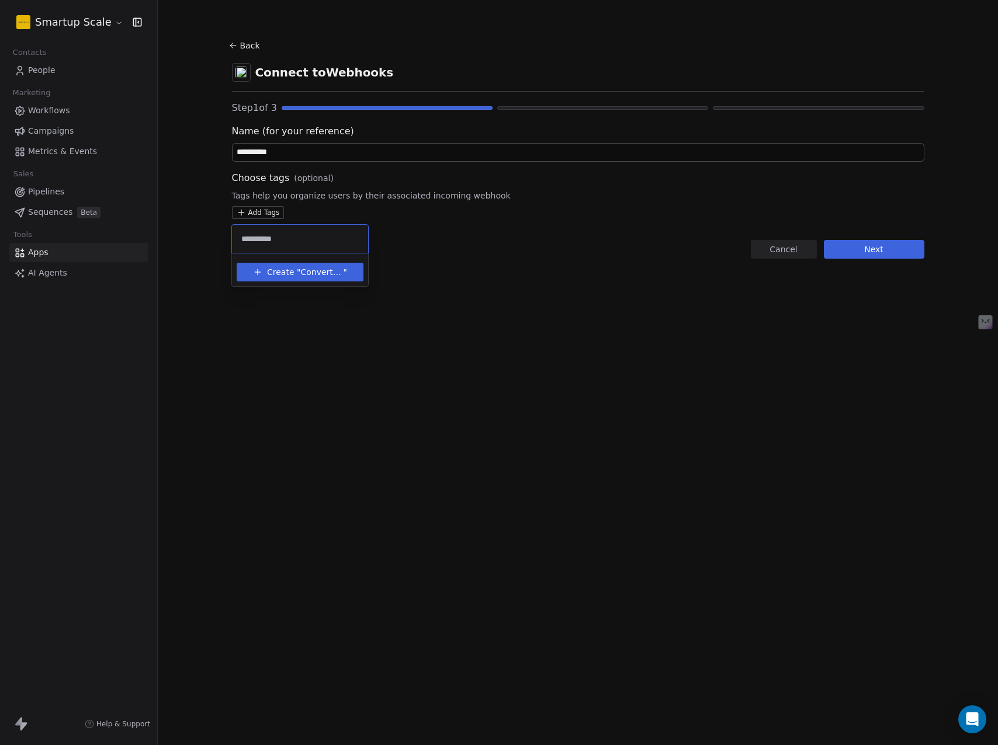
type input "**********"
click at [283, 270] on span "Create "" at bounding box center [283, 272] width 33 height 12
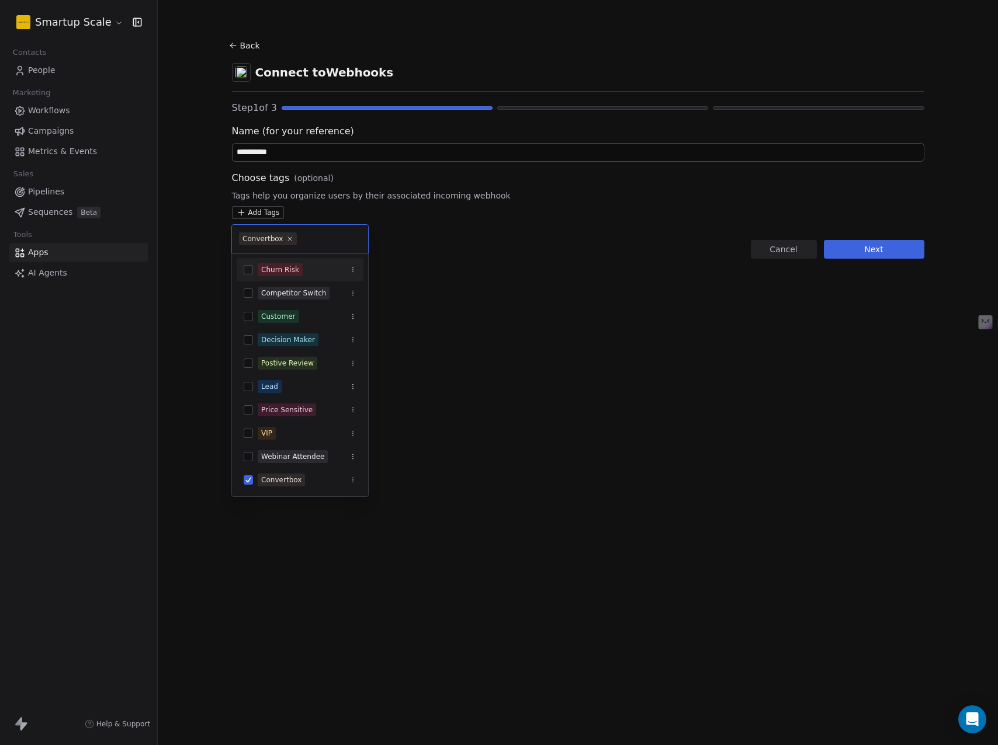
click at [435, 230] on html "**********" at bounding box center [499, 372] width 998 height 745
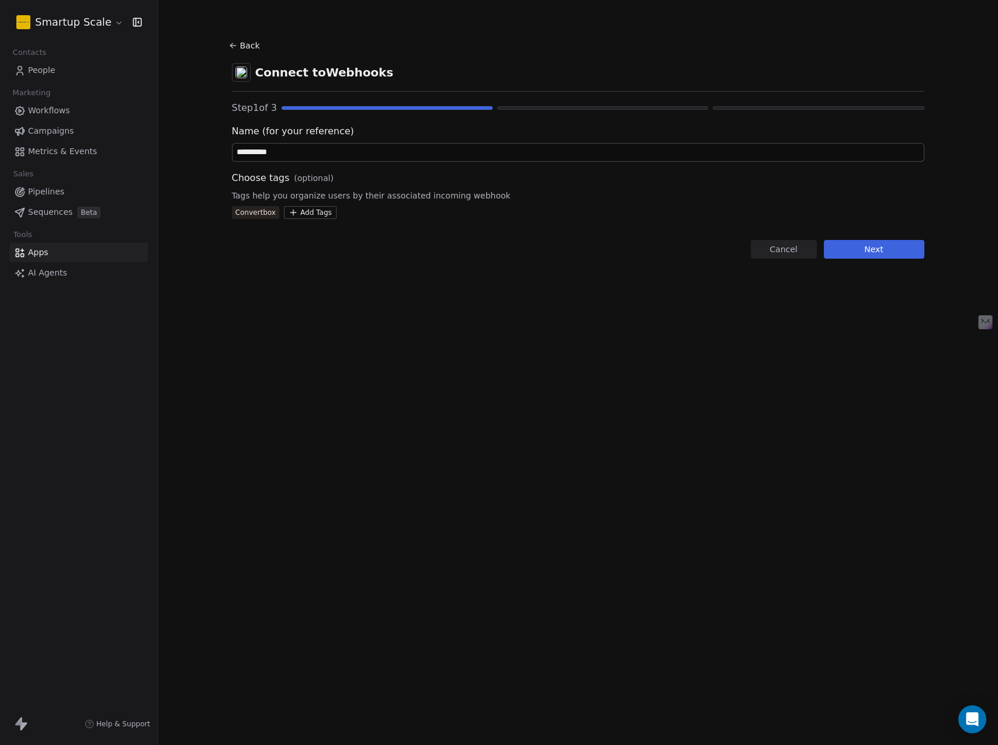
click at [871, 249] on button "Next" at bounding box center [874, 249] width 100 height 19
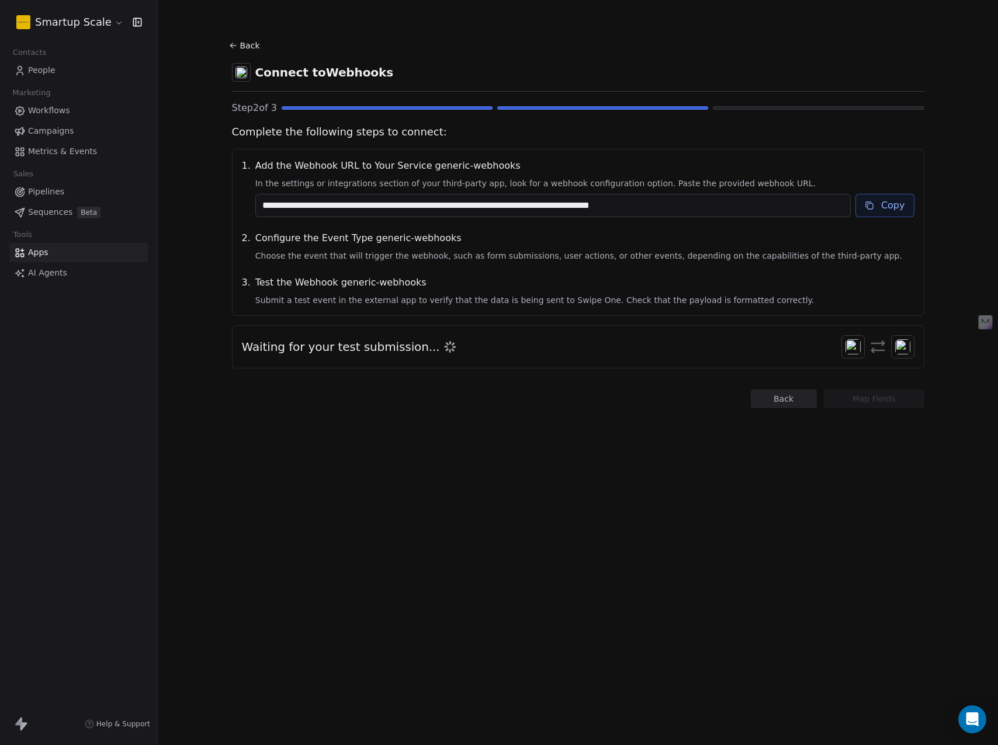
click at [880, 204] on button "Copy" at bounding box center [884, 205] width 59 height 23
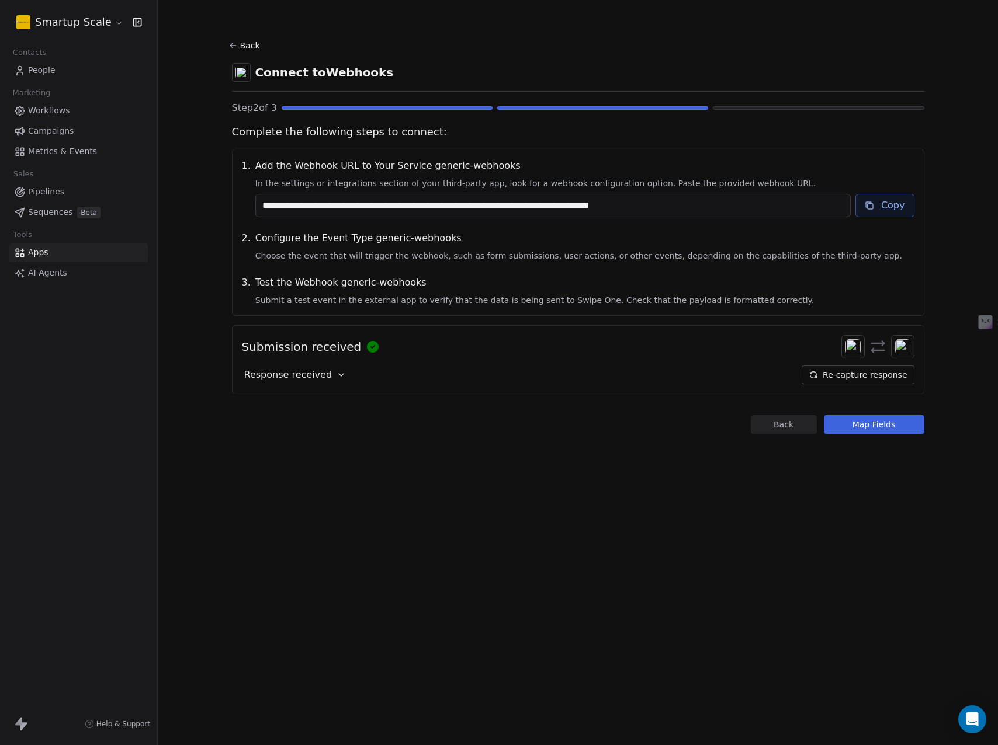
click at [337, 376] on icon at bounding box center [340, 374] width 9 height 9
